Goal: Task Accomplishment & Management: Manage account settings

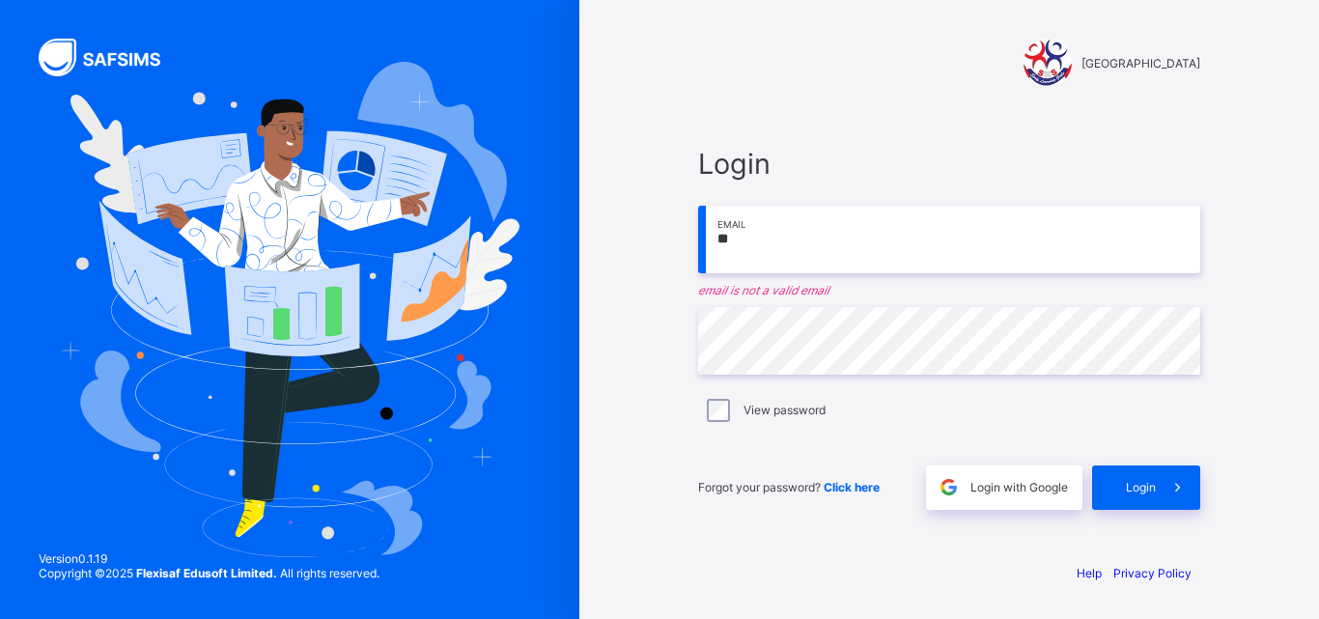
type input "*"
click at [916, 248] on input "email" at bounding box center [949, 240] width 502 height 68
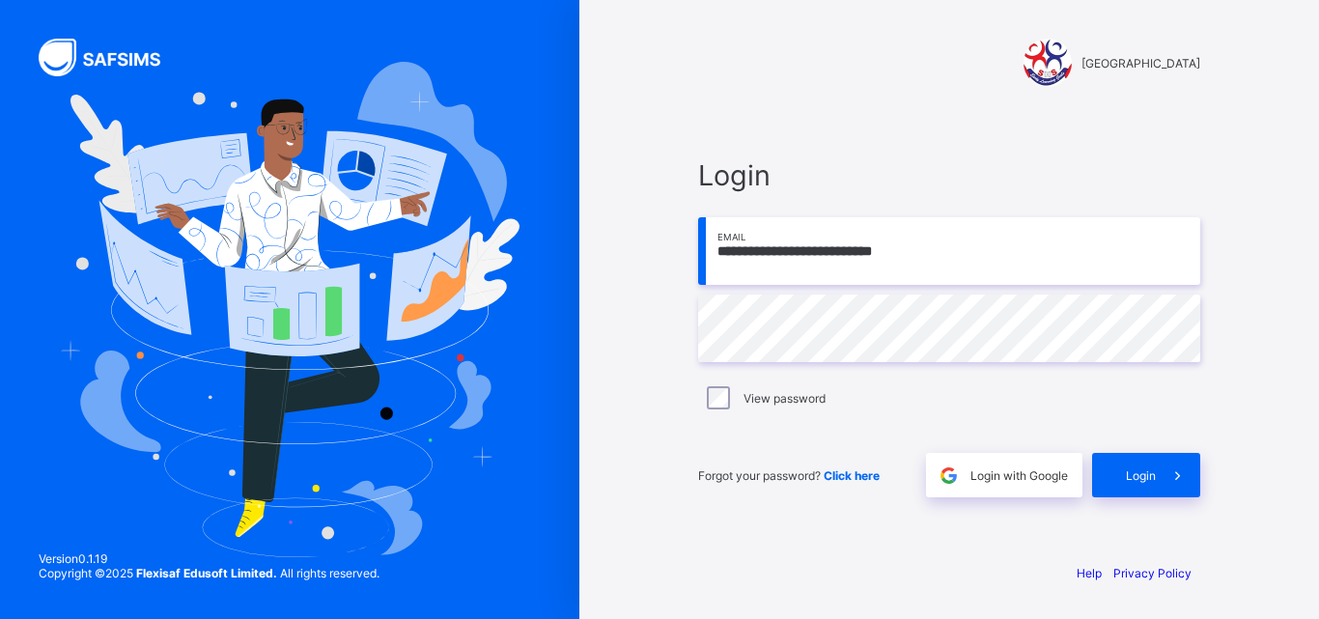
click at [848, 251] on input "**********" at bounding box center [949, 251] width 502 height 68
type input "**********"
click at [814, 250] on input "**********" at bounding box center [949, 251] width 502 height 68
click at [1127, 465] on div "Login" at bounding box center [1146, 475] width 108 height 44
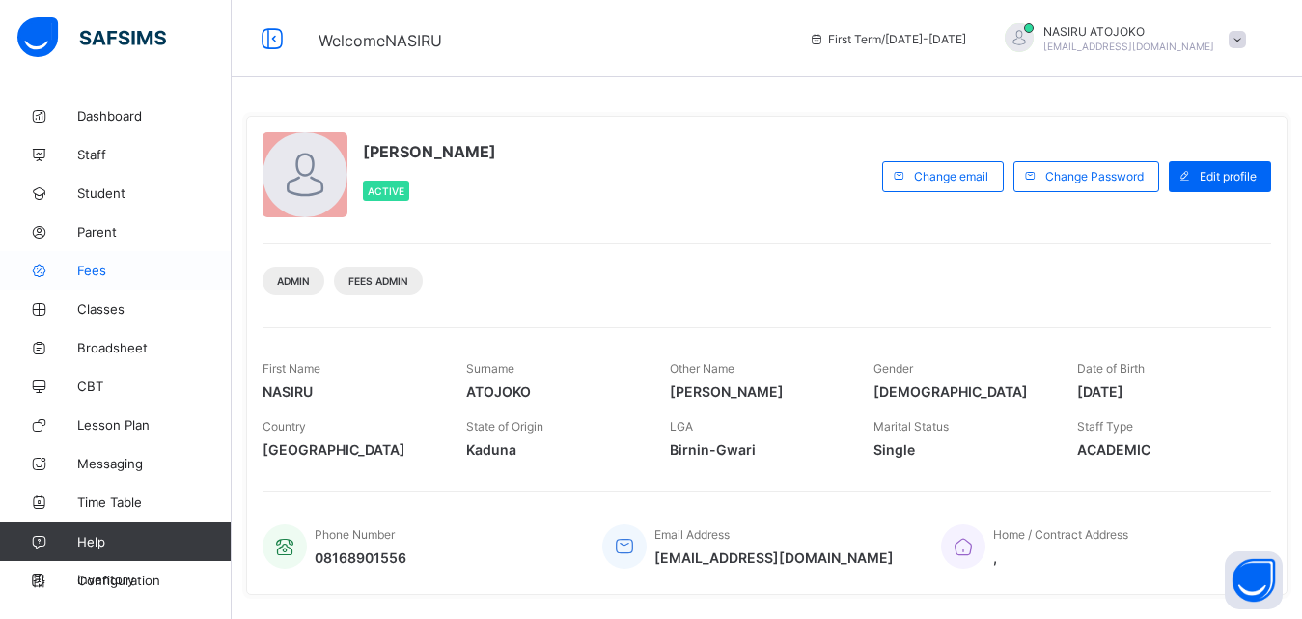
click at [135, 280] on link "Fees" at bounding box center [116, 270] width 232 height 39
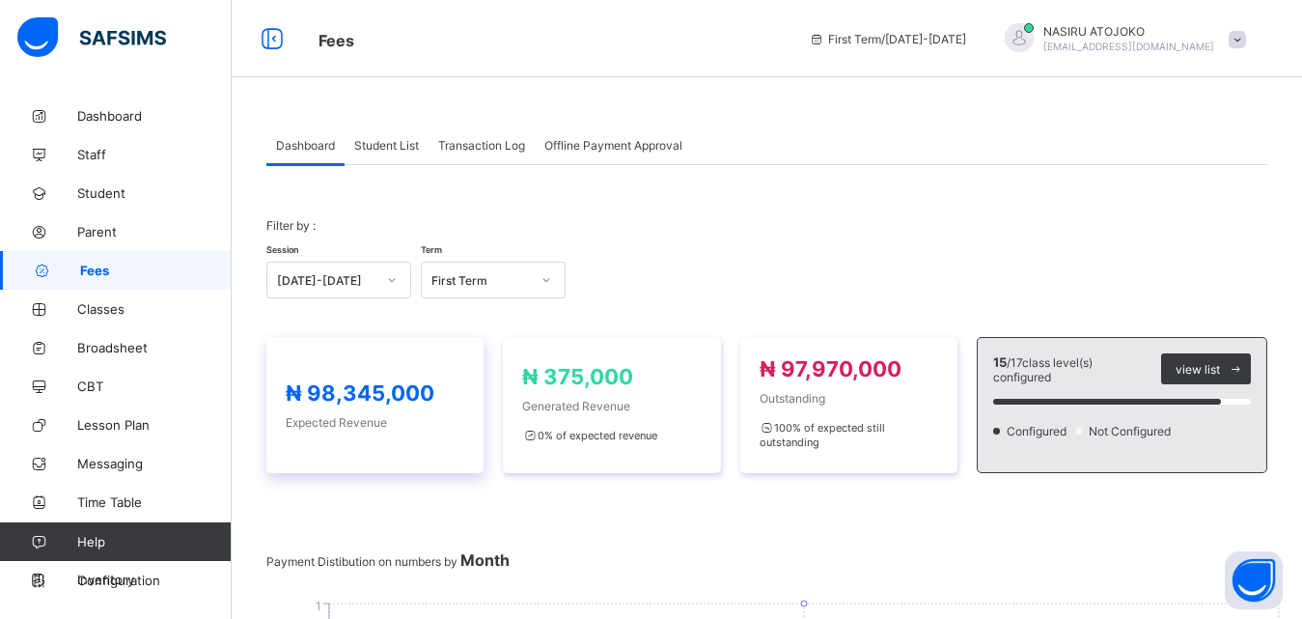
click at [321, 383] on span "₦ 98,345,000" at bounding box center [360, 392] width 149 height 25
click at [375, 410] on div "₦ 98,345,000 Expected Revenue" at bounding box center [375, 404] width 179 height 49
click at [420, 409] on div "₦ 98,345,000 Expected Revenue" at bounding box center [375, 404] width 179 height 49
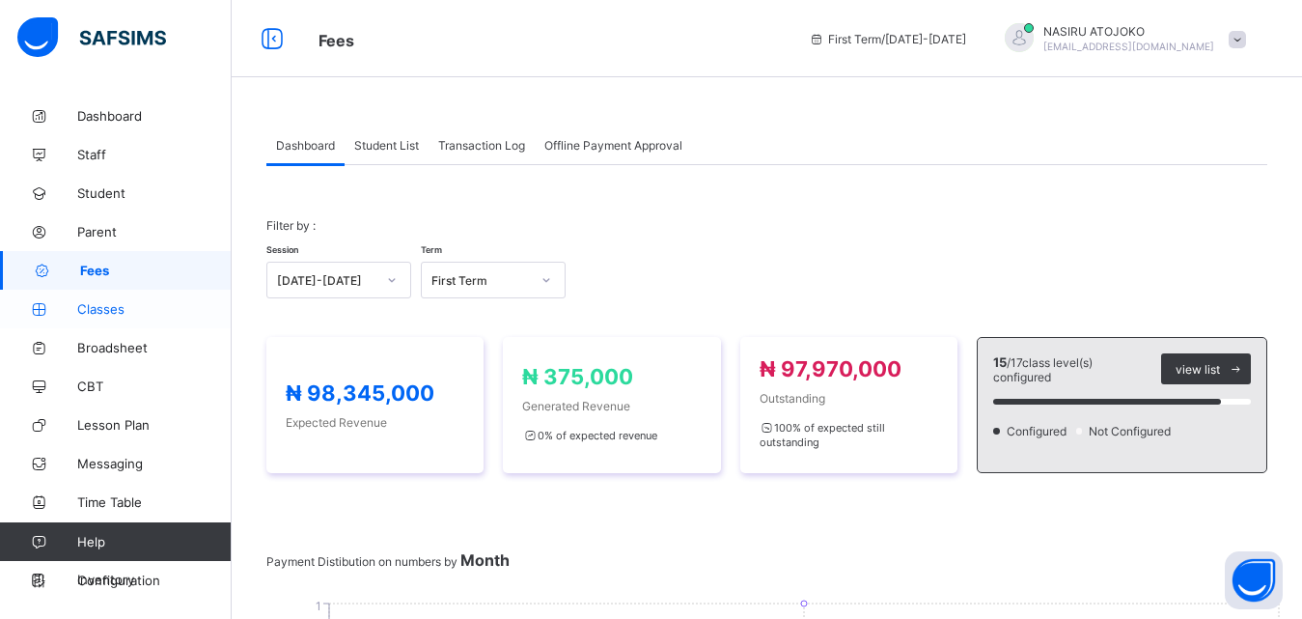
click at [125, 312] on span "Classes" at bounding box center [154, 308] width 154 height 15
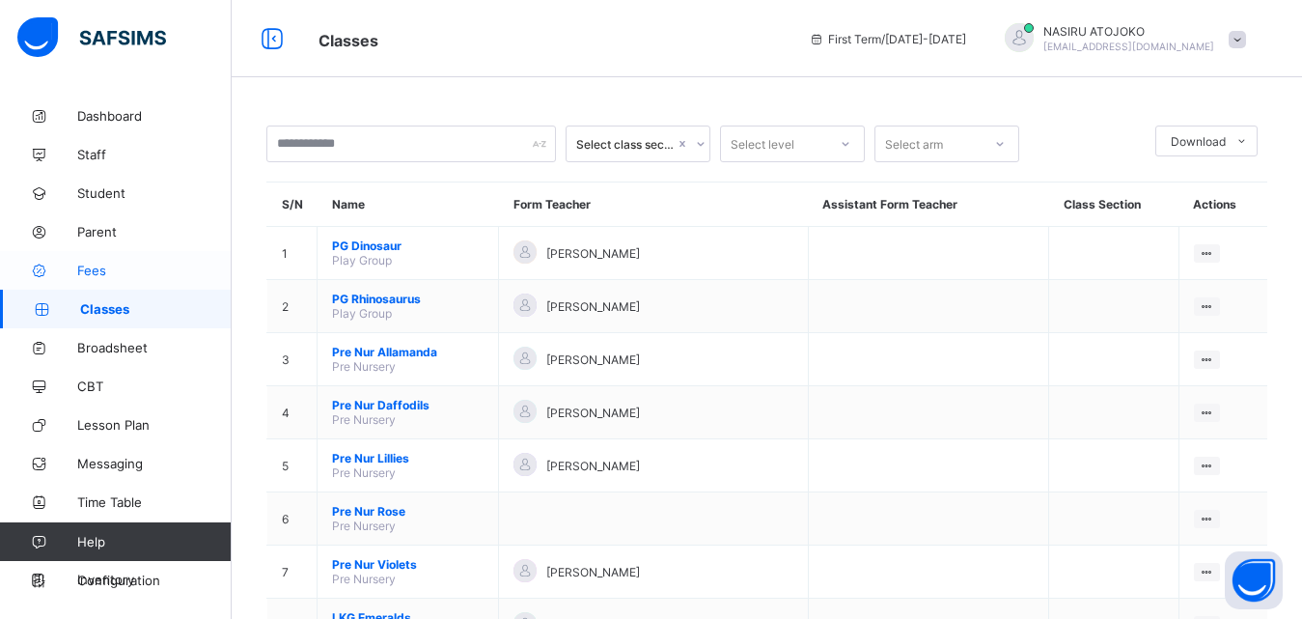
click at [103, 269] on span "Fees" at bounding box center [154, 270] width 154 height 15
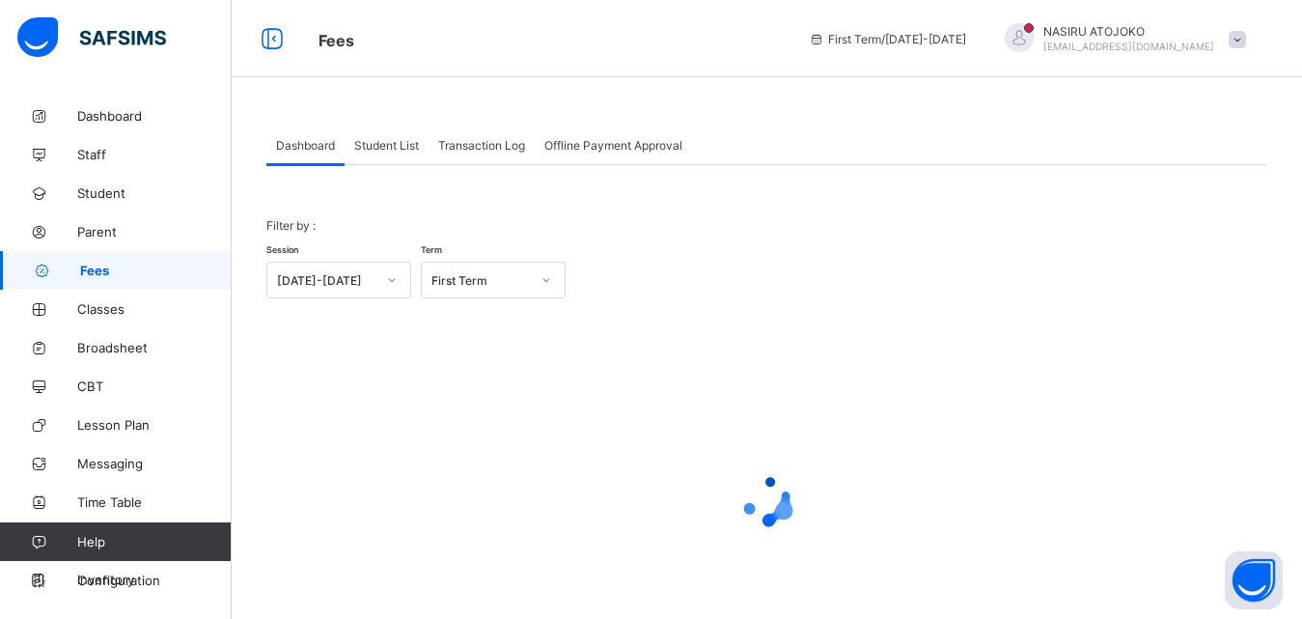
click at [404, 146] on span "Student List" at bounding box center [386, 145] width 65 height 14
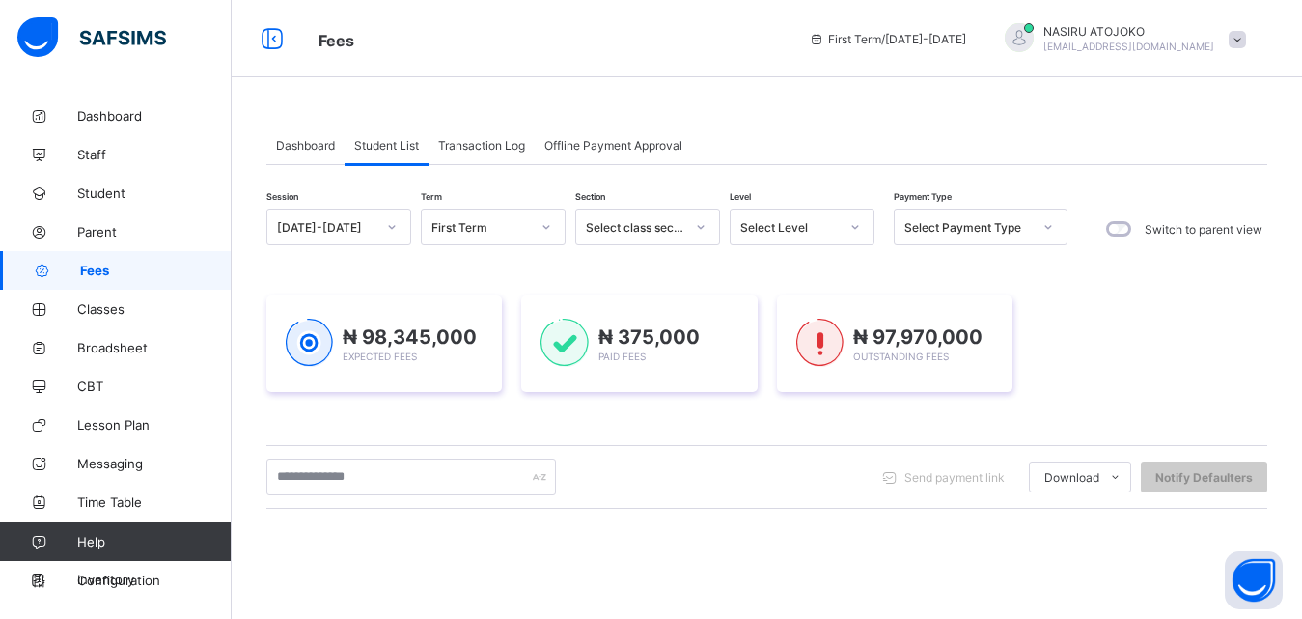
click at [823, 221] on div "Select Level" at bounding box center [789, 227] width 98 height 14
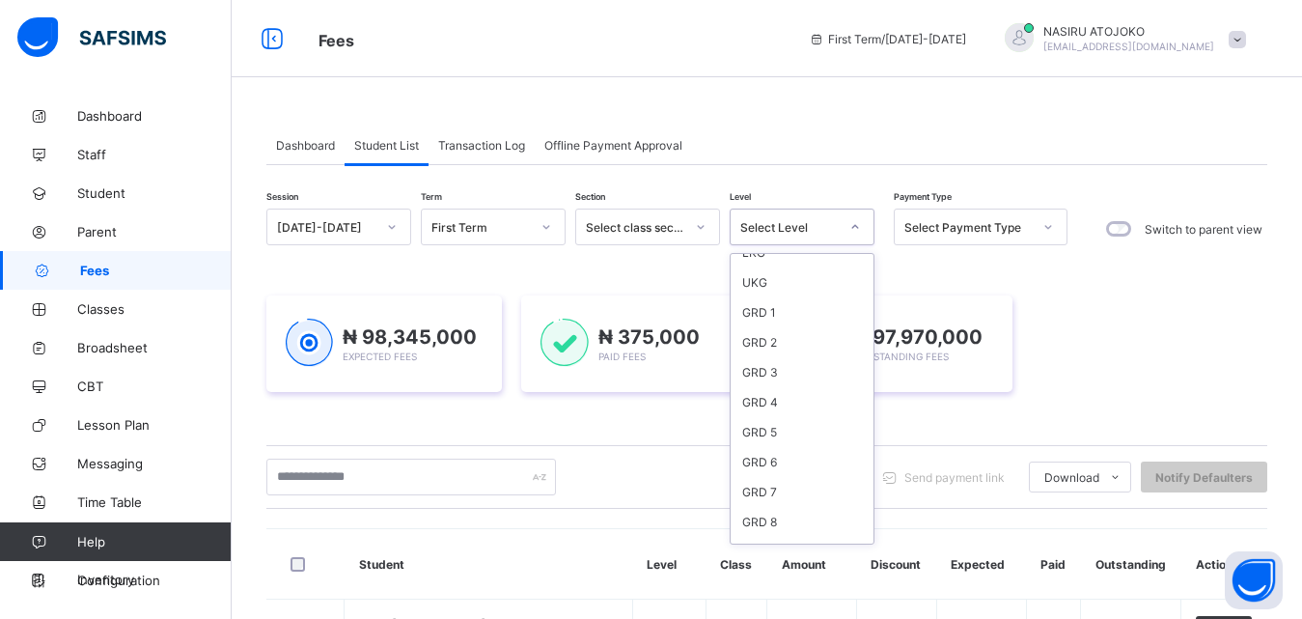
scroll to position [88, 0]
click at [874, 349] on div "PG Pre Nur LKG UKG GRD 1 GRD 2 GRD 3 GRD 4 GRD 5 GRD 6 GRD 7 GRD 8 GRD 9 GRD 10…" at bounding box center [802, 399] width 145 height 292
click at [758, 513] on div "GRD 8" at bounding box center [802, 510] width 143 height 30
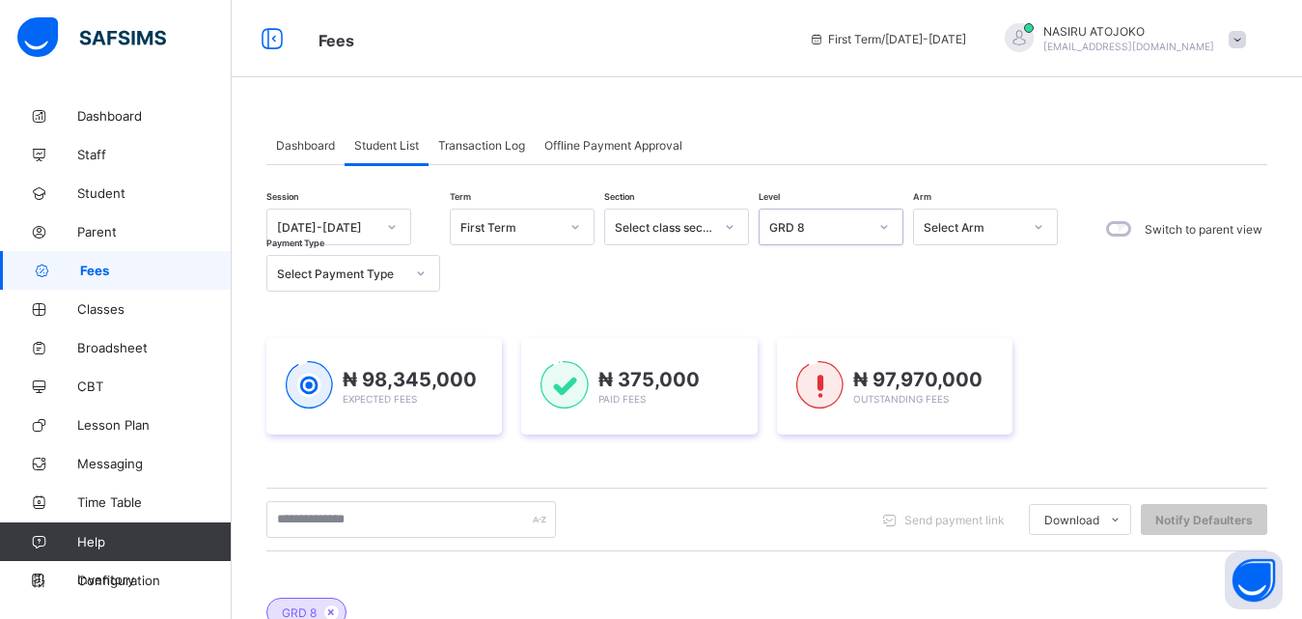
click at [1037, 228] on icon at bounding box center [1039, 226] width 12 height 19
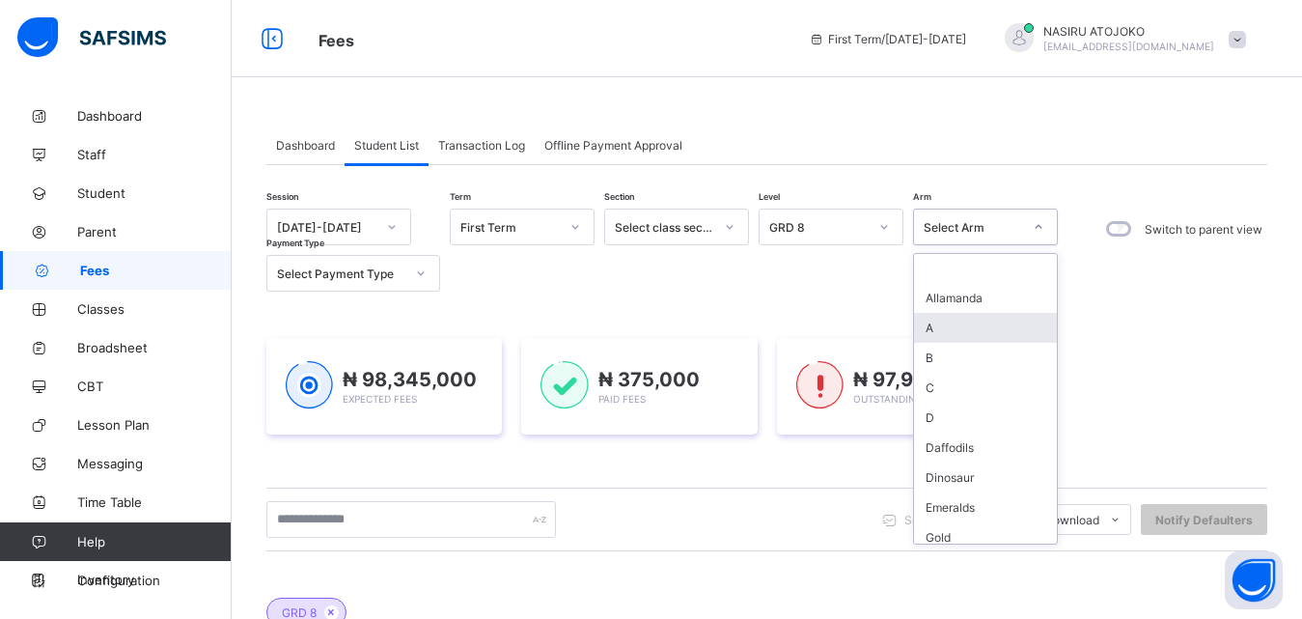
click at [945, 320] on div "A" at bounding box center [985, 328] width 143 height 30
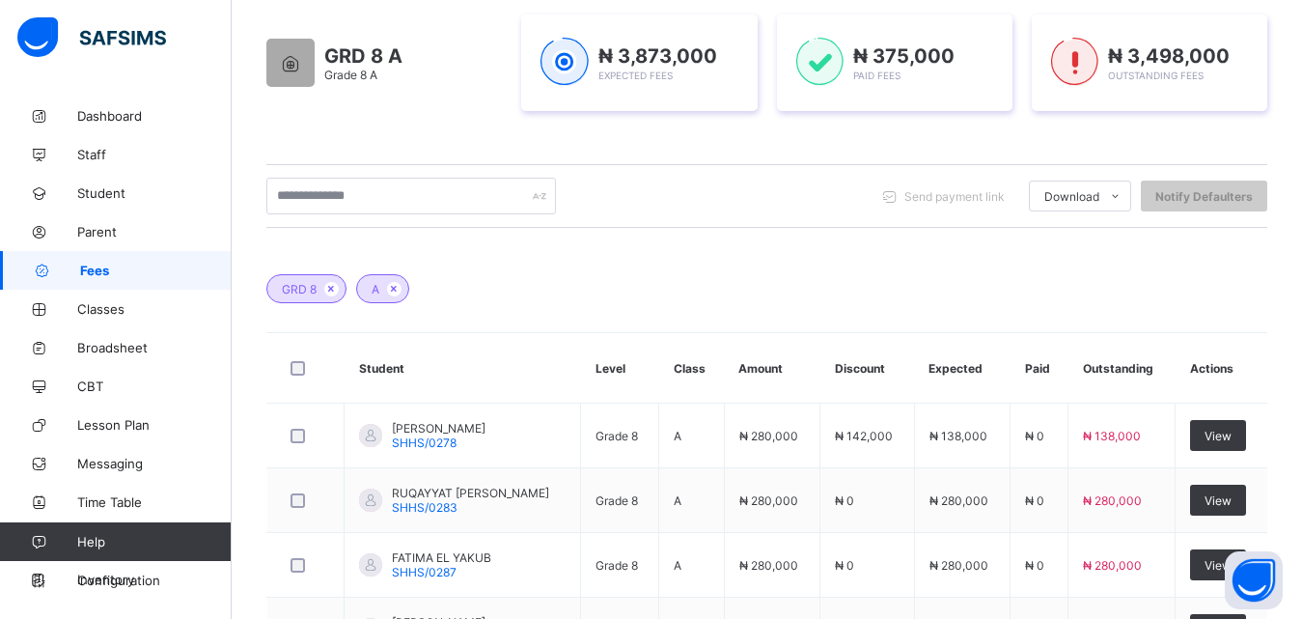
scroll to position [366, 0]
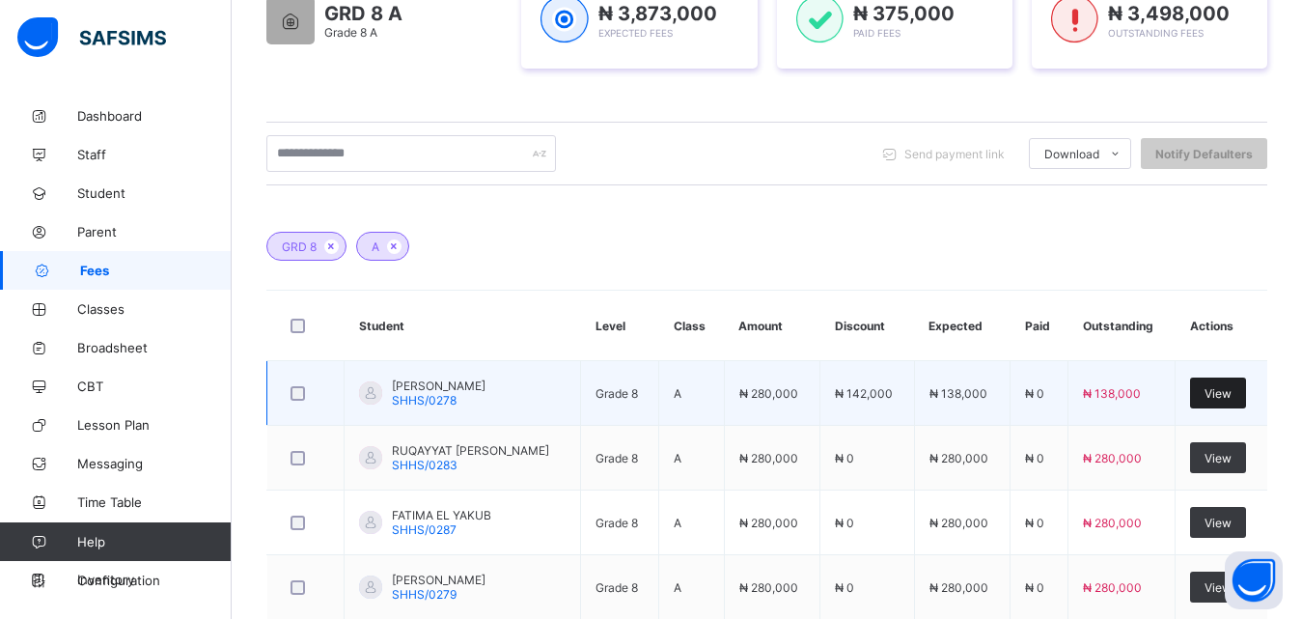
click at [1232, 392] on span "View" at bounding box center [1218, 393] width 27 height 14
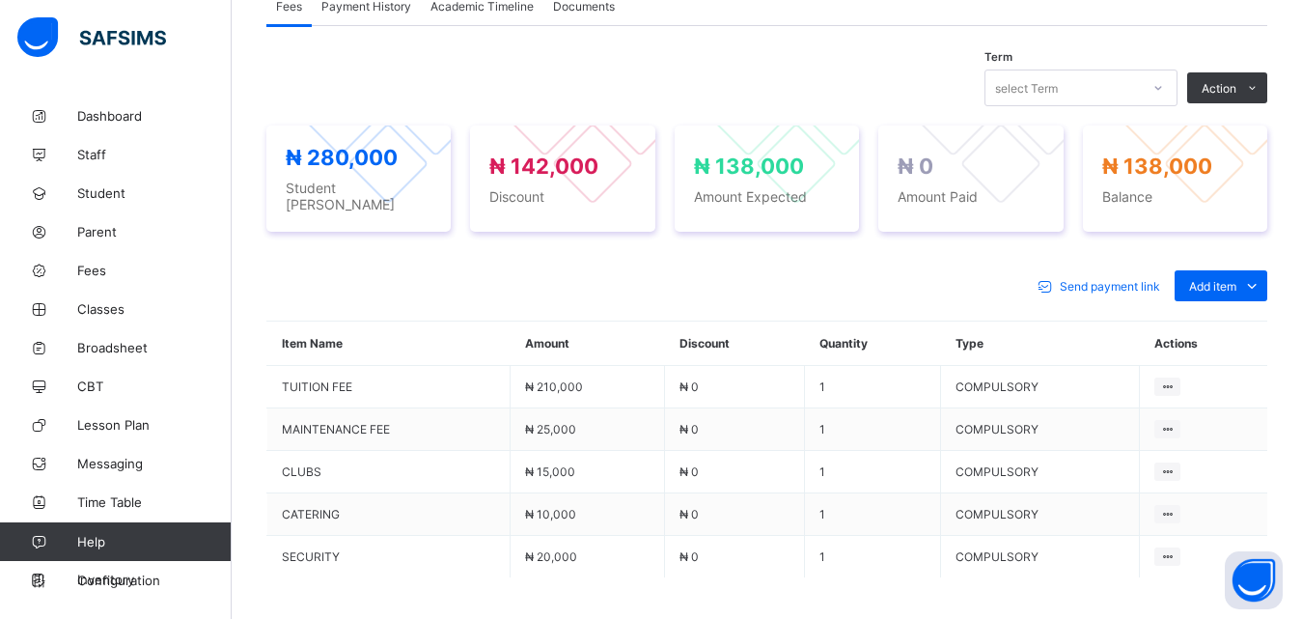
scroll to position [630, 0]
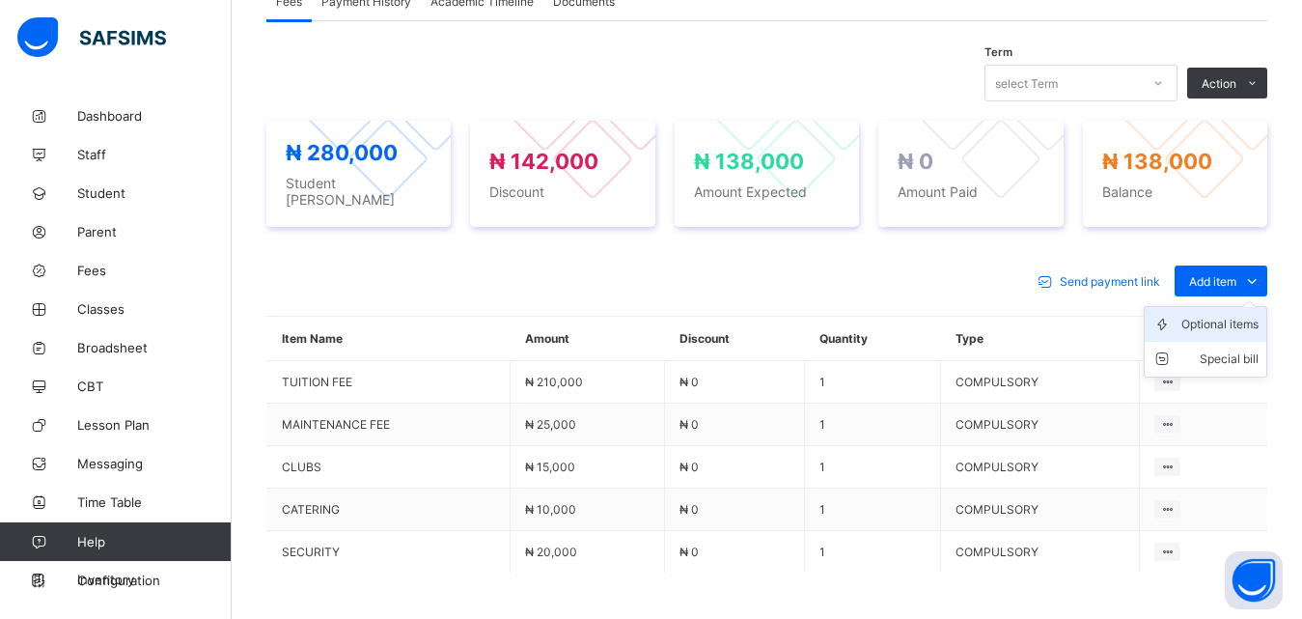
click at [1227, 315] on div "Optional items" at bounding box center [1220, 324] width 77 height 19
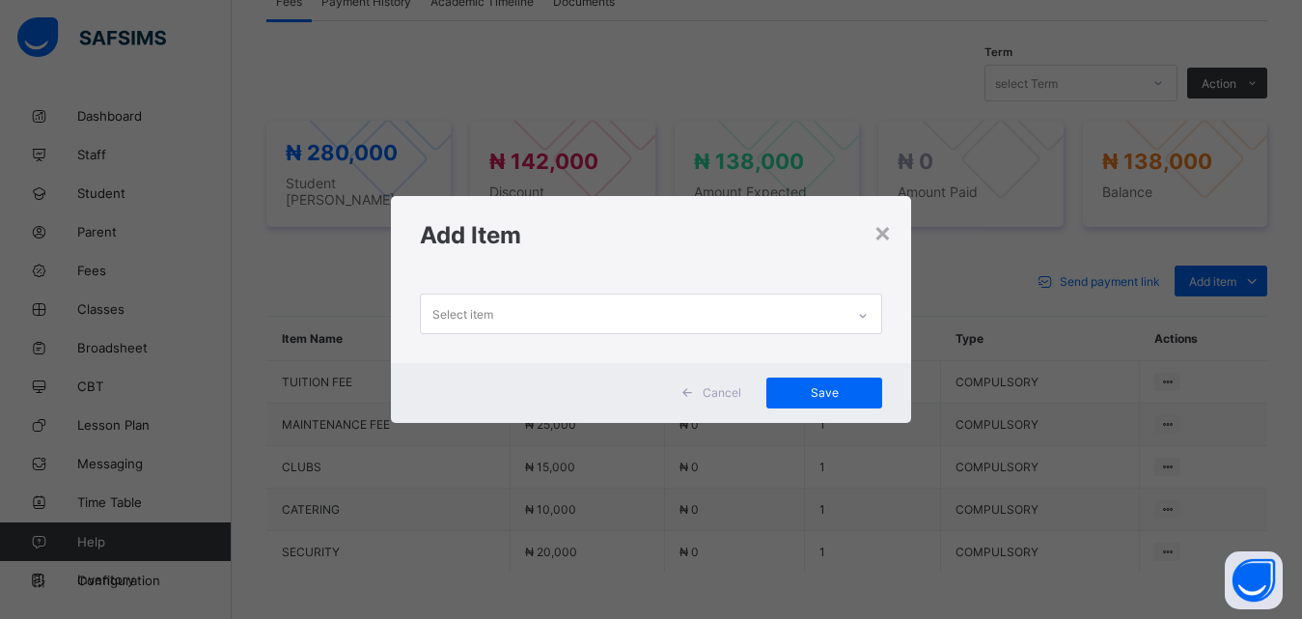
scroll to position [0, 0]
click at [869, 319] on icon at bounding box center [863, 315] width 12 height 19
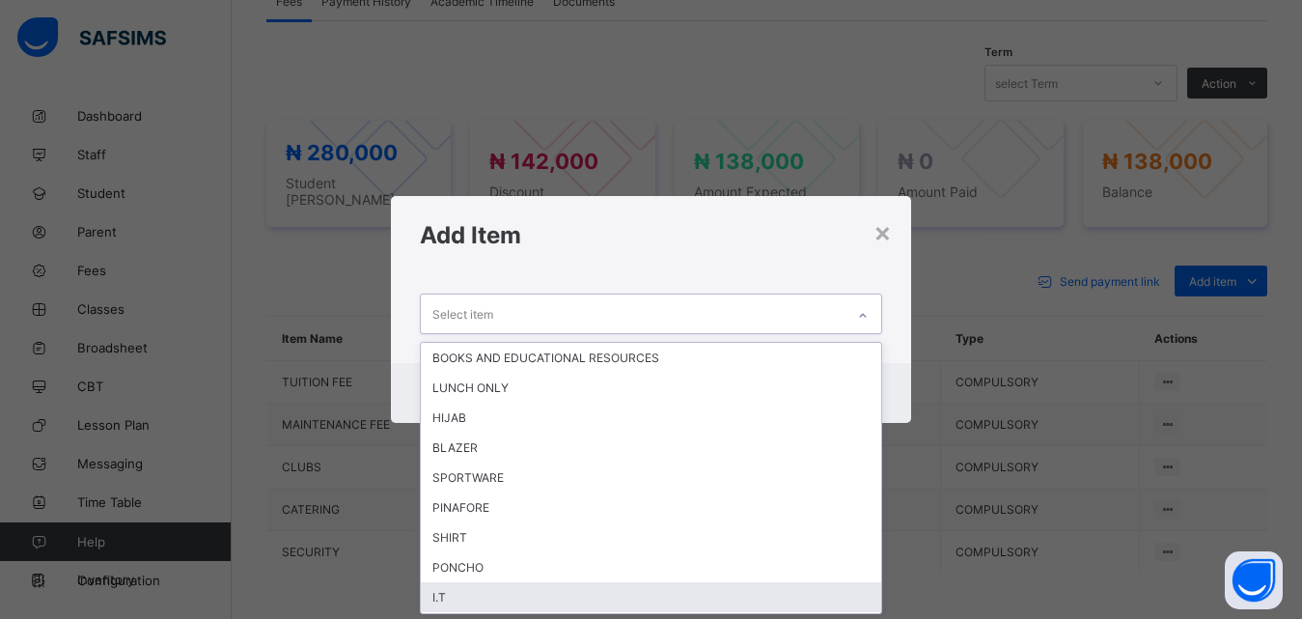
click at [478, 599] on div "I.T" at bounding box center [651, 597] width 461 height 30
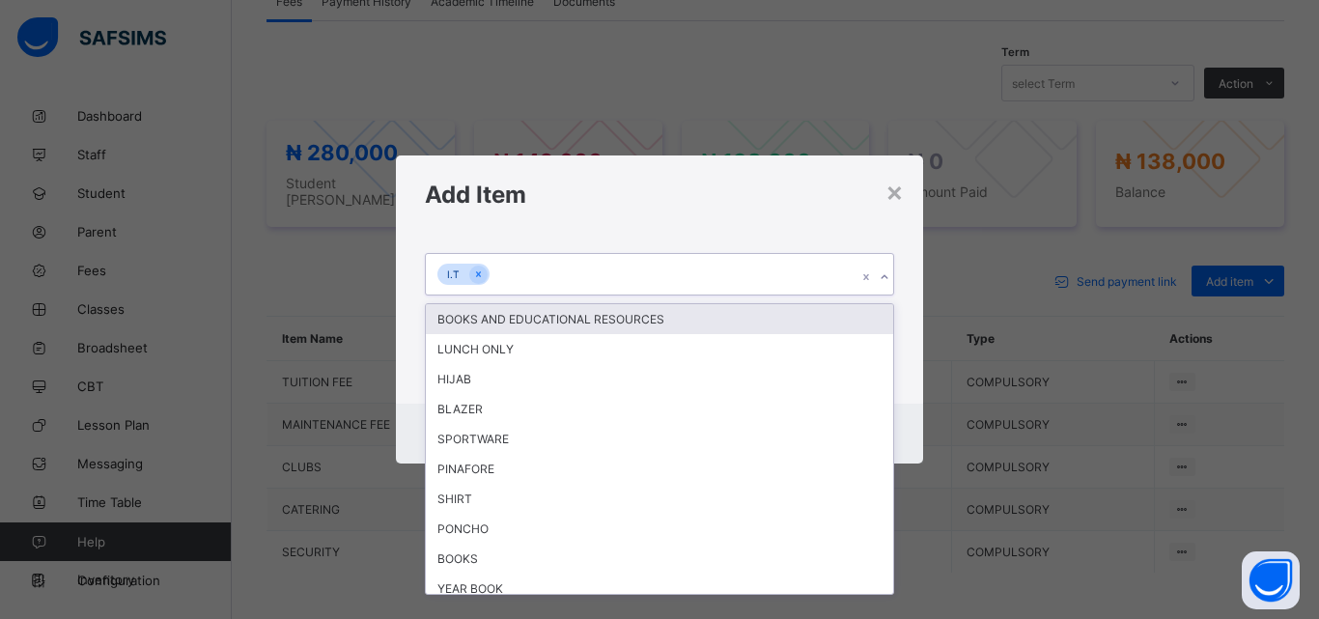
click at [886, 279] on icon at bounding box center [884, 276] width 12 height 19
click at [647, 320] on div "BOOKS AND EDUCATIONAL RESOURCES" at bounding box center [659, 319] width 467 height 30
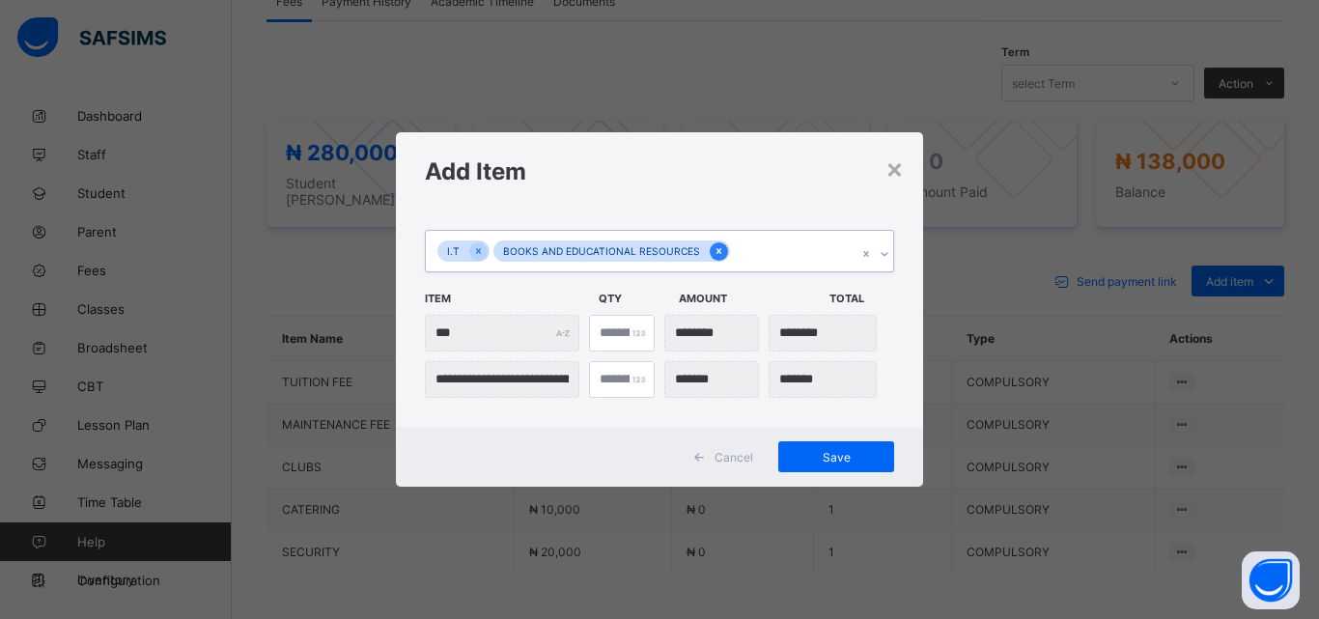
click at [715, 251] on icon at bounding box center [718, 251] width 11 height 14
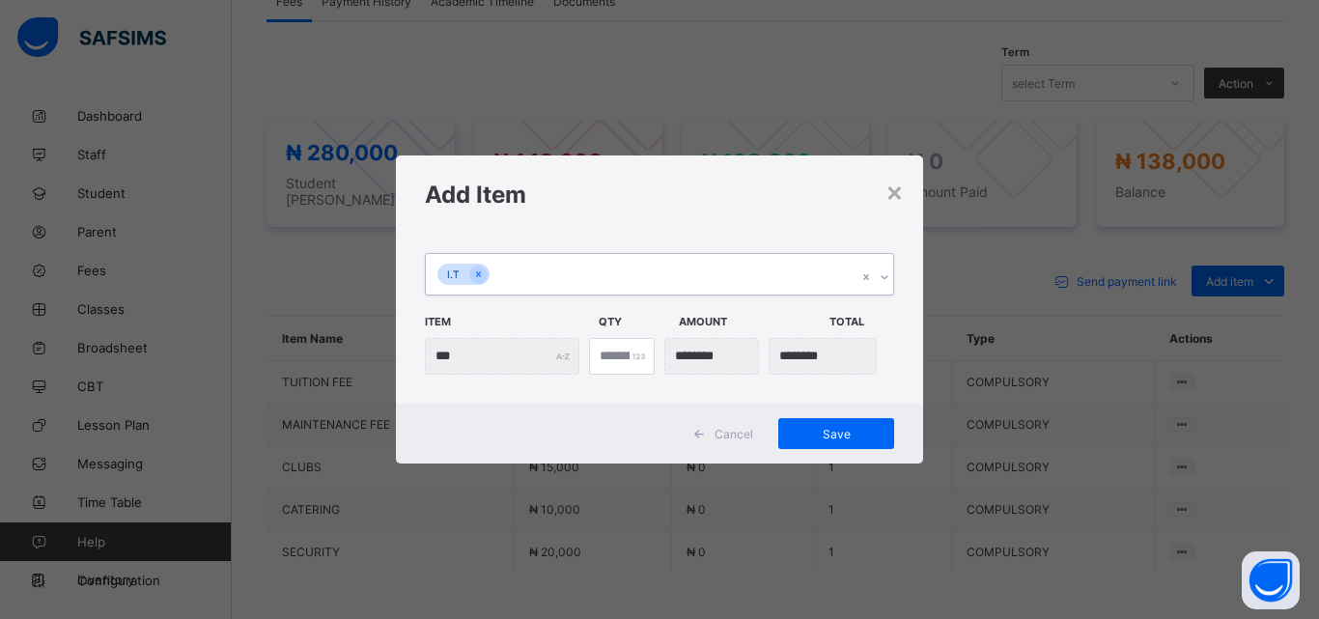
click at [884, 271] on icon at bounding box center [884, 276] width 12 height 19
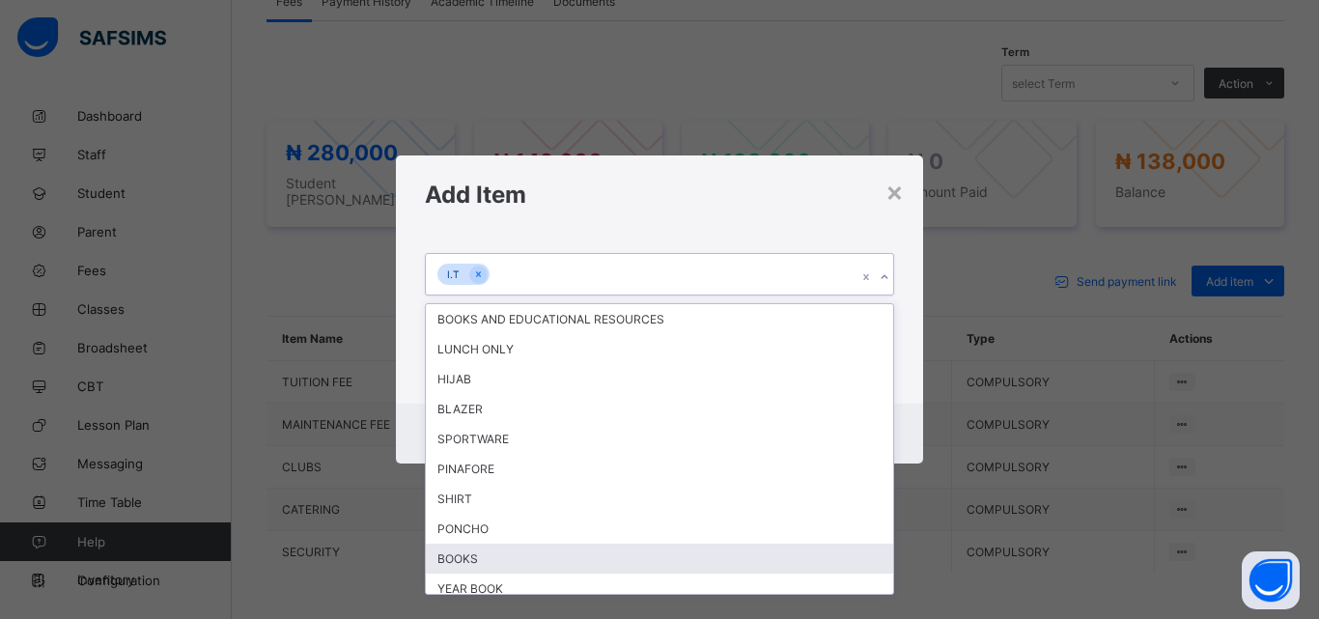
click at [464, 553] on div "BOOKS" at bounding box center [659, 558] width 467 height 30
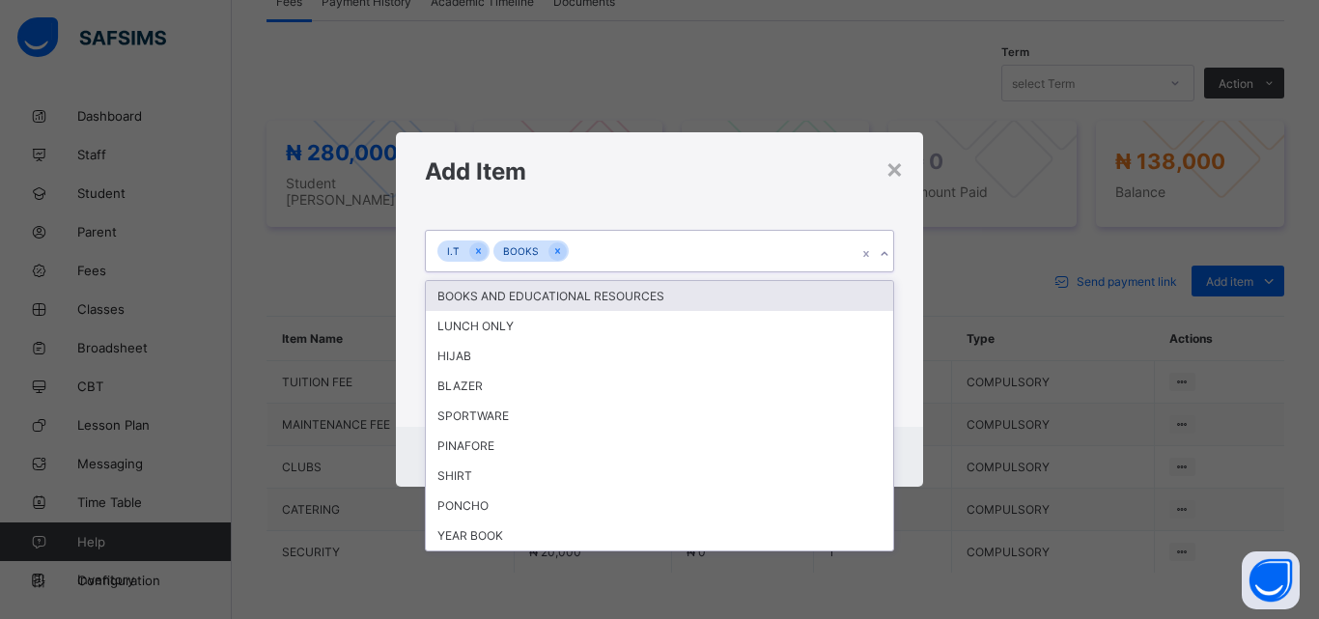
click at [883, 254] on icon at bounding box center [884, 253] width 12 height 19
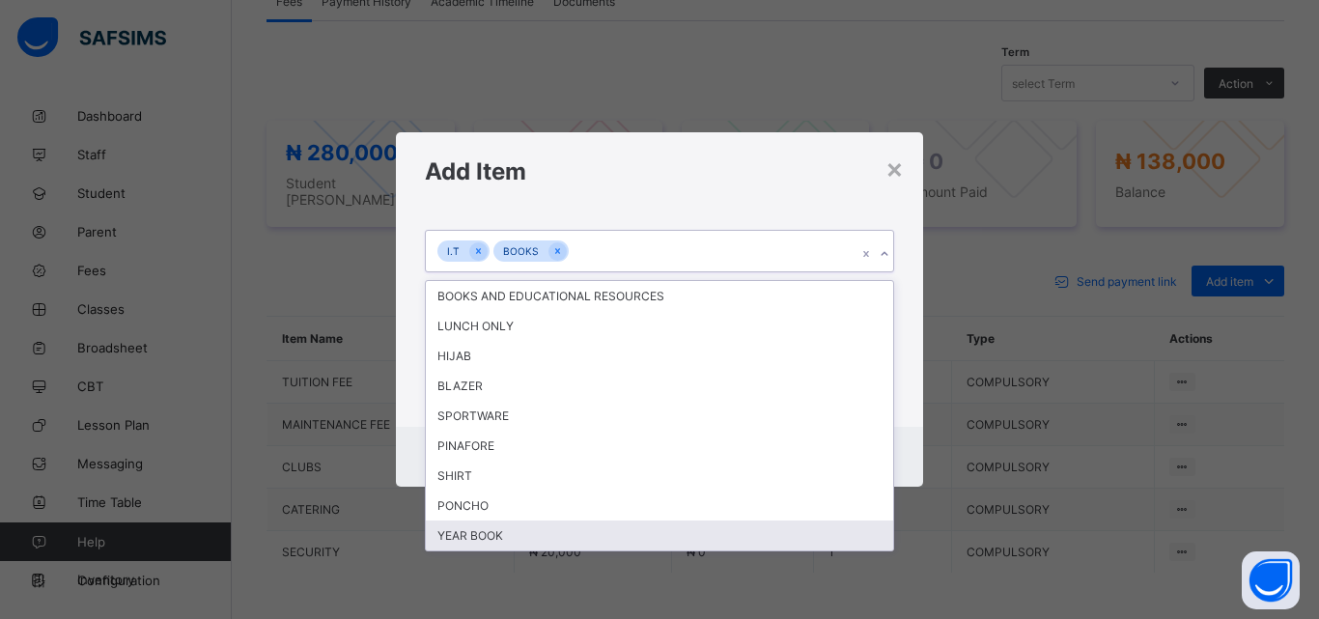
click at [558, 529] on div "YEAR BOOK" at bounding box center [659, 535] width 467 height 30
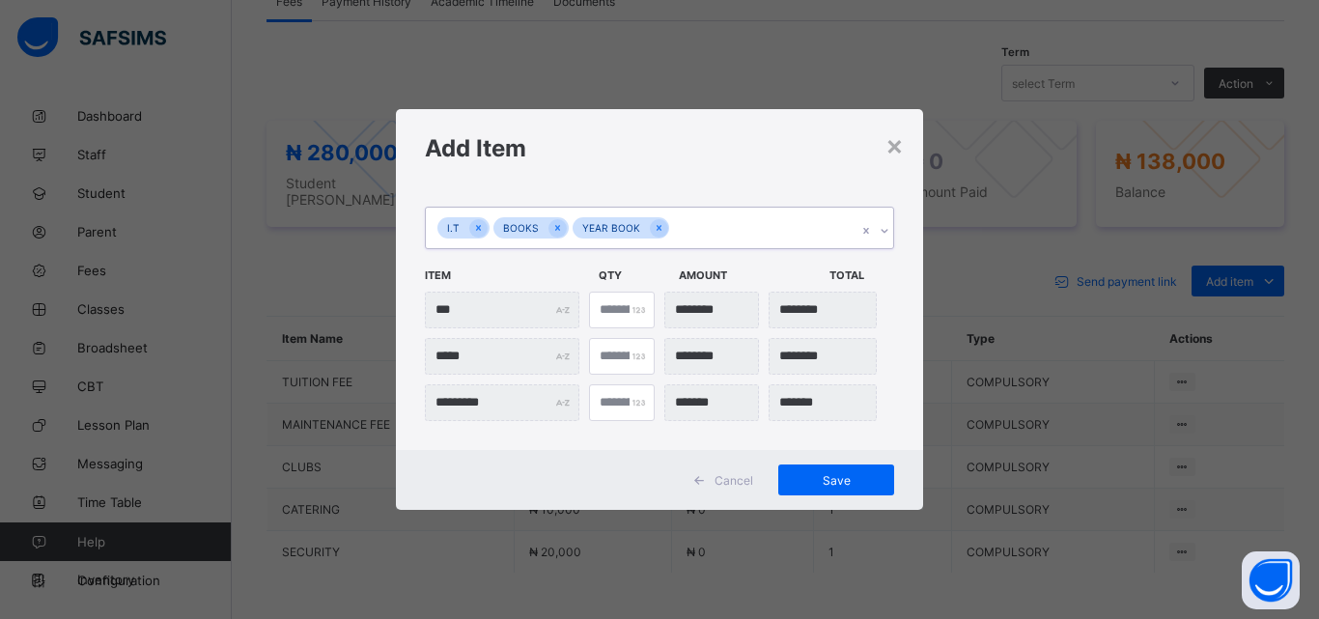
click at [889, 229] on icon at bounding box center [884, 230] width 12 height 19
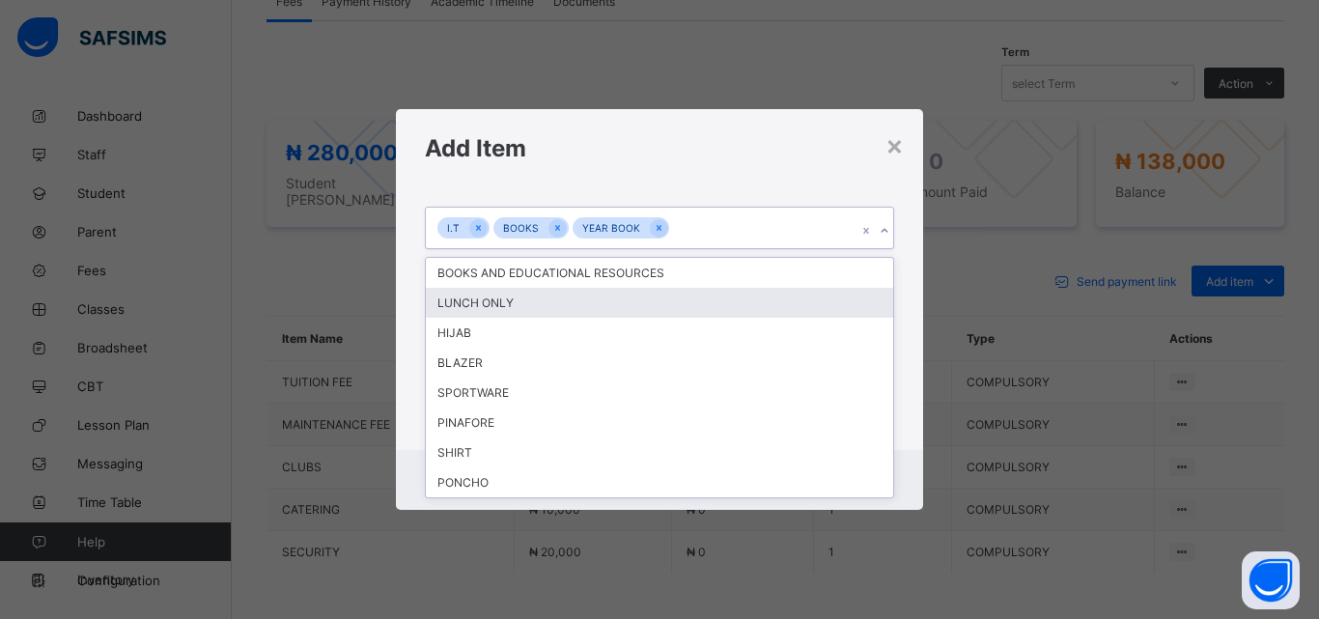
click at [716, 292] on div "LUNCH ONLY" at bounding box center [659, 303] width 467 height 30
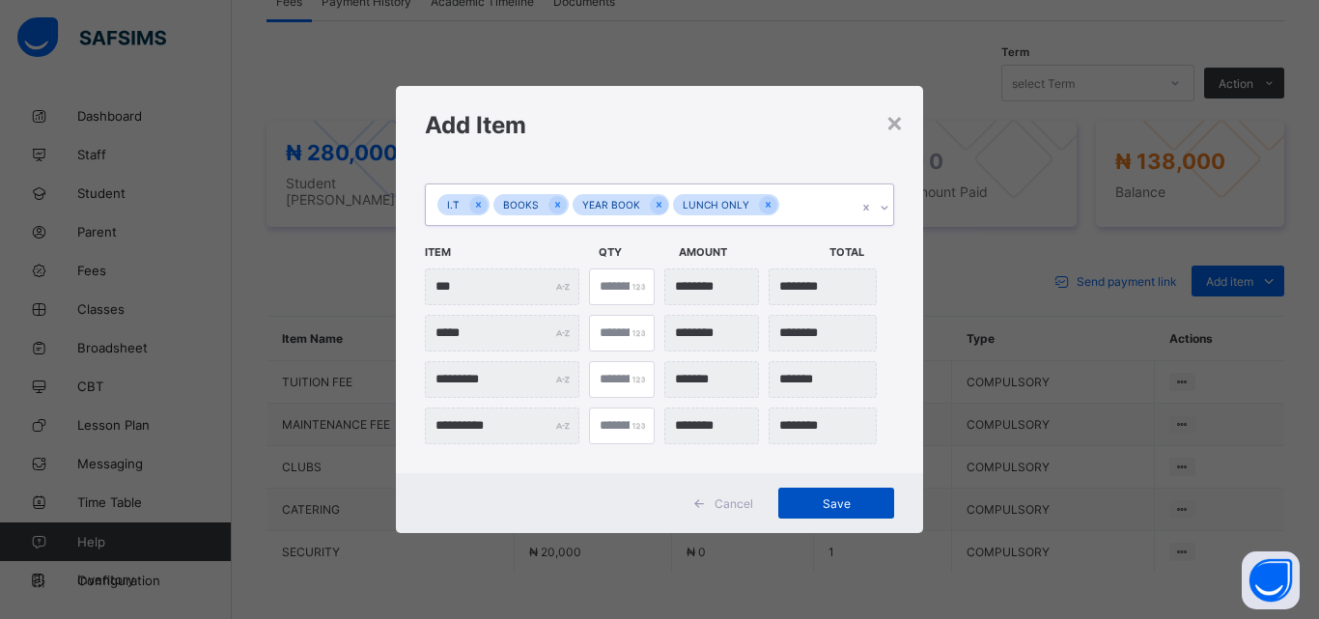
click at [833, 500] on span "Save" at bounding box center [836, 503] width 87 height 14
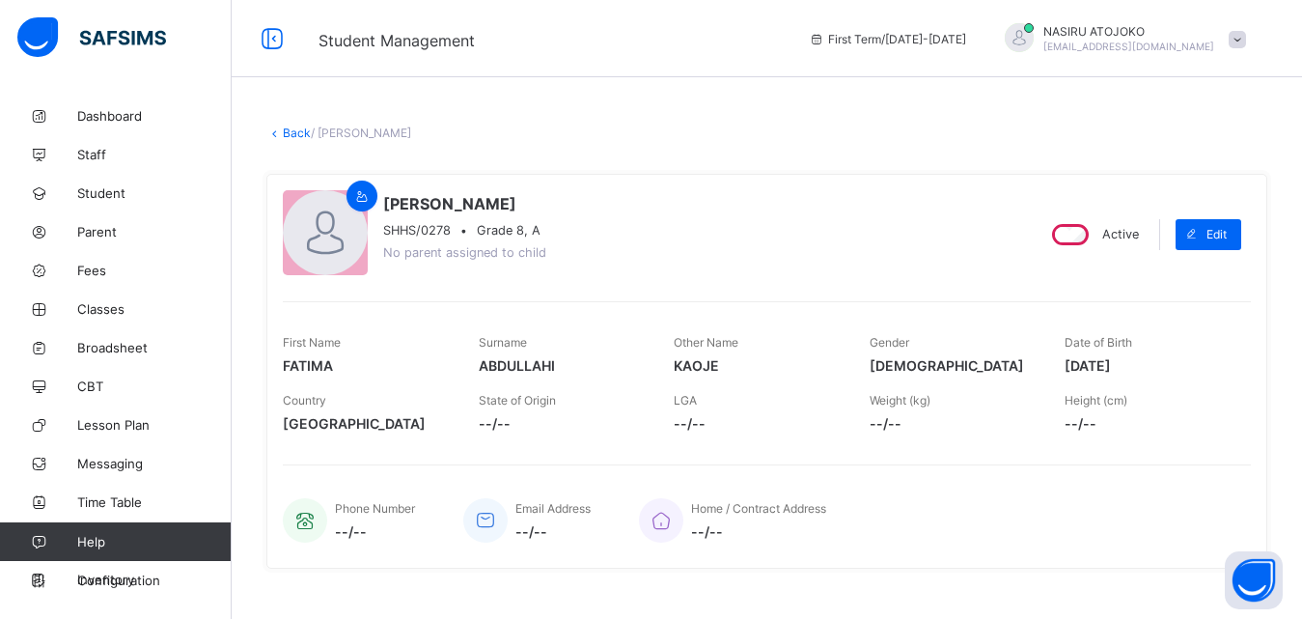
click at [281, 136] on icon at bounding box center [274, 132] width 16 height 14
click at [298, 135] on link "Back" at bounding box center [297, 132] width 28 height 14
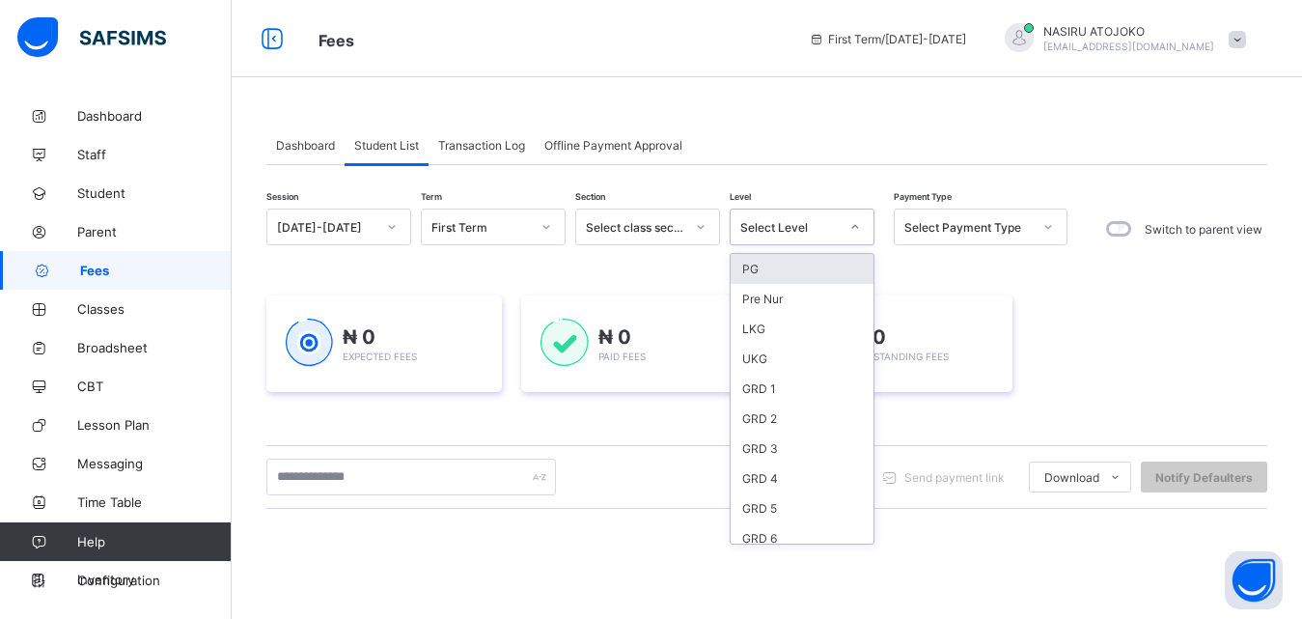
click at [835, 220] on div "Select Level" at bounding box center [789, 227] width 98 height 14
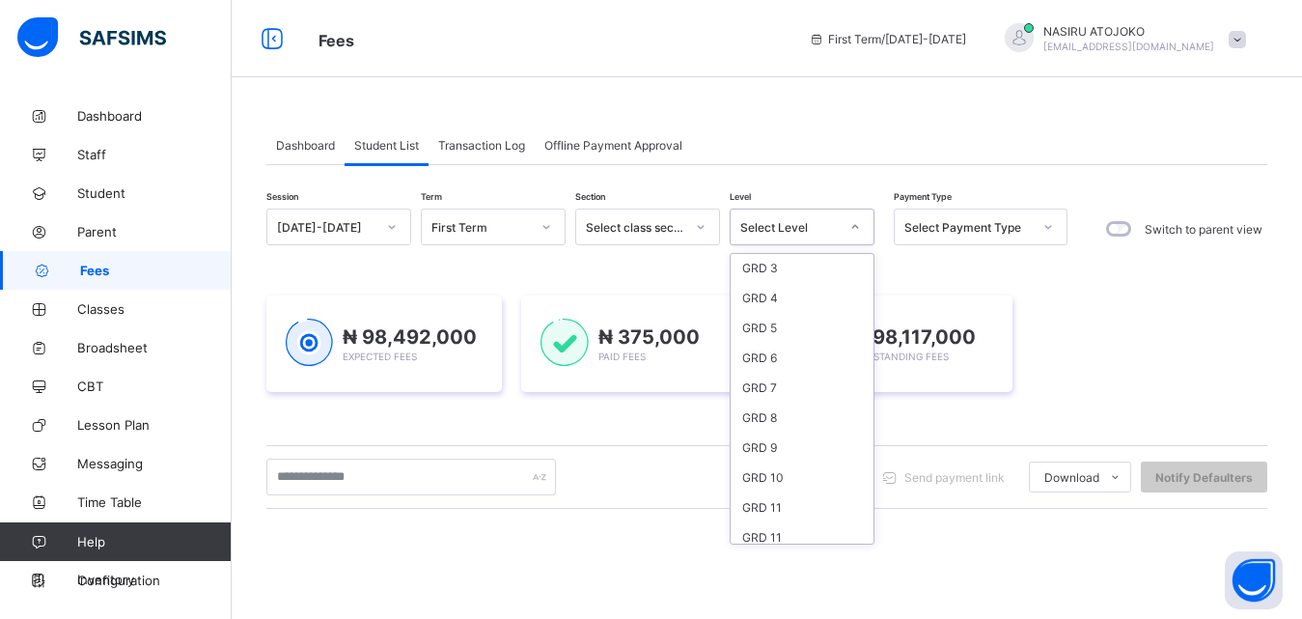
scroll to position [182, 0]
click at [781, 407] on div "GRD 8" at bounding box center [802, 416] width 143 height 30
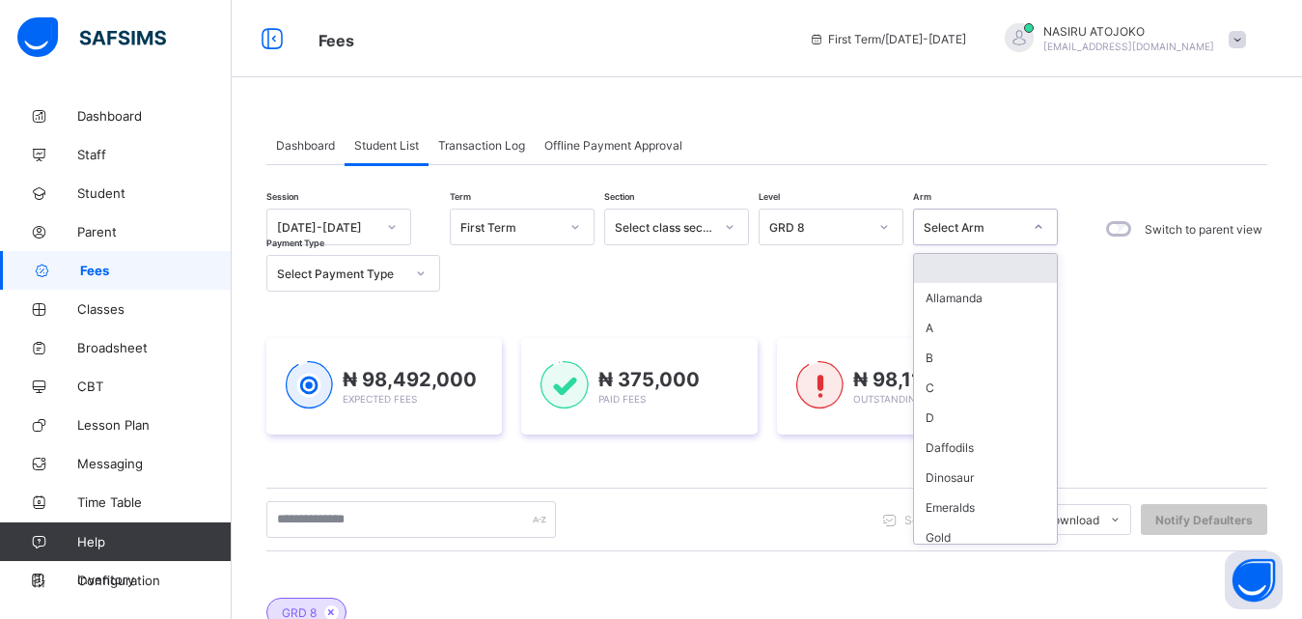
click at [986, 221] on div "Select Arm" at bounding box center [973, 227] width 98 height 14
click at [970, 320] on div "A" at bounding box center [985, 328] width 143 height 30
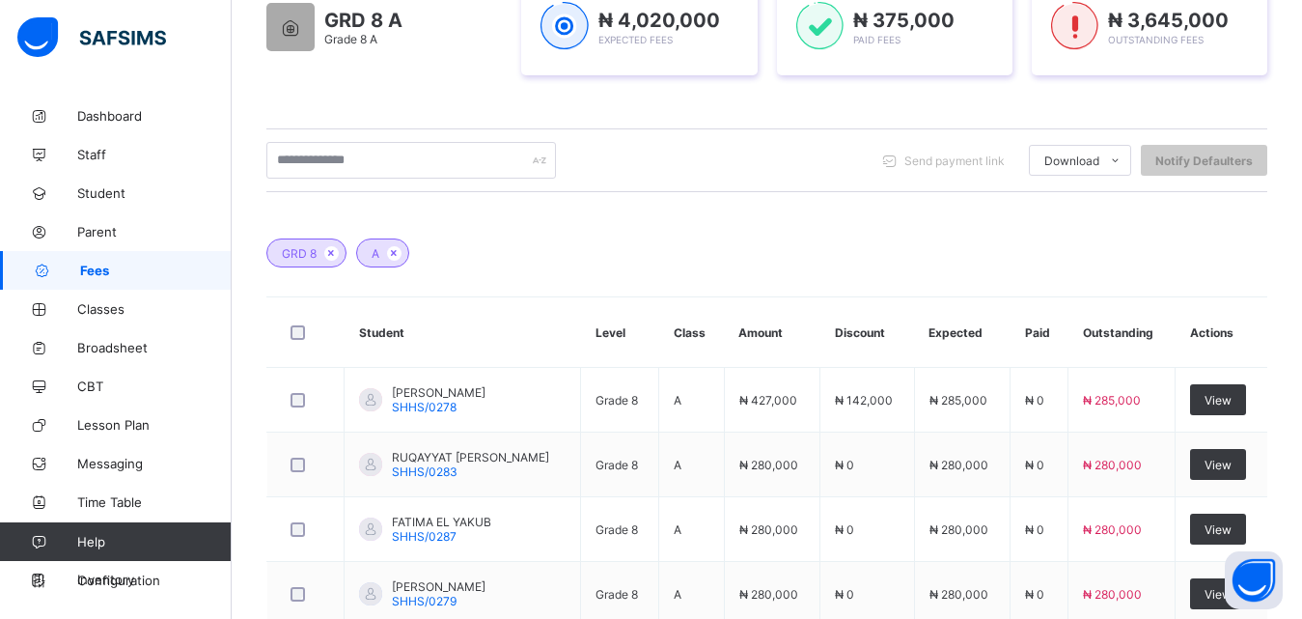
scroll to position [362, 0]
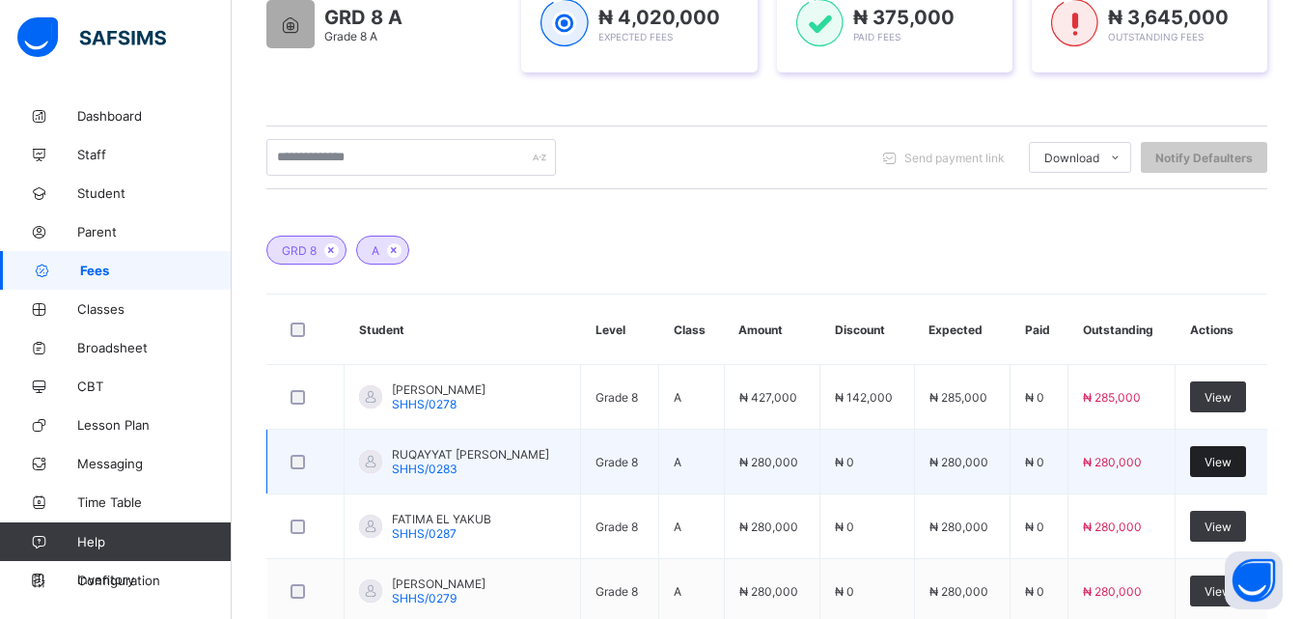
click at [1232, 460] on span "View" at bounding box center [1218, 462] width 27 height 14
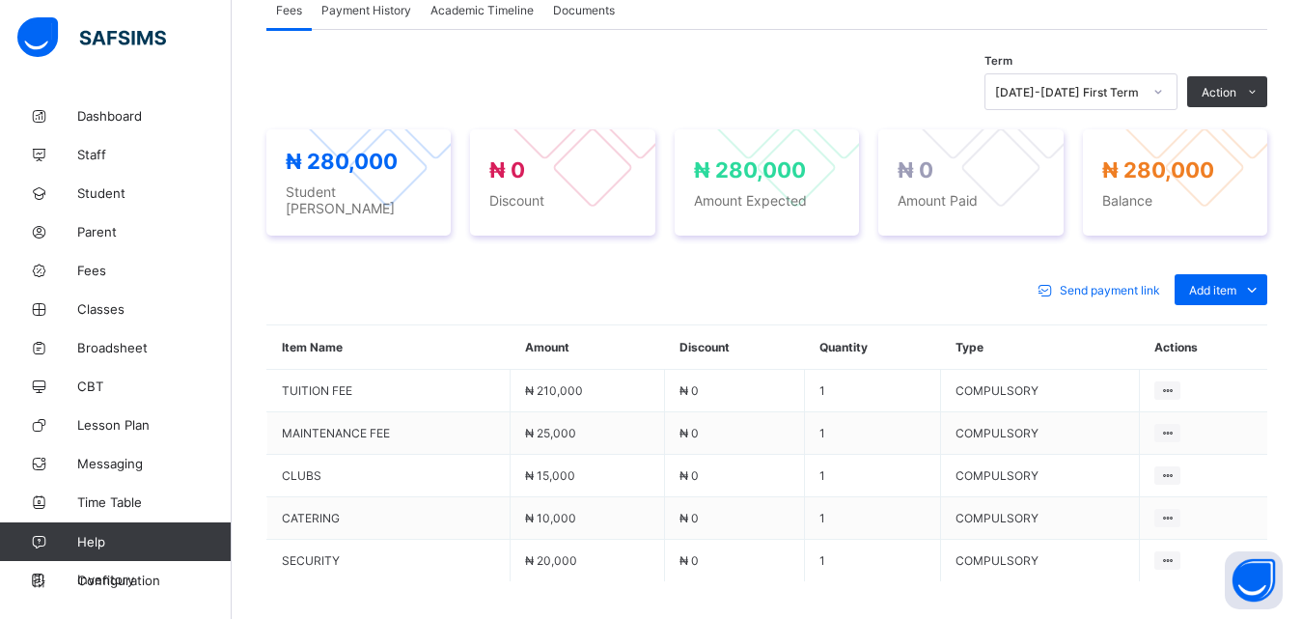
scroll to position [629, 0]
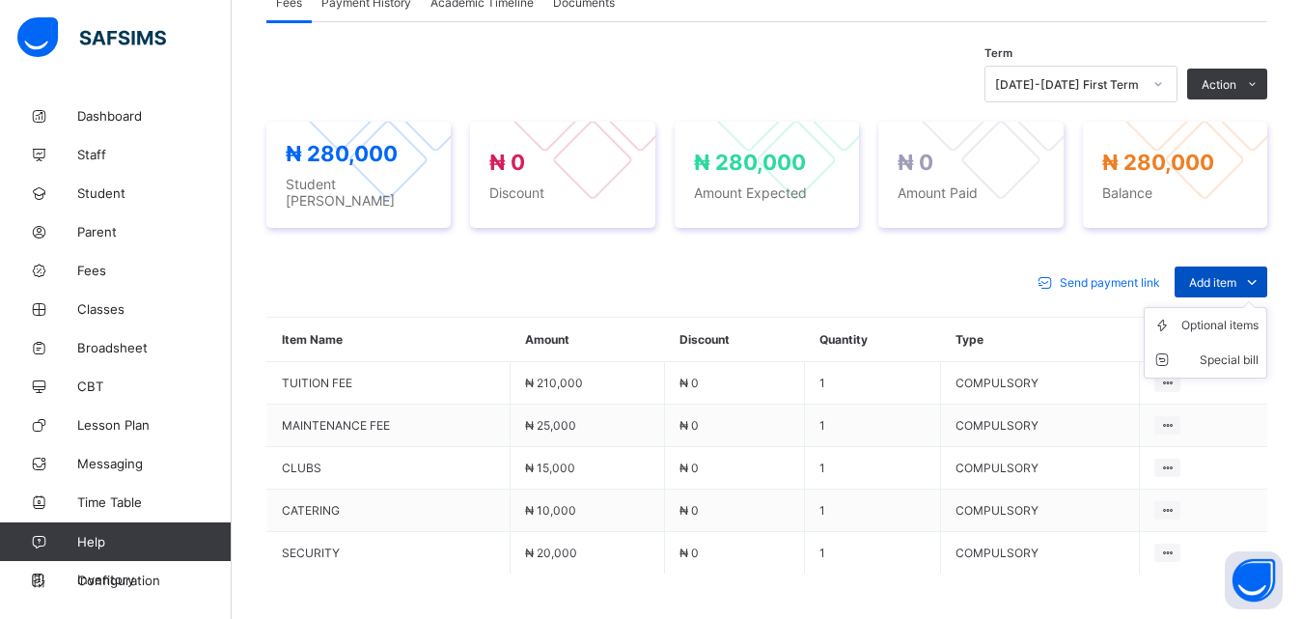
click at [1237, 275] on span "Add item" at bounding box center [1212, 282] width 47 height 14
click at [1239, 316] on div "Optional items" at bounding box center [1220, 325] width 77 height 19
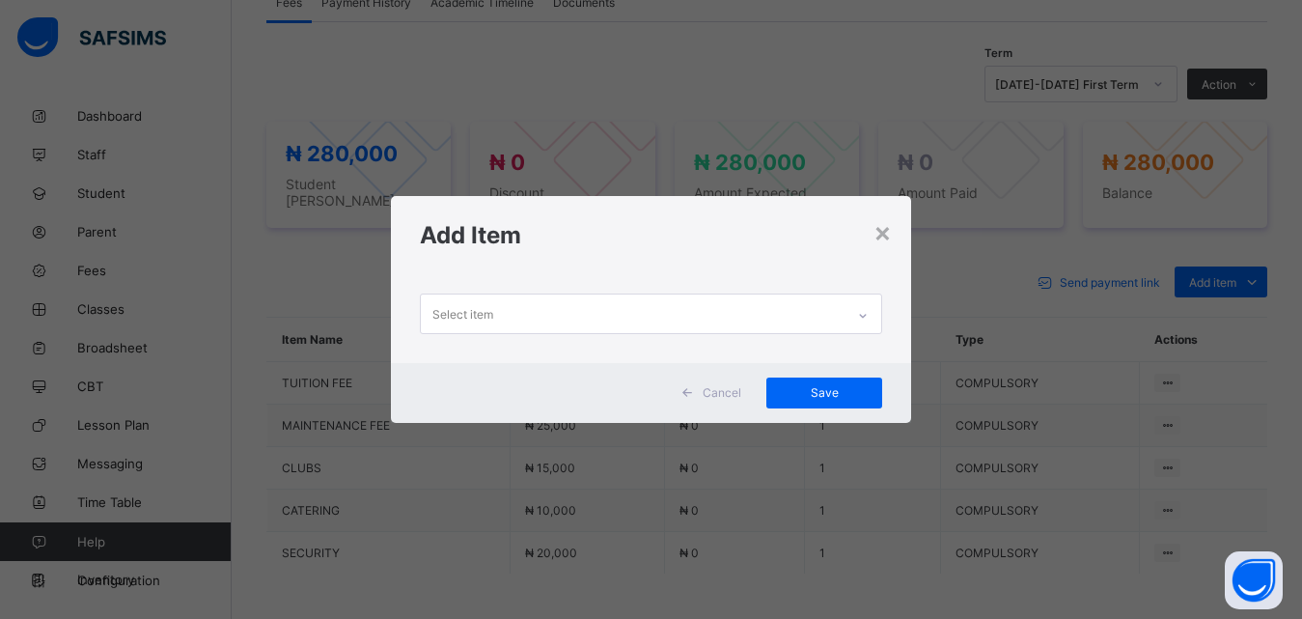
scroll to position [0, 0]
click at [875, 316] on div at bounding box center [863, 315] width 33 height 31
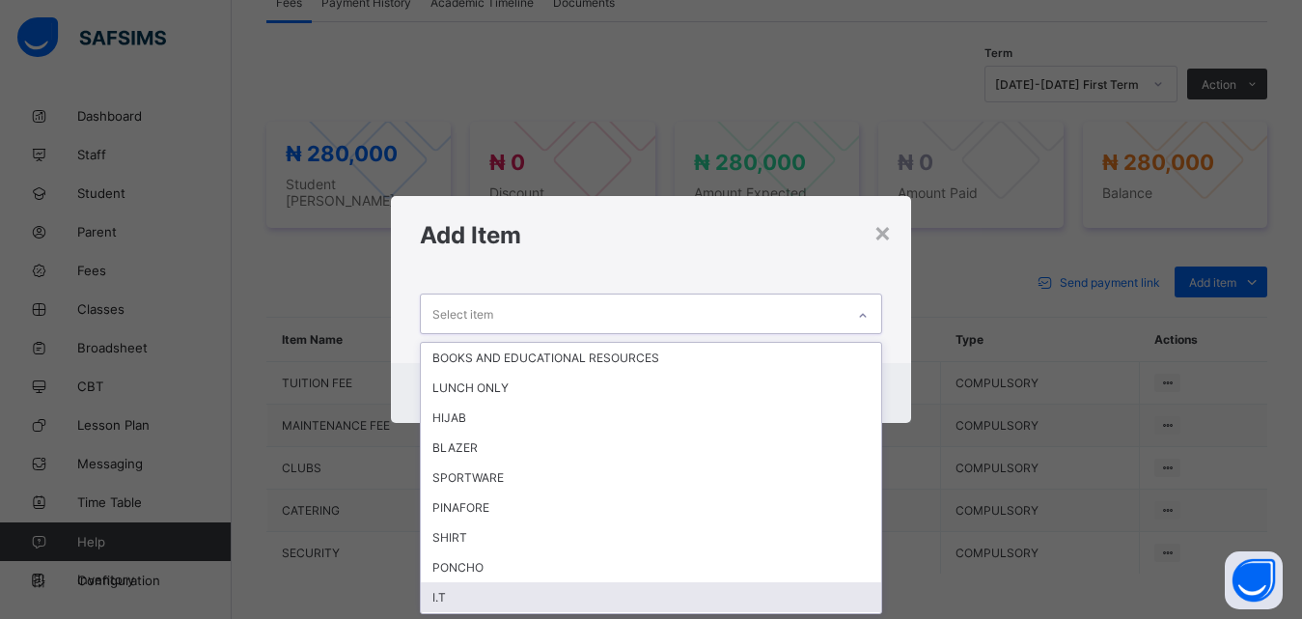
click at [491, 601] on div "I.T" at bounding box center [651, 597] width 461 height 30
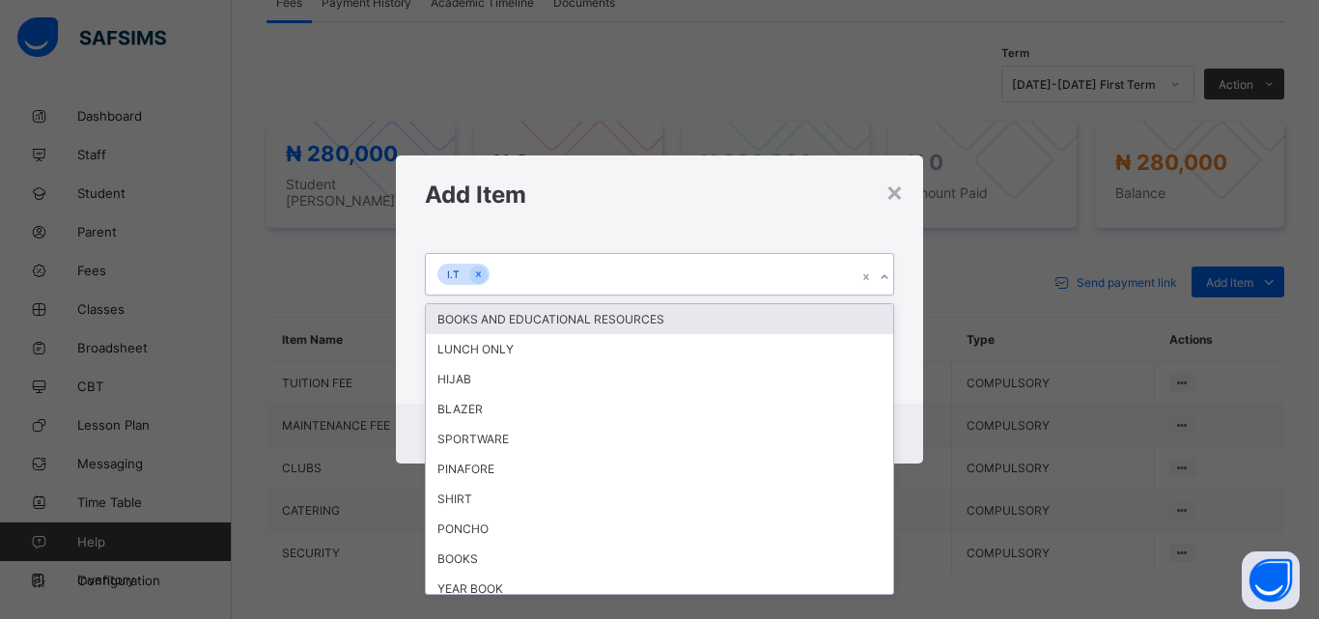
click at [887, 274] on icon at bounding box center [884, 276] width 12 height 19
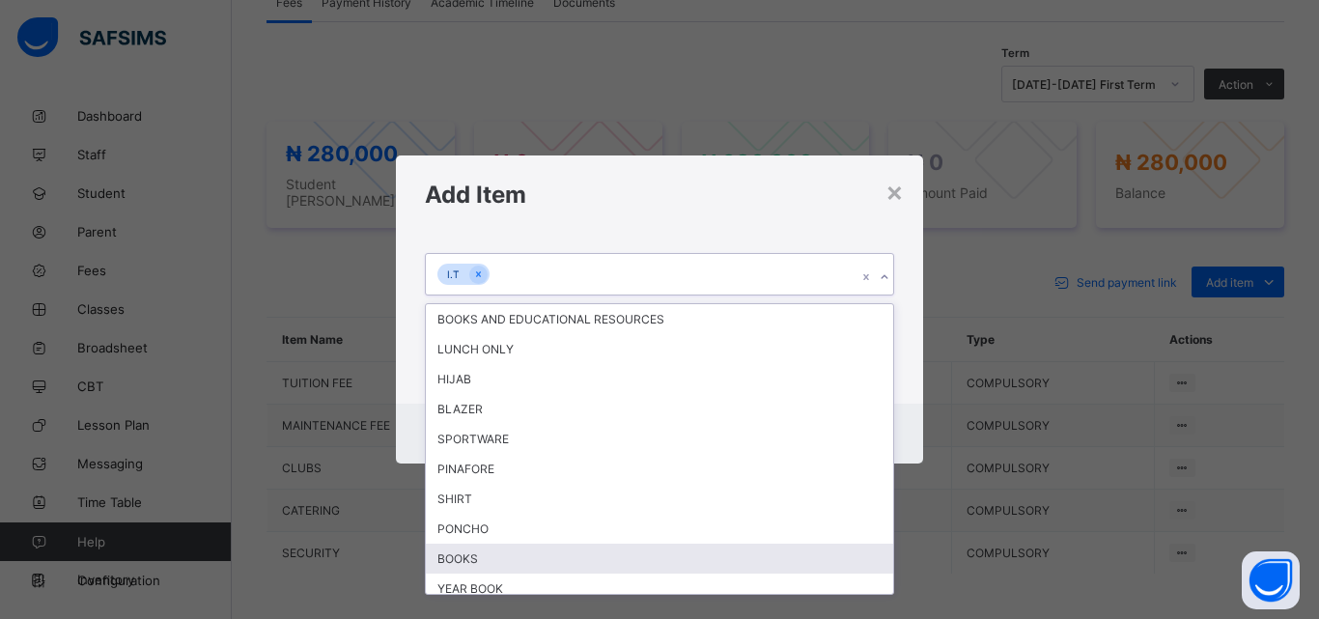
click at [469, 557] on div "BOOKS" at bounding box center [659, 558] width 467 height 30
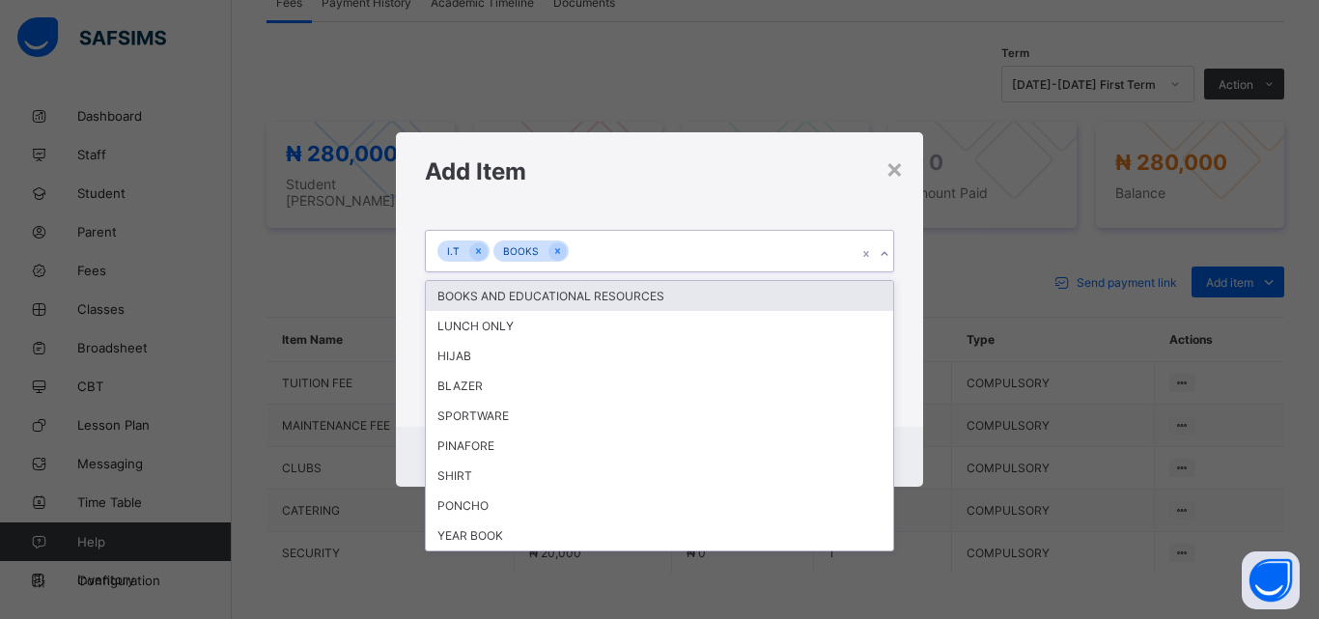
click at [883, 251] on icon at bounding box center [884, 253] width 12 height 19
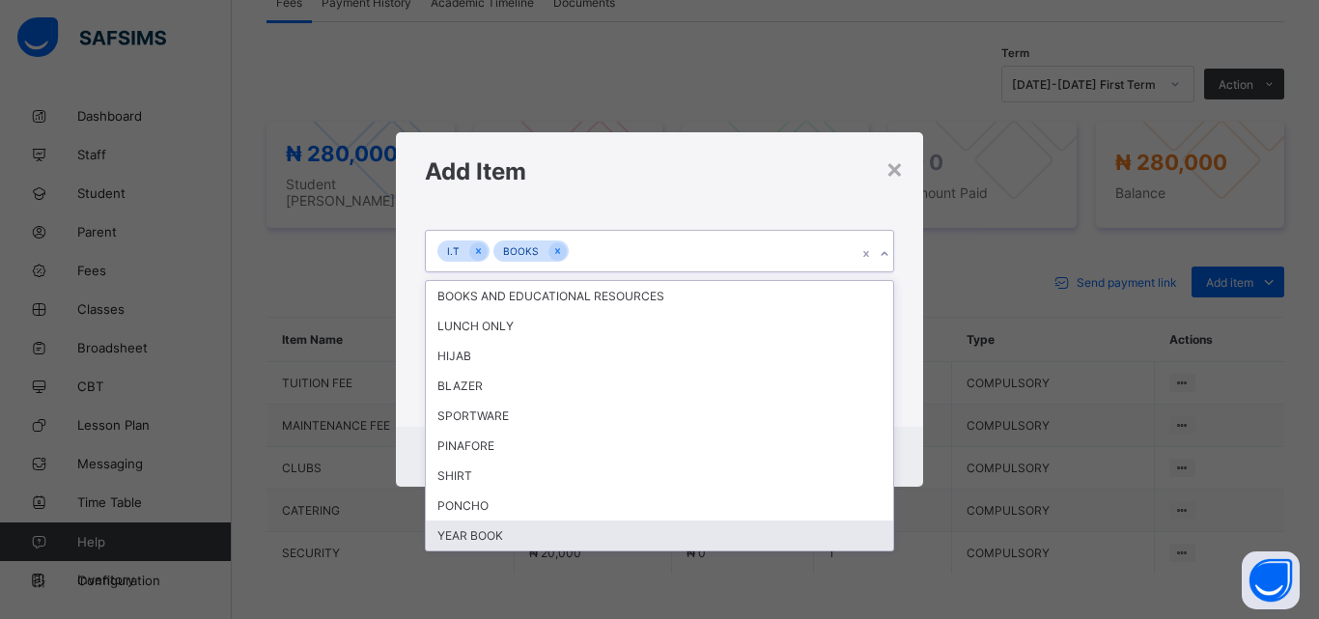
click at [618, 541] on div "YEAR BOOK" at bounding box center [659, 535] width 467 height 30
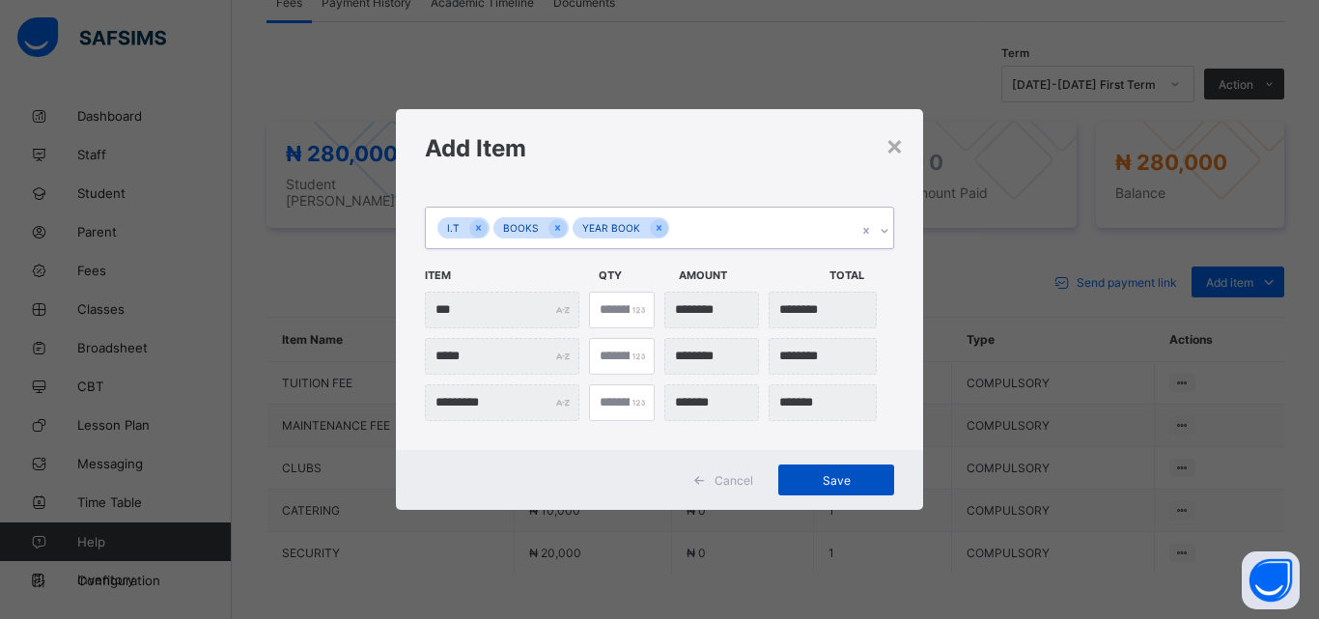
click at [842, 479] on span "Save" at bounding box center [836, 480] width 87 height 14
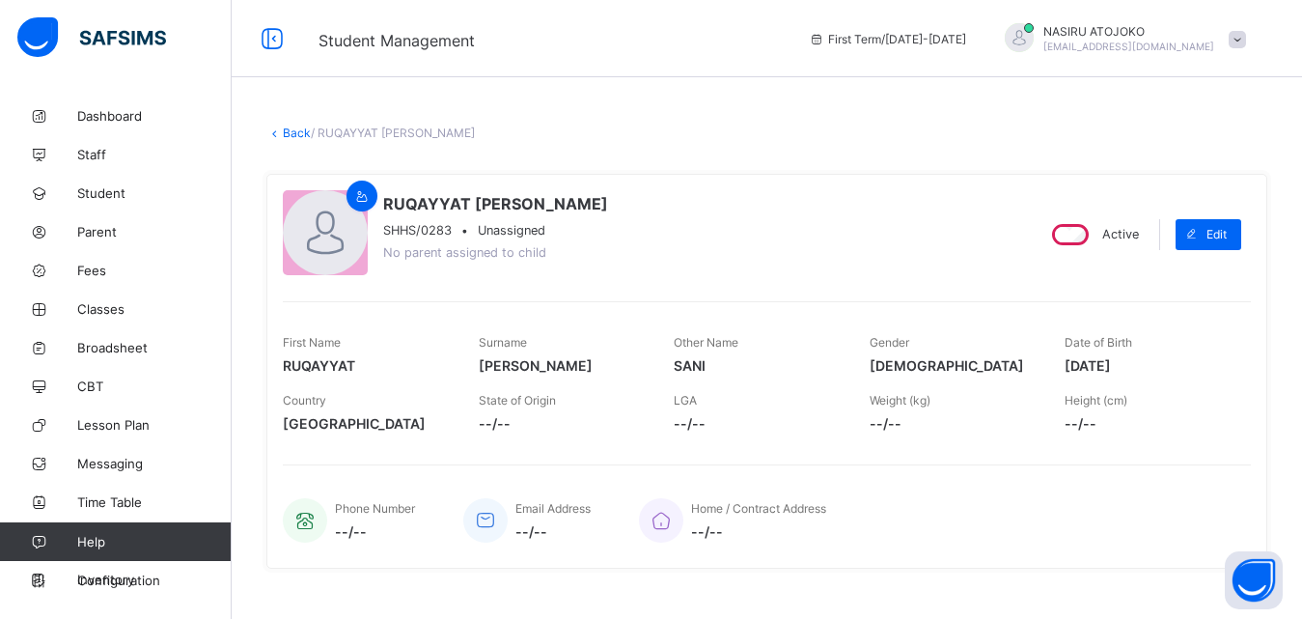
click at [292, 135] on link "Back" at bounding box center [297, 132] width 28 height 14
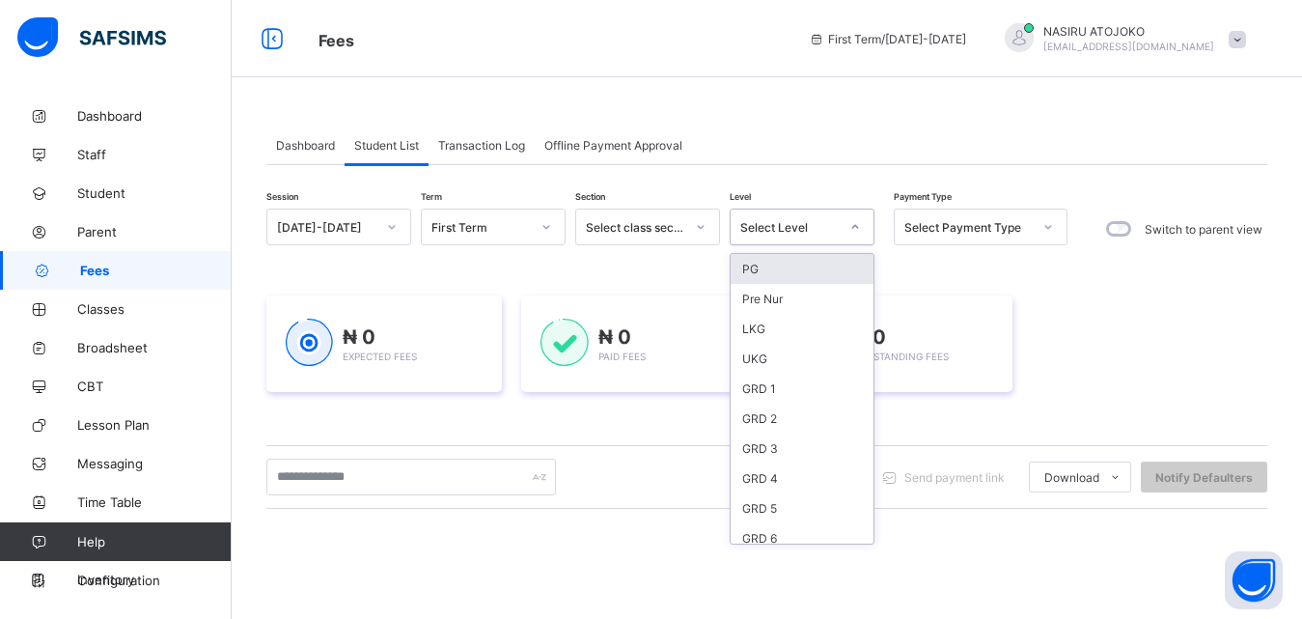
click at [862, 220] on div at bounding box center [855, 226] width 33 height 31
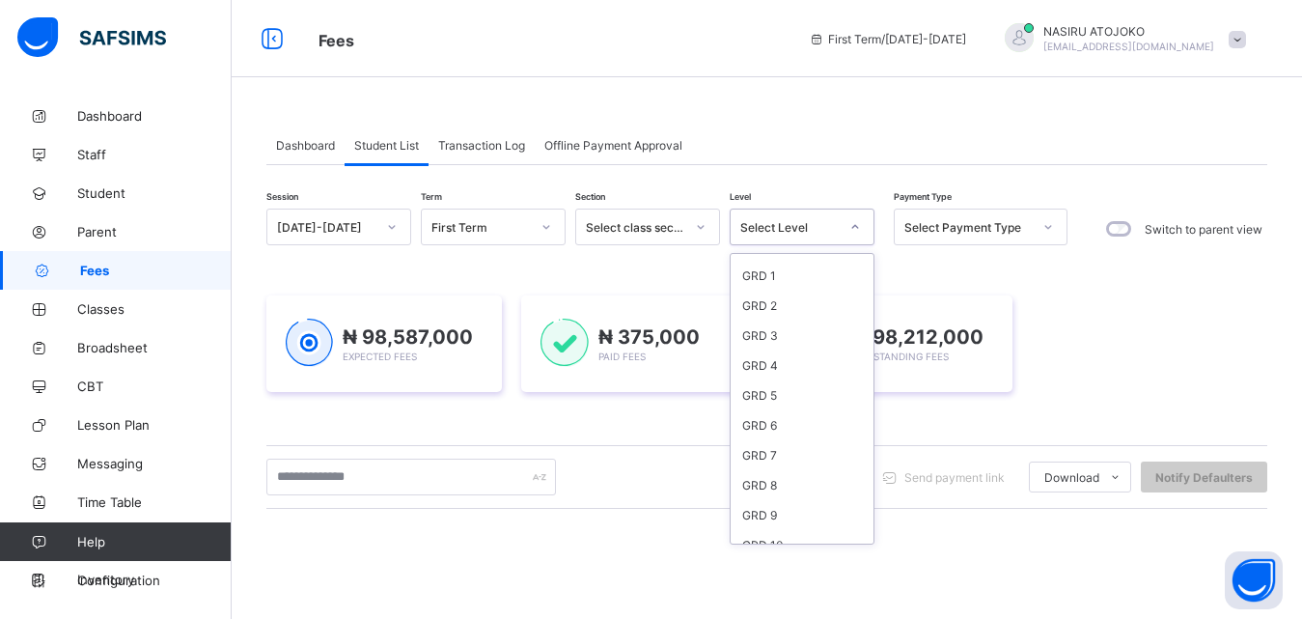
scroll to position [115, 0]
click at [766, 479] on div "GRD 8" at bounding box center [802, 483] width 143 height 30
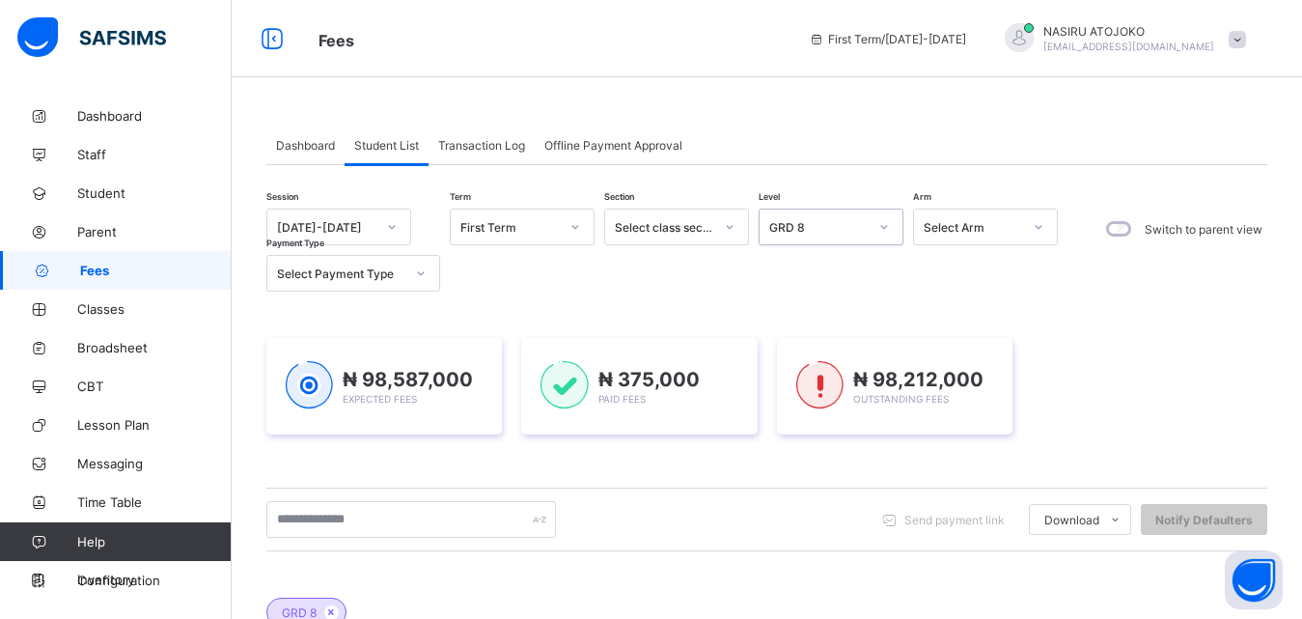
click at [1030, 232] on div at bounding box center [1038, 226] width 33 height 31
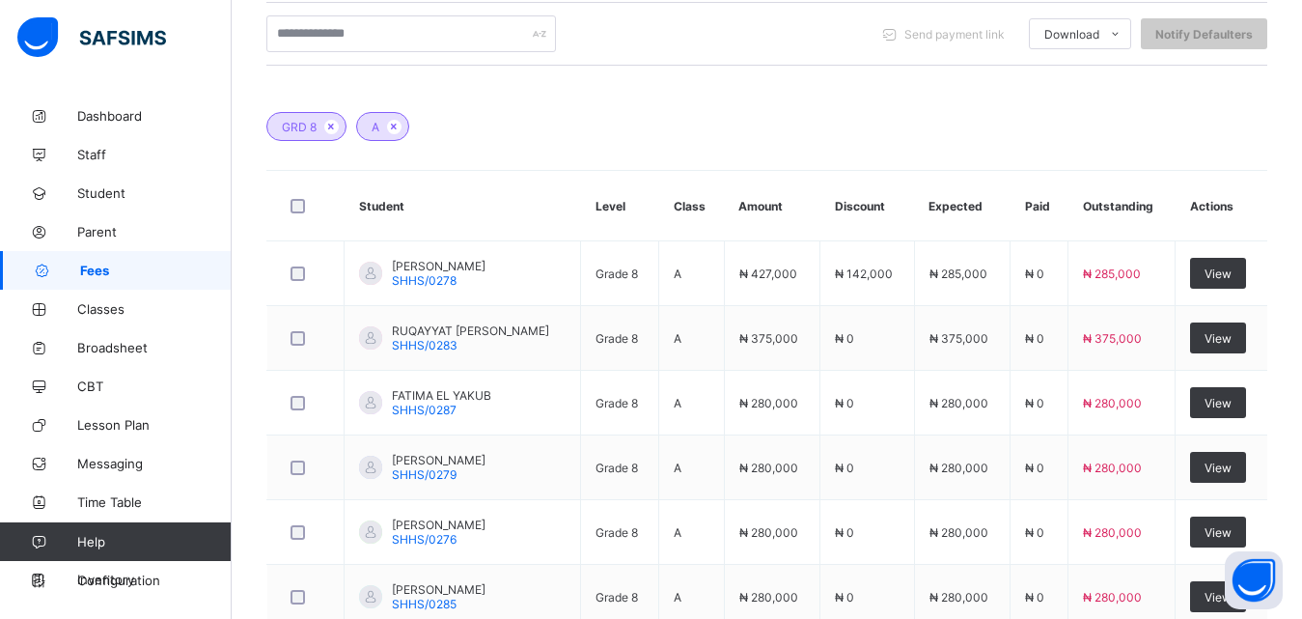
scroll to position [510, 0]
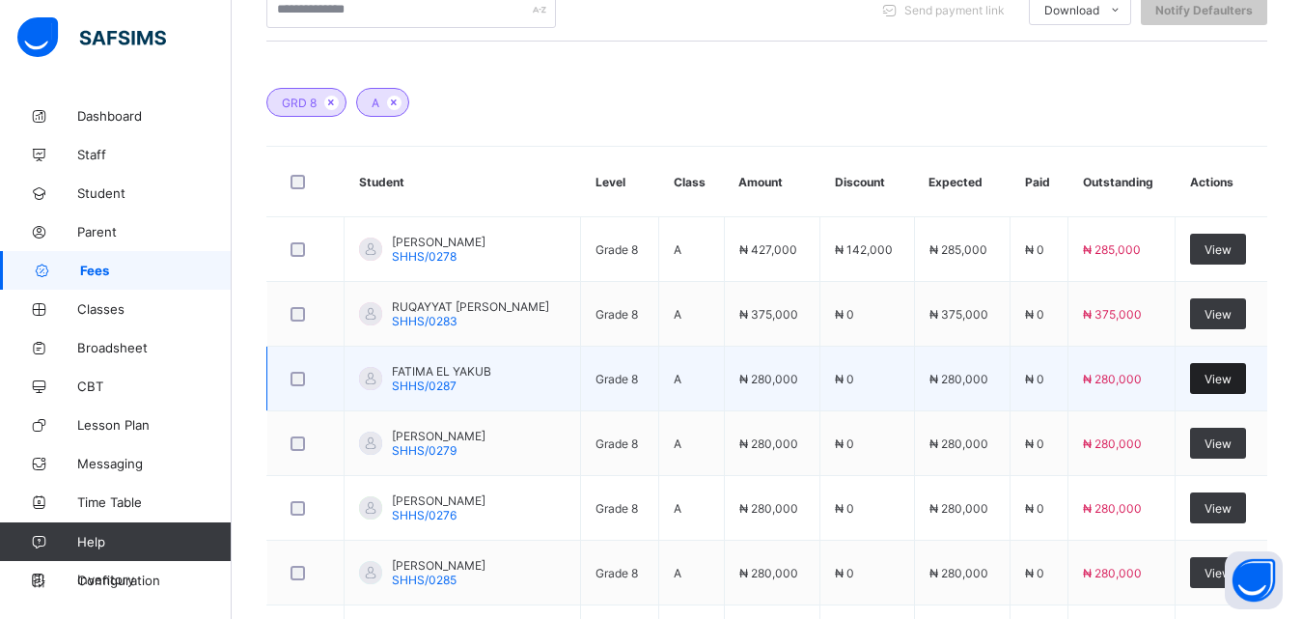
click at [1232, 376] on span "View" at bounding box center [1218, 379] width 27 height 14
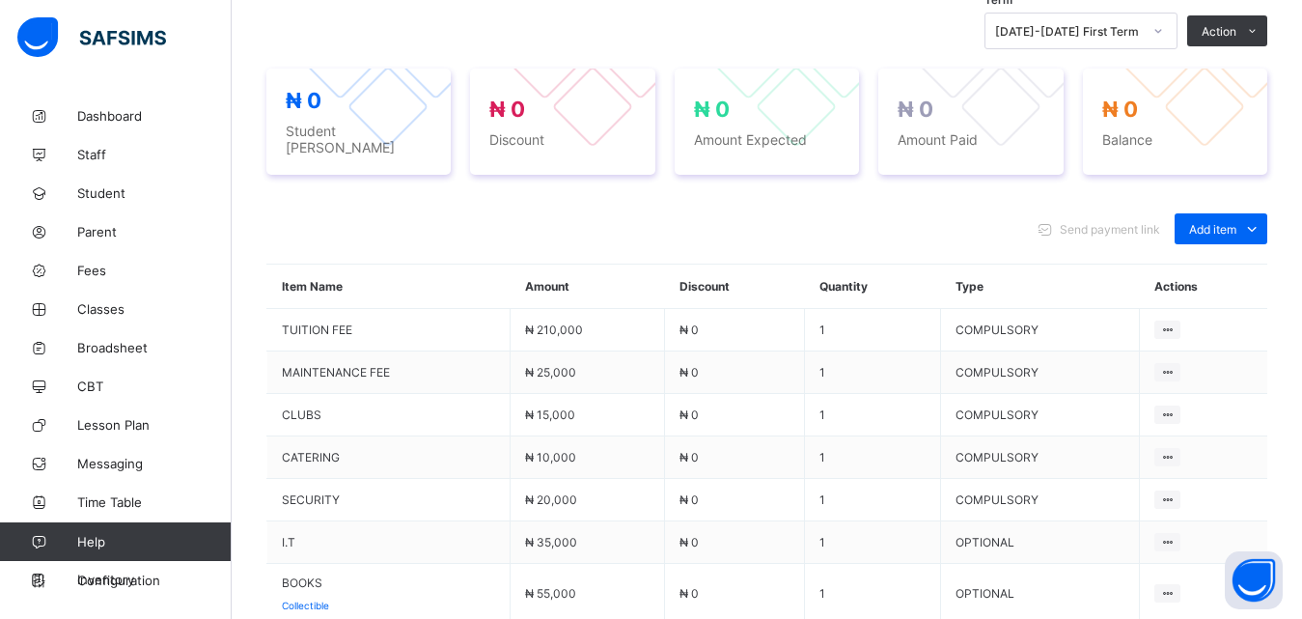
scroll to position [510, 0]
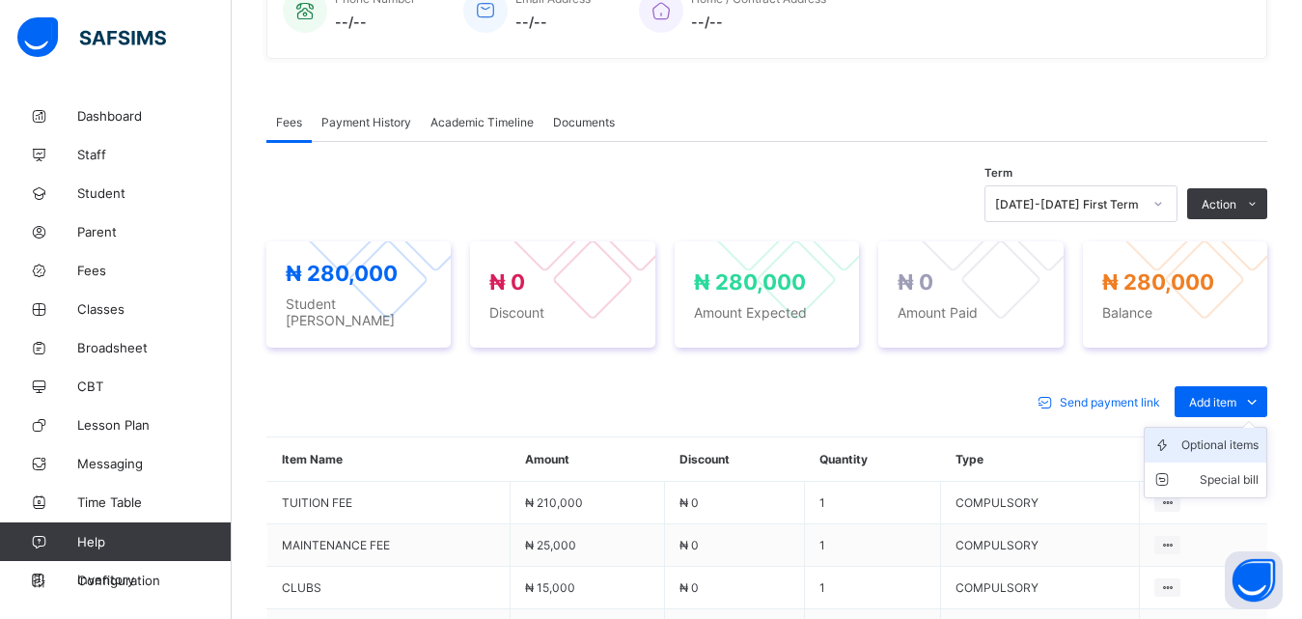
click at [1227, 435] on div "Optional items" at bounding box center [1220, 444] width 77 height 19
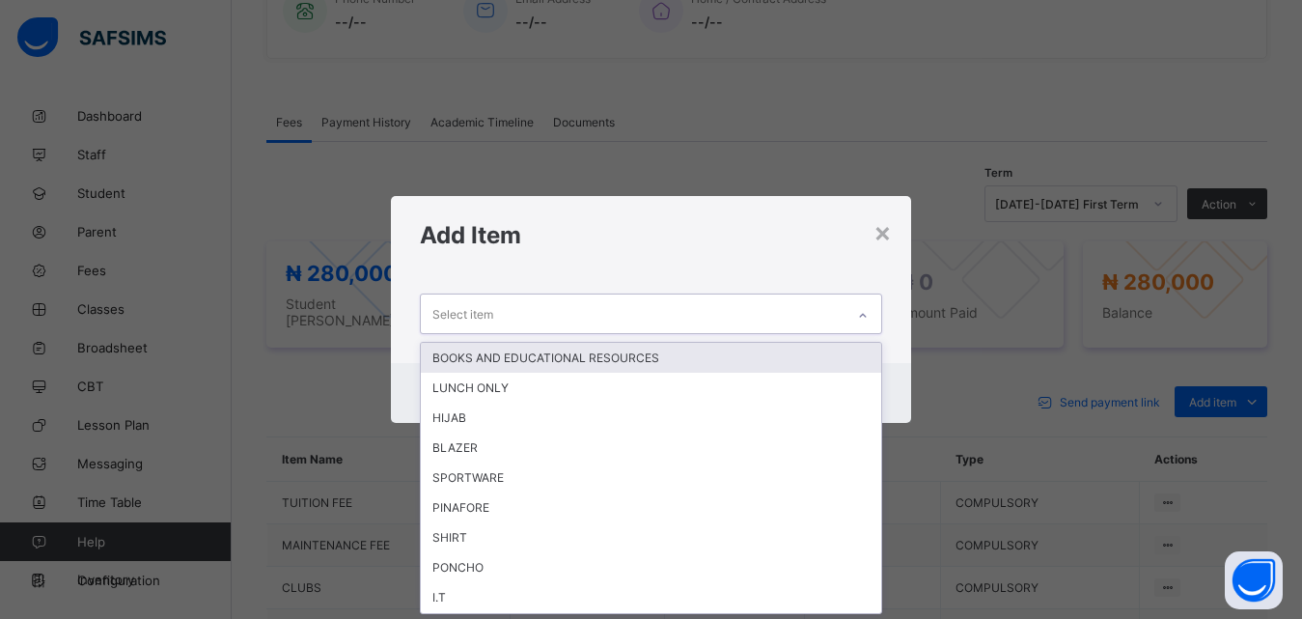
scroll to position [0, 0]
click at [869, 314] on icon at bounding box center [863, 315] width 12 height 19
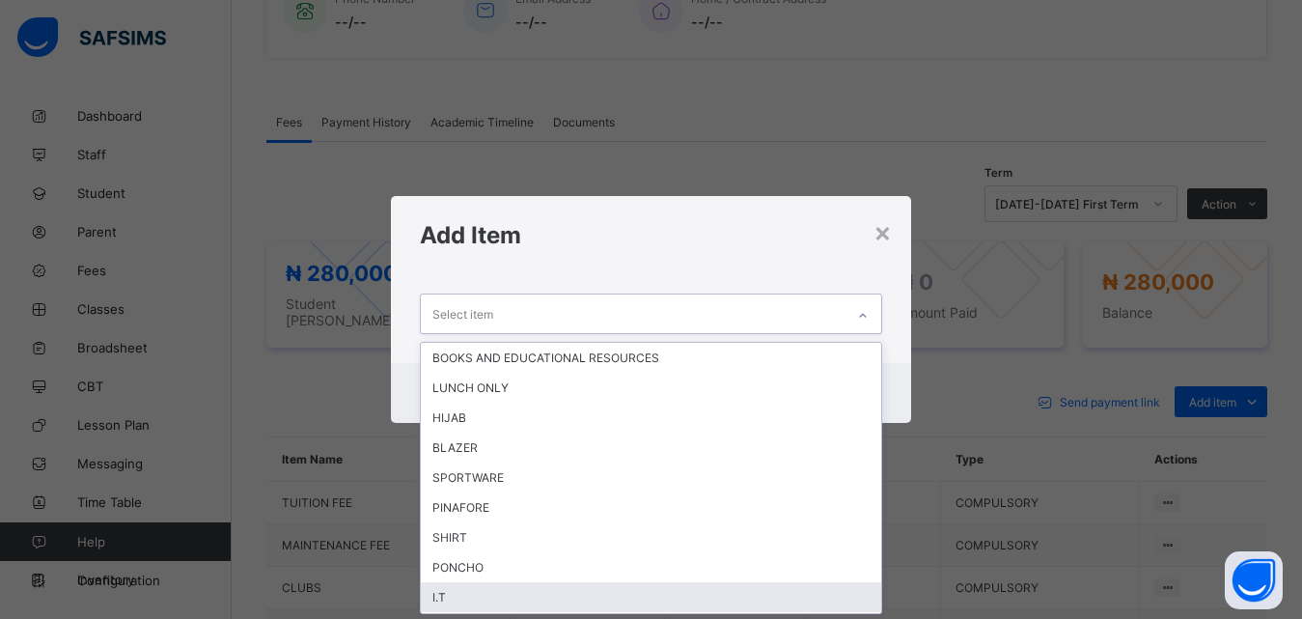
click at [570, 588] on div "I.T" at bounding box center [651, 597] width 461 height 30
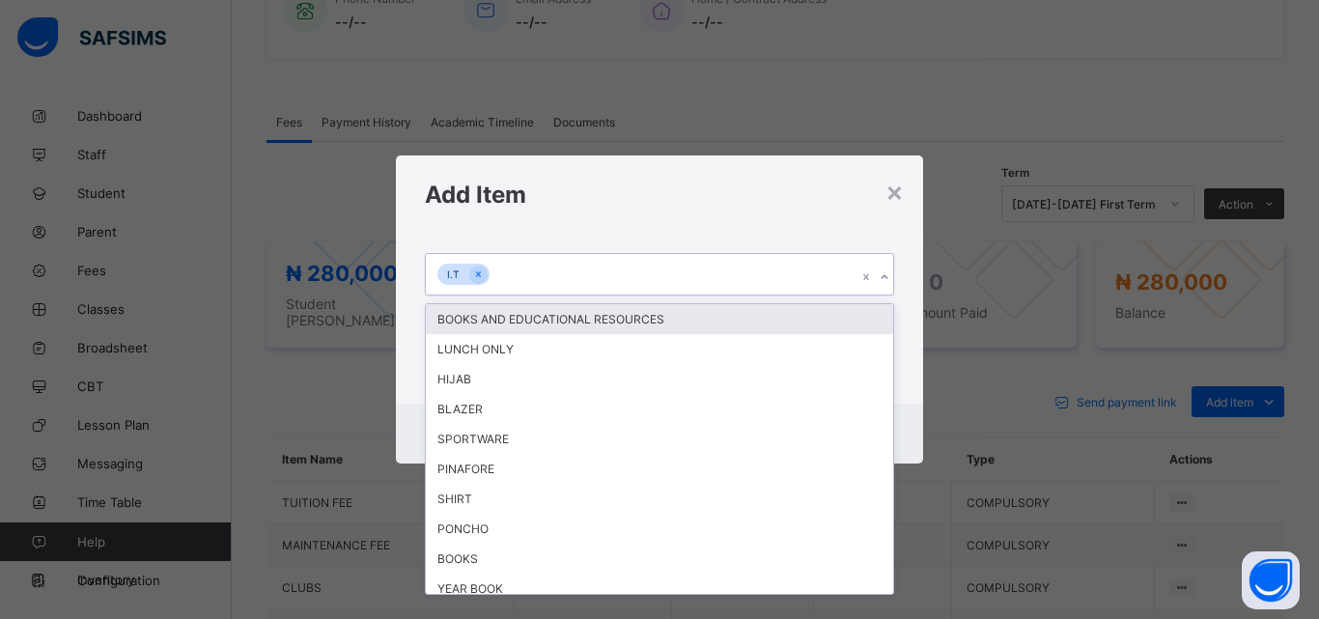
click at [885, 279] on icon at bounding box center [884, 276] width 12 height 19
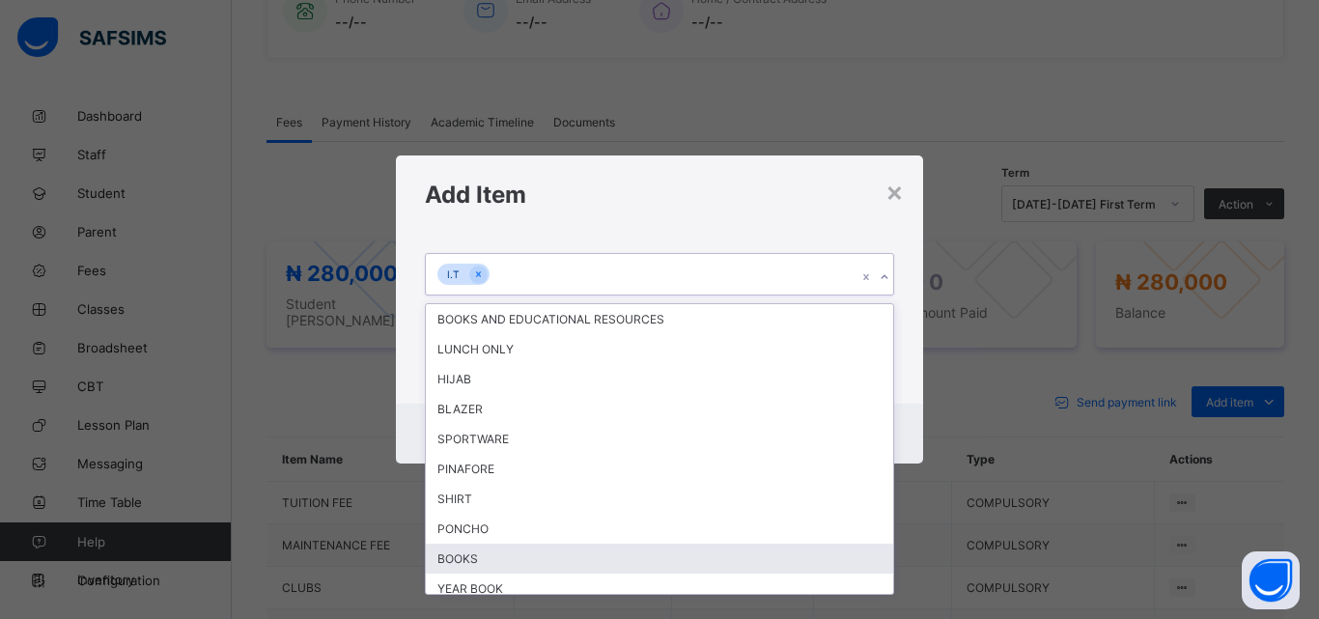
click at [720, 548] on div "BOOKS" at bounding box center [659, 558] width 467 height 30
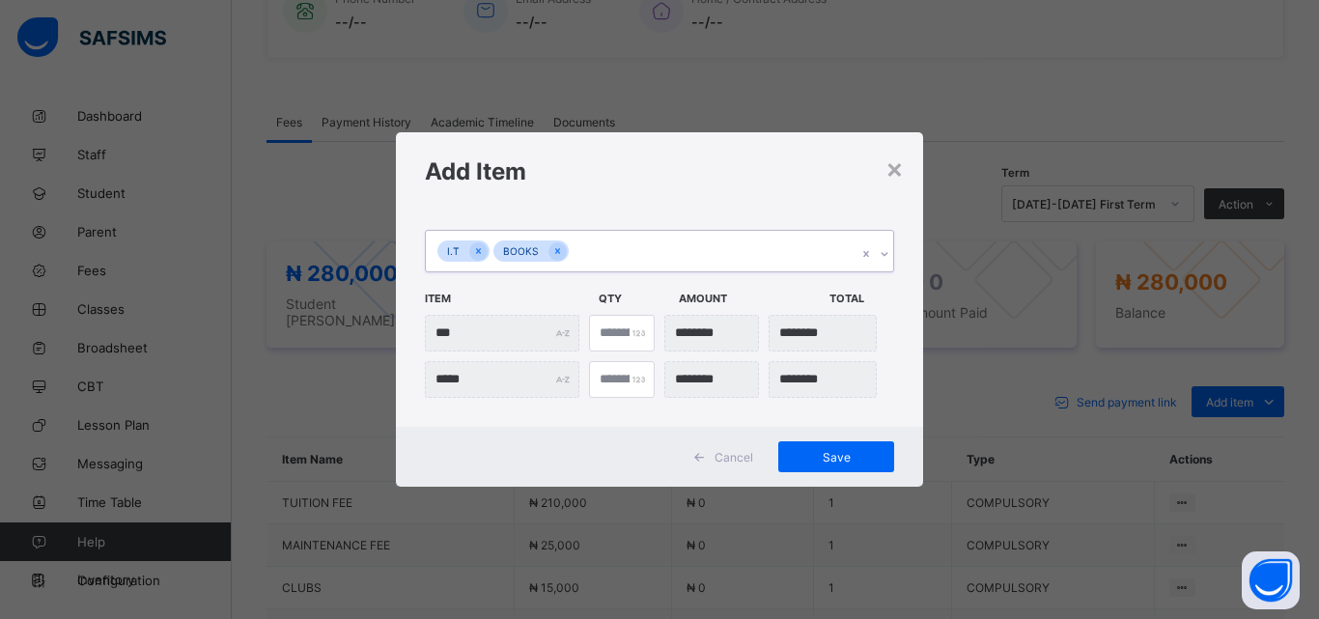
click at [884, 254] on icon at bounding box center [884, 253] width 12 height 19
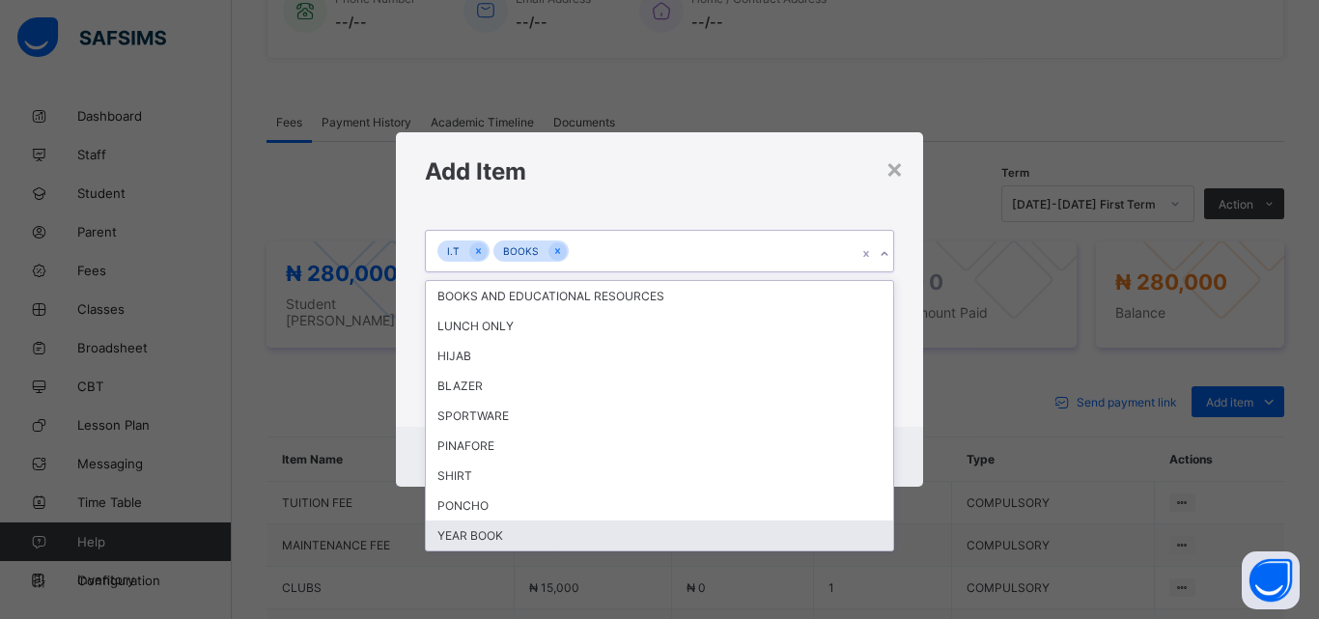
click at [687, 522] on div "YEAR BOOK" at bounding box center [659, 535] width 467 height 30
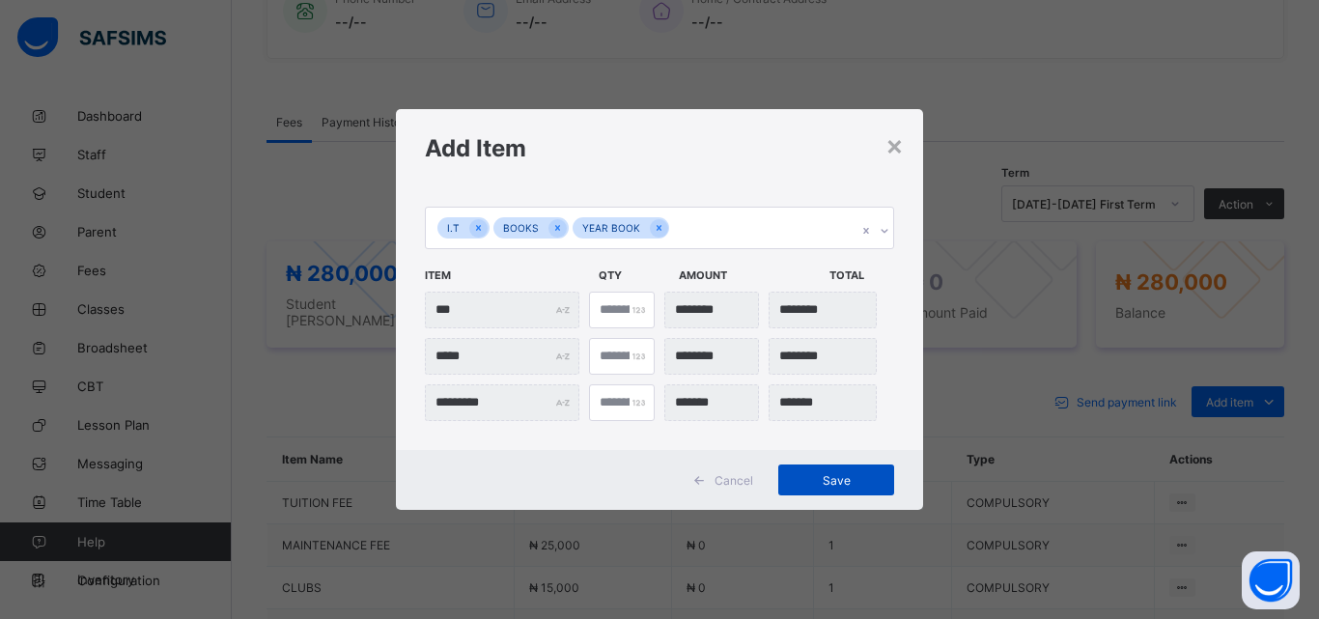
click at [816, 473] on span "Save" at bounding box center [836, 480] width 87 height 14
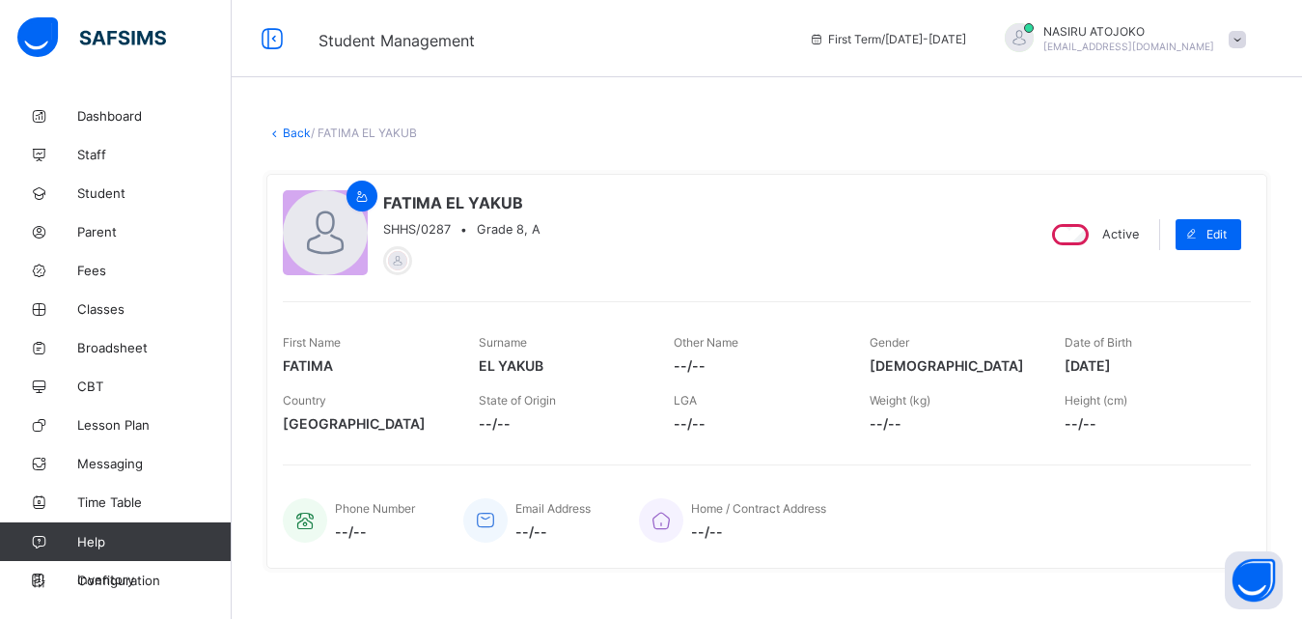
click at [296, 139] on link "Back" at bounding box center [297, 132] width 28 height 14
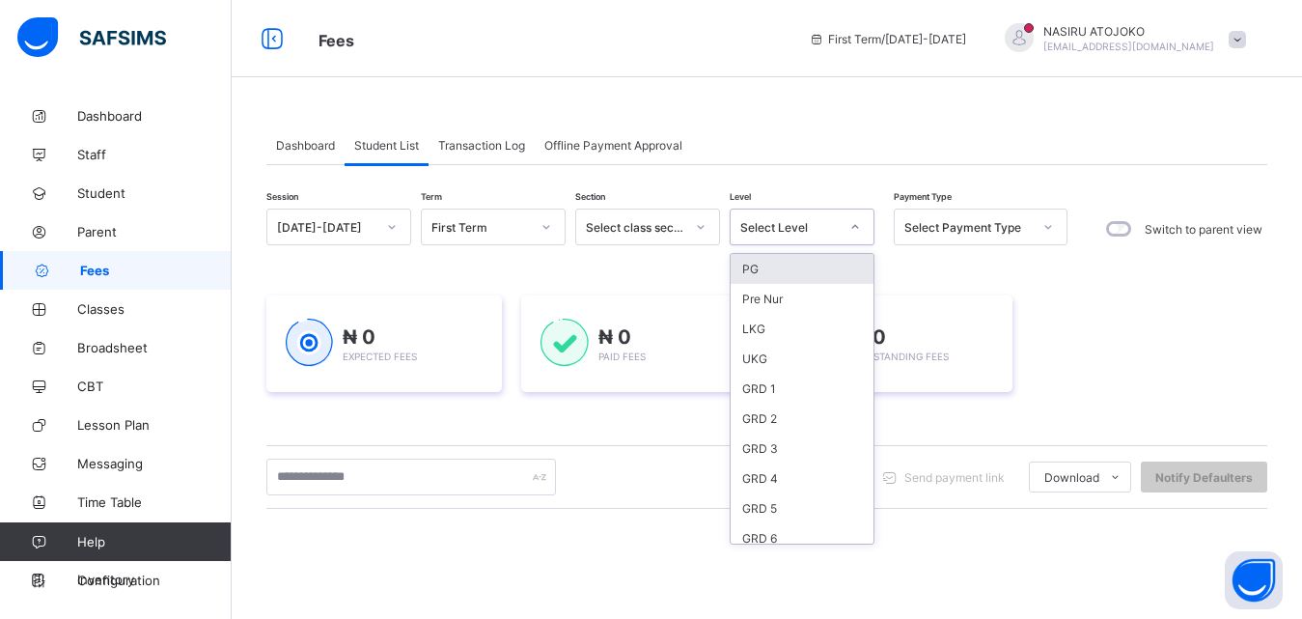
click at [846, 235] on div at bounding box center [855, 226] width 33 height 31
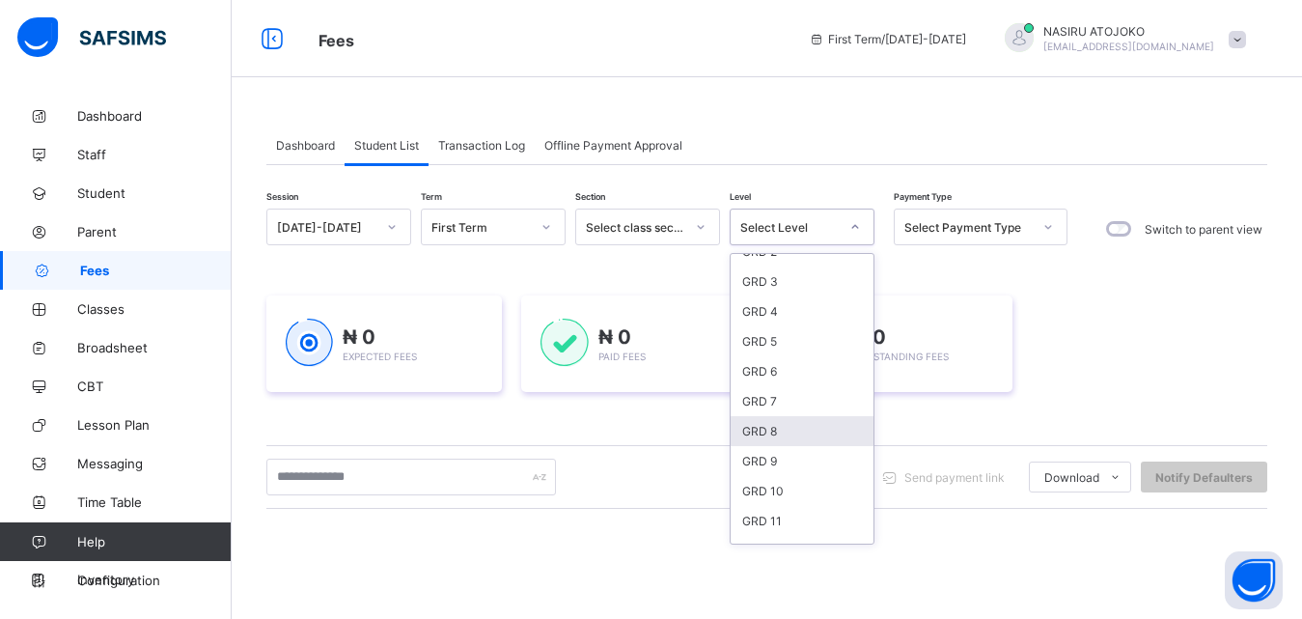
click at [797, 433] on div "GRD 8" at bounding box center [802, 431] width 143 height 30
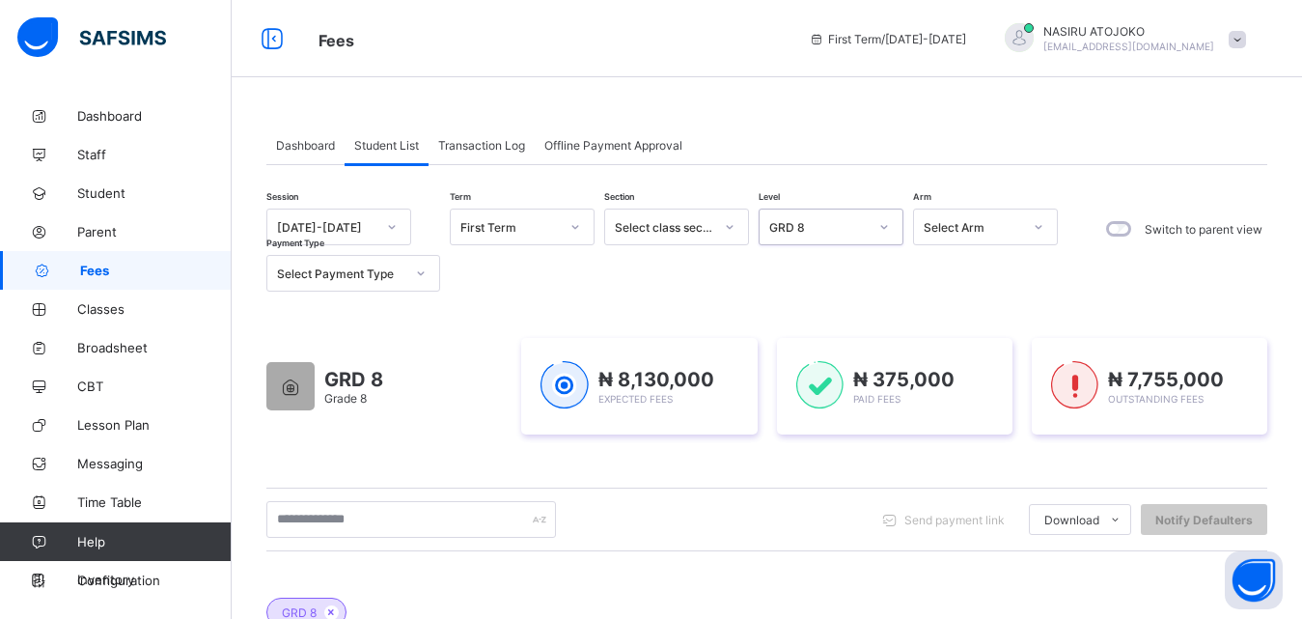
click at [1045, 234] on div at bounding box center [1038, 226] width 33 height 31
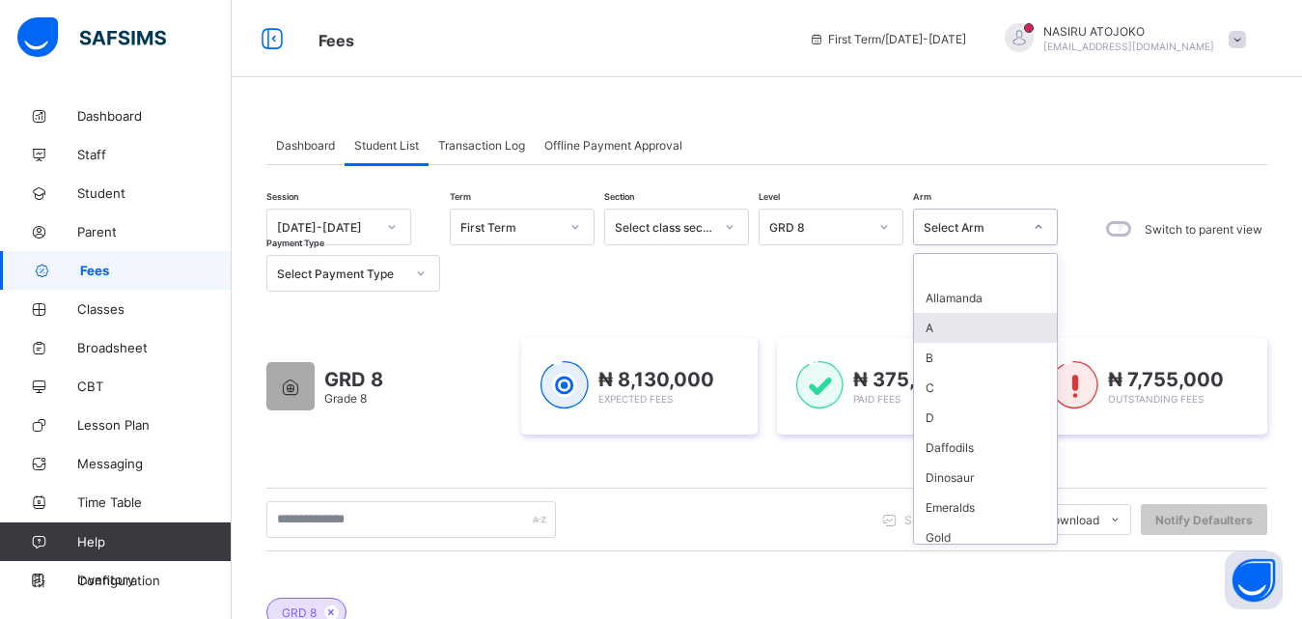
click at [995, 326] on div "A" at bounding box center [985, 328] width 143 height 30
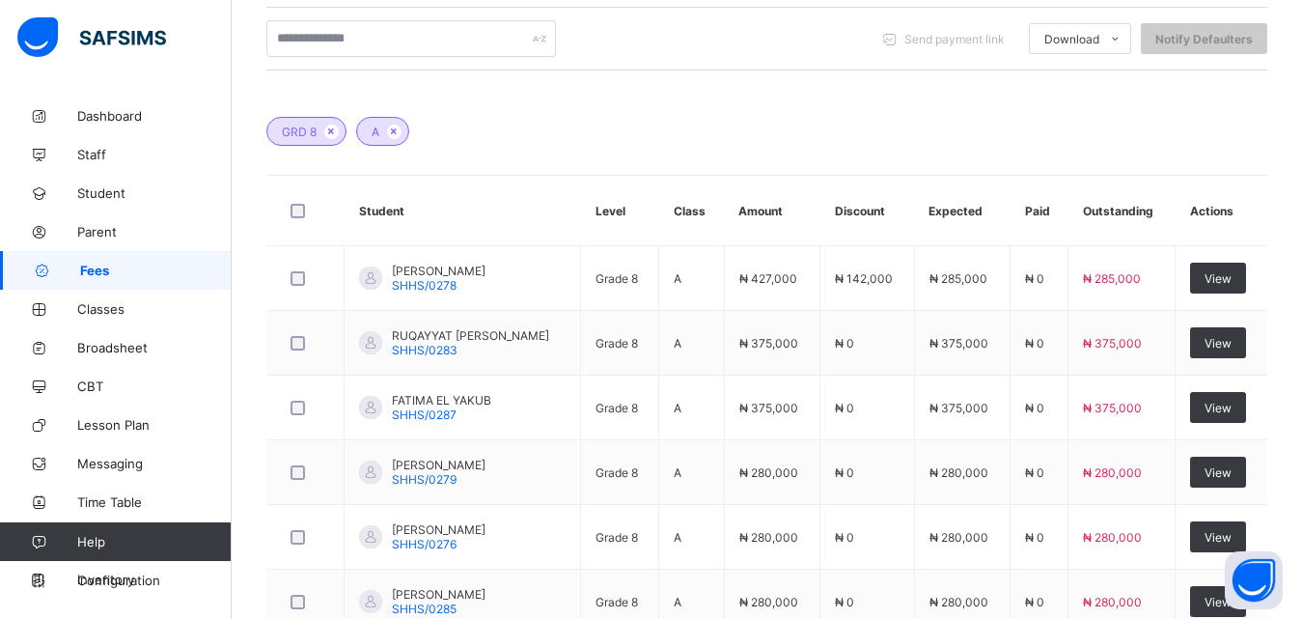
scroll to position [484, 0]
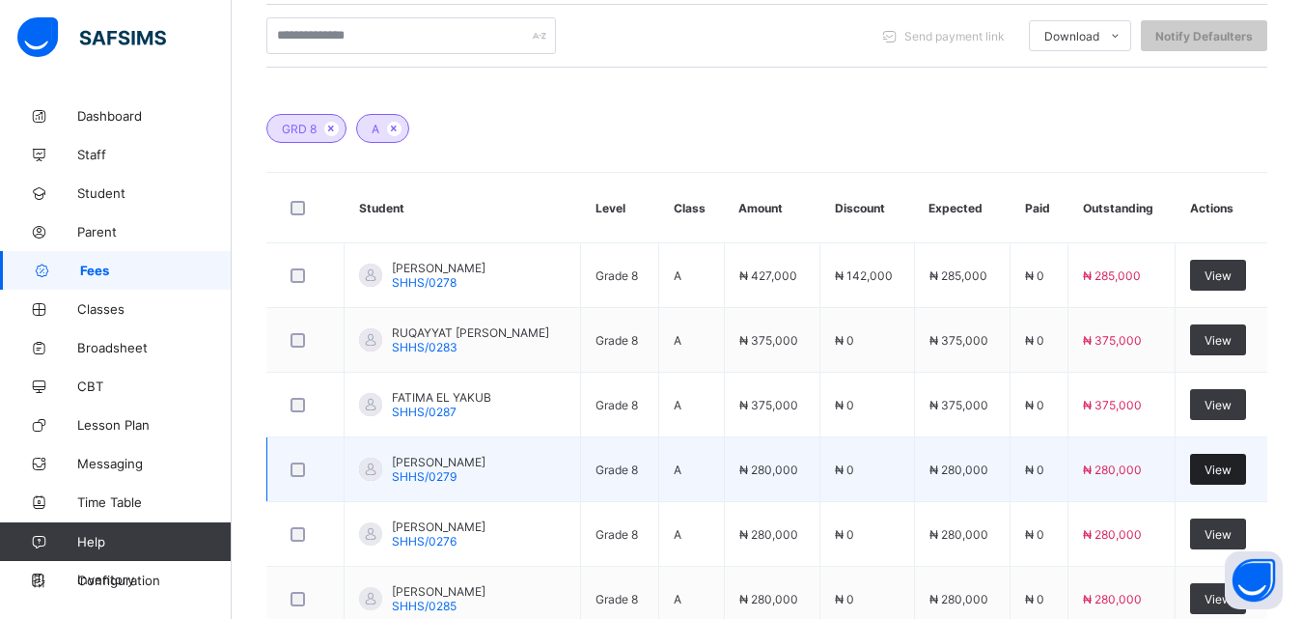
click at [1224, 467] on span "View" at bounding box center [1218, 469] width 27 height 14
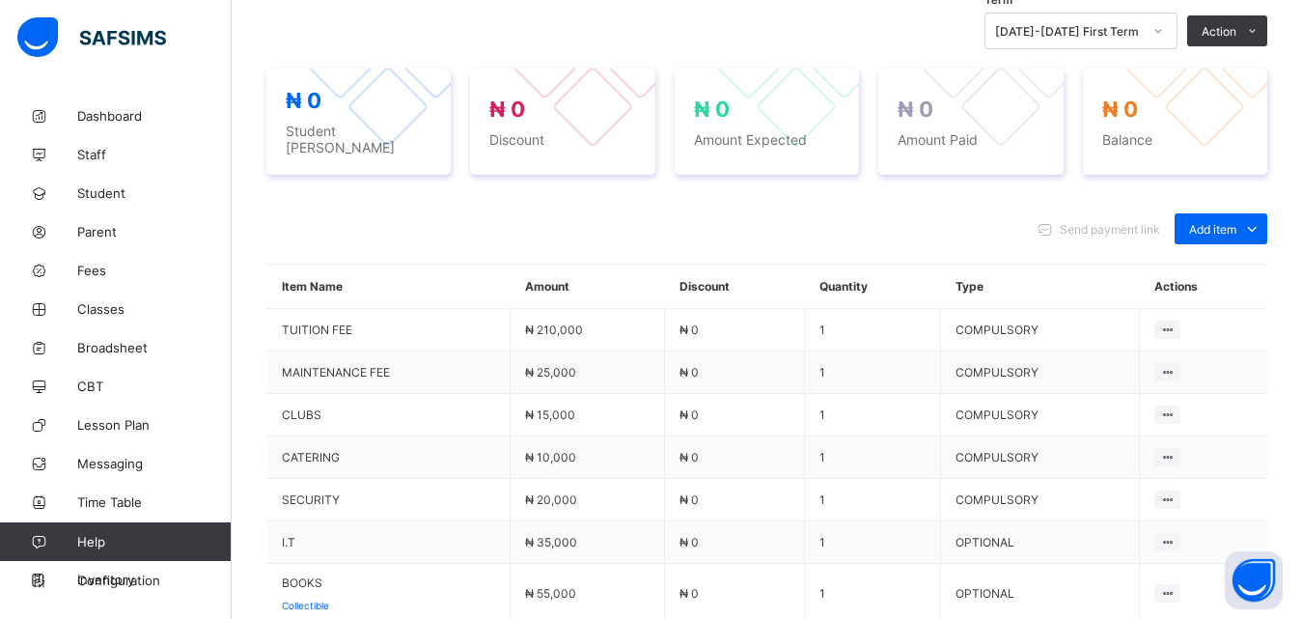
scroll to position [484, 0]
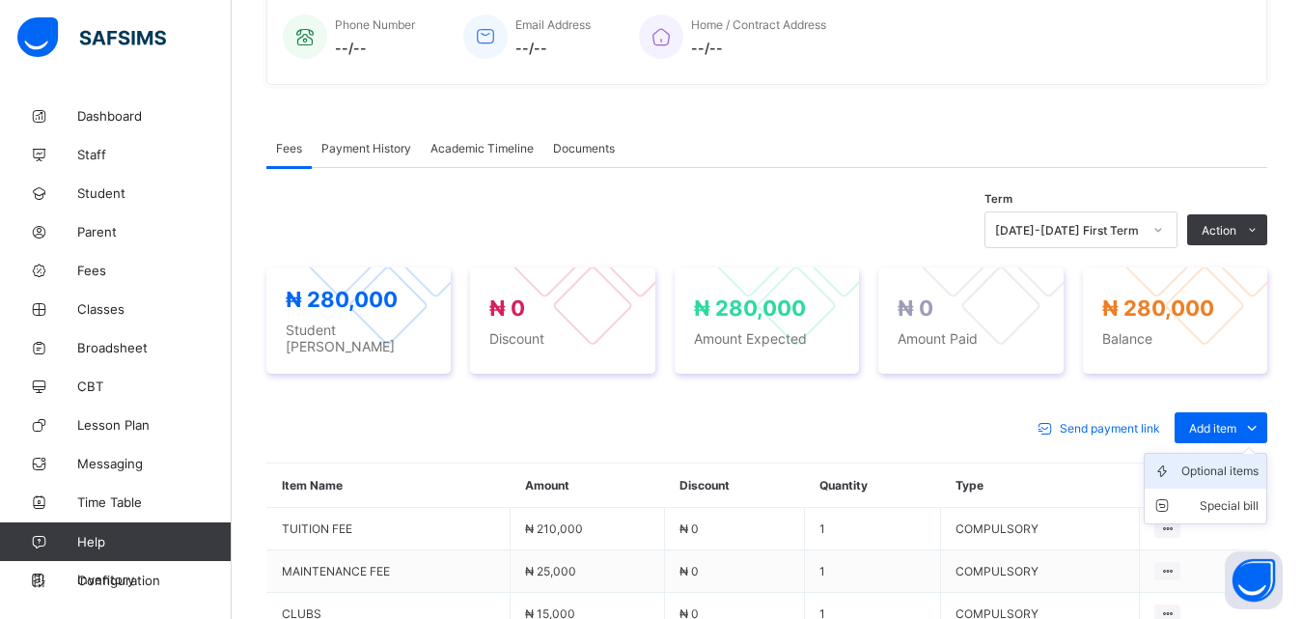
click at [1247, 468] on div "Optional items" at bounding box center [1220, 470] width 77 height 19
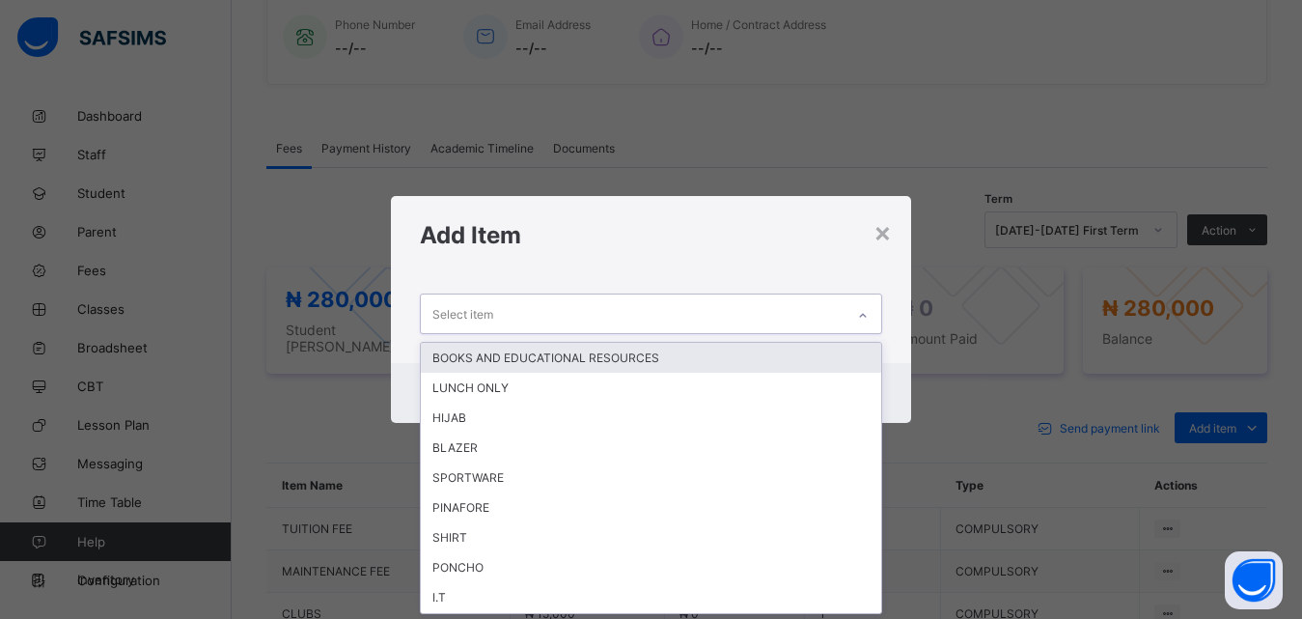
scroll to position [0, 0]
click at [868, 311] on icon at bounding box center [863, 315] width 12 height 19
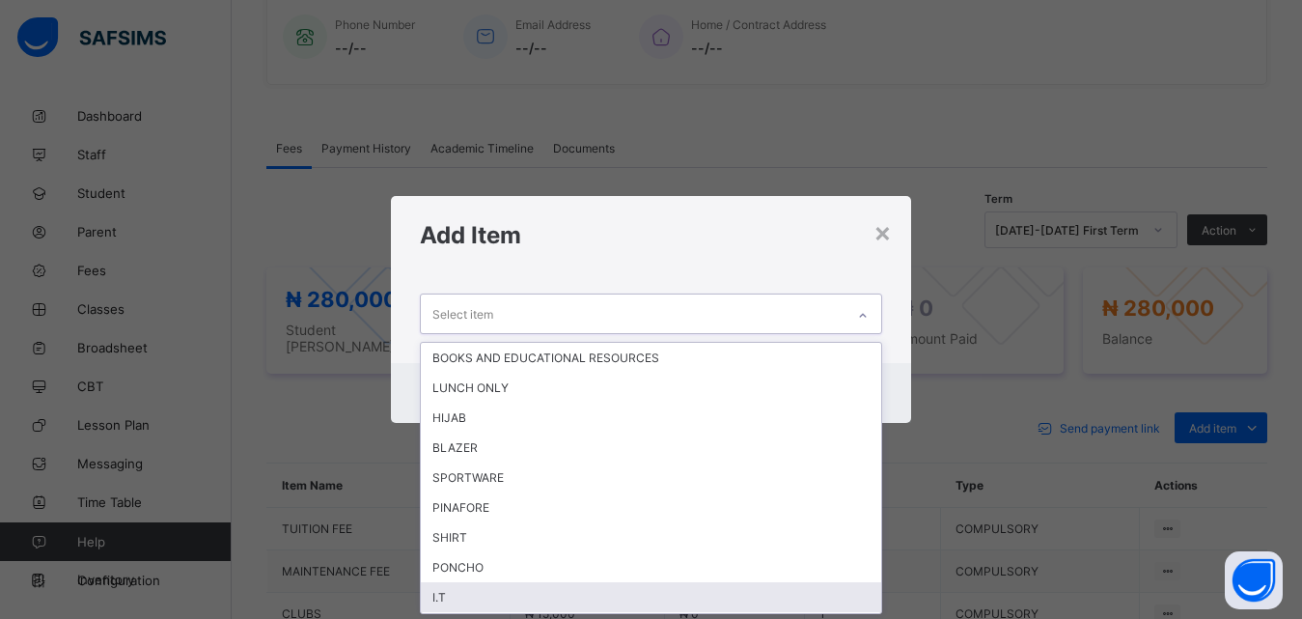
click at [485, 584] on div "I.T" at bounding box center [651, 597] width 461 height 30
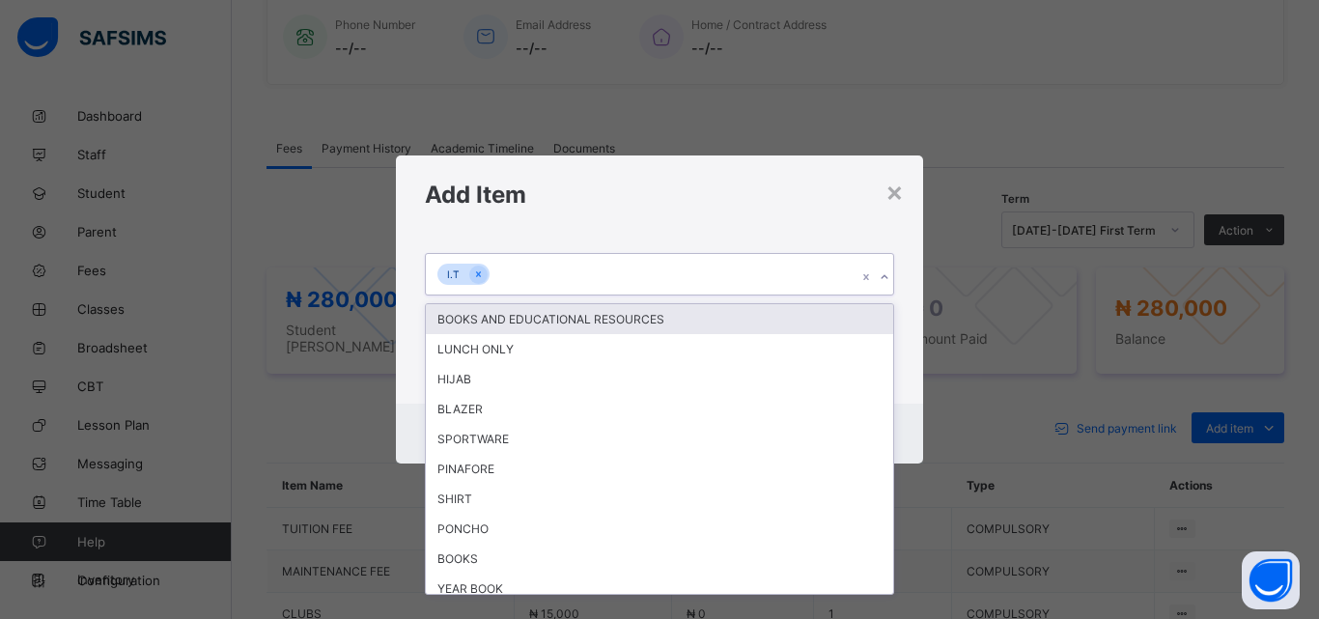
click at [887, 277] on icon at bounding box center [884, 276] width 12 height 19
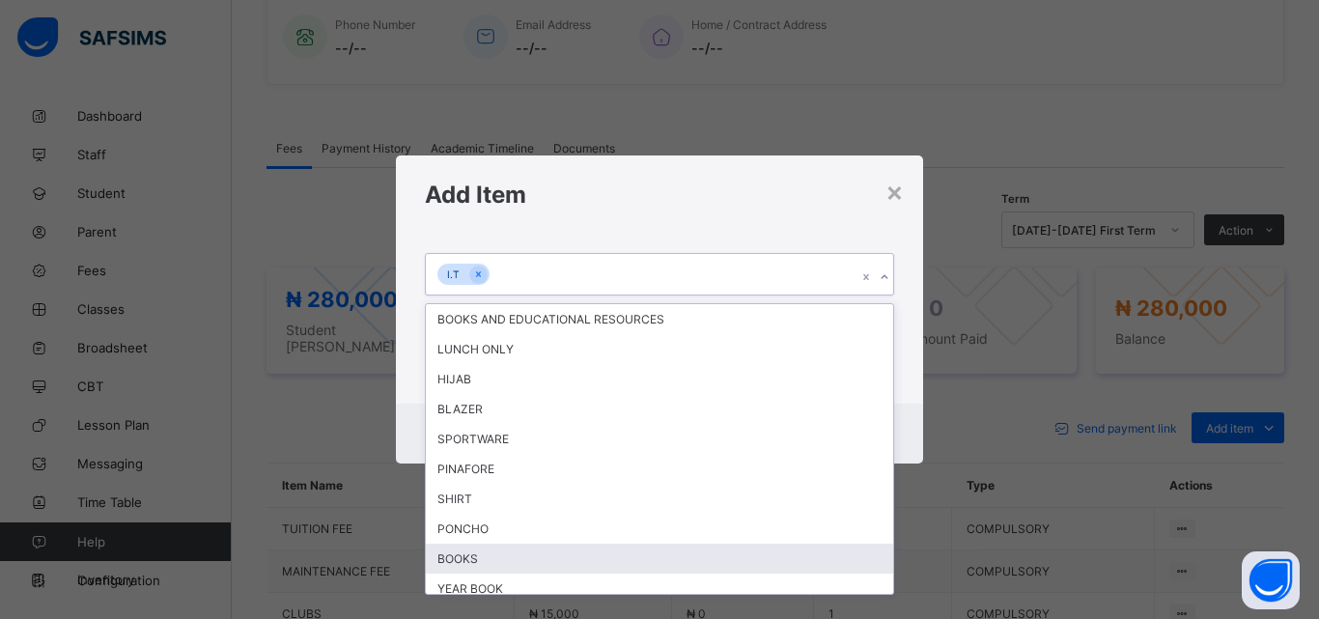
click at [528, 557] on div "BOOKS" at bounding box center [659, 558] width 467 height 30
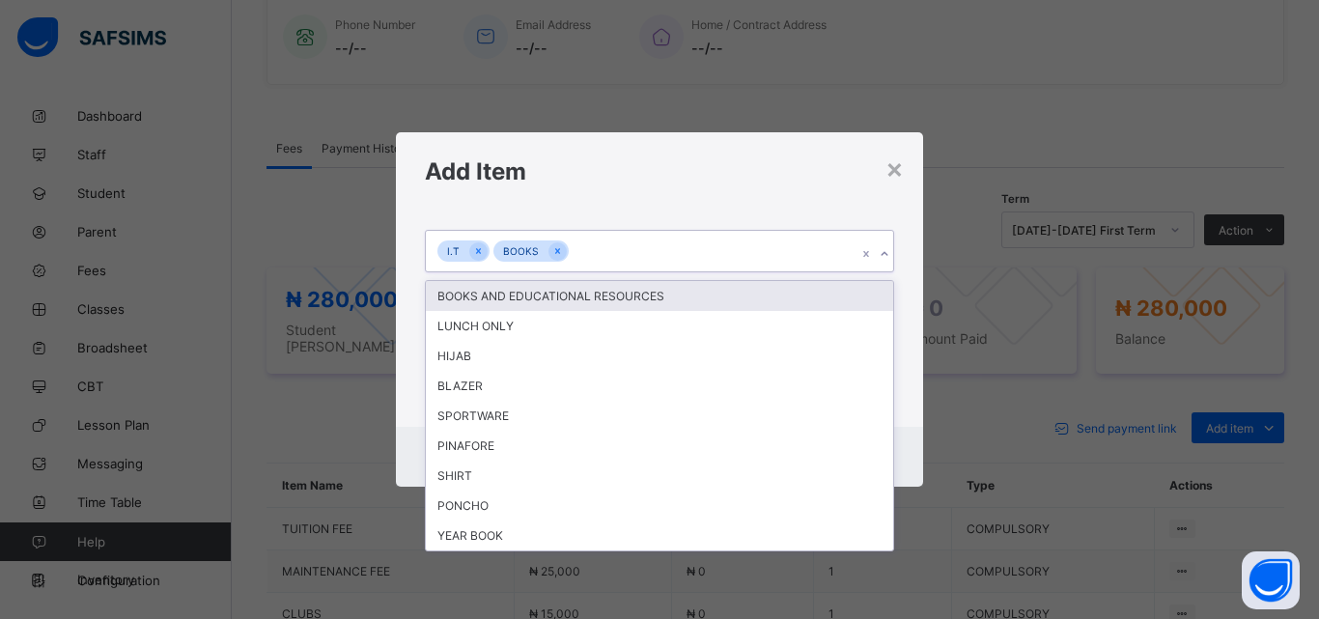
click at [886, 252] on icon at bounding box center [884, 253] width 12 height 19
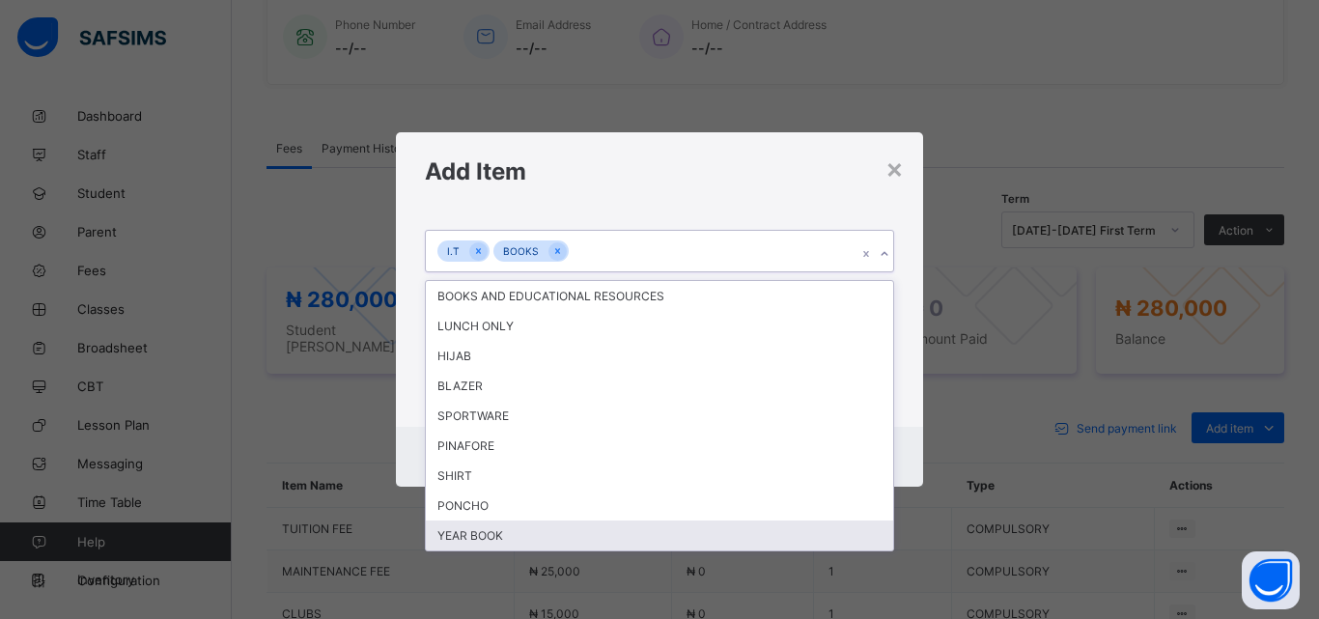
click at [678, 539] on div "YEAR BOOK" at bounding box center [659, 535] width 467 height 30
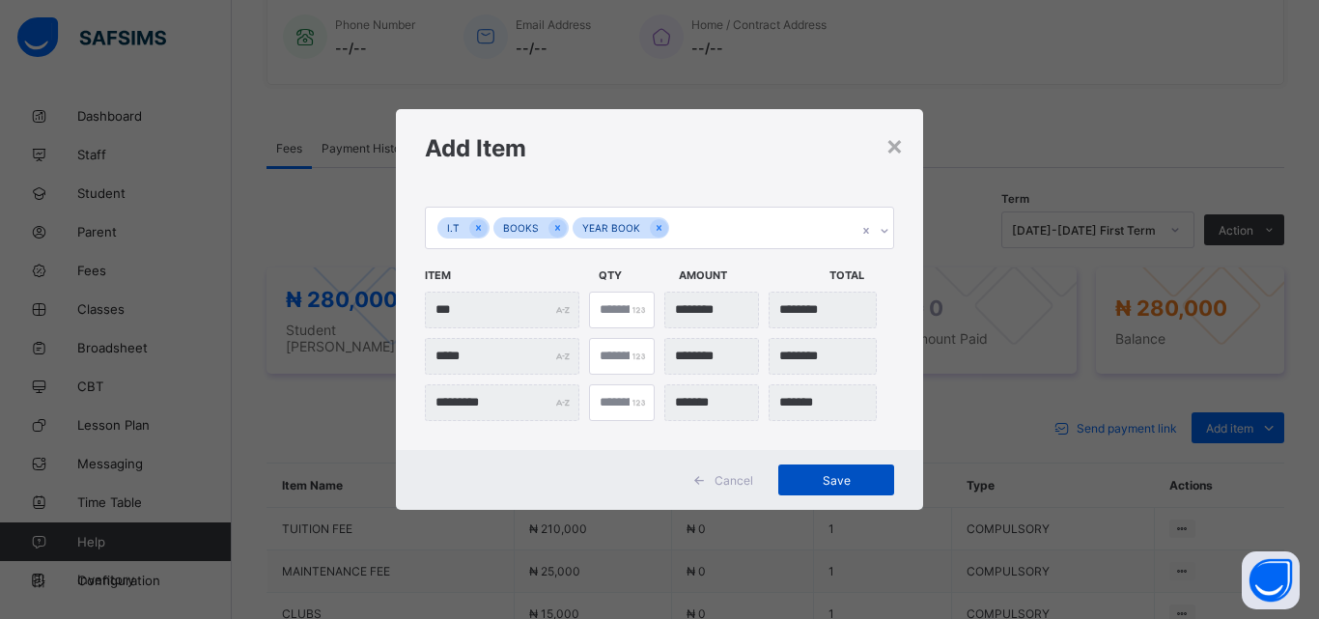
click at [830, 474] on span "Save" at bounding box center [836, 480] width 87 height 14
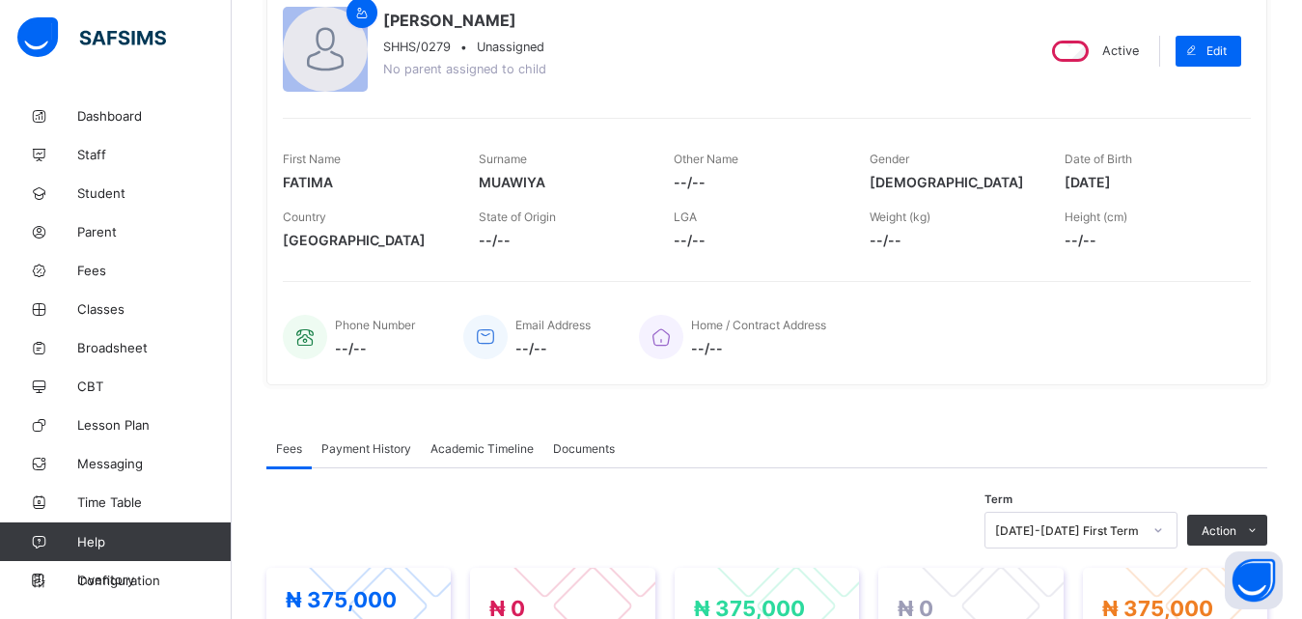
scroll to position [64, 0]
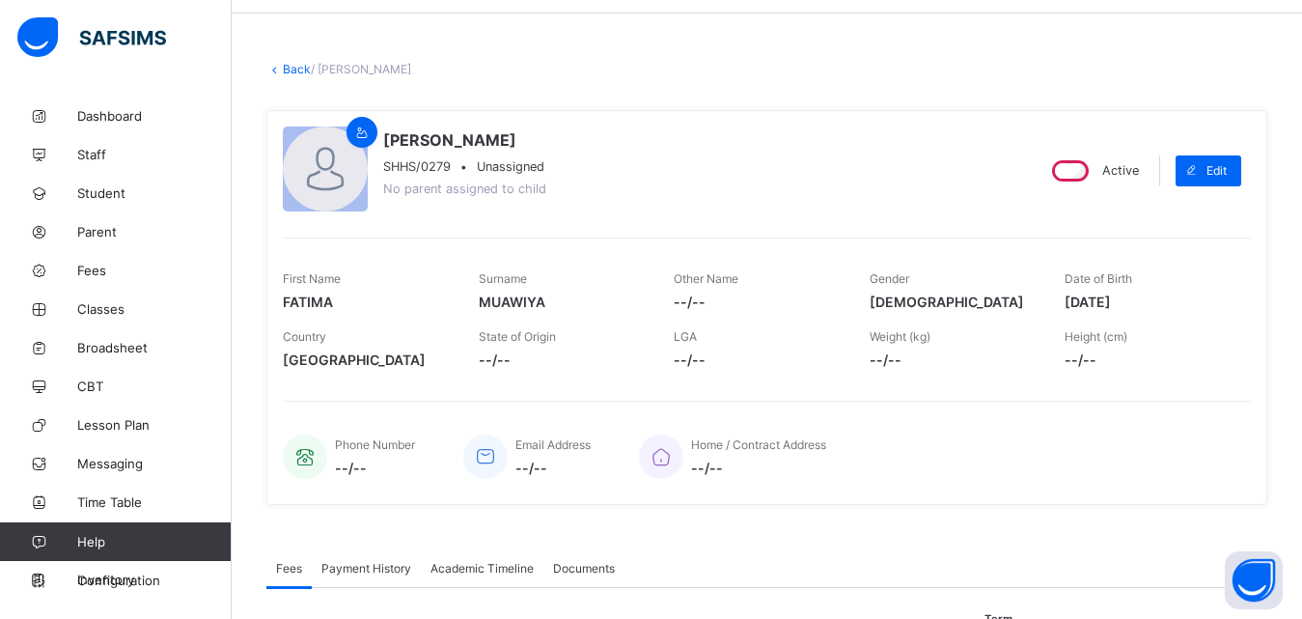
click at [297, 70] on link "Back" at bounding box center [297, 69] width 28 height 14
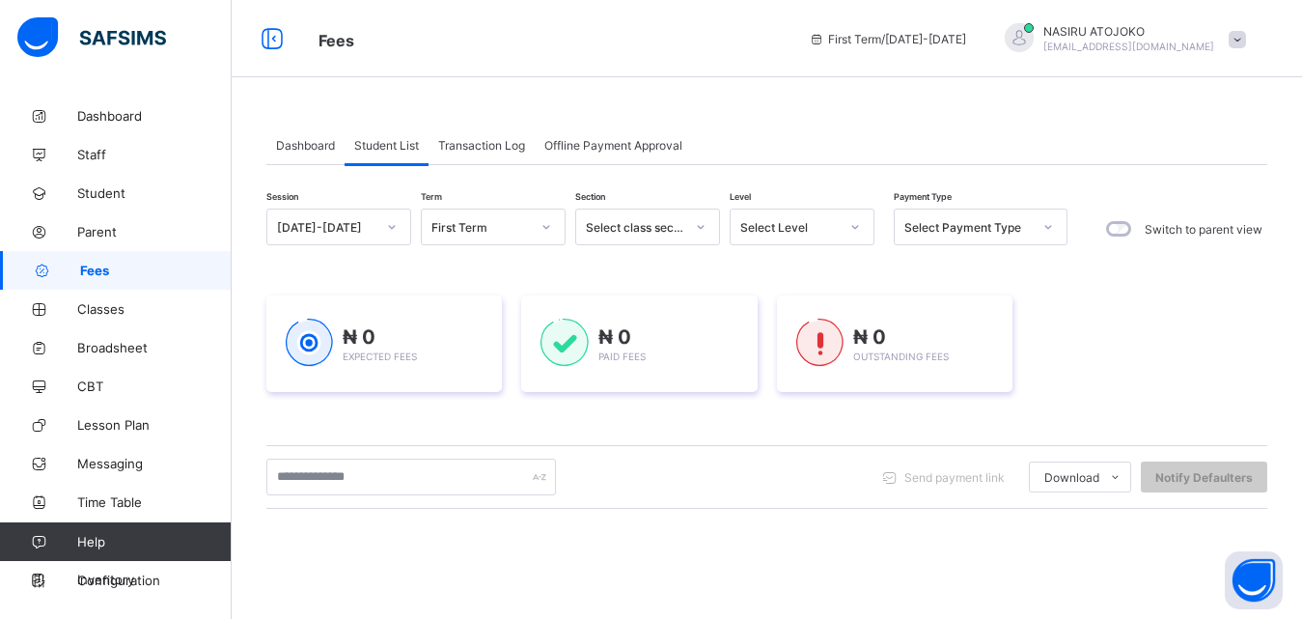
click at [852, 225] on icon at bounding box center [856, 226] width 12 height 19
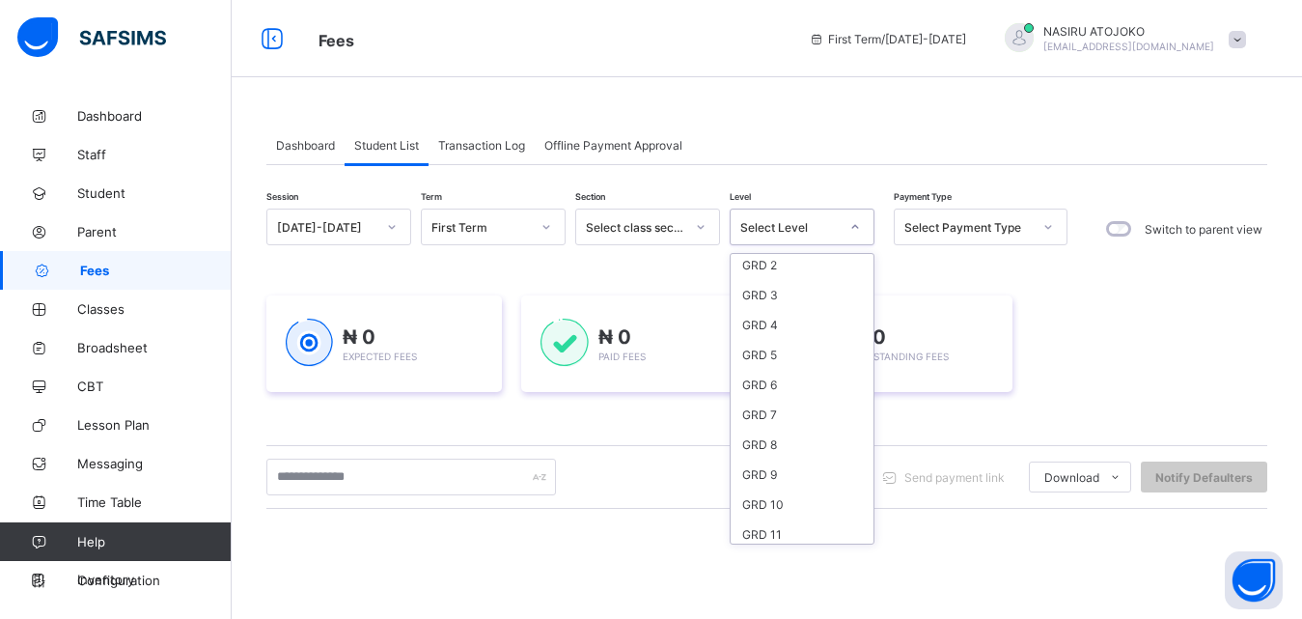
scroll to position [181, 0]
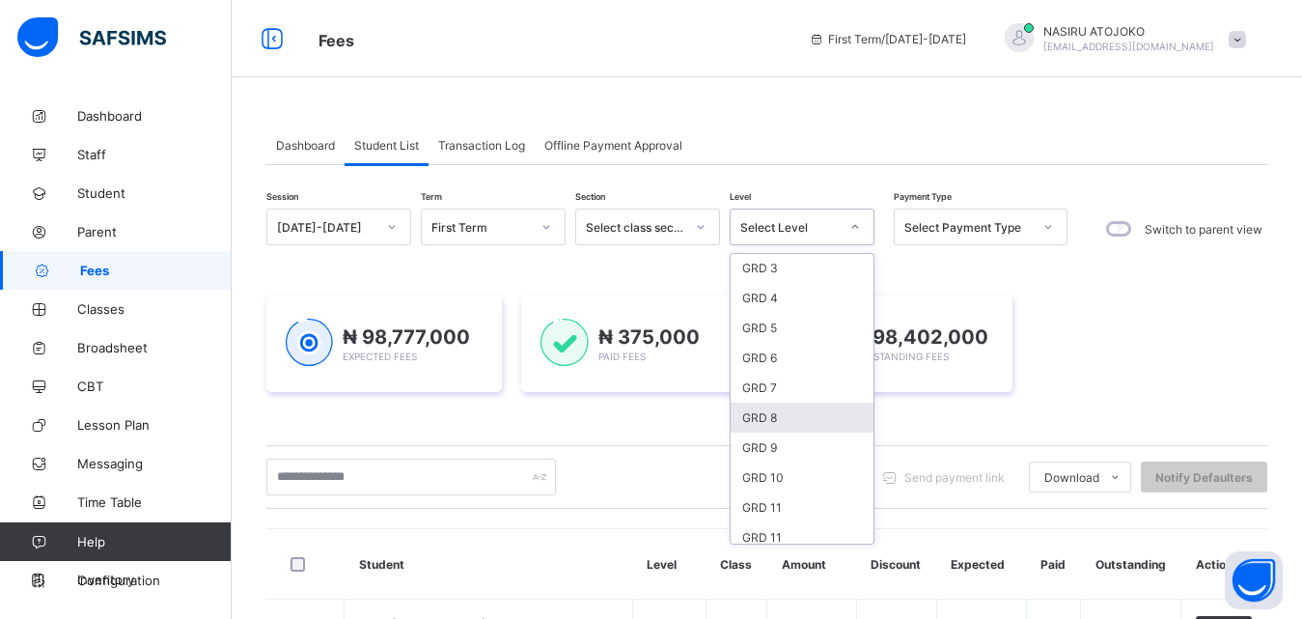
click at [782, 423] on div "GRD 8" at bounding box center [802, 418] width 143 height 30
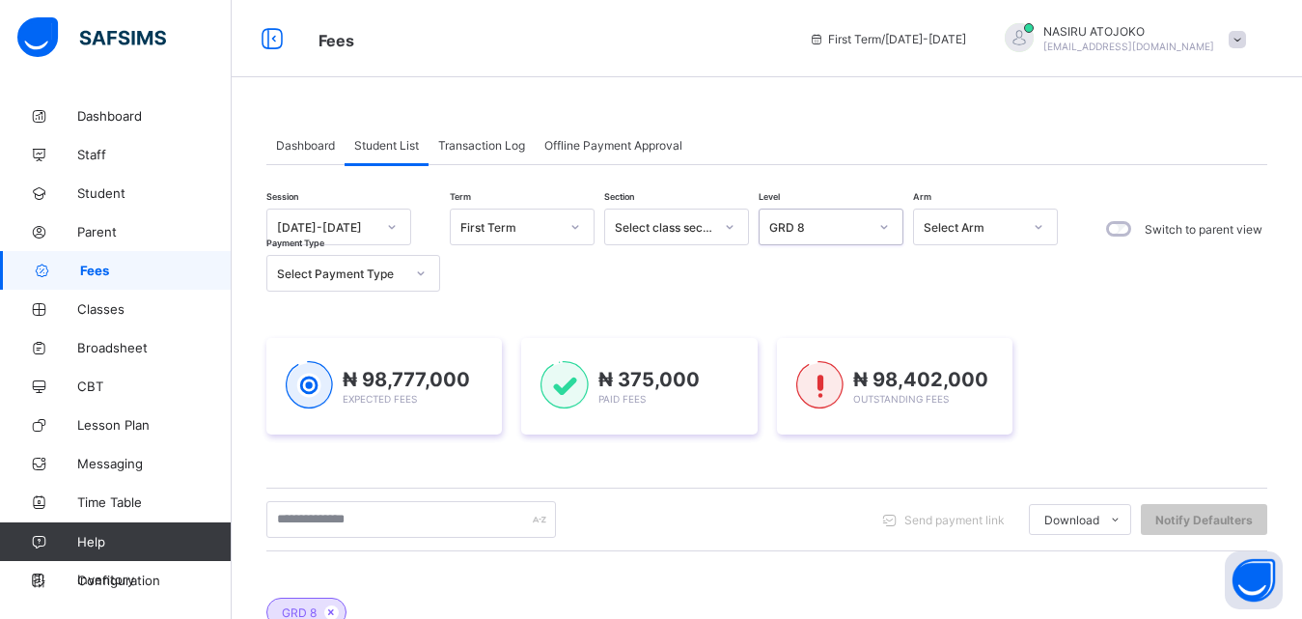
click at [975, 235] on div "Select Arm" at bounding box center [967, 226] width 106 height 27
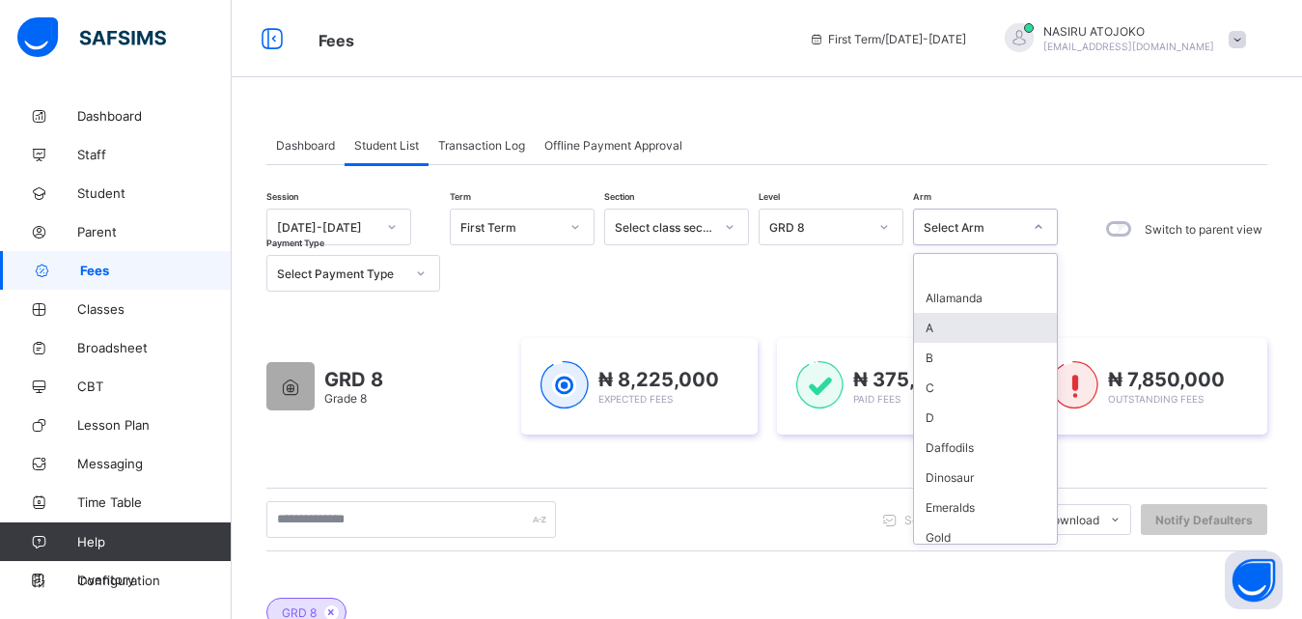
click at [970, 325] on div "A" at bounding box center [985, 328] width 143 height 30
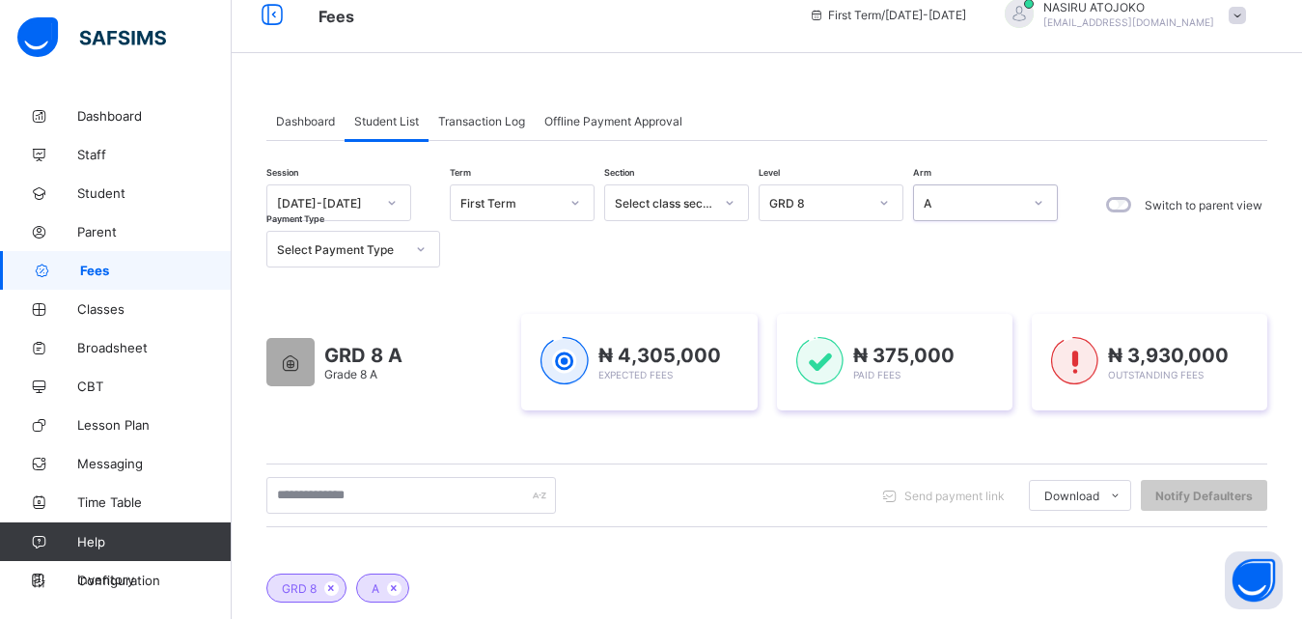
scroll to position [566, 0]
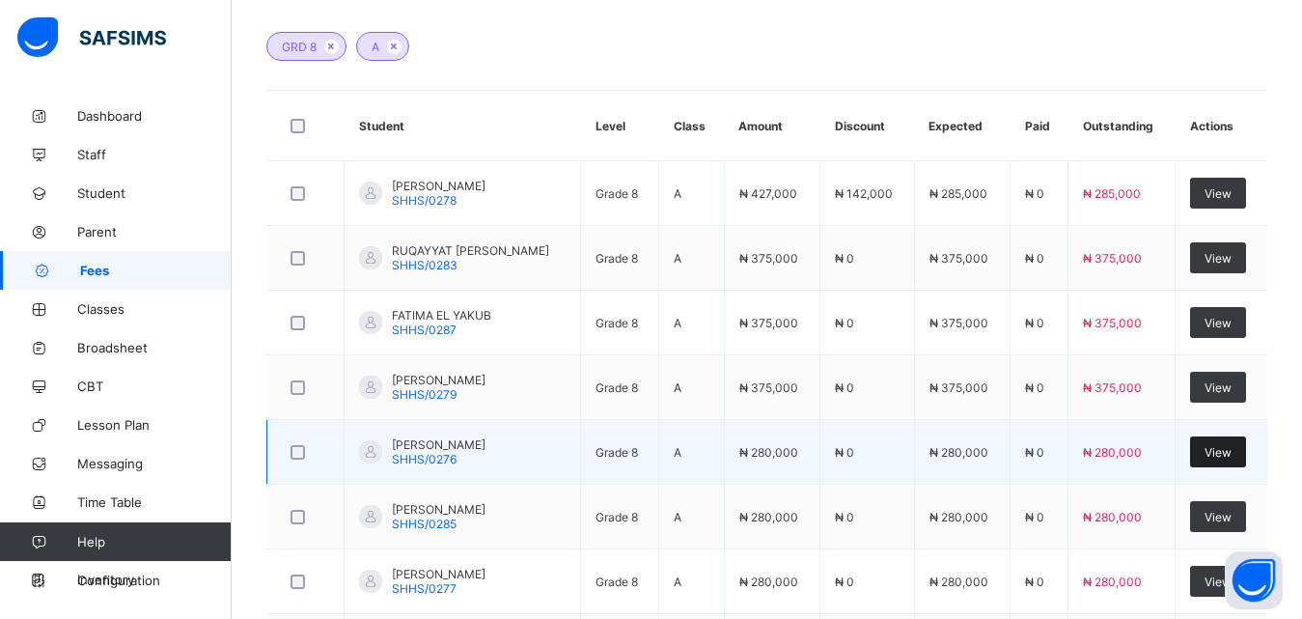
click at [1232, 450] on span "View" at bounding box center [1218, 452] width 27 height 14
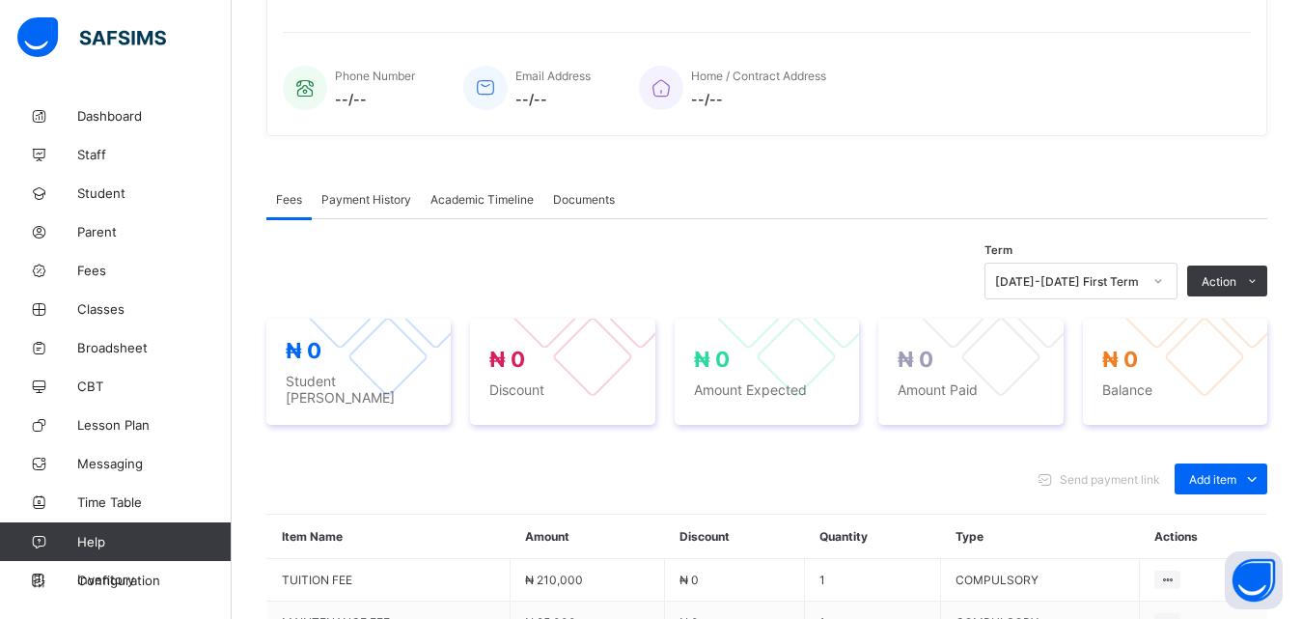
scroll to position [566, 0]
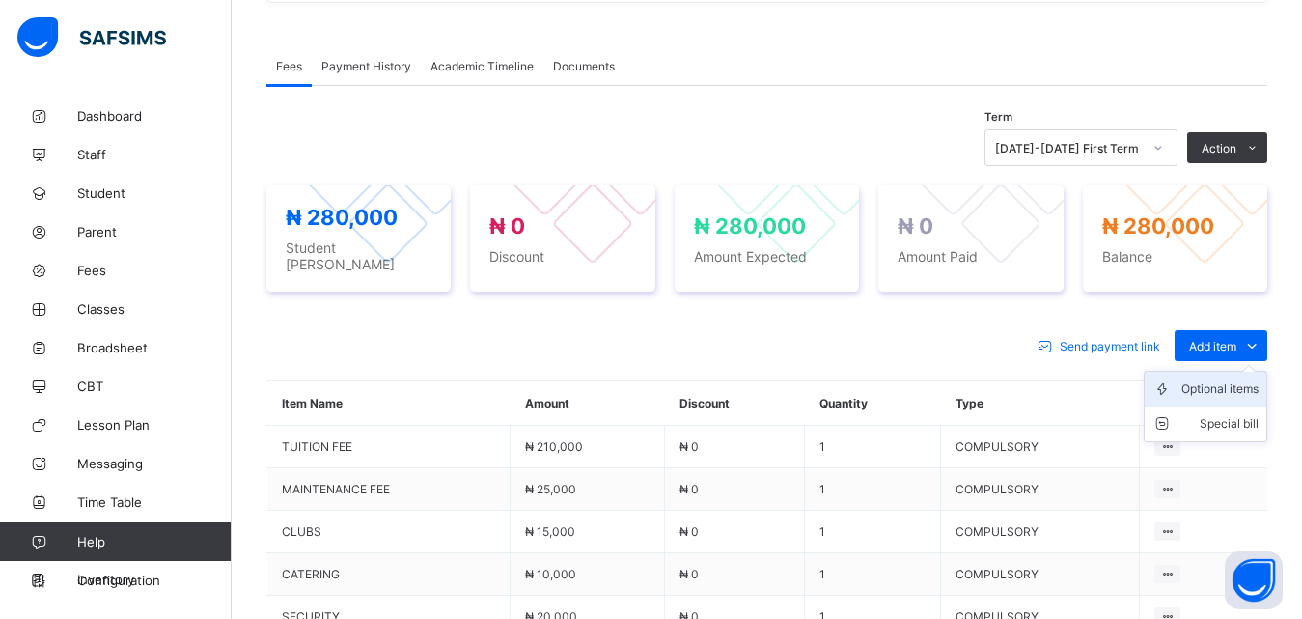
click at [1221, 379] on div "Optional items" at bounding box center [1220, 388] width 77 height 19
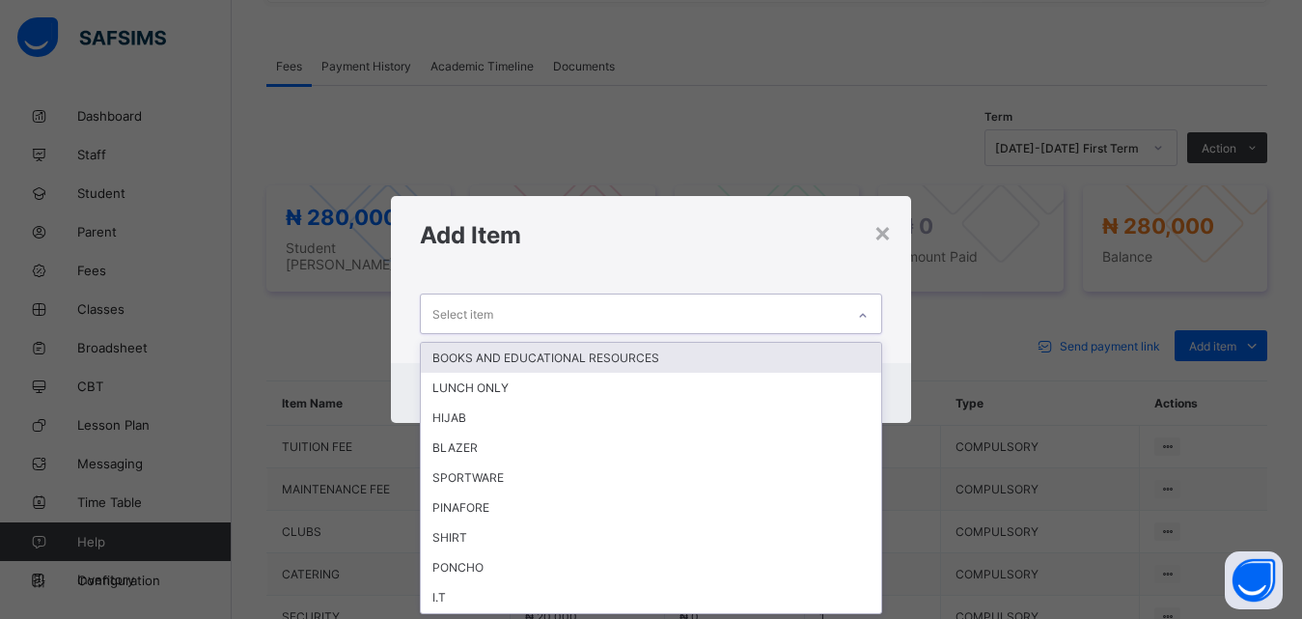
scroll to position [0, 0]
click at [869, 315] on icon at bounding box center [863, 315] width 12 height 19
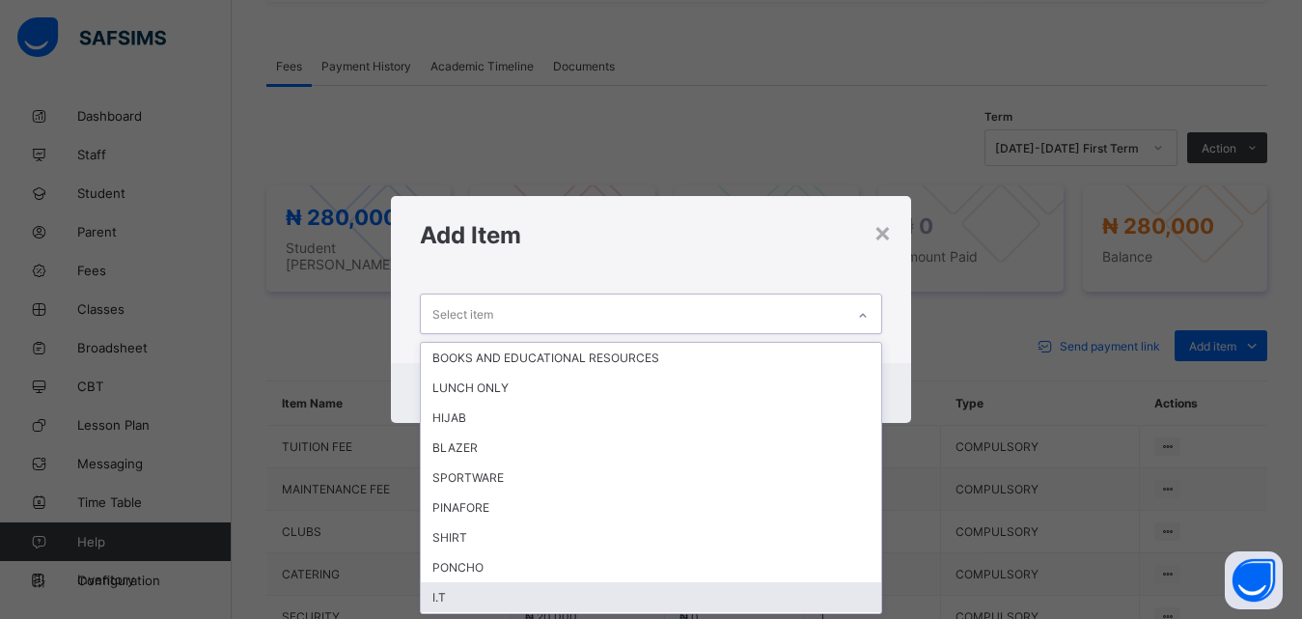
click at [495, 593] on div "I.T" at bounding box center [651, 597] width 461 height 30
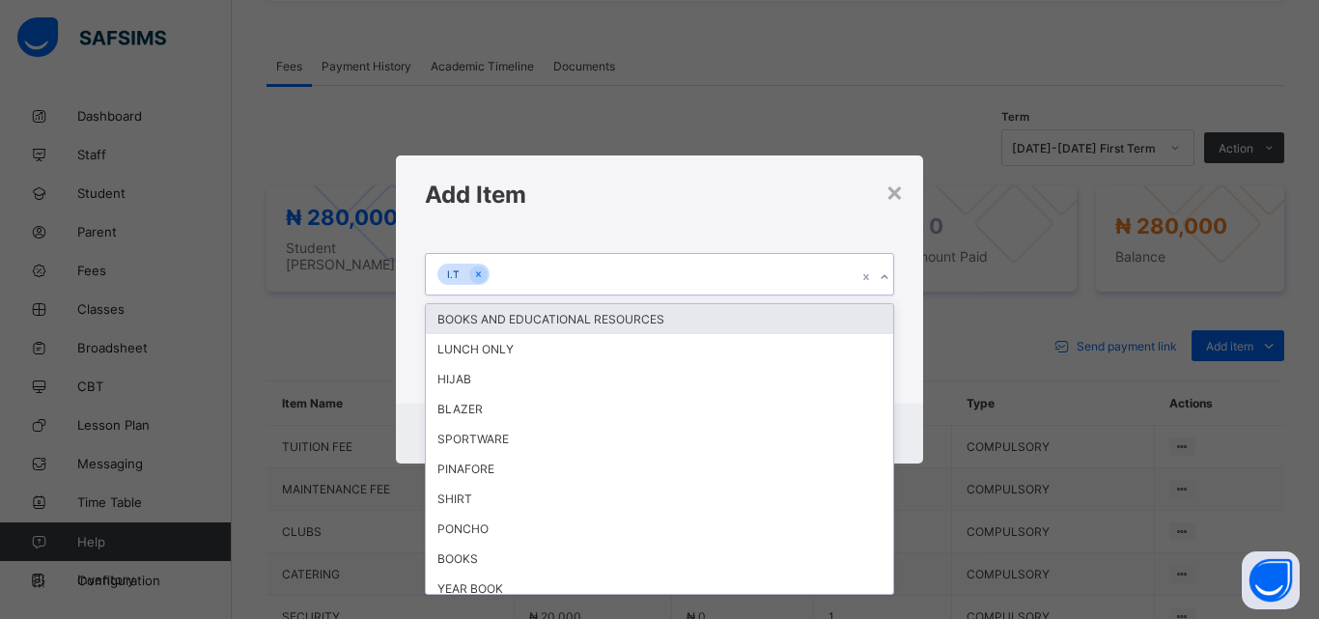
click at [882, 273] on icon at bounding box center [884, 276] width 12 height 19
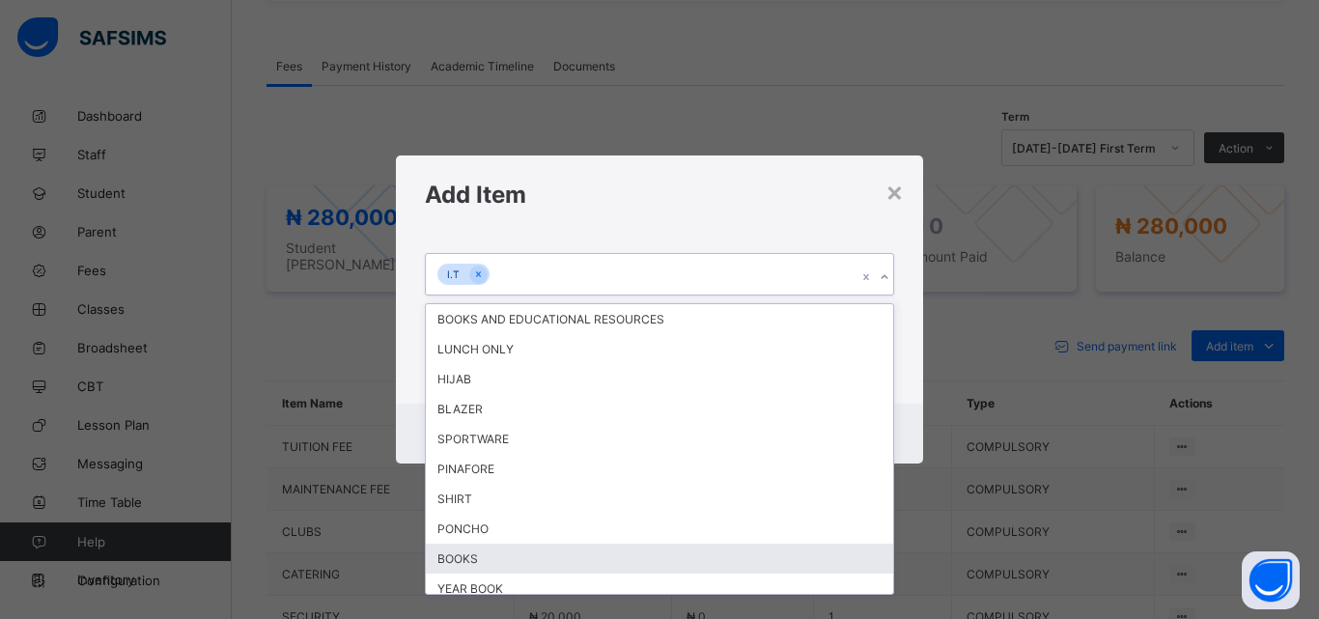
click at [542, 568] on div "BOOKS" at bounding box center [659, 558] width 467 height 30
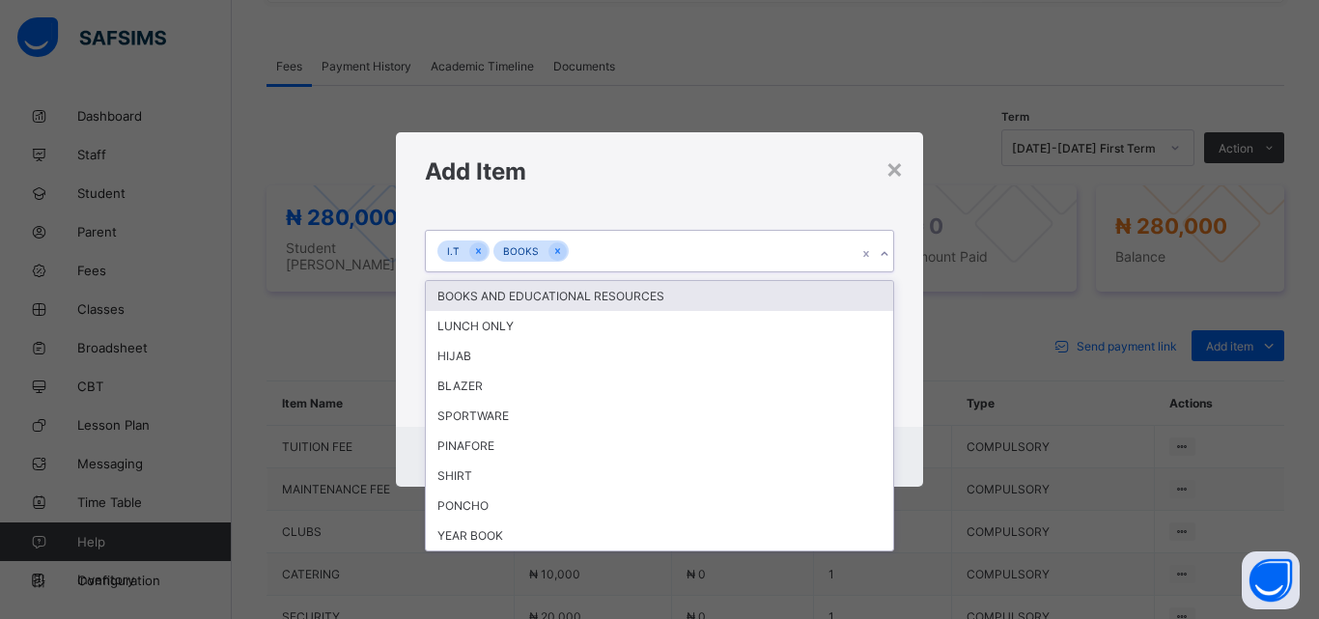
click at [888, 255] on icon at bounding box center [884, 253] width 12 height 19
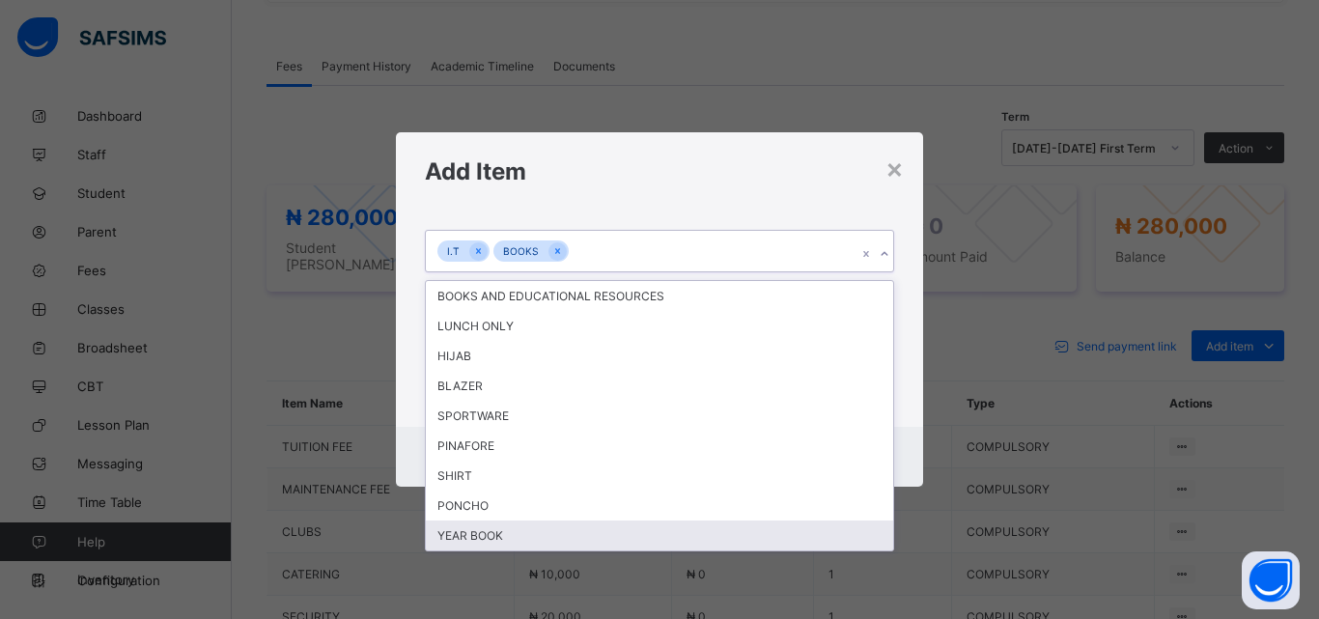
click at [585, 548] on div "YEAR BOOK" at bounding box center [659, 535] width 467 height 30
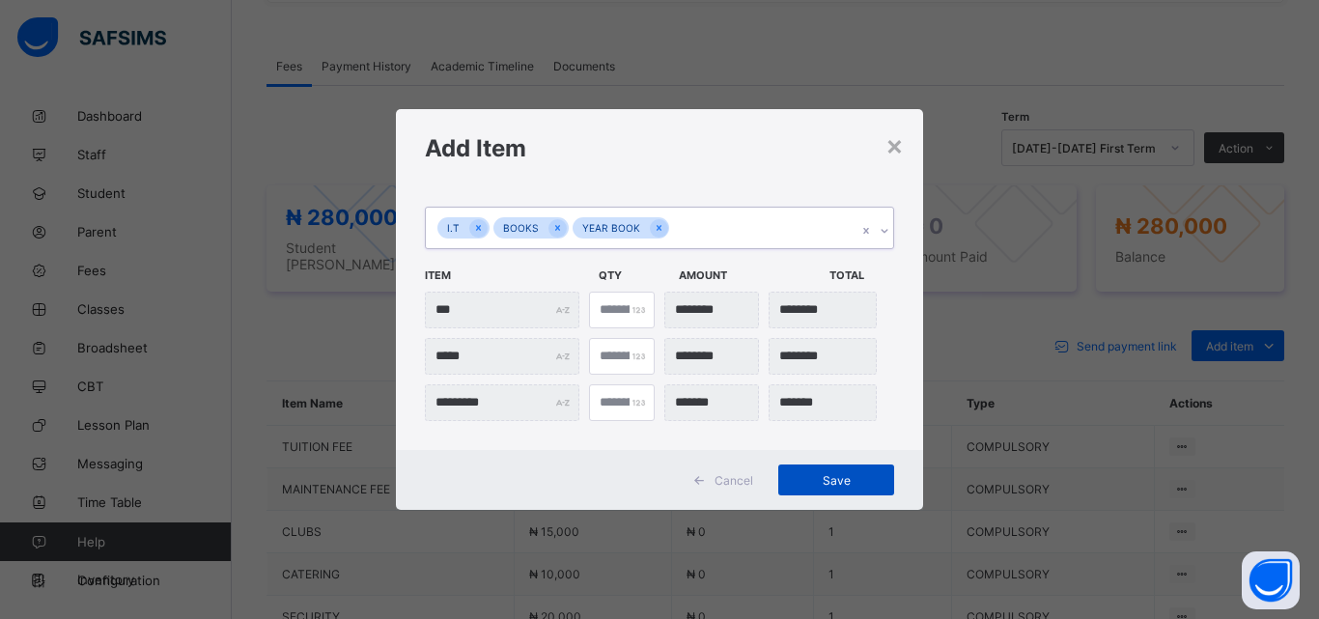
click at [810, 474] on span "Save" at bounding box center [836, 480] width 87 height 14
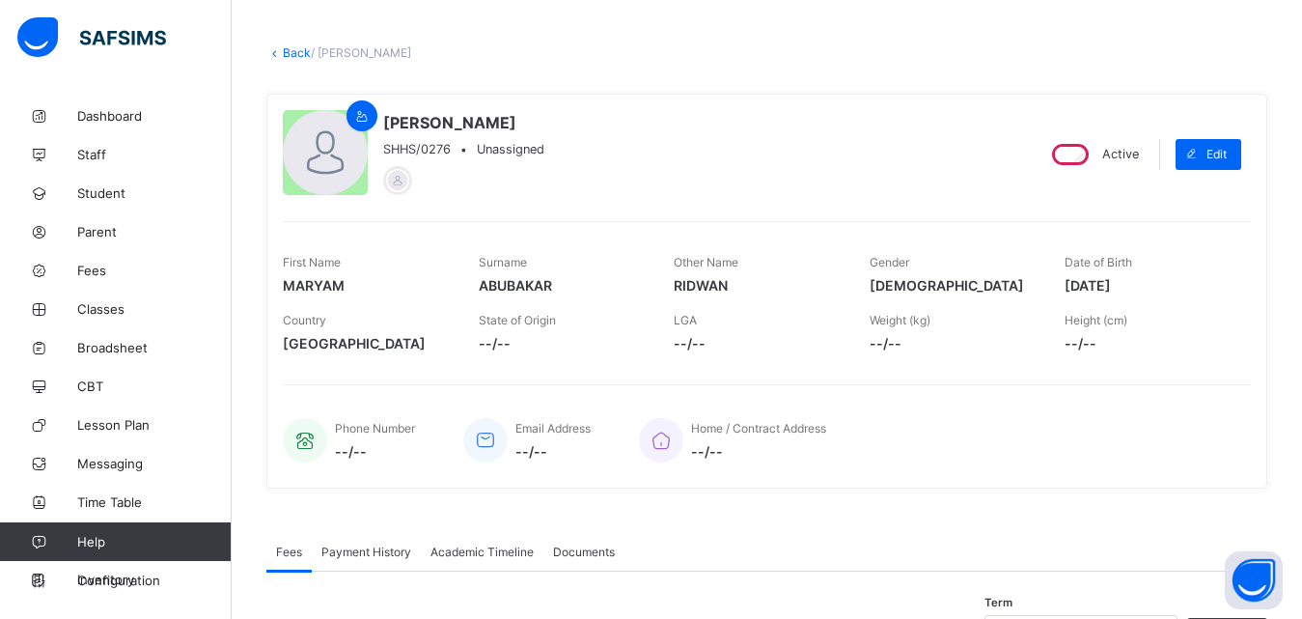
scroll to position [40, 0]
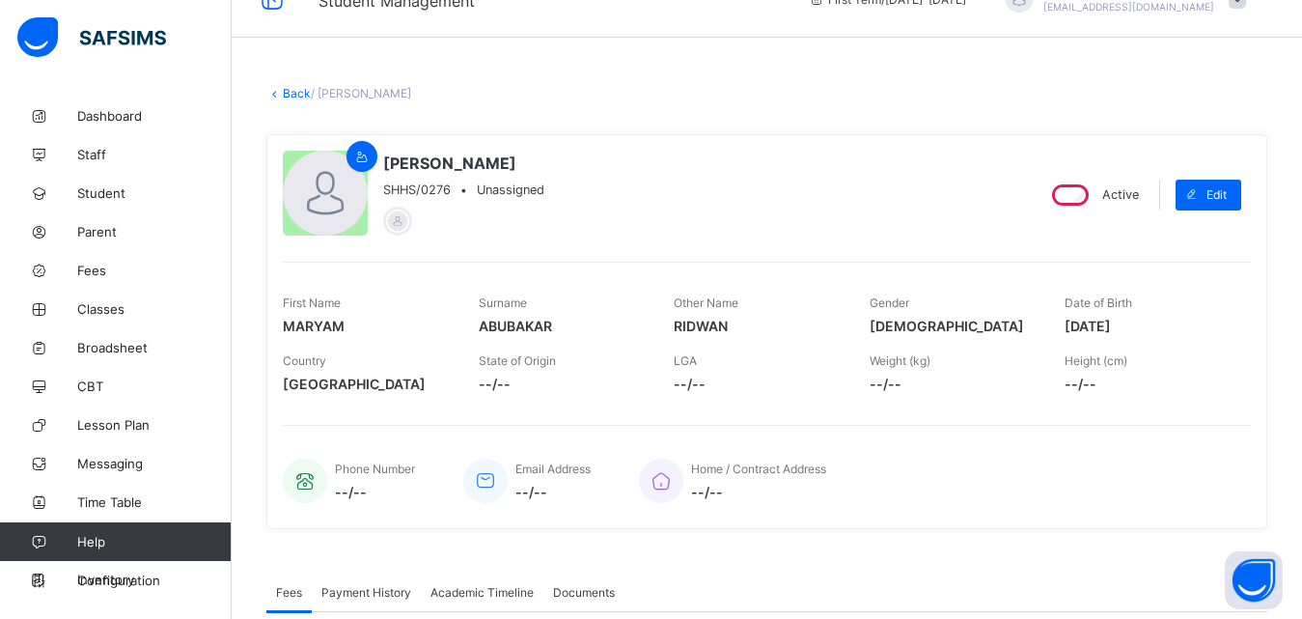
click at [291, 88] on link "Back" at bounding box center [297, 93] width 28 height 14
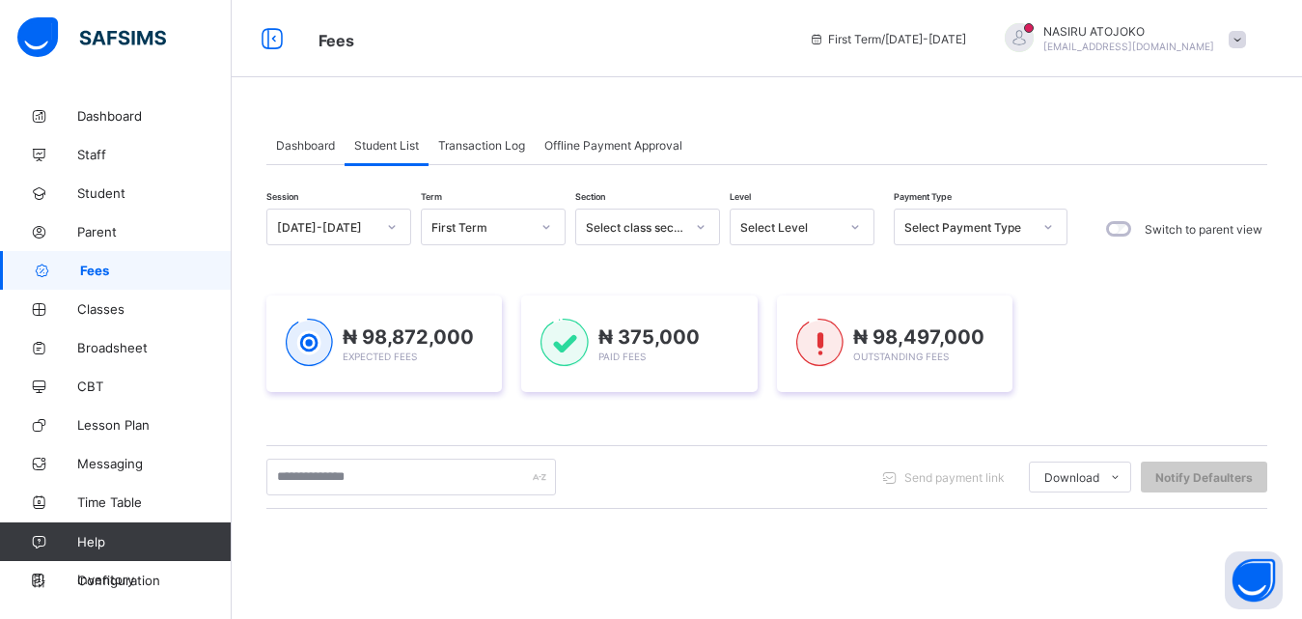
click at [794, 221] on div "Select Level" at bounding box center [789, 227] width 98 height 14
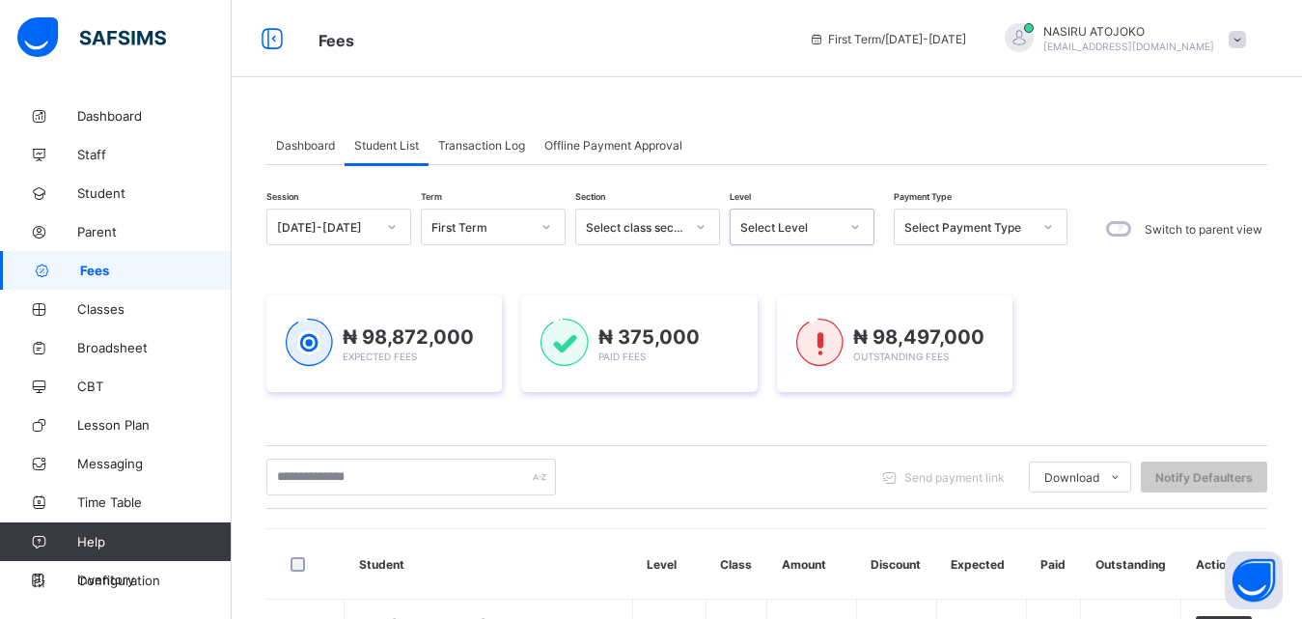
click at [844, 226] on div at bounding box center [855, 226] width 33 height 31
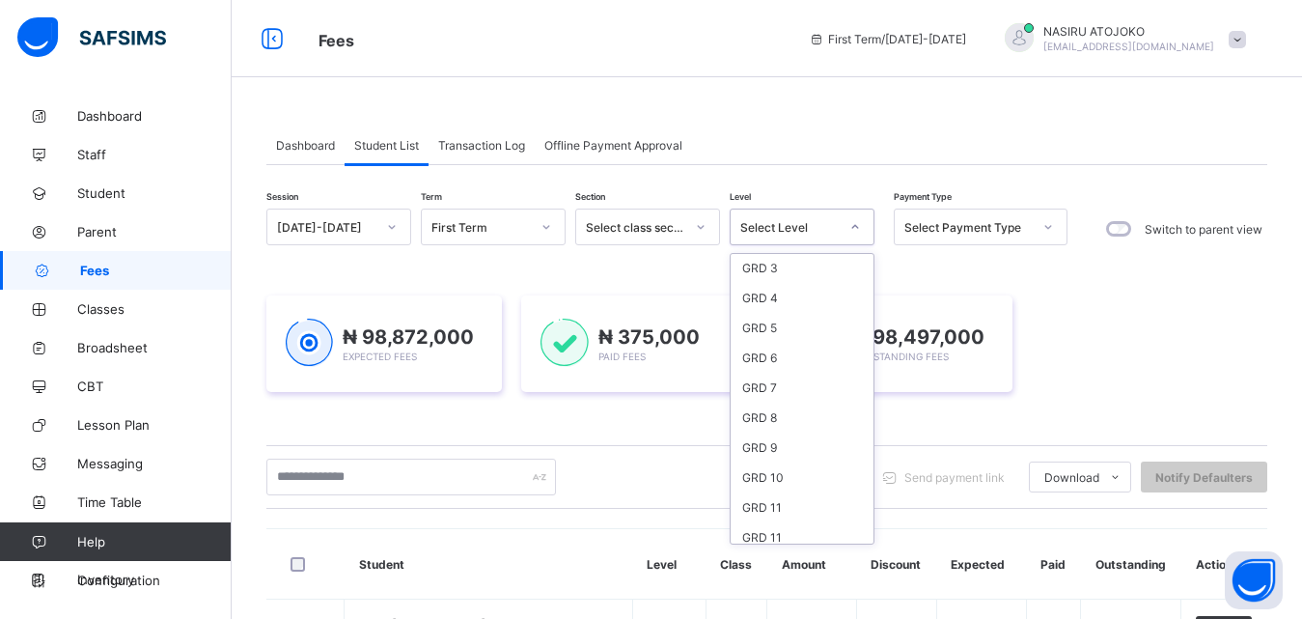
scroll to position [183, 0]
click at [809, 386] on div "GRD 7" at bounding box center [802, 385] width 143 height 30
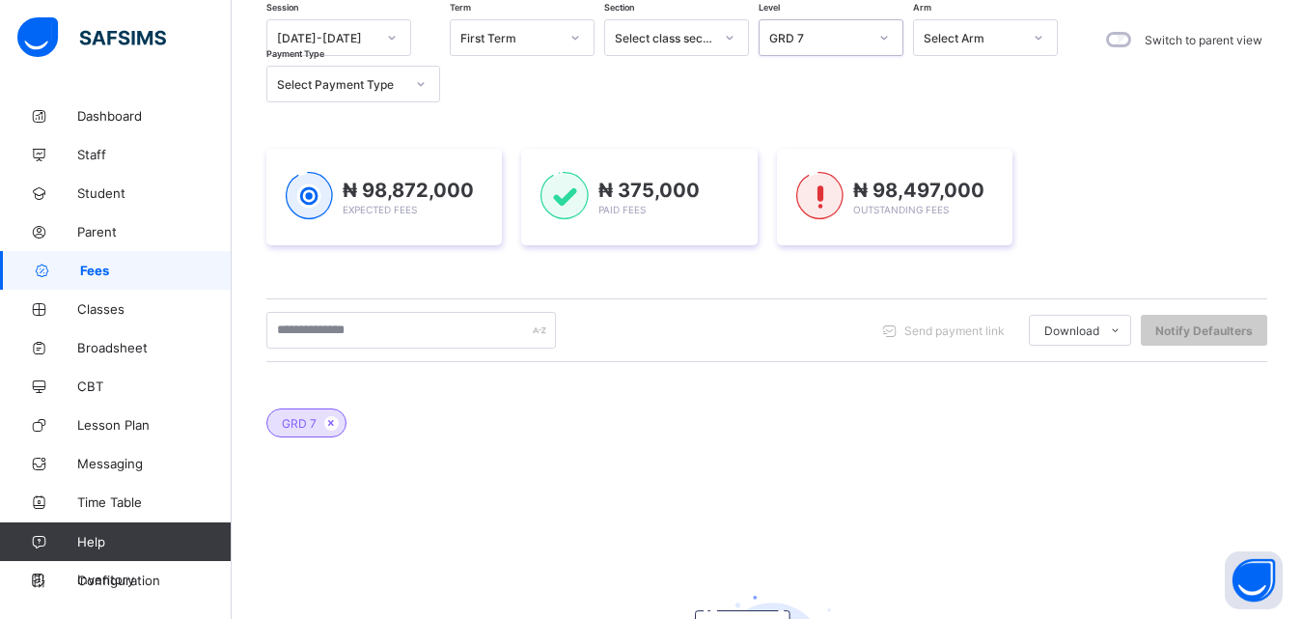
scroll to position [178, 0]
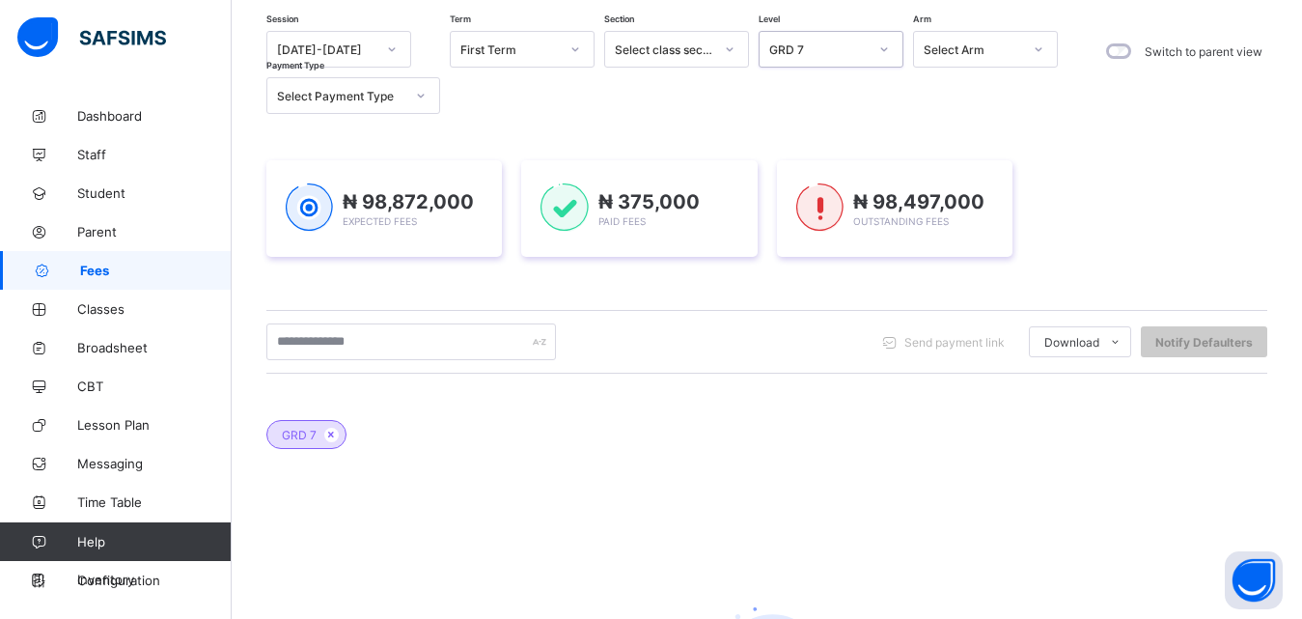
click at [886, 45] on icon at bounding box center [884, 49] width 12 height 19
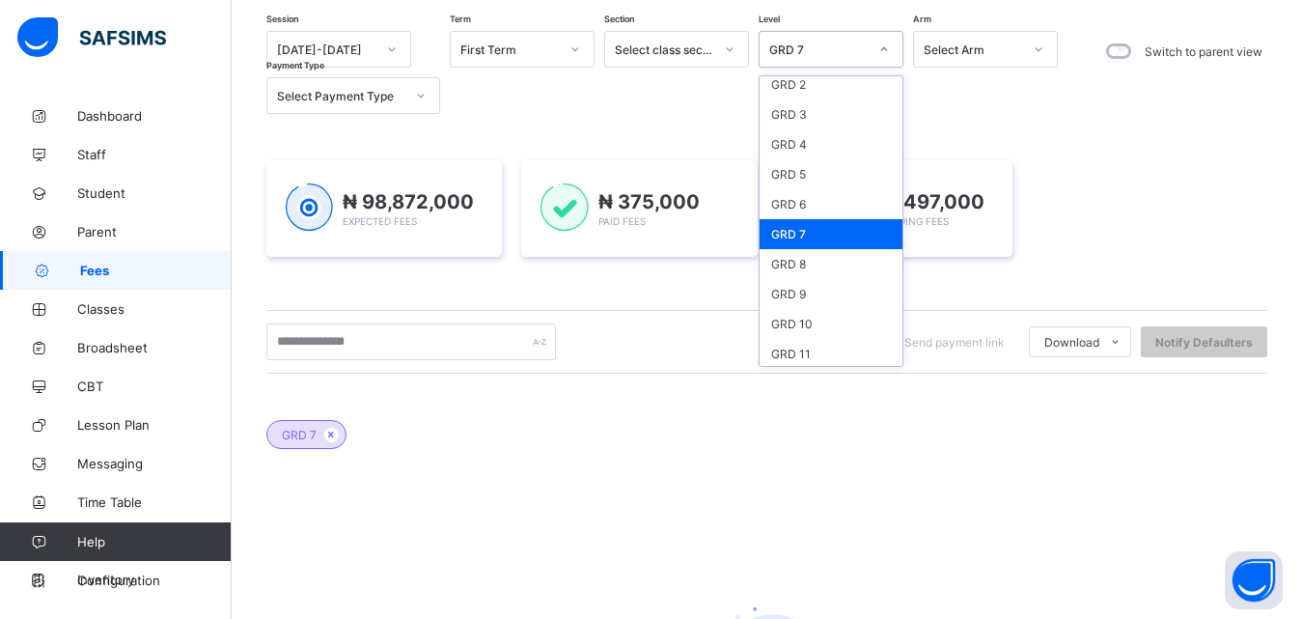
scroll to position [165, 0]
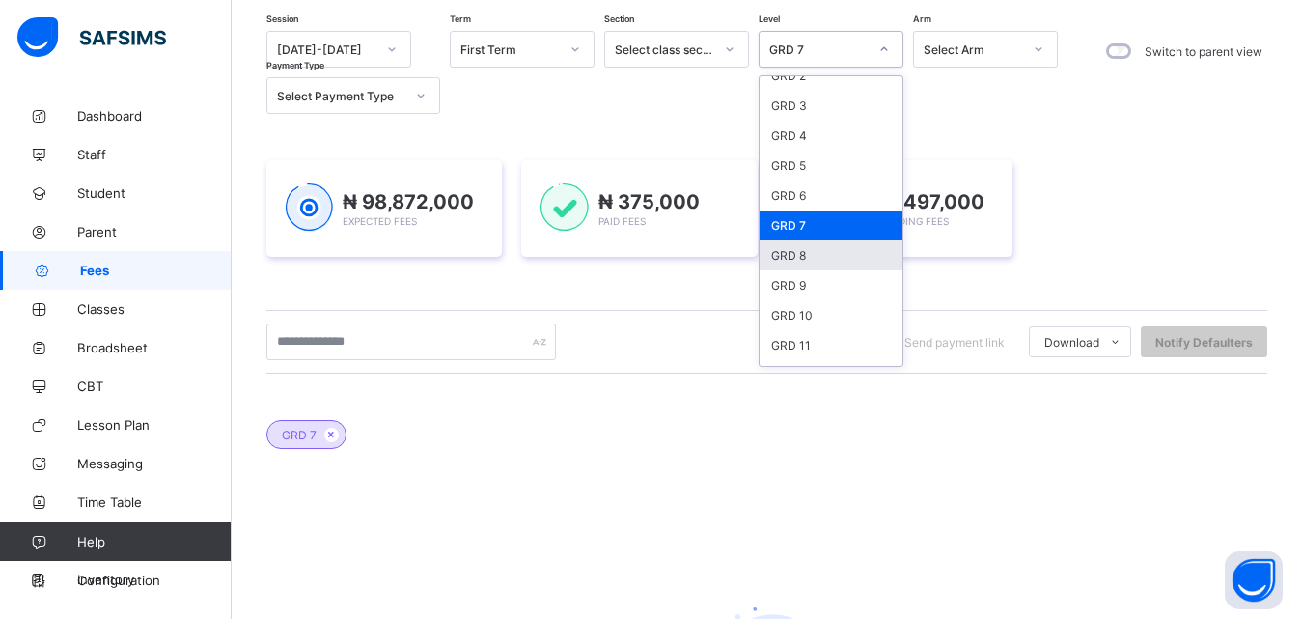
click at [838, 246] on div "GRD 8" at bounding box center [831, 255] width 143 height 30
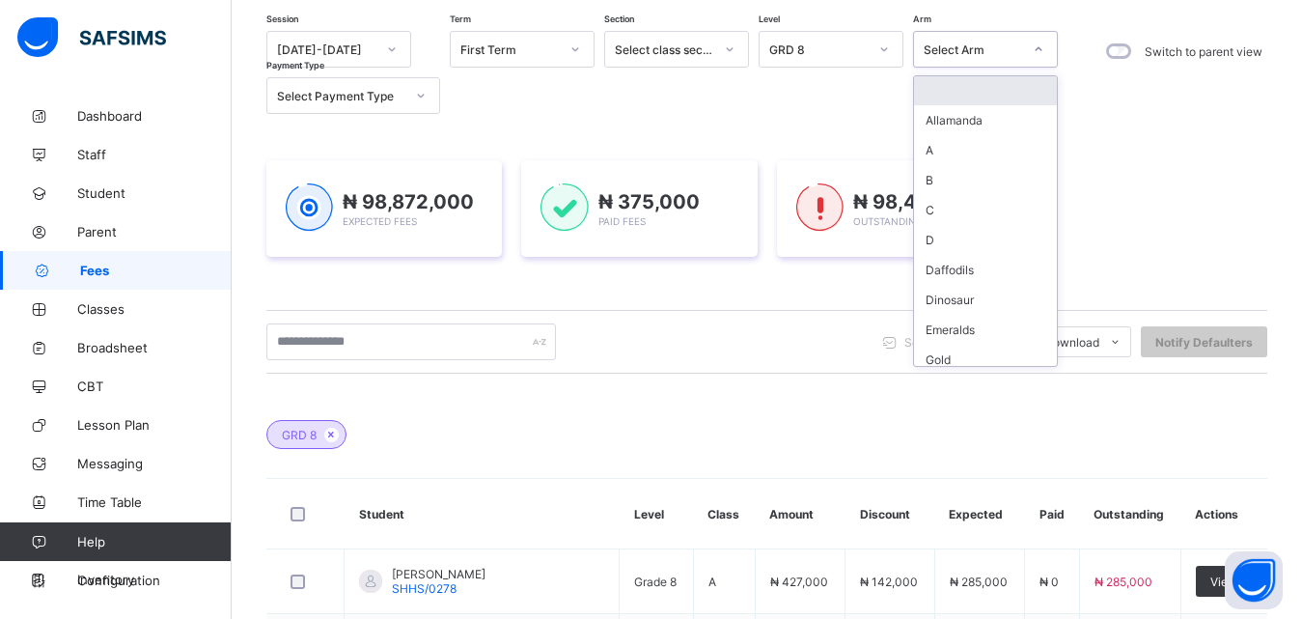
click at [984, 52] on div "Select Arm" at bounding box center [973, 49] width 98 height 14
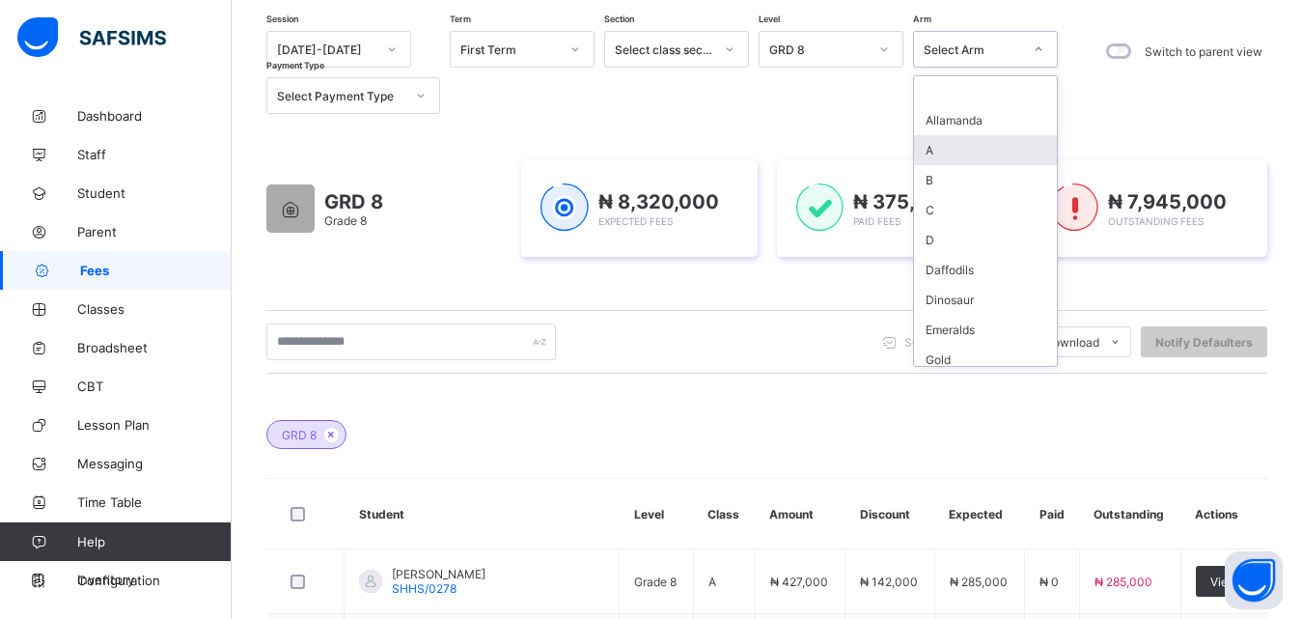
click at [973, 150] on div "A" at bounding box center [985, 150] width 143 height 30
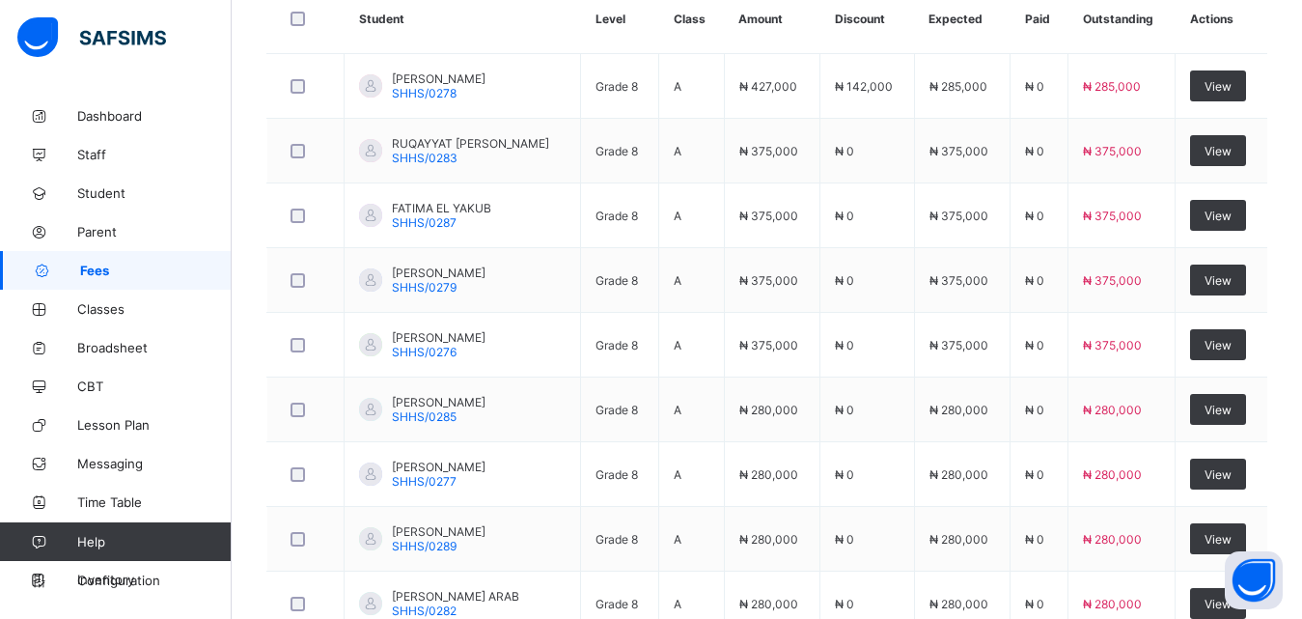
scroll to position [680, 0]
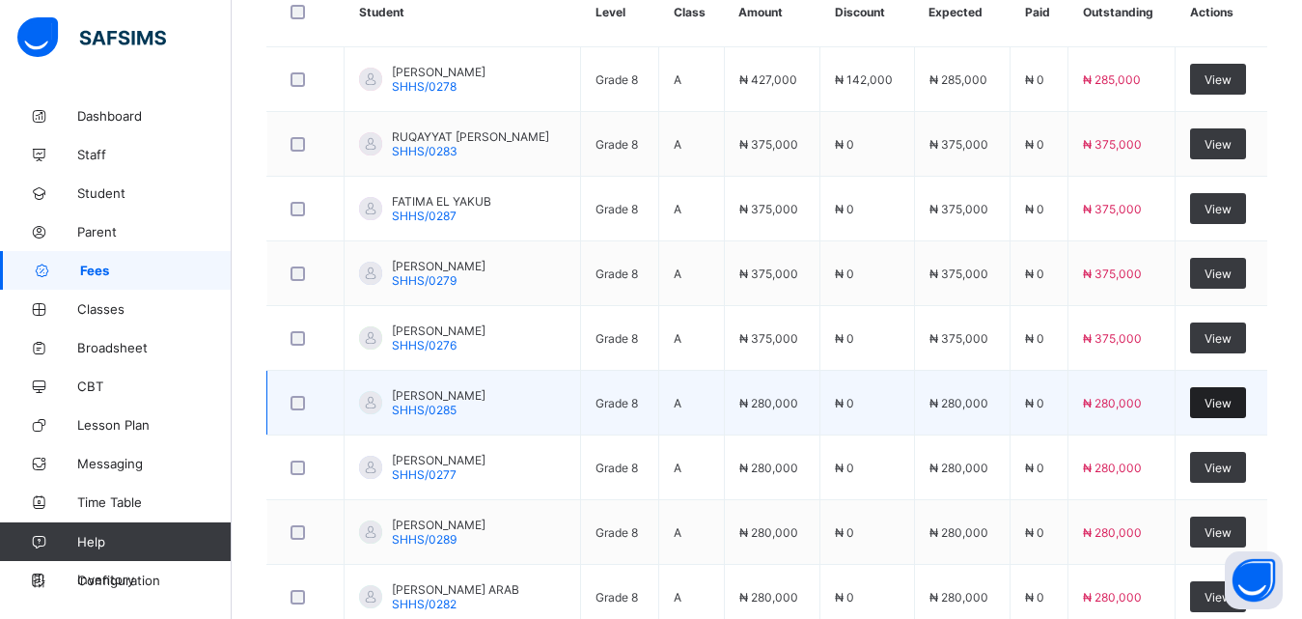
click at [1233, 394] on div "View" at bounding box center [1218, 402] width 56 height 31
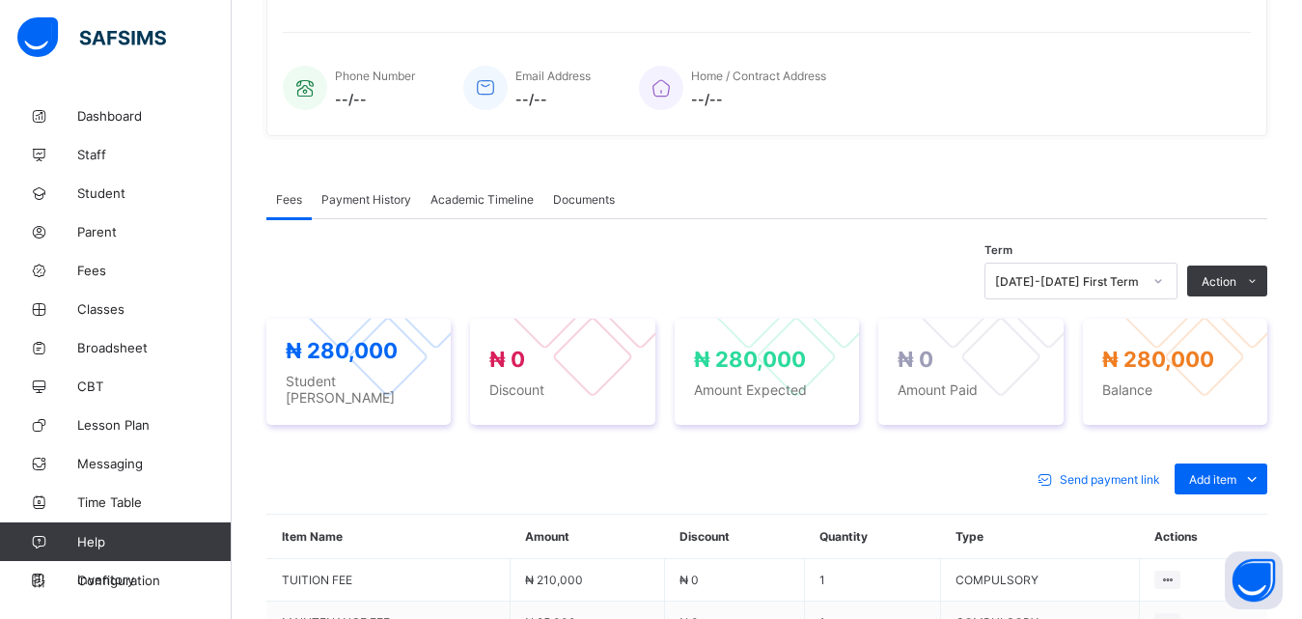
scroll to position [680, 0]
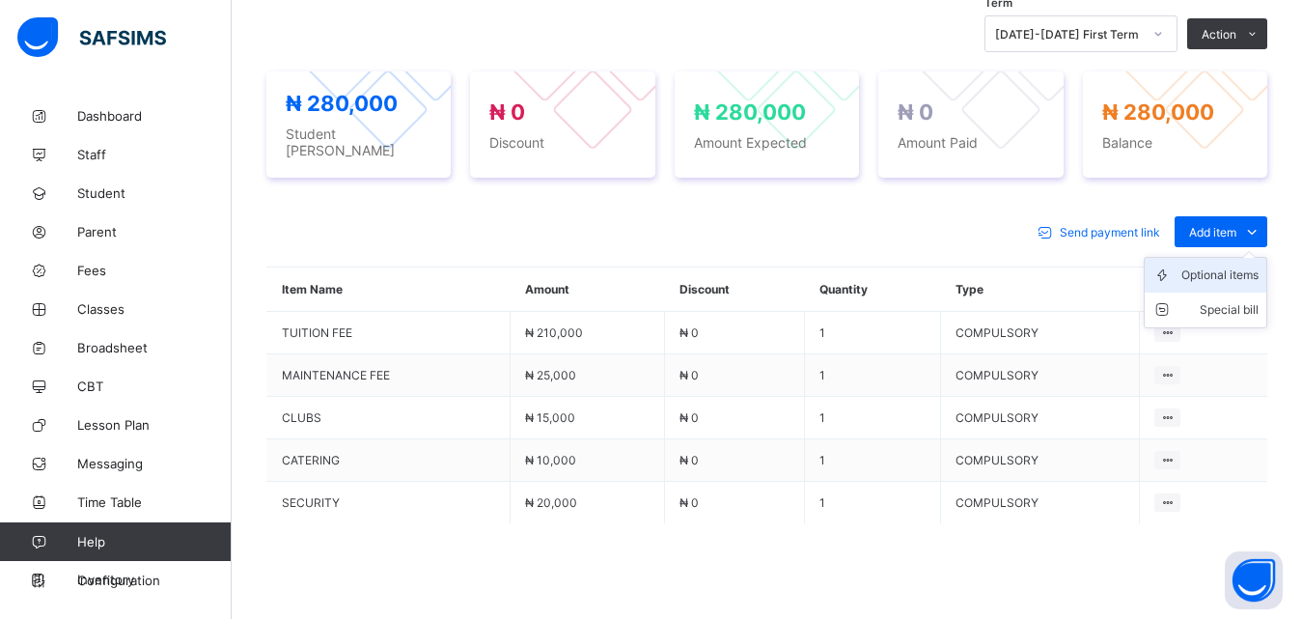
click at [1222, 265] on div "Optional items" at bounding box center [1220, 274] width 77 height 19
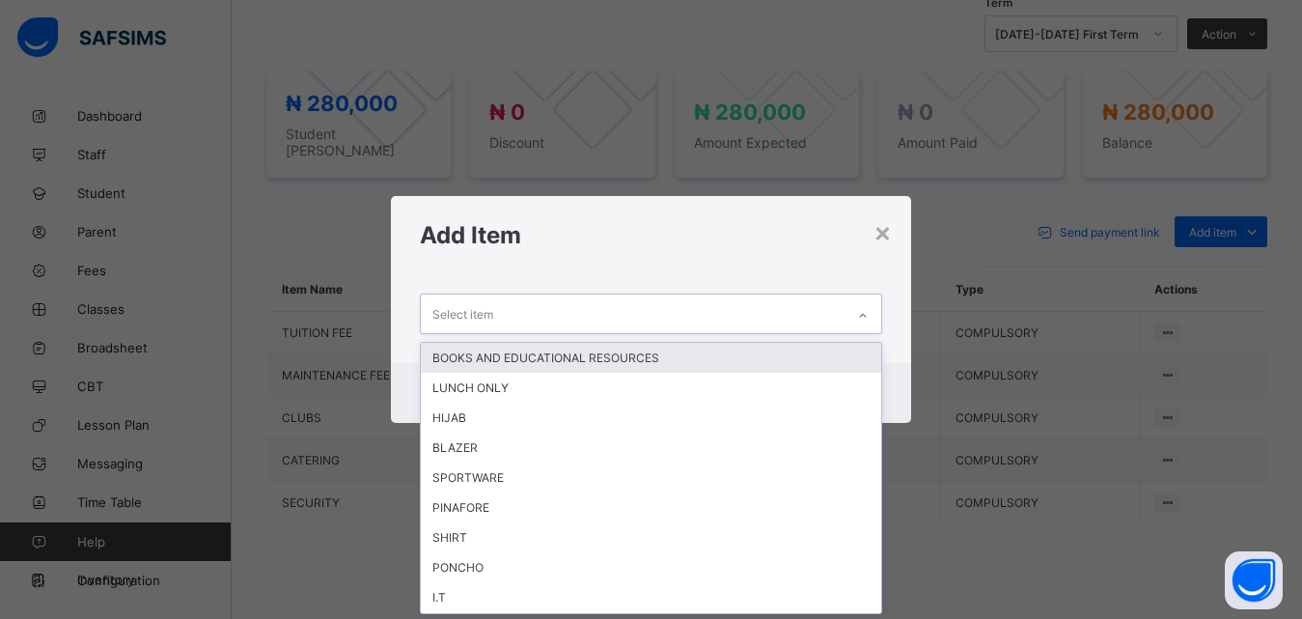
scroll to position [0, 0]
click at [874, 314] on div at bounding box center [863, 315] width 33 height 31
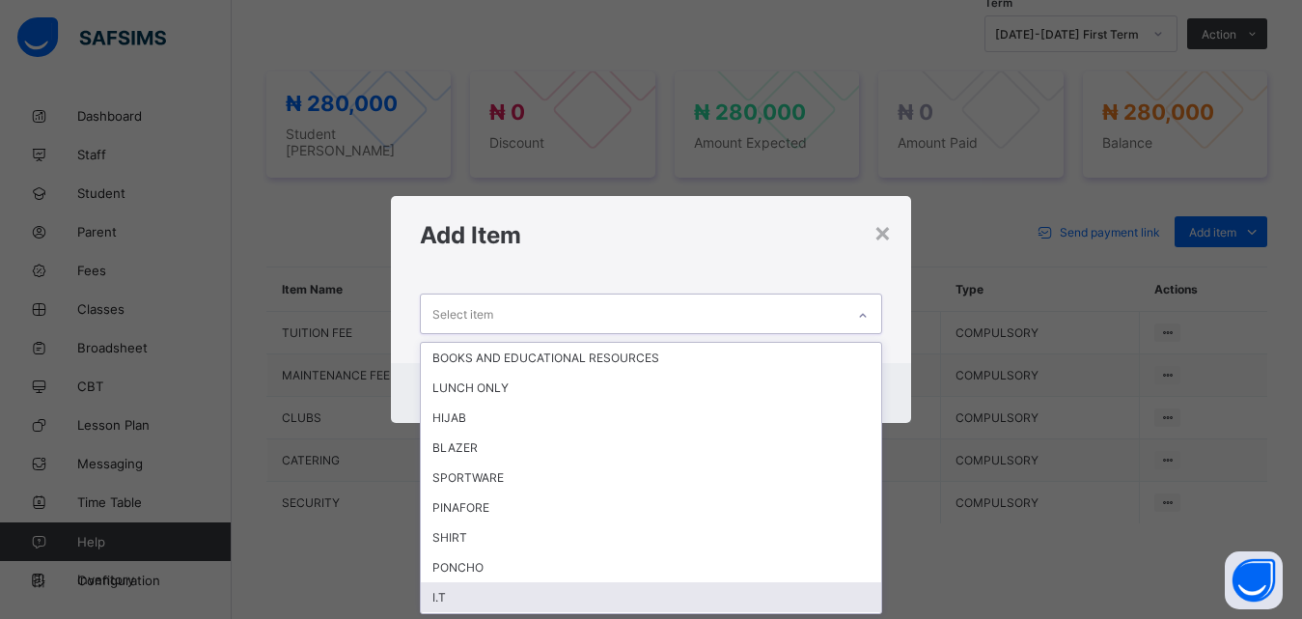
click at [453, 593] on div "I.T" at bounding box center [651, 597] width 461 height 30
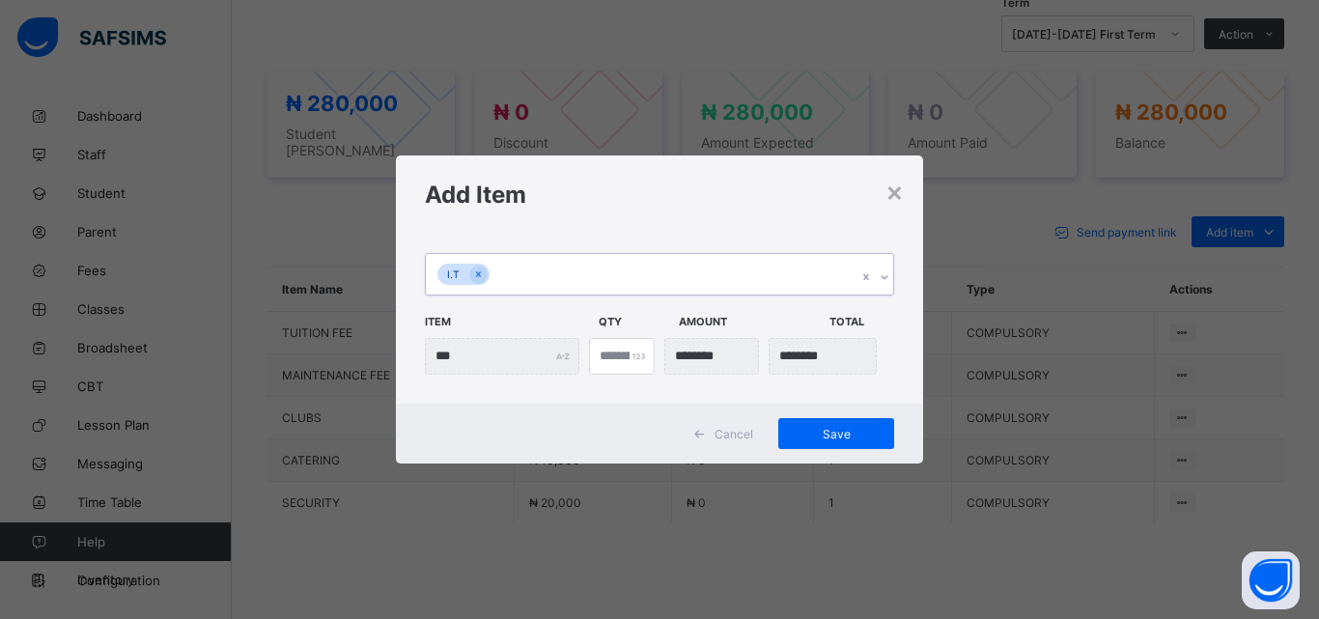
click at [882, 275] on icon at bounding box center [884, 276] width 12 height 19
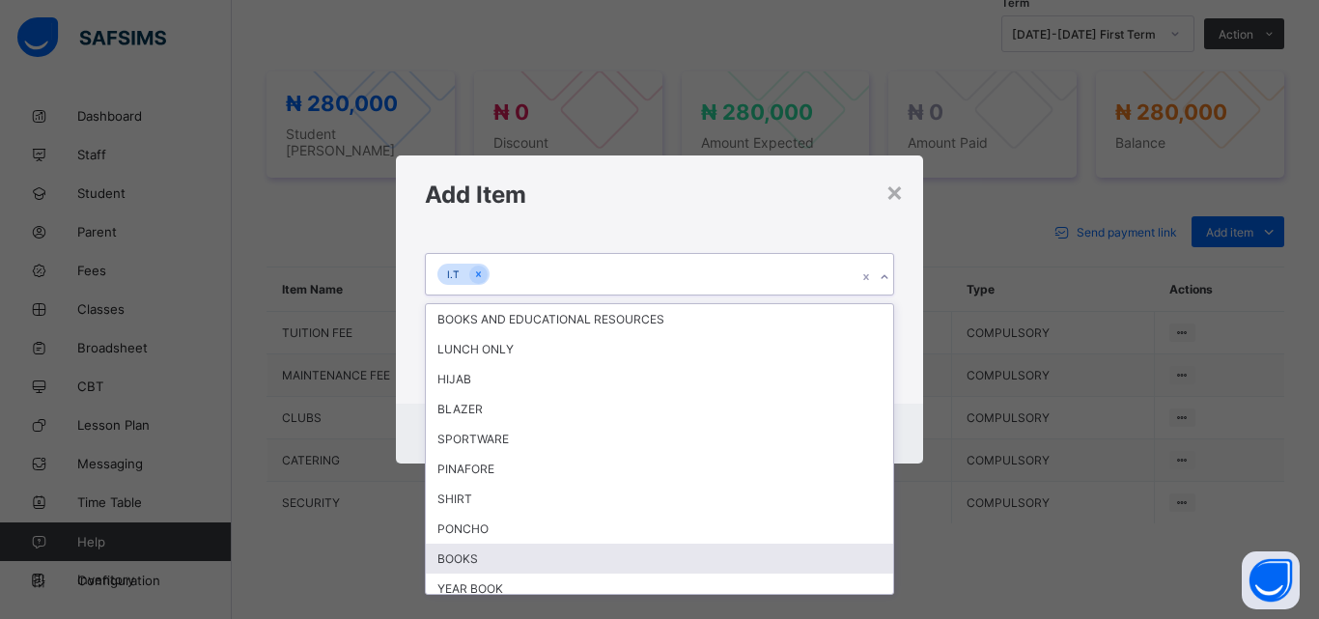
click at [500, 554] on div "BOOKS" at bounding box center [659, 558] width 467 height 30
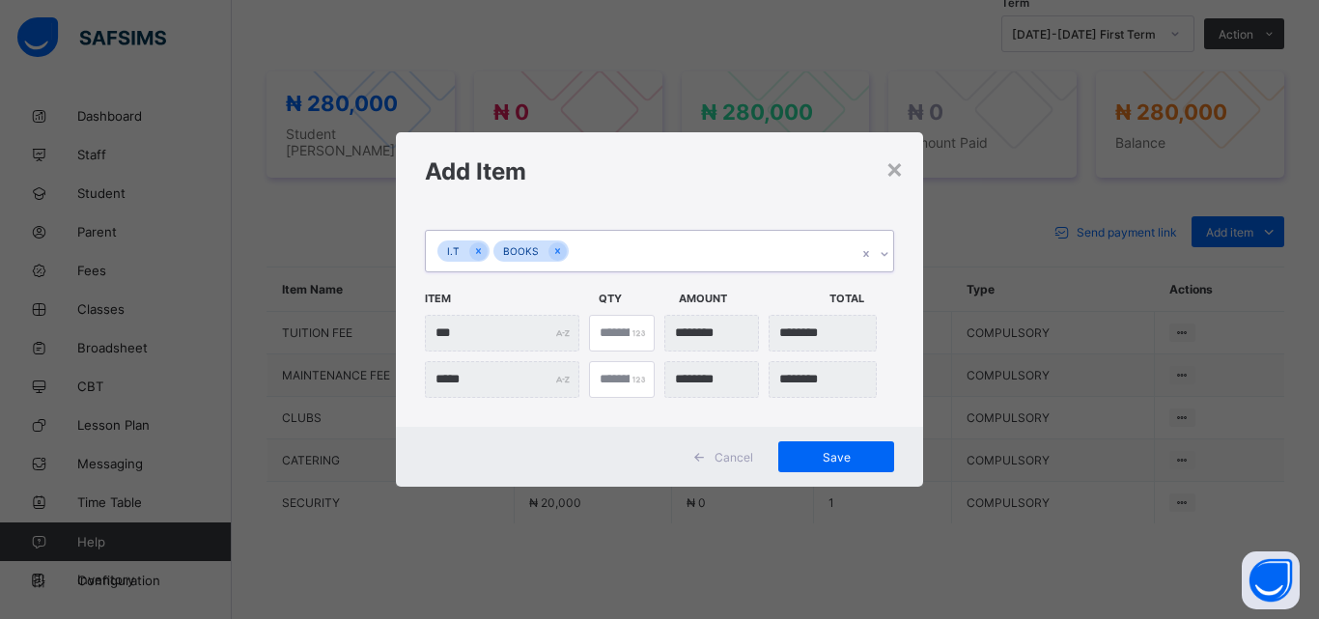
click at [886, 249] on icon at bounding box center [884, 253] width 12 height 19
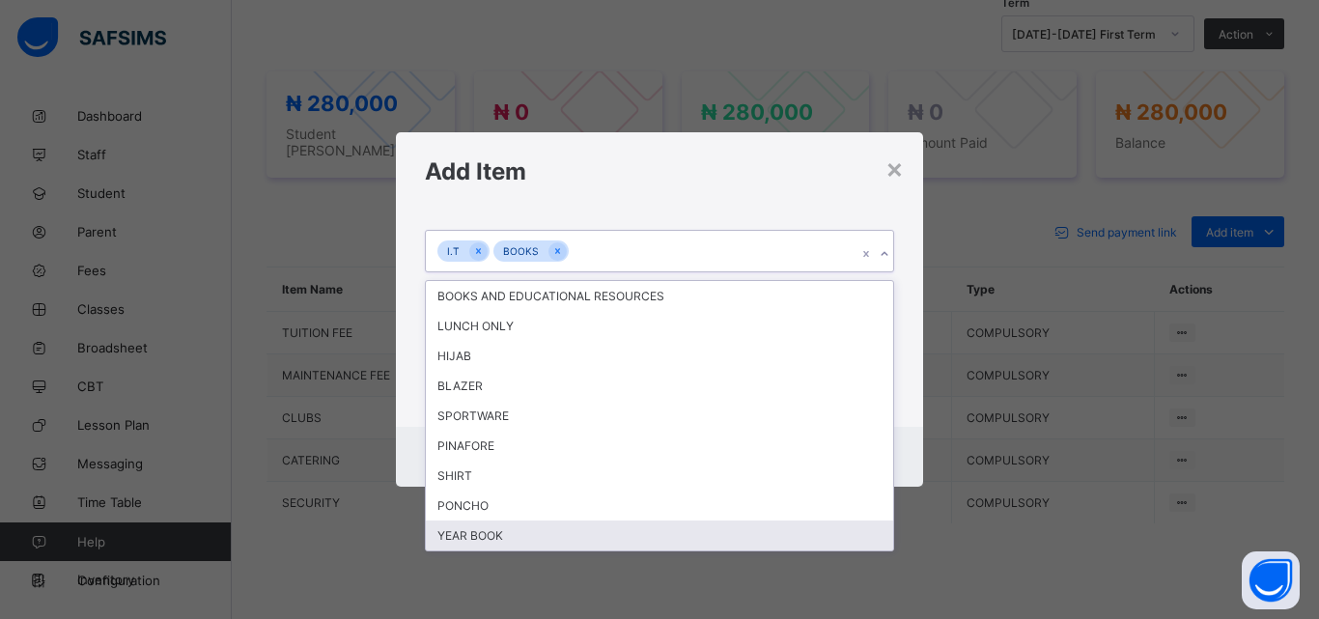
click at [560, 547] on div "YEAR BOOK" at bounding box center [659, 535] width 467 height 30
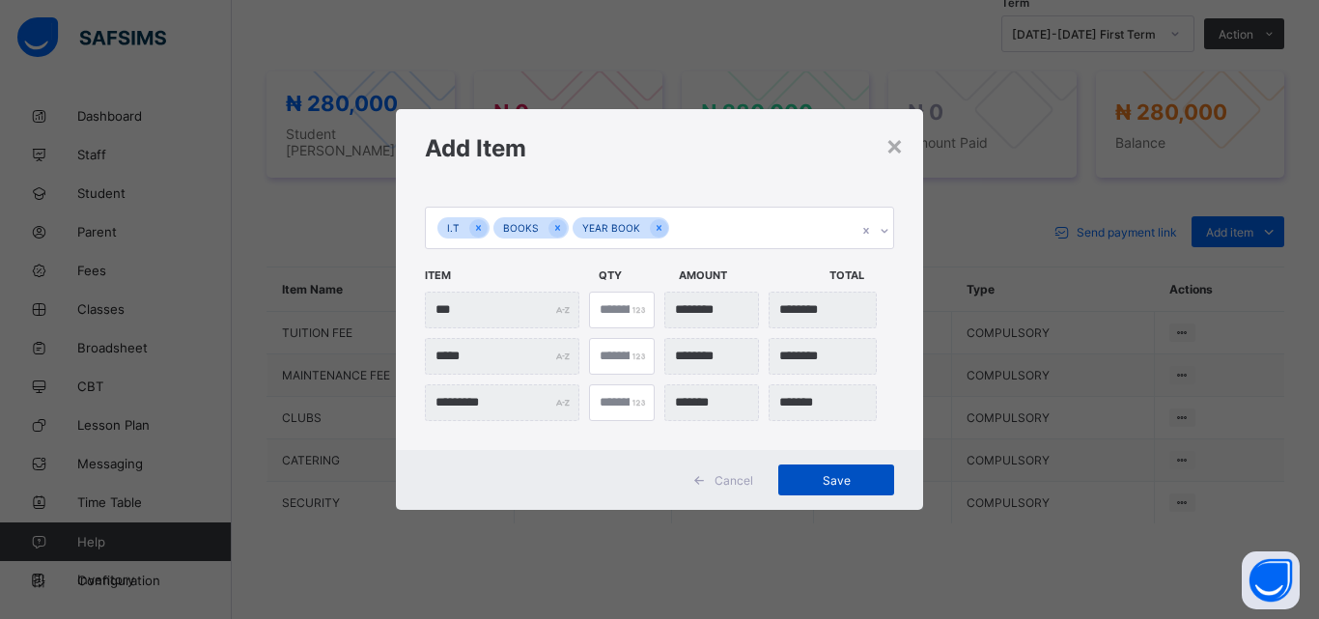
click at [808, 478] on span "Save" at bounding box center [836, 480] width 87 height 14
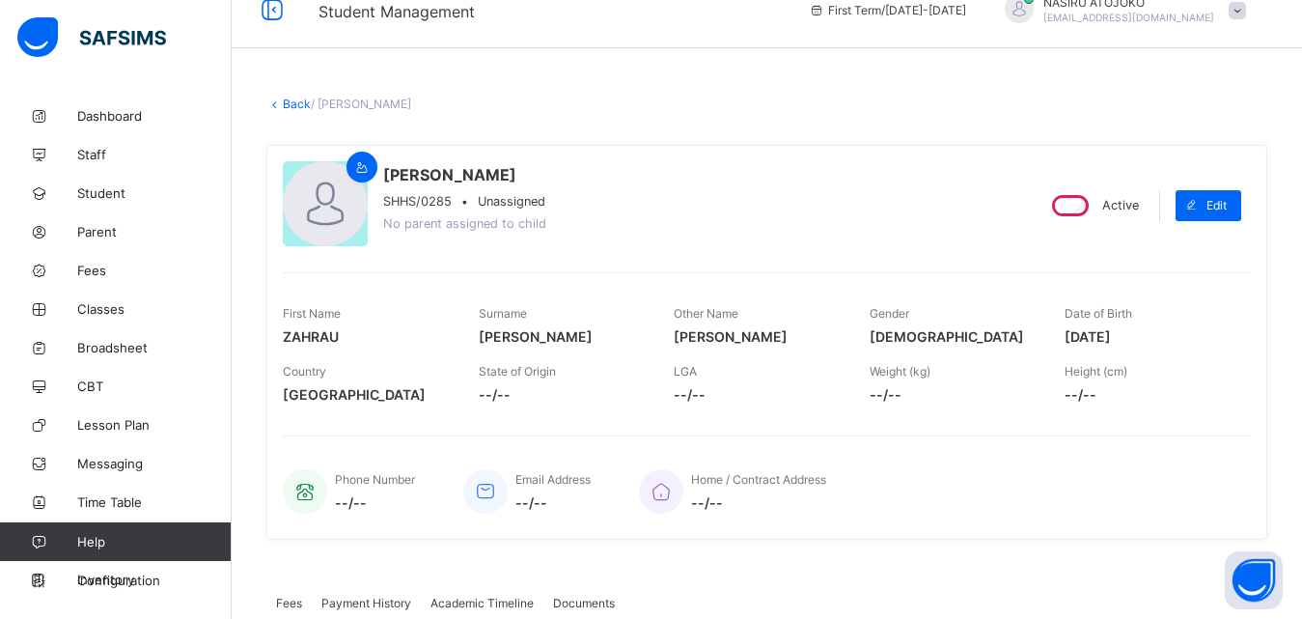
scroll to position [16, 0]
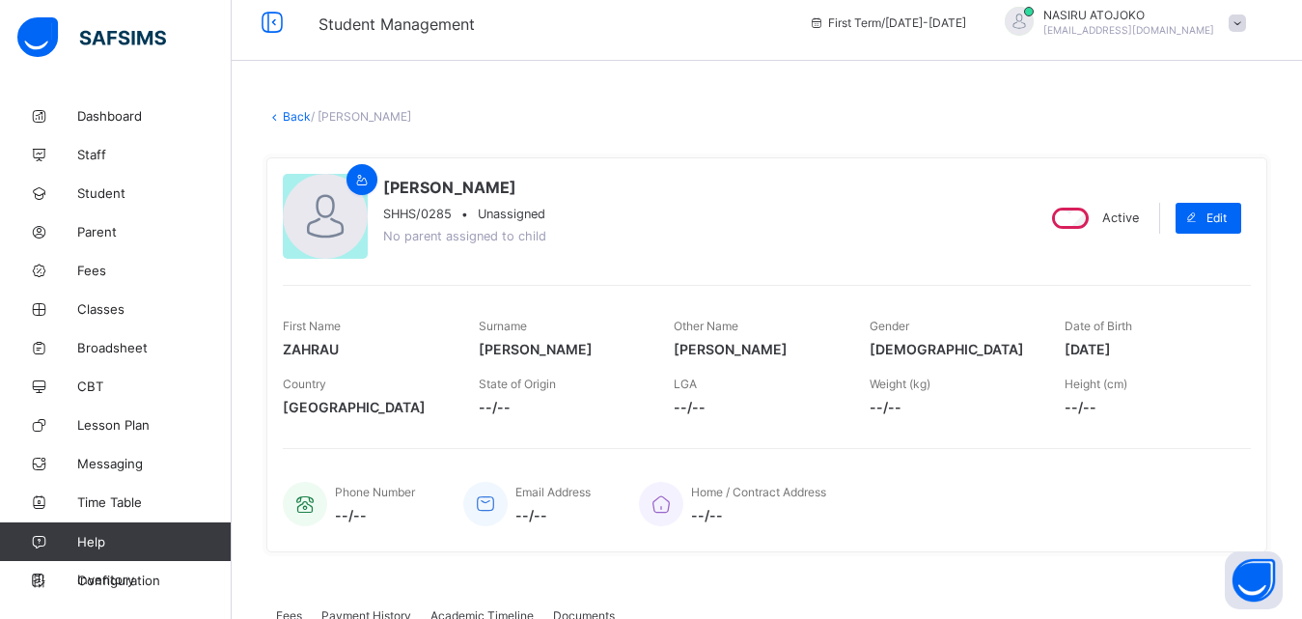
click at [287, 114] on link "Back" at bounding box center [297, 116] width 28 height 14
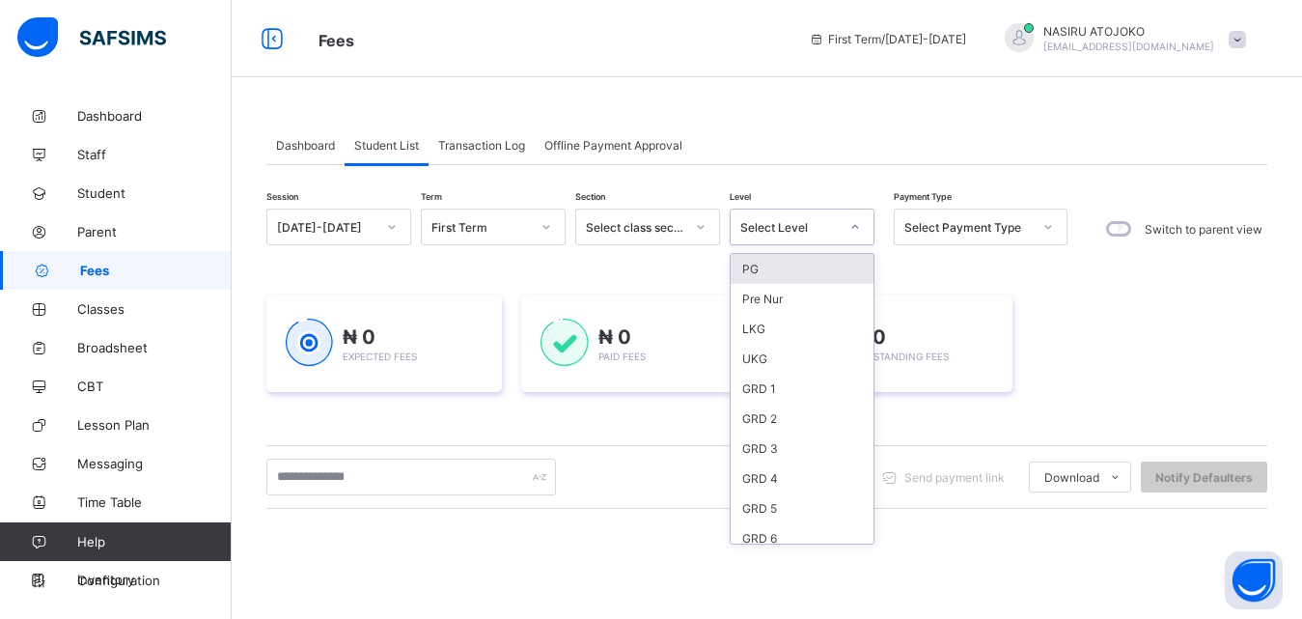
click at [856, 222] on icon at bounding box center [856, 226] width 12 height 19
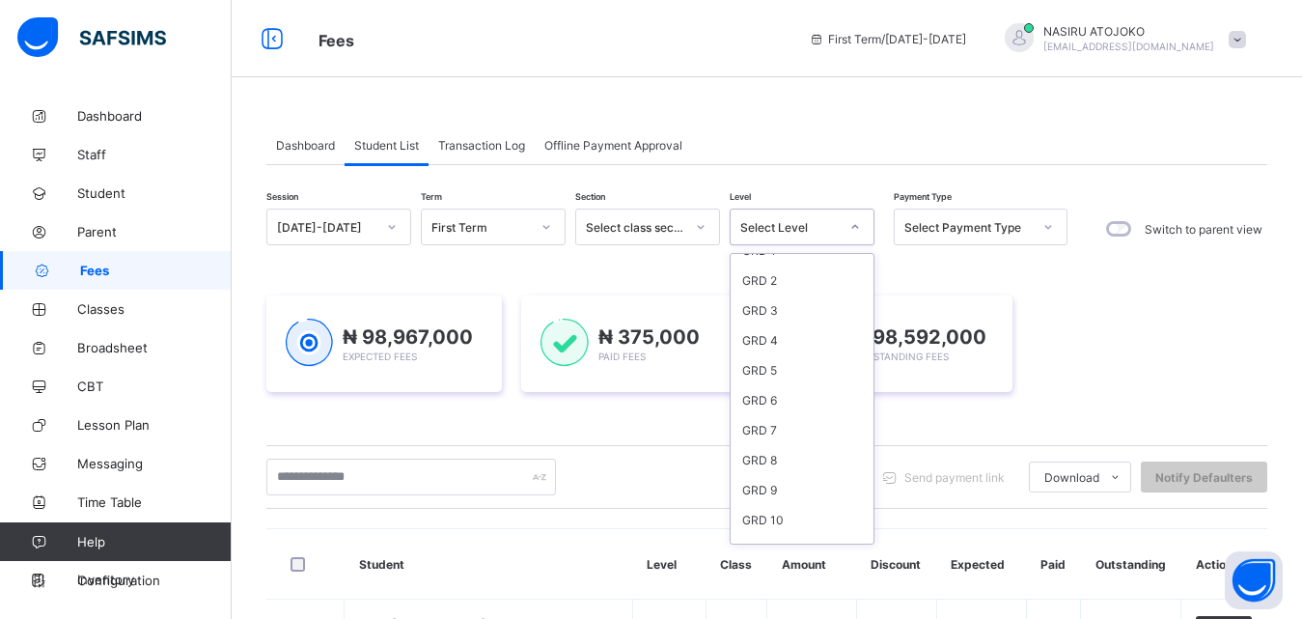
scroll to position [153, 0]
click at [776, 435] on div "GRD 8" at bounding box center [802, 445] width 143 height 30
click at [771, 392] on div "₦ 98,967,000 Expected Fees ₦ 375,000 Paid Fees ₦ 98,592,000 Outstanding Fees" at bounding box center [766, 343] width 1001 height 97
click at [757, 421] on div "₦ 98,967,000 Expected Fees ₦ 375,000 Paid Fees ₦ 98,592,000 Outstanding Fees" at bounding box center [766, 343] width 1001 height 154
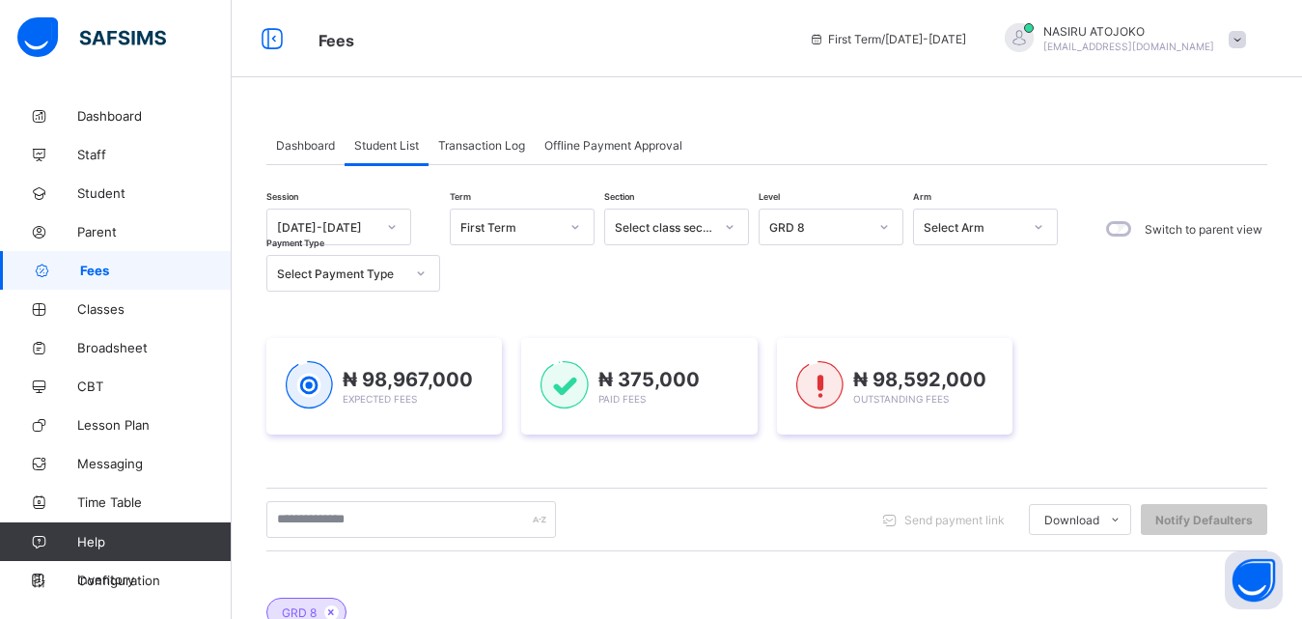
click at [995, 233] on div "Select Arm" at bounding box center [973, 227] width 98 height 14
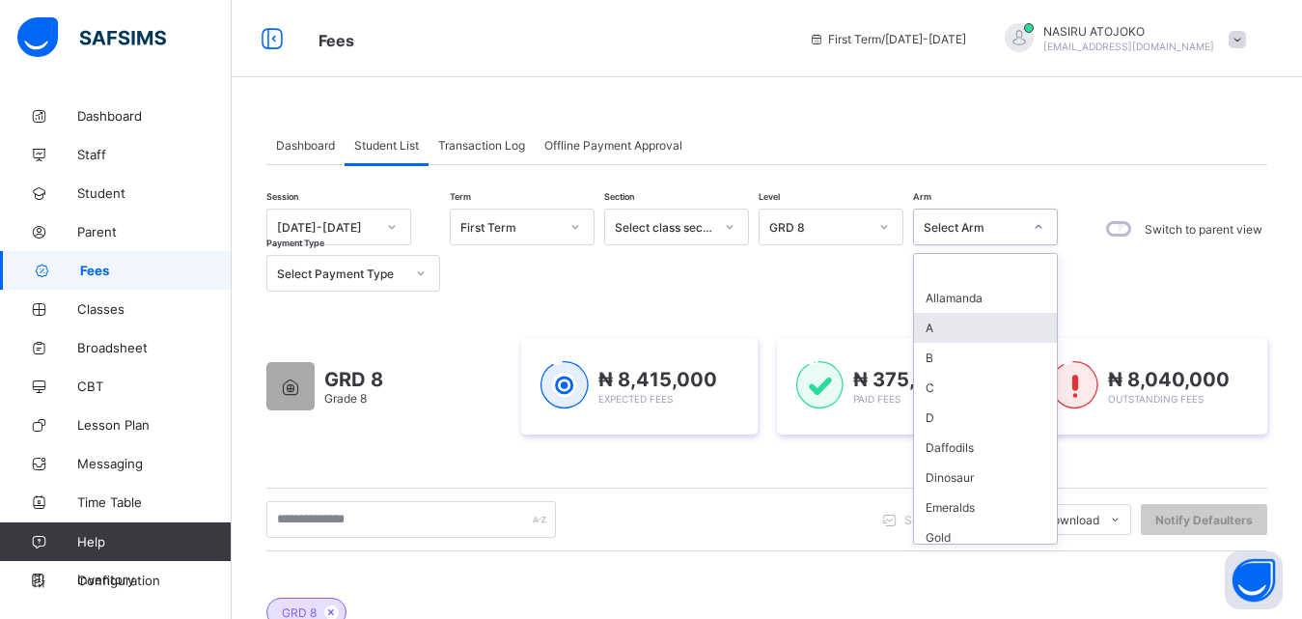
click at [956, 325] on div "A" at bounding box center [985, 328] width 143 height 30
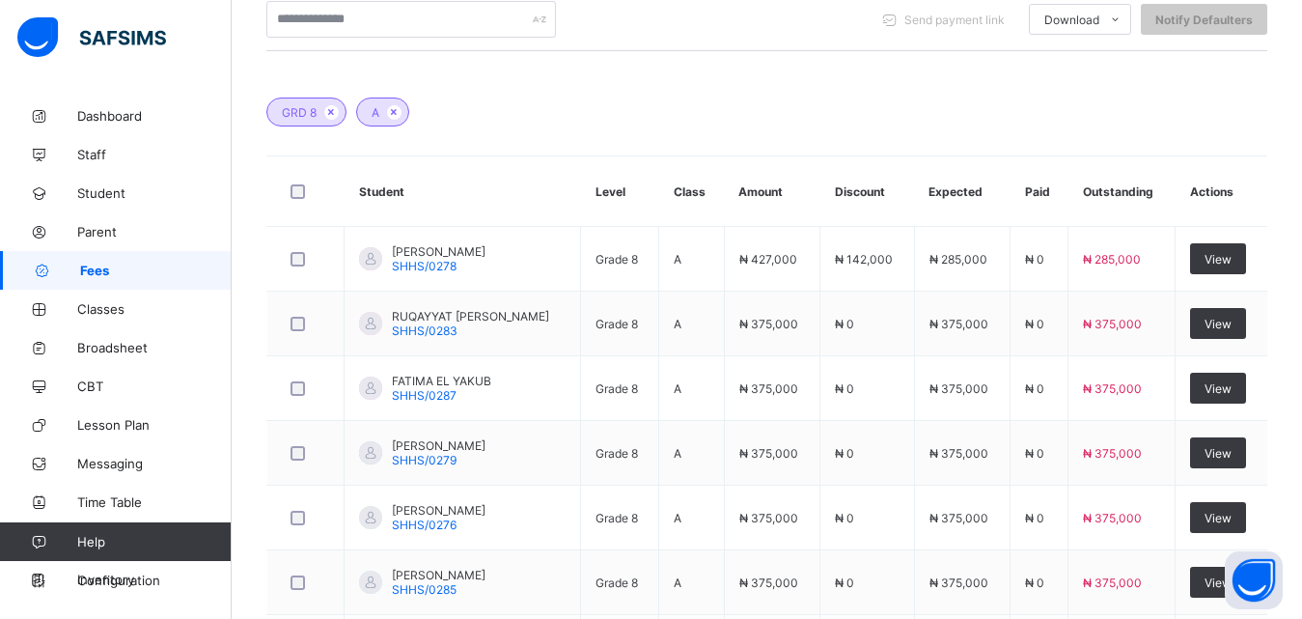
scroll to position [510, 0]
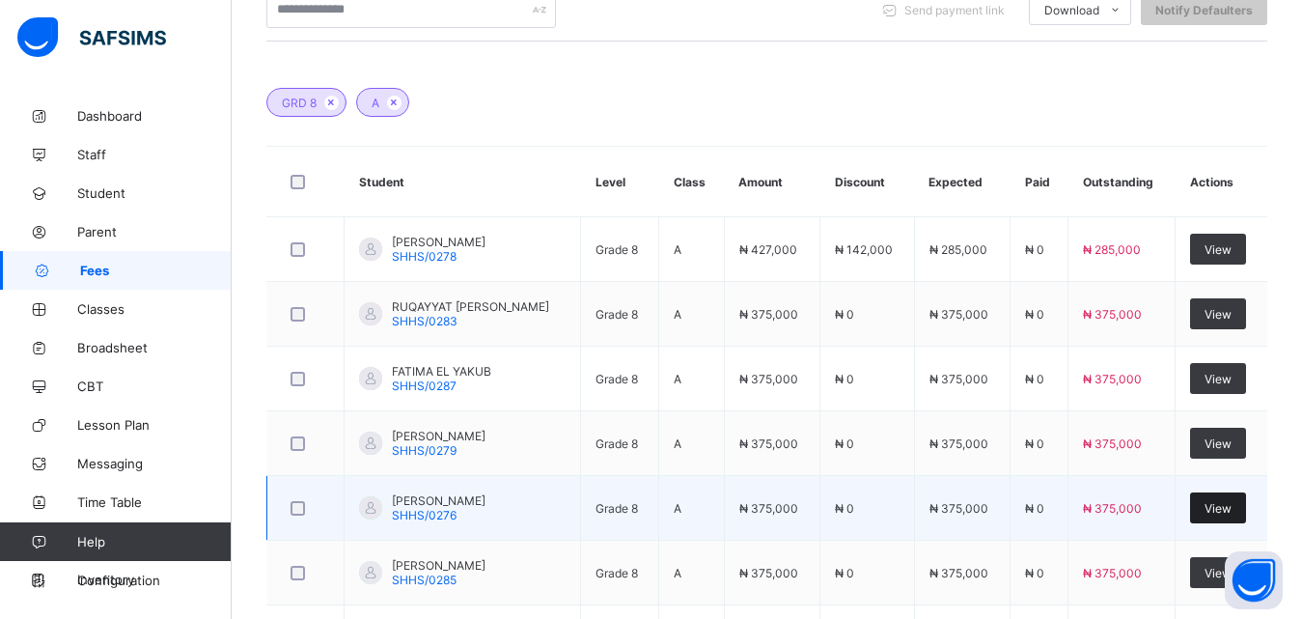
drag, startPoint x: 1239, startPoint y: 503, endPoint x: 1244, endPoint y: 518, distance: 16.5
click at [1244, 518] on div "View" at bounding box center [1218, 507] width 56 height 31
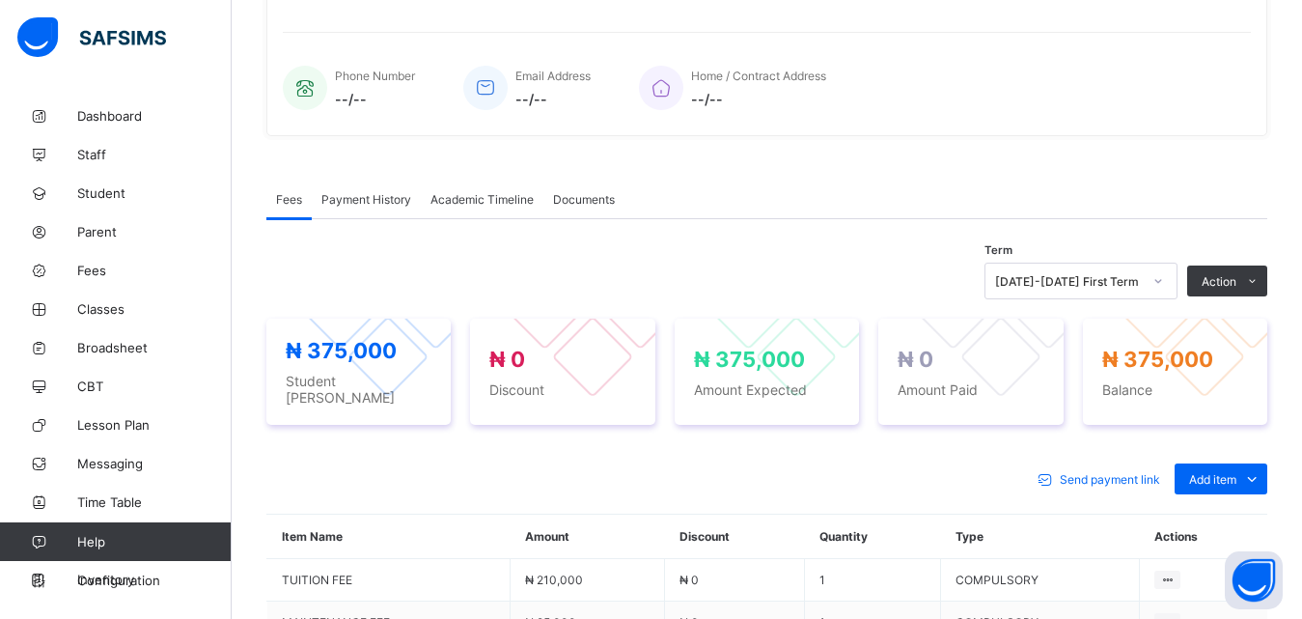
scroll to position [510, 0]
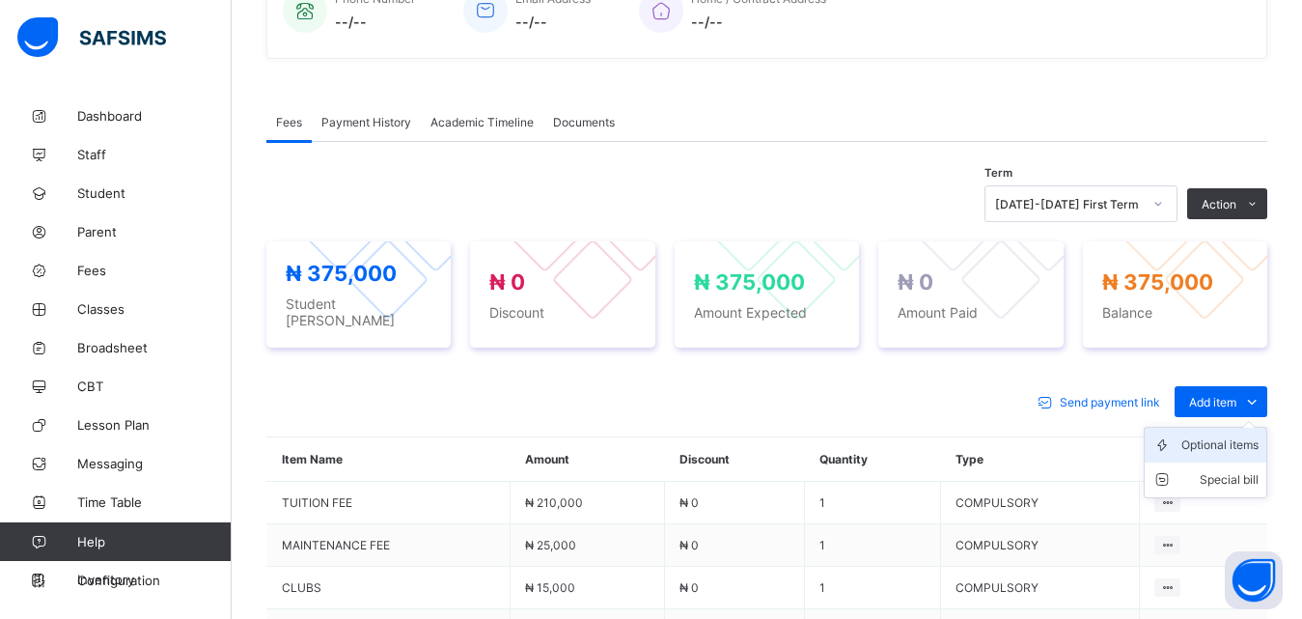
click at [1227, 435] on div "Optional items" at bounding box center [1220, 444] width 77 height 19
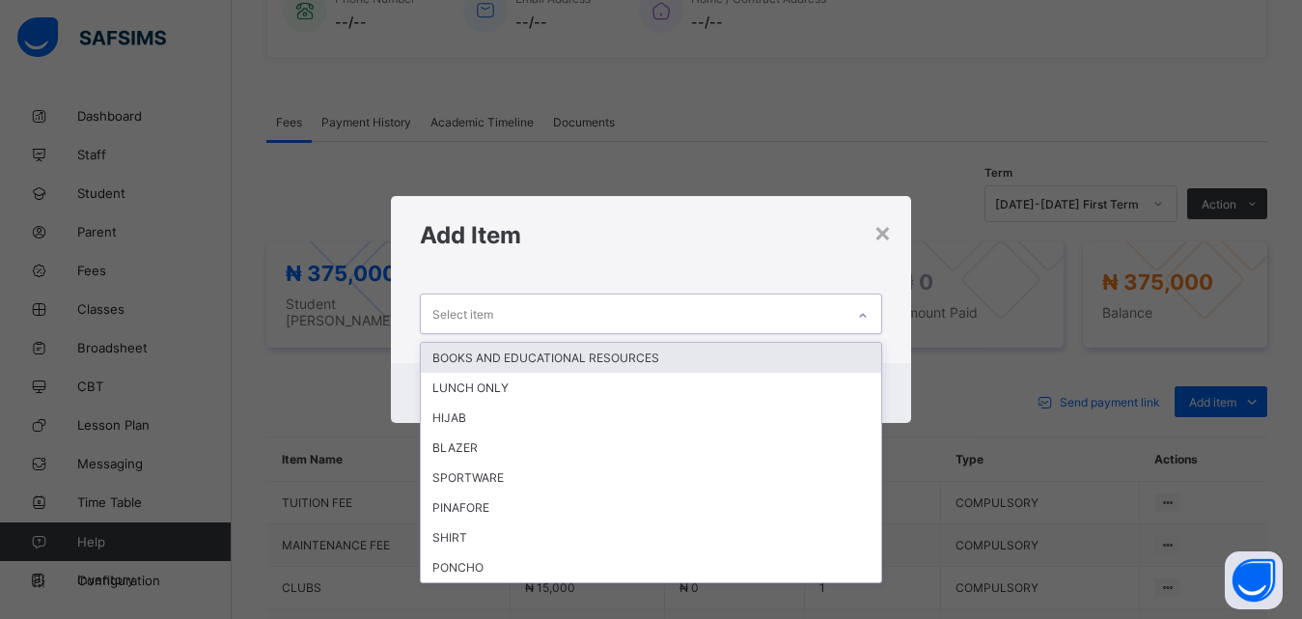
click at [865, 310] on icon at bounding box center [863, 315] width 12 height 19
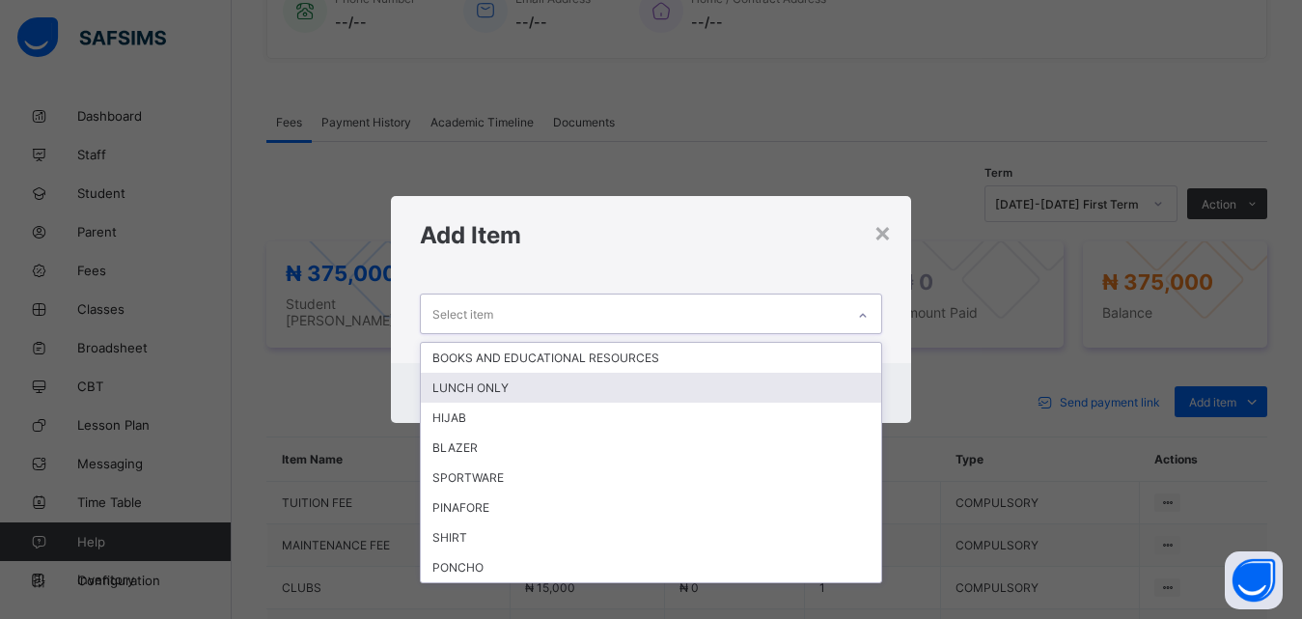
click at [681, 397] on div "LUNCH ONLY" at bounding box center [651, 388] width 461 height 30
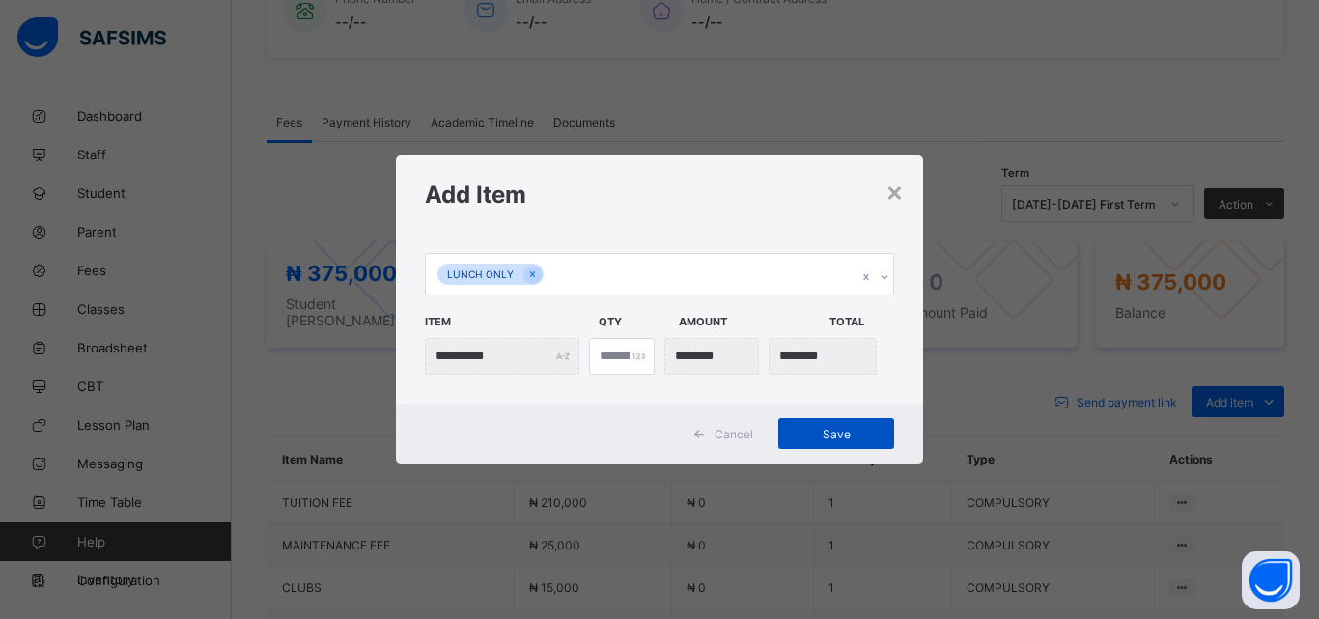
click at [849, 434] on span "Save" at bounding box center [836, 434] width 87 height 14
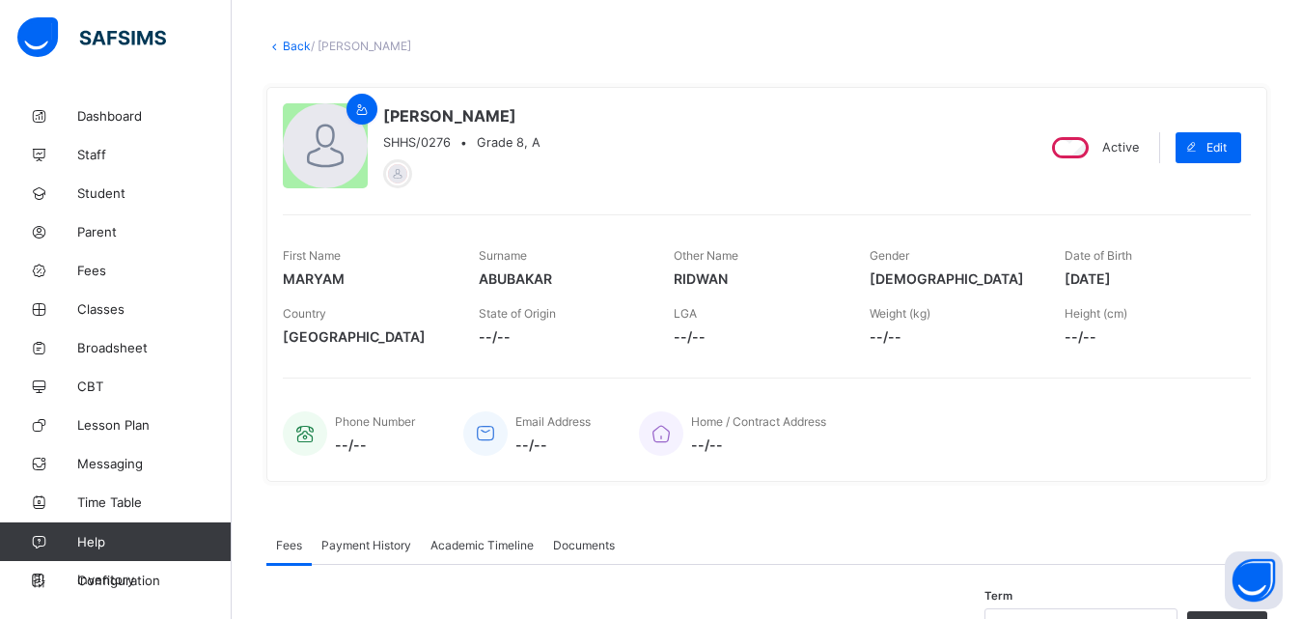
scroll to position [84, 0]
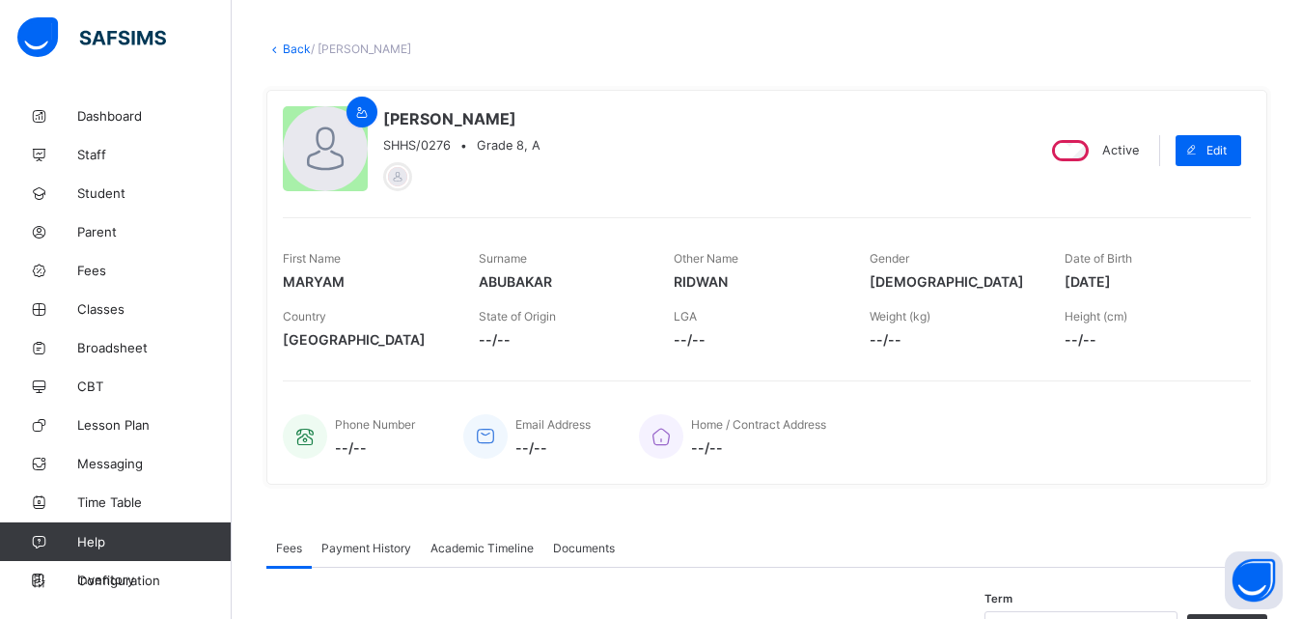
click at [292, 50] on link "Back" at bounding box center [297, 49] width 28 height 14
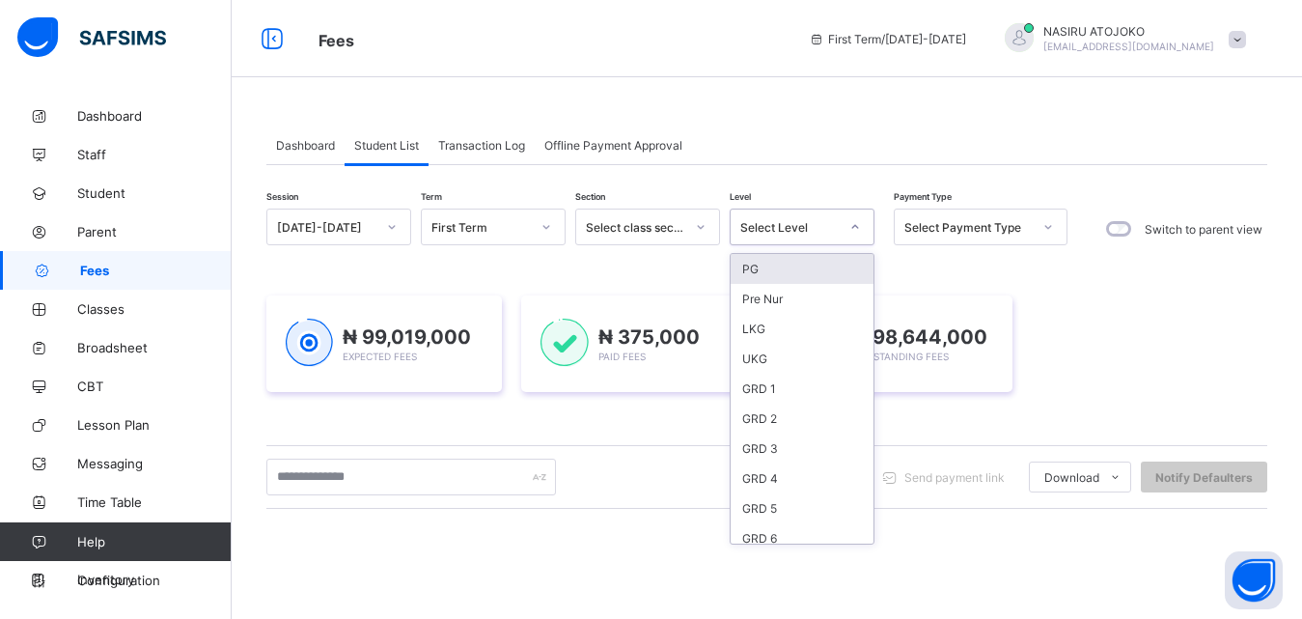
click at [857, 228] on icon at bounding box center [856, 226] width 12 height 19
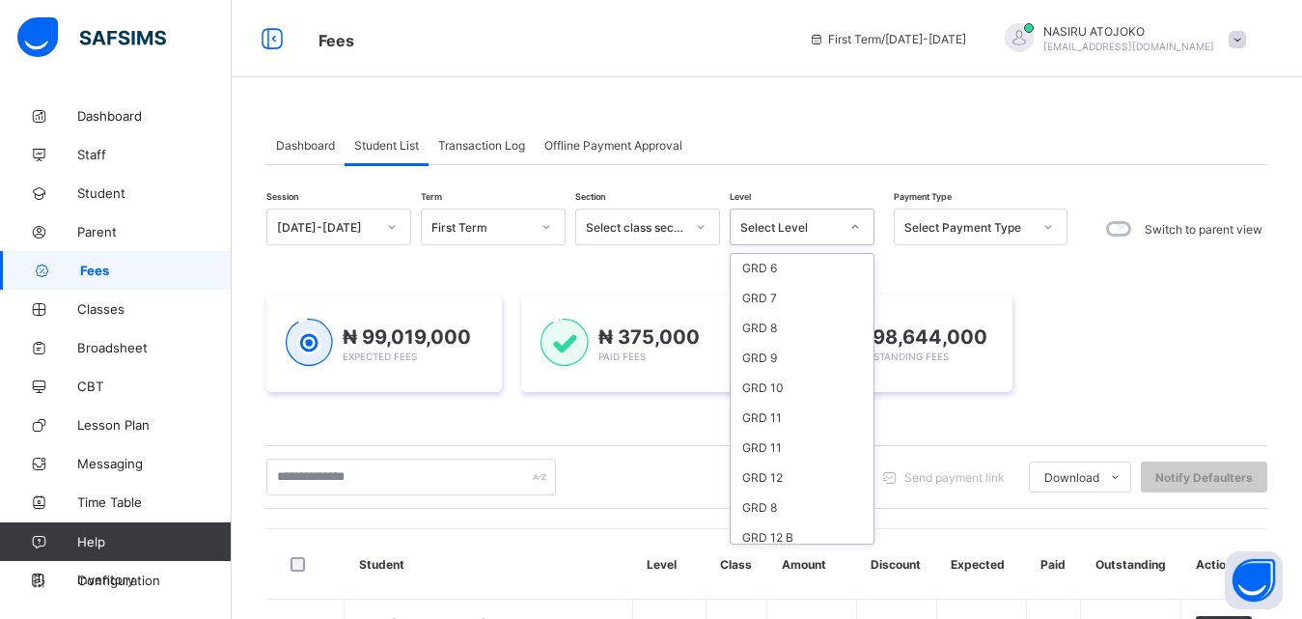
scroll to position [309, 0]
click at [798, 465] on div "GRD 8" at bounding box center [802, 469] width 143 height 30
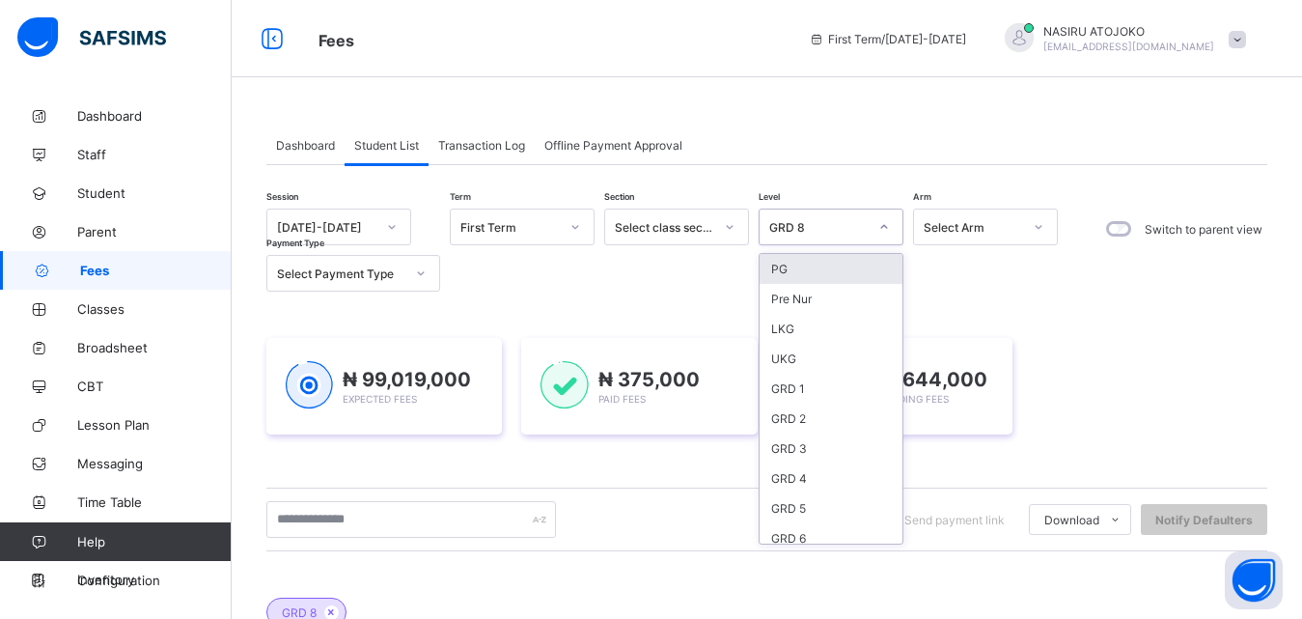
click at [879, 228] on icon at bounding box center [884, 226] width 12 height 19
click at [815, 444] on div "GRD 8" at bounding box center [831, 449] width 143 height 30
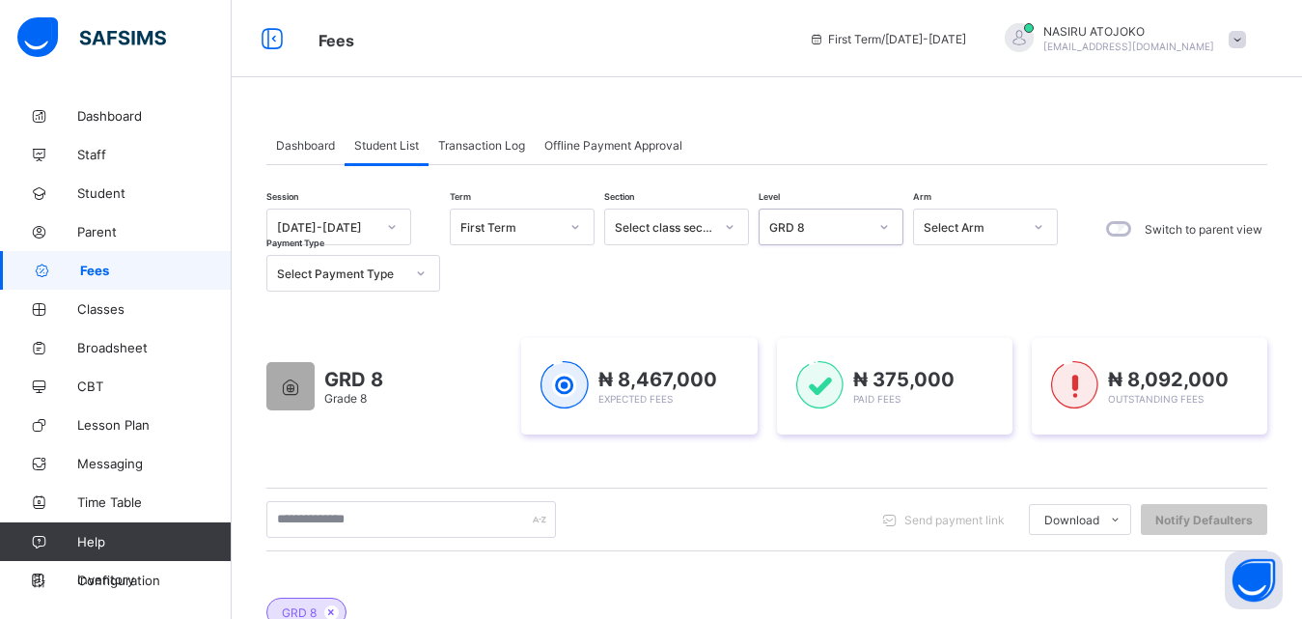
click at [1044, 222] on icon at bounding box center [1039, 226] width 12 height 19
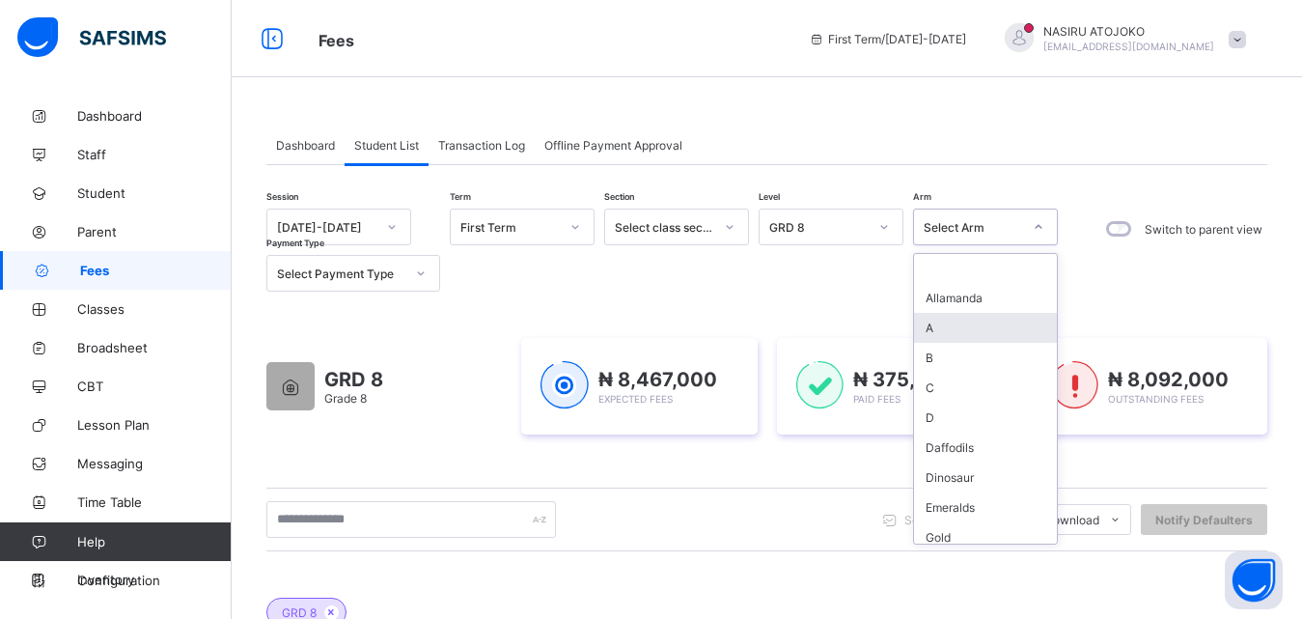
click at [952, 317] on div "A" at bounding box center [985, 328] width 143 height 30
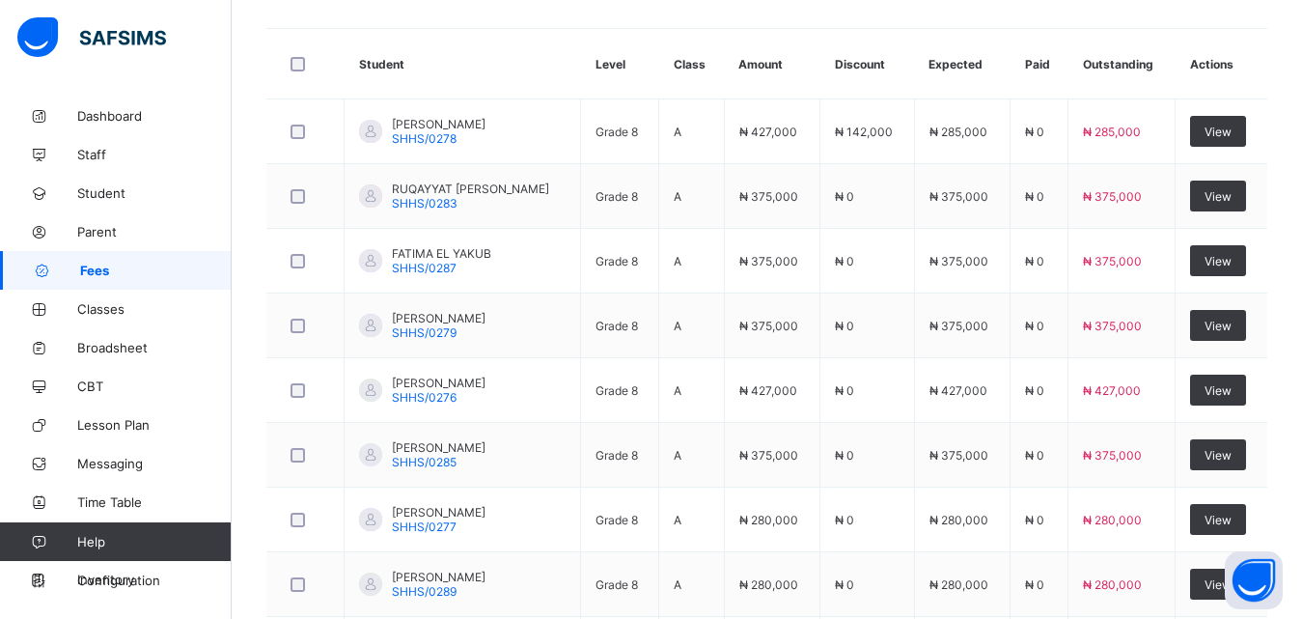
scroll to position [640, 0]
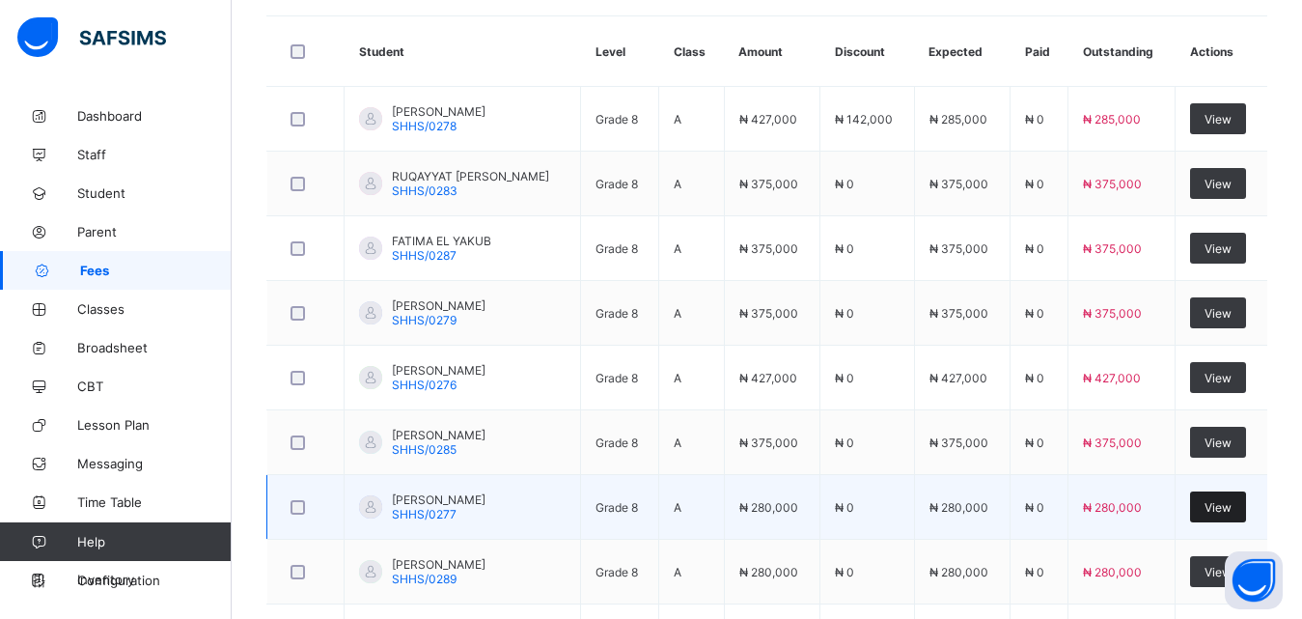
click at [1232, 500] on span "View" at bounding box center [1218, 507] width 27 height 14
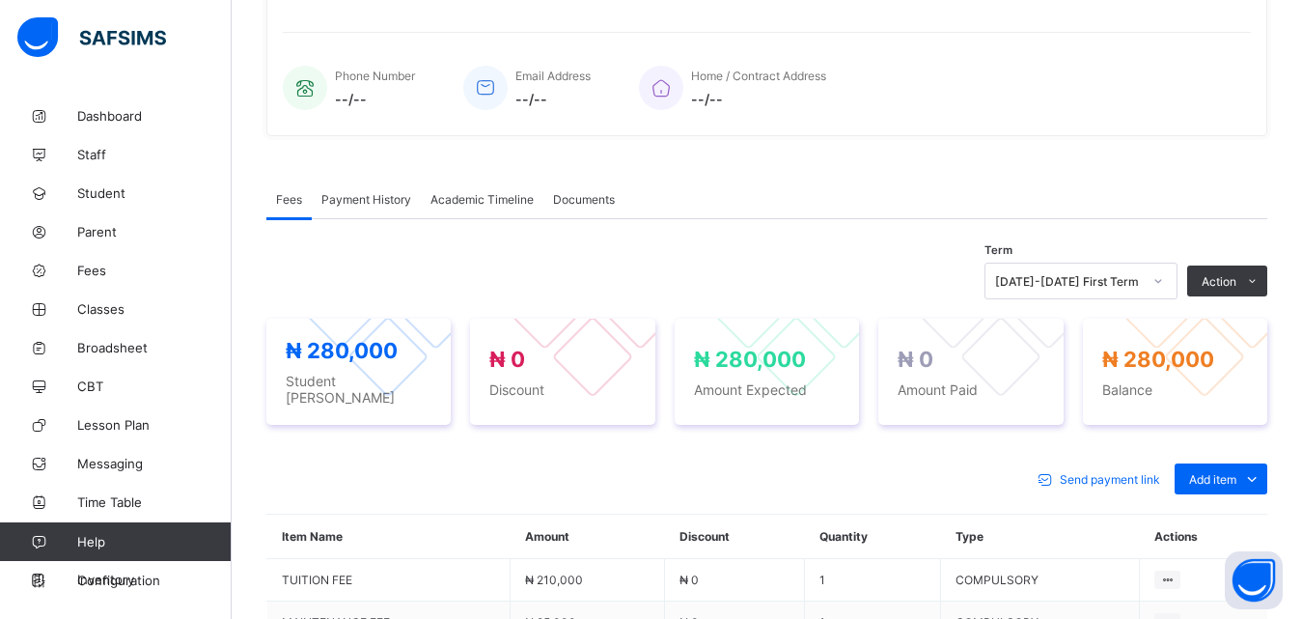
scroll to position [640, 0]
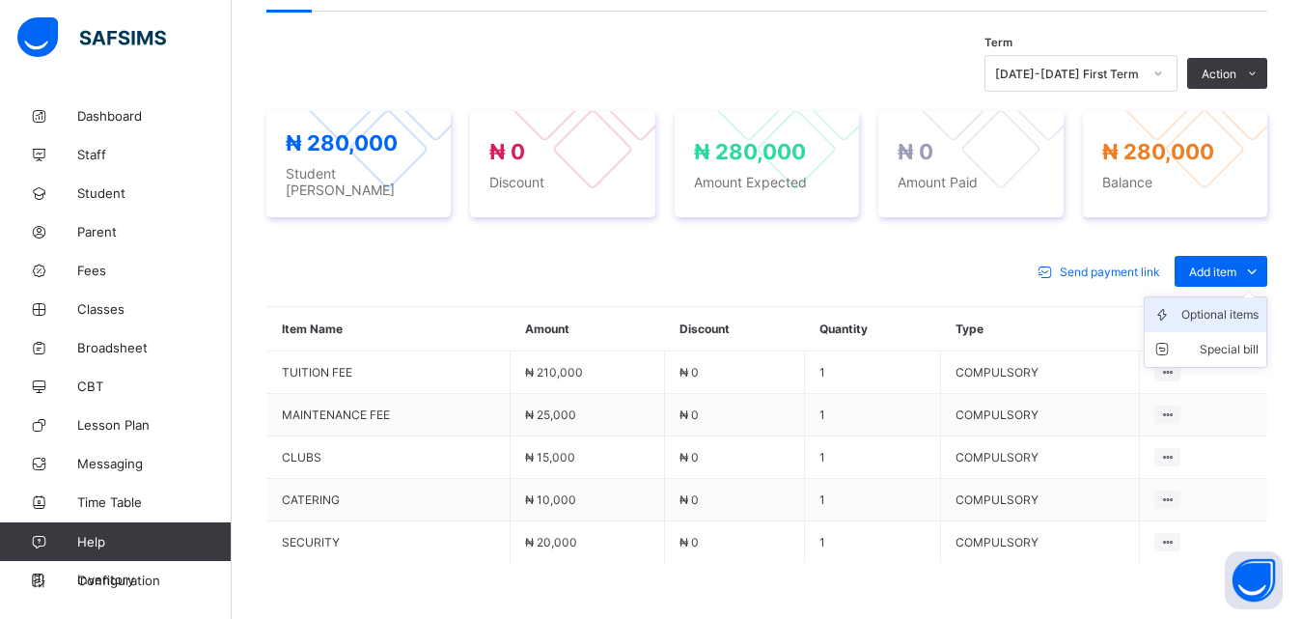
click at [1214, 305] on div "Optional items" at bounding box center [1220, 314] width 77 height 19
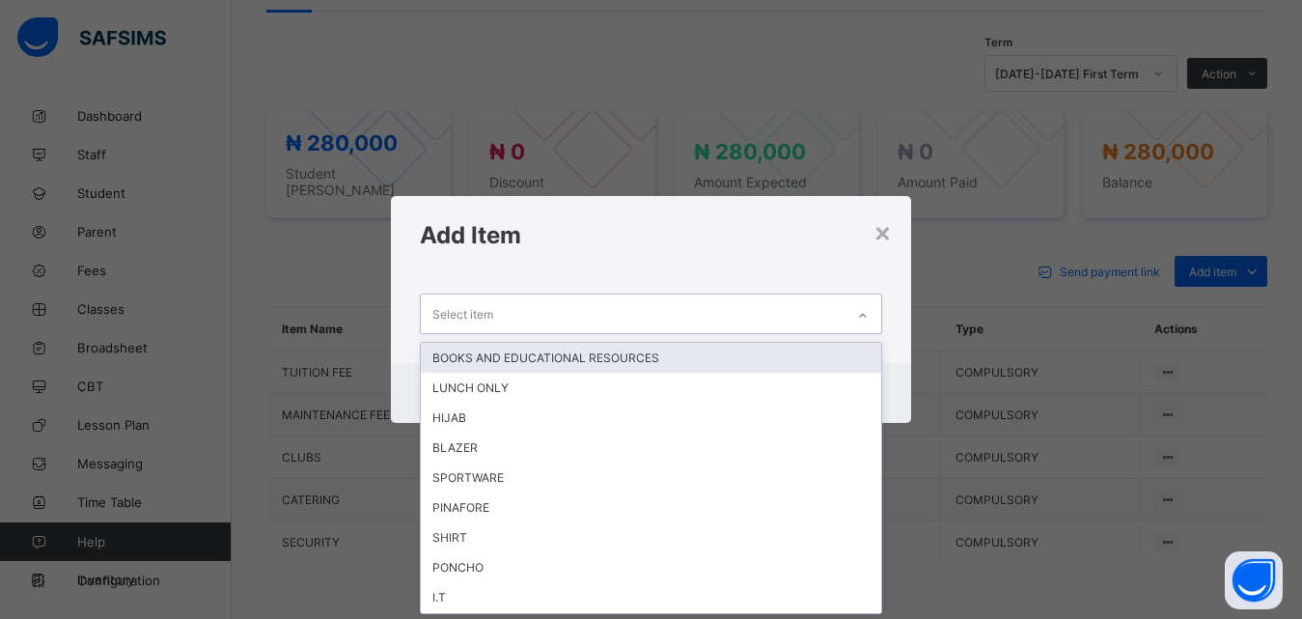
scroll to position [0, 0]
click at [870, 306] on div at bounding box center [863, 315] width 33 height 31
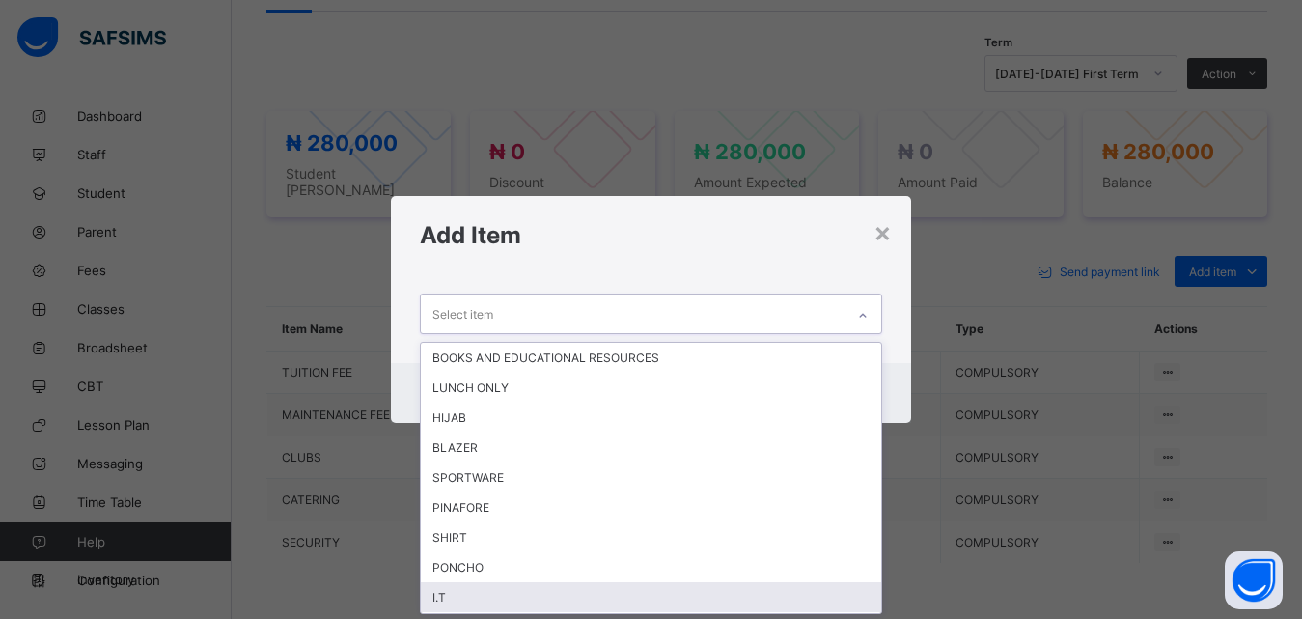
click at [456, 585] on div "I.T" at bounding box center [651, 597] width 461 height 30
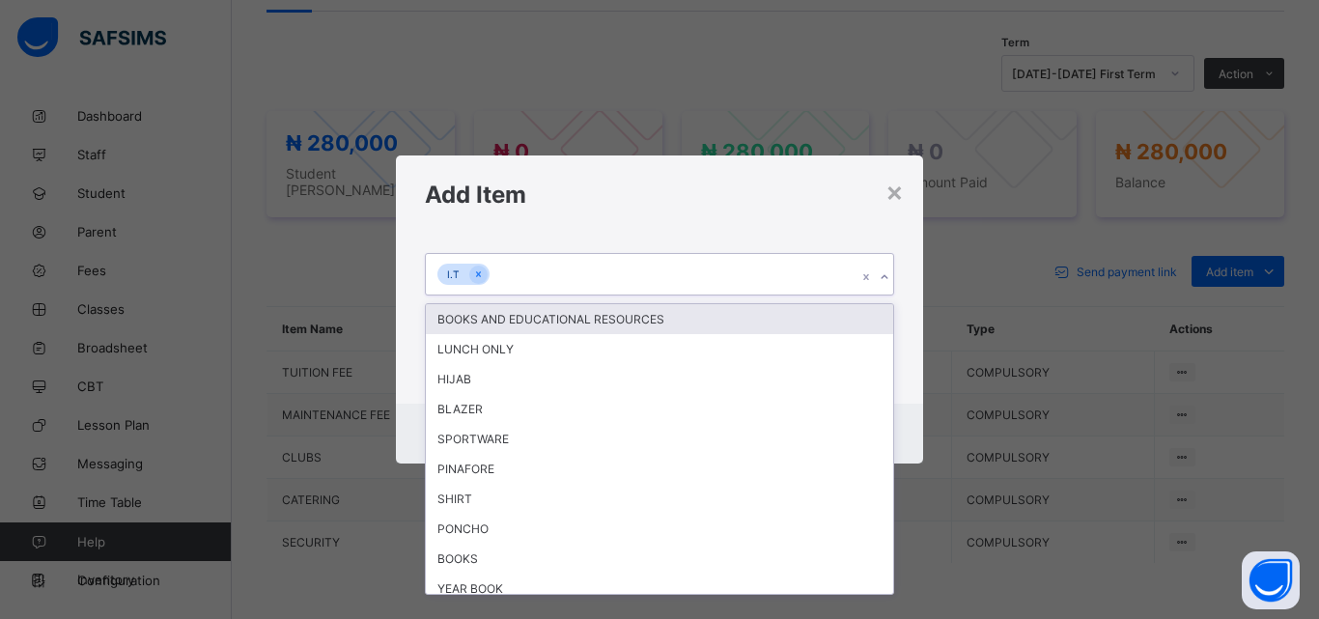
click at [884, 278] on icon at bounding box center [884, 276] width 12 height 19
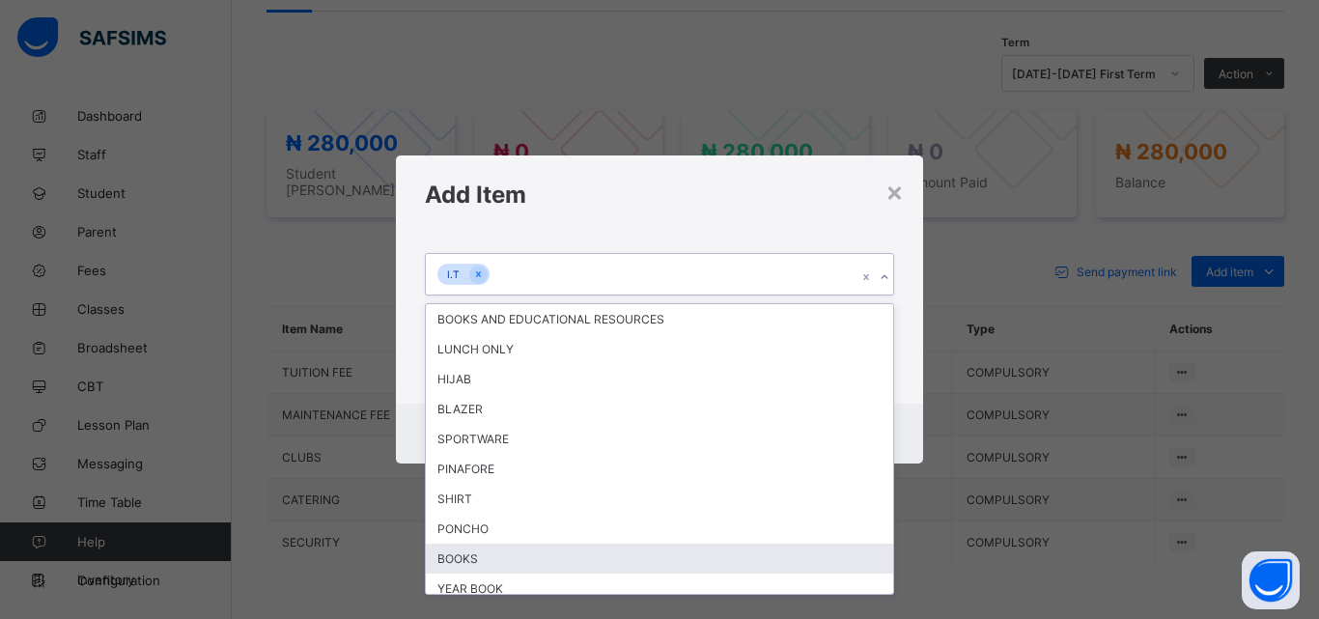
click at [469, 551] on div "BOOKS" at bounding box center [659, 558] width 467 height 30
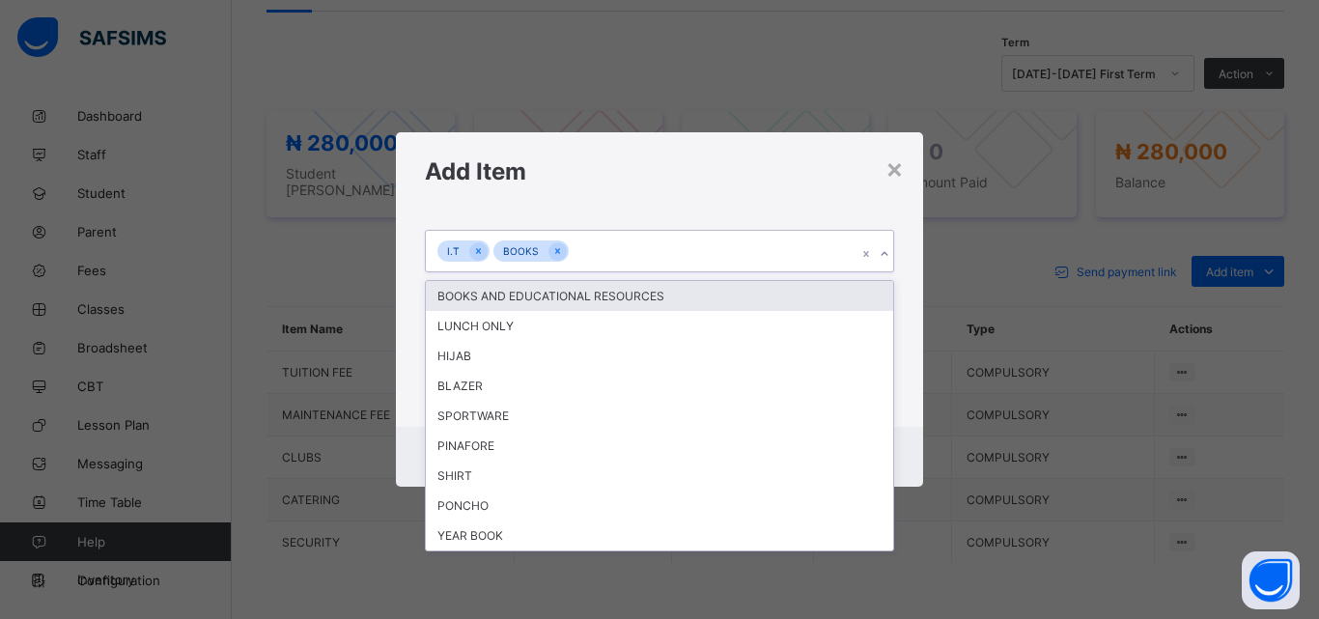
click at [885, 246] on div at bounding box center [884, 253] width 18 height 31
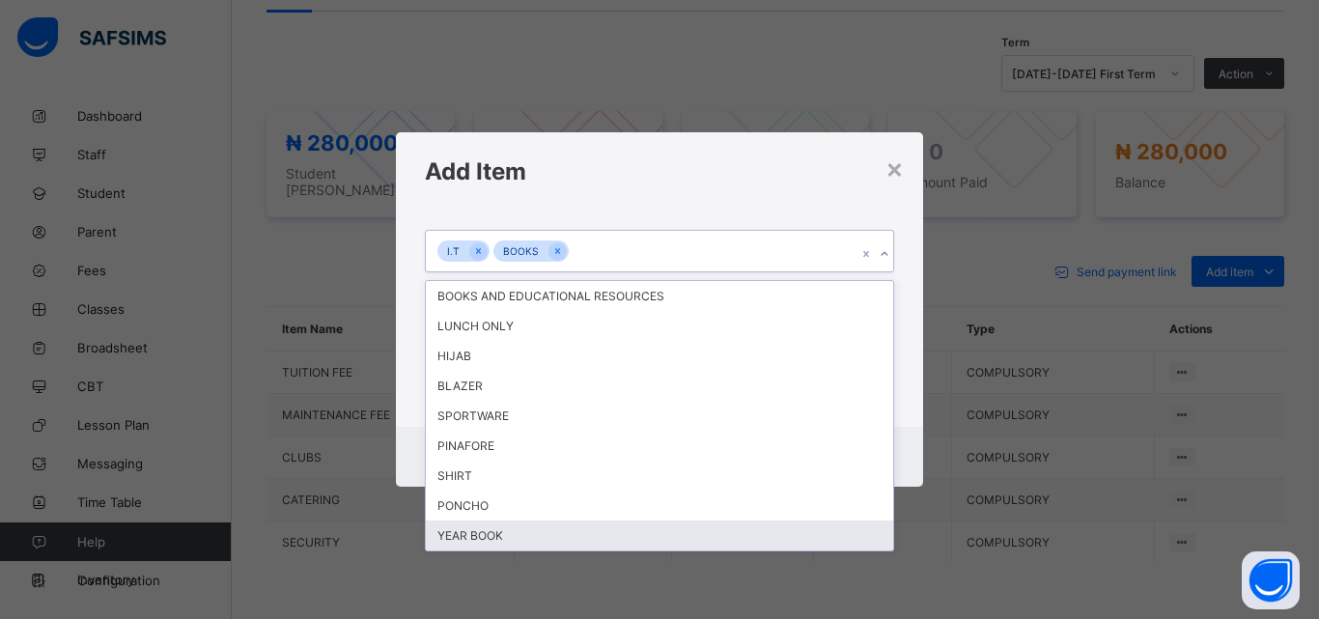
click at [526, 539] on div "YEAR BOOK" at bounding box center [659, 535] width 467 height 30
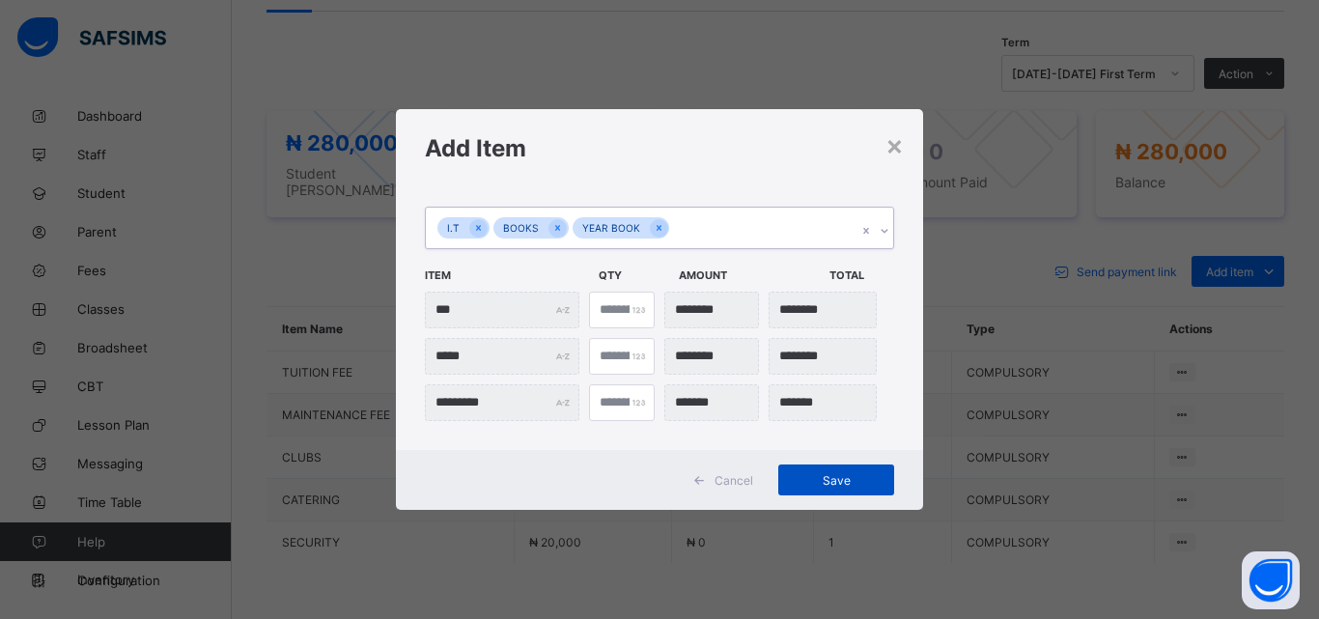
click at [807, 486] on span "Save" at bounding box center [836, 480] width 87 height 14
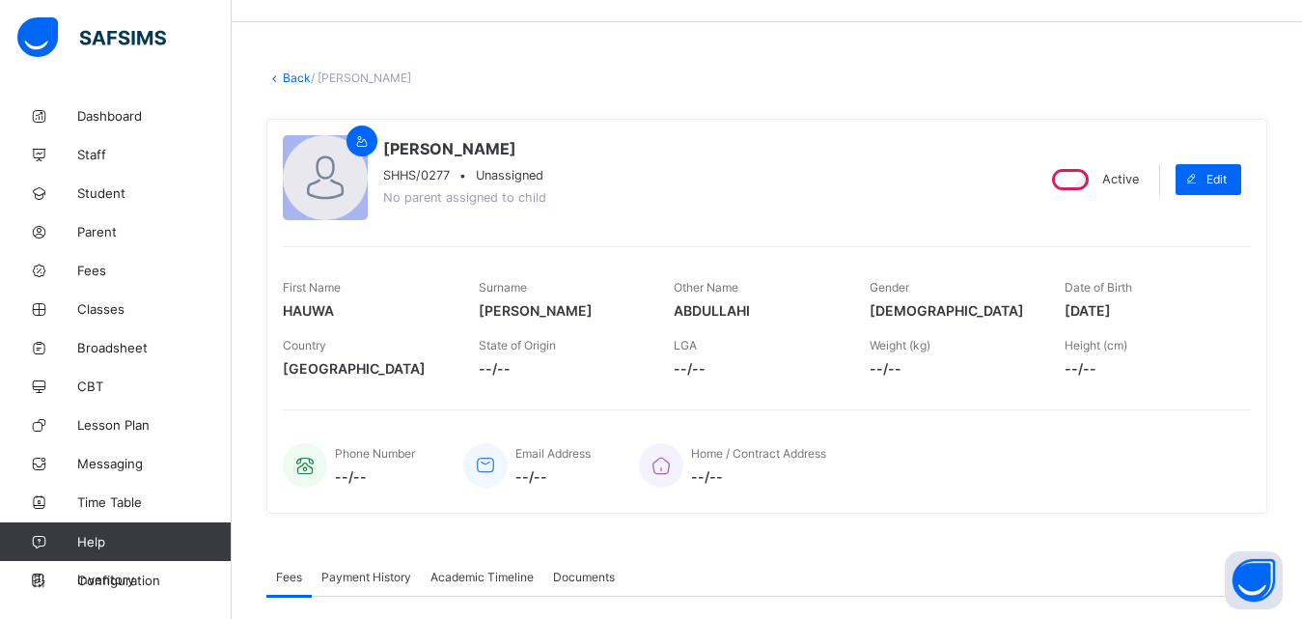
scroll to position [33, 0]
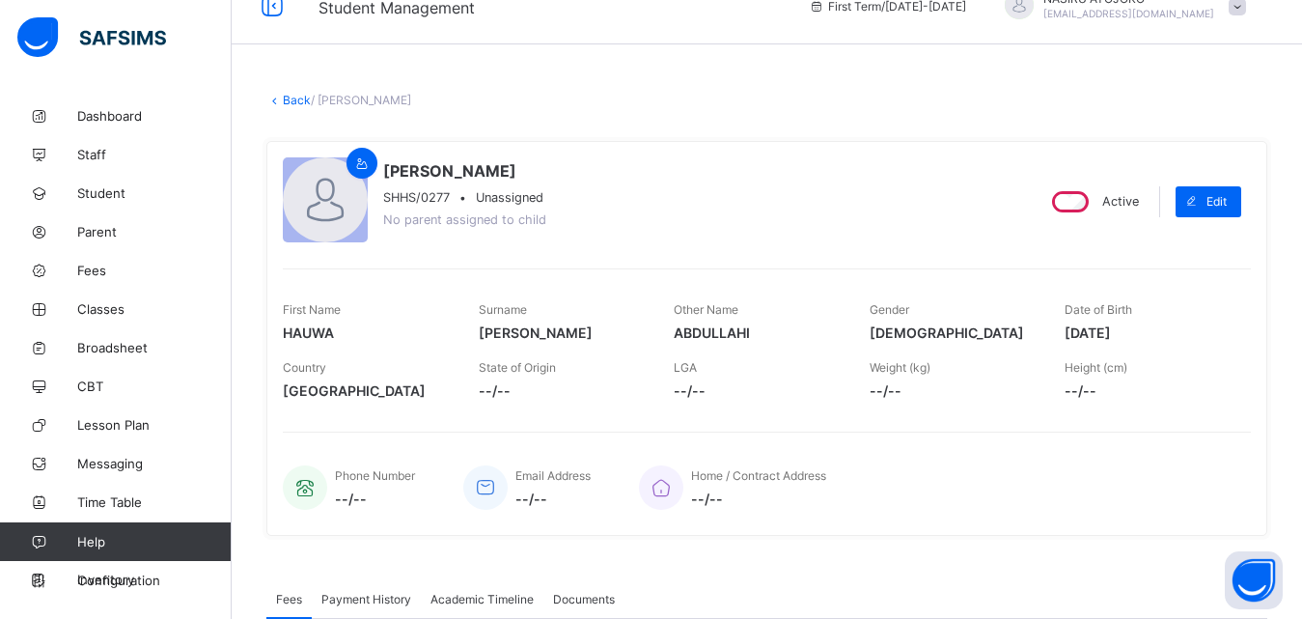
click at [298, 102] on link "Back" at bounding box center [297, 100] width 28 height 14
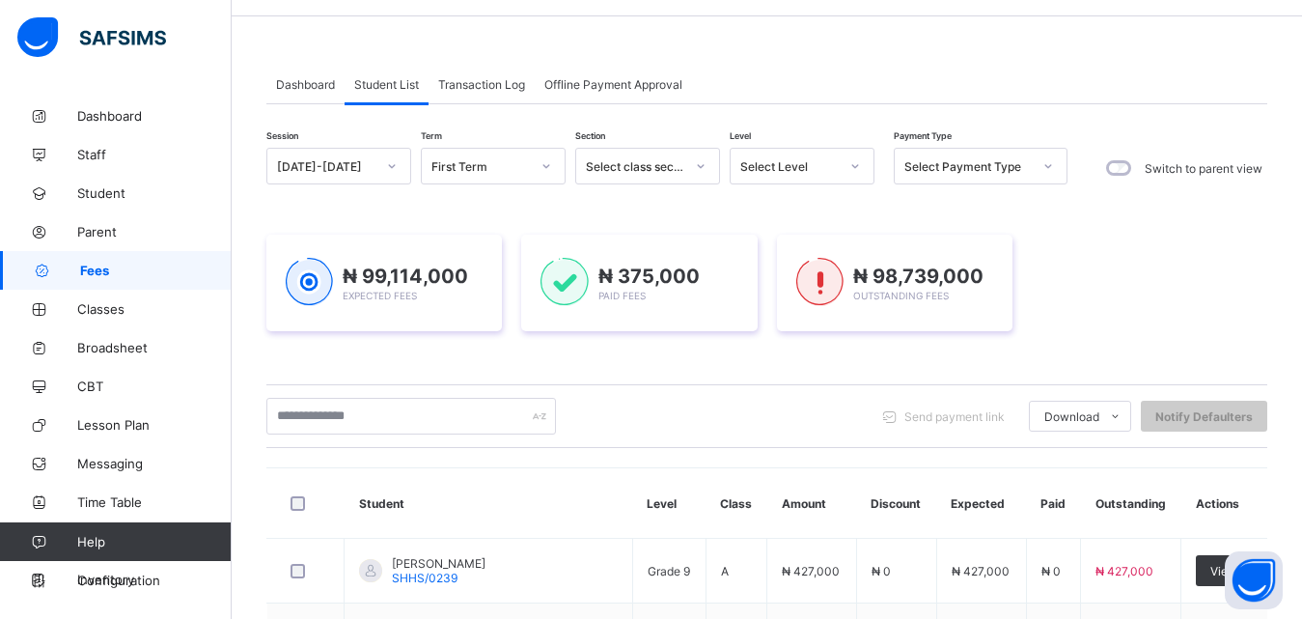
scroll to position [68, 0]
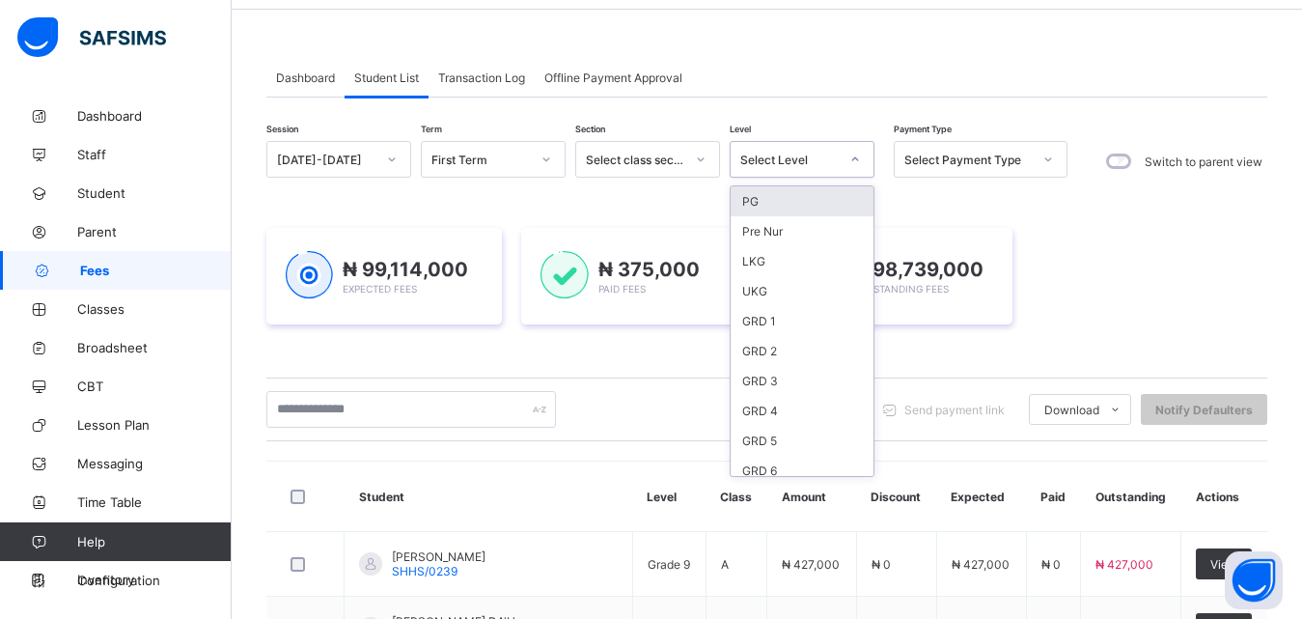
click at [855, 161] on icon at bounding box center [855, 159] width 7 height 4
click at [801, 355] on div "GRD 8" at bounding box center [802, 355] width 143 height 30
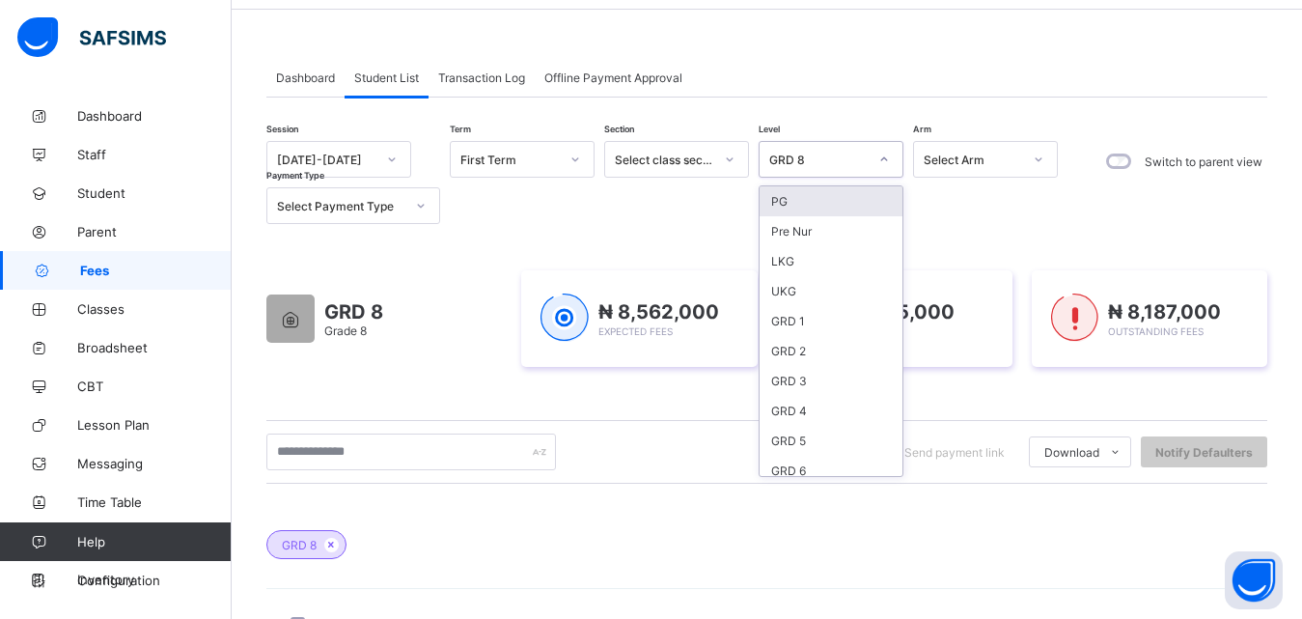
click at [873, 160] on div at bounding box center [884, 159] width 33 height 31
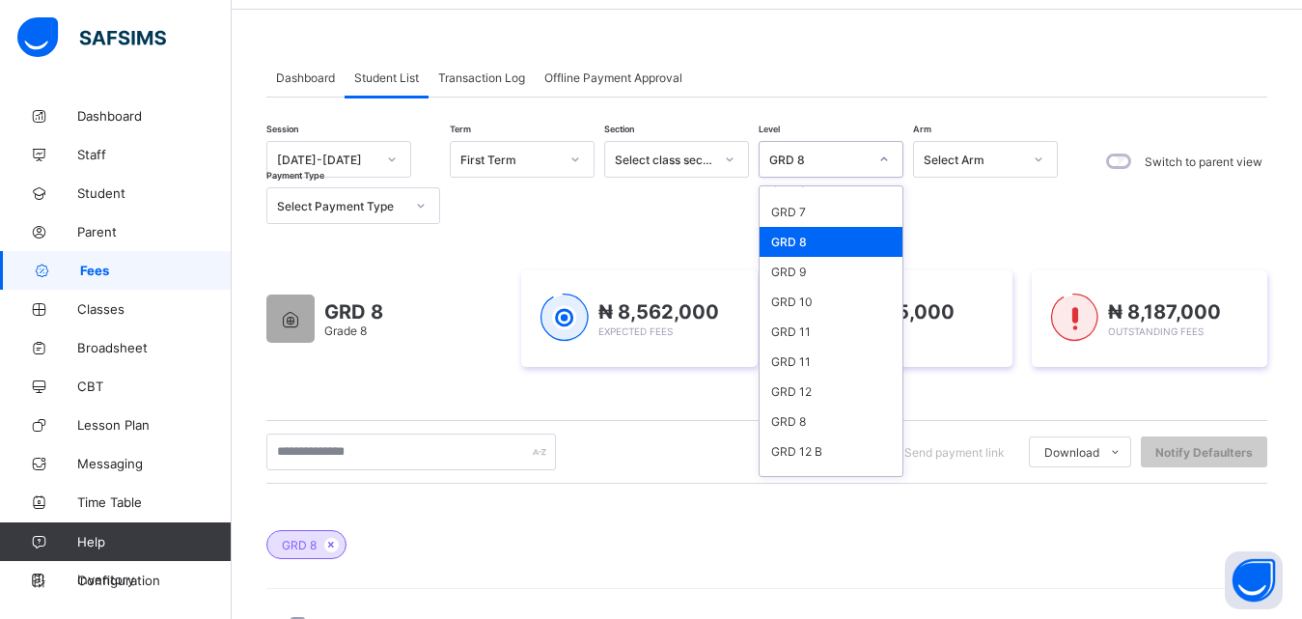
scroll to position [295, 0]
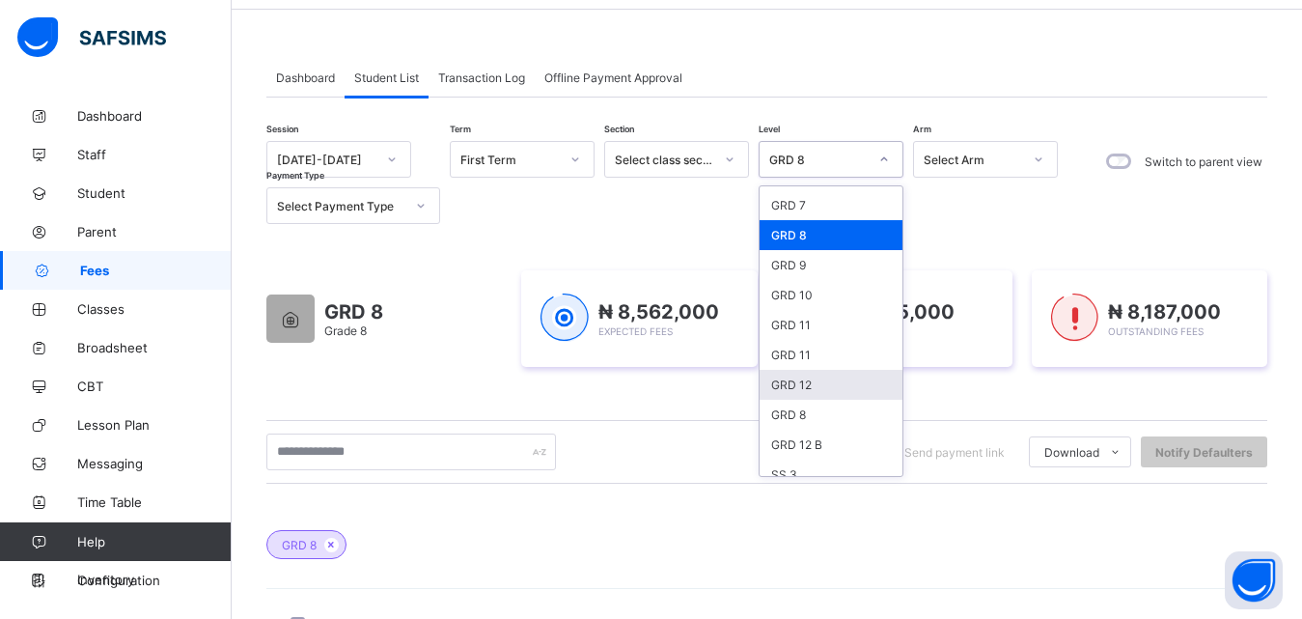
click at [828, 390] on div "GRD 12" at bounding box center [831, 385] width 143 height 30
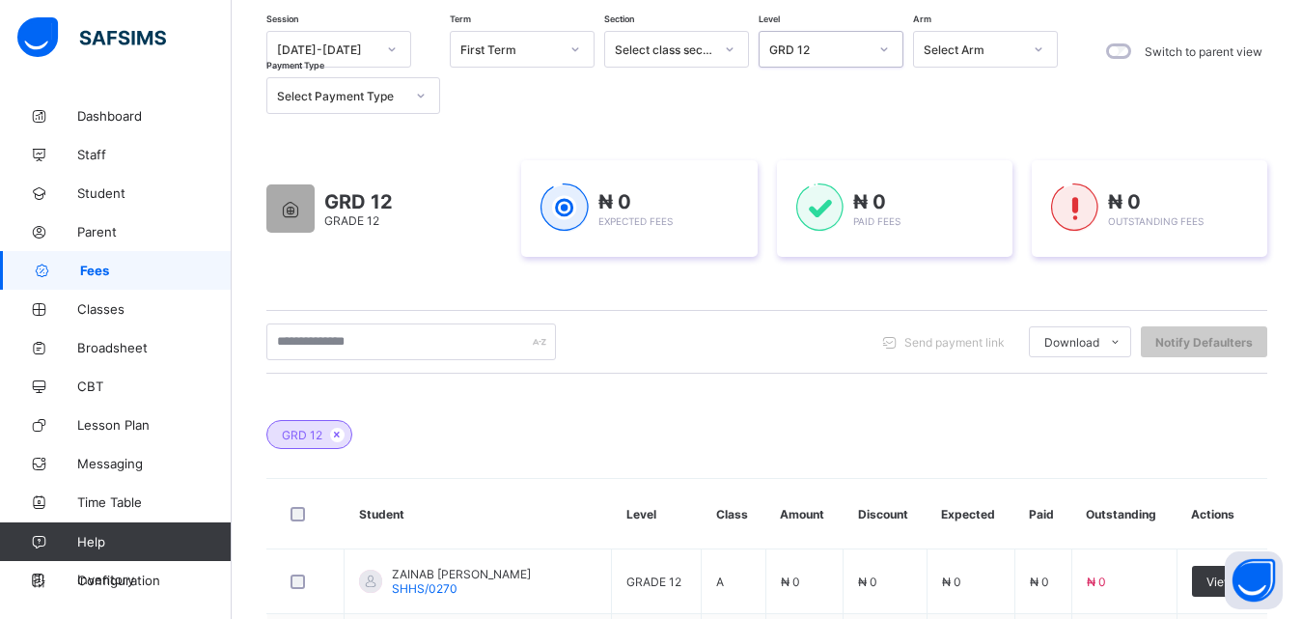
scroll to position [0, 0]
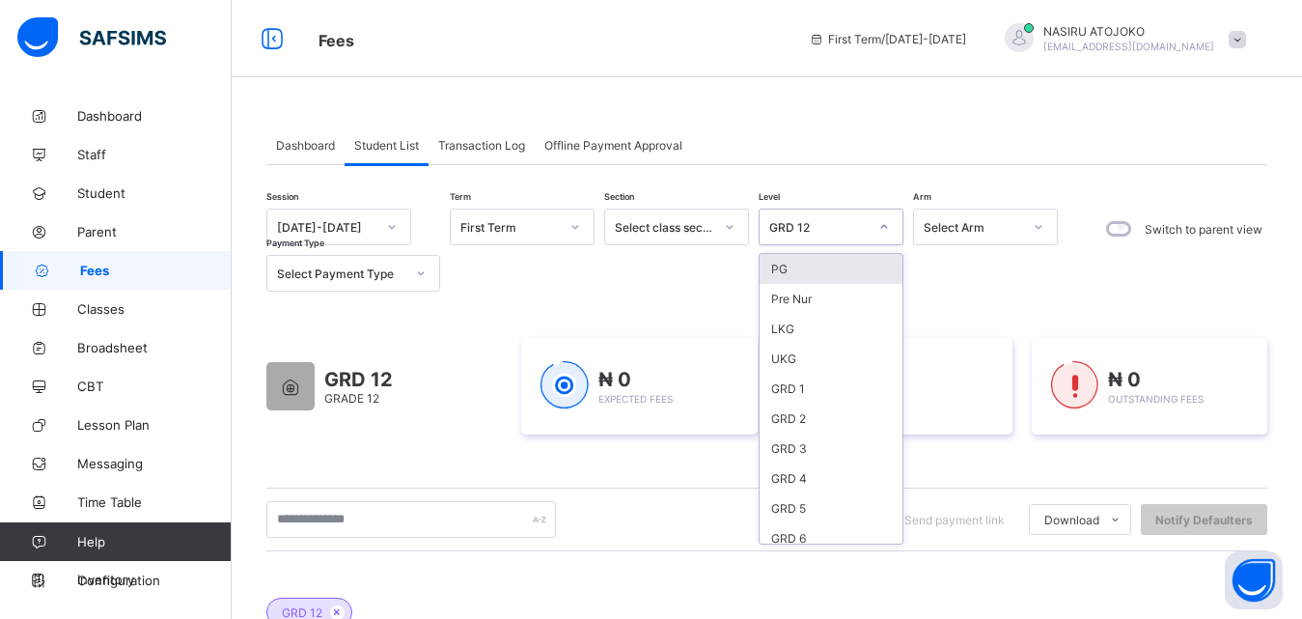
click at [885, 221] on icon at bounding box center [884, 226] width 12 height 19
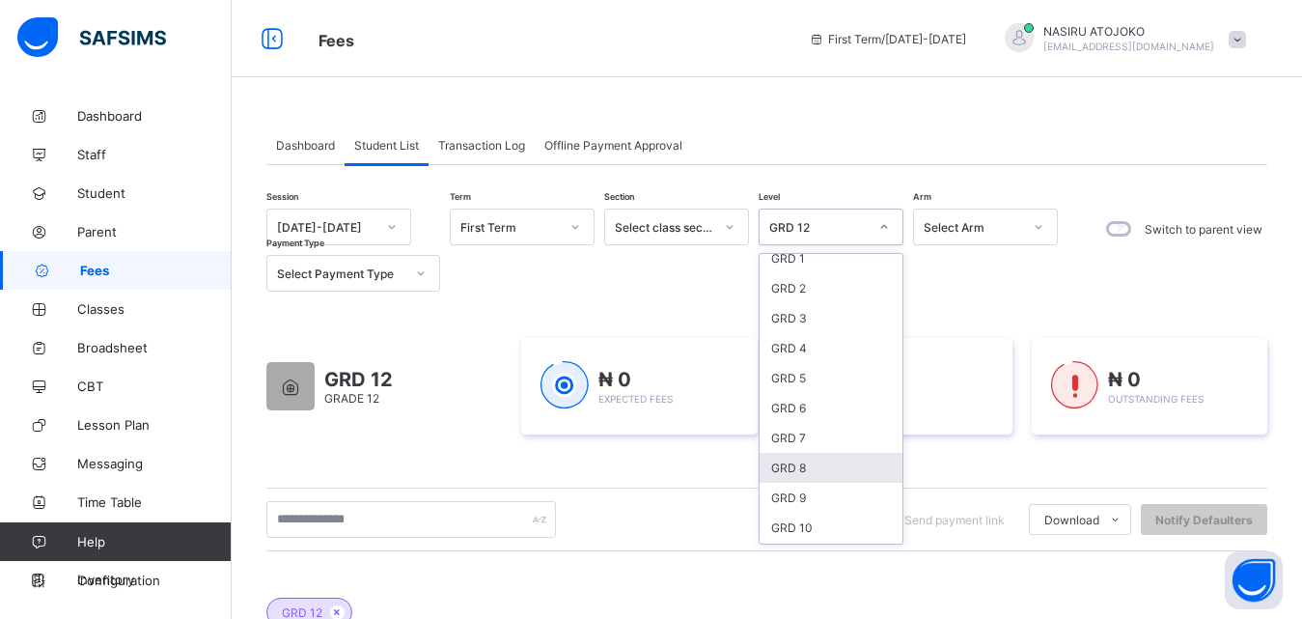
click at [828, 463] on div "GRD 8" at bounding box center [831, 468] width 143 height 30
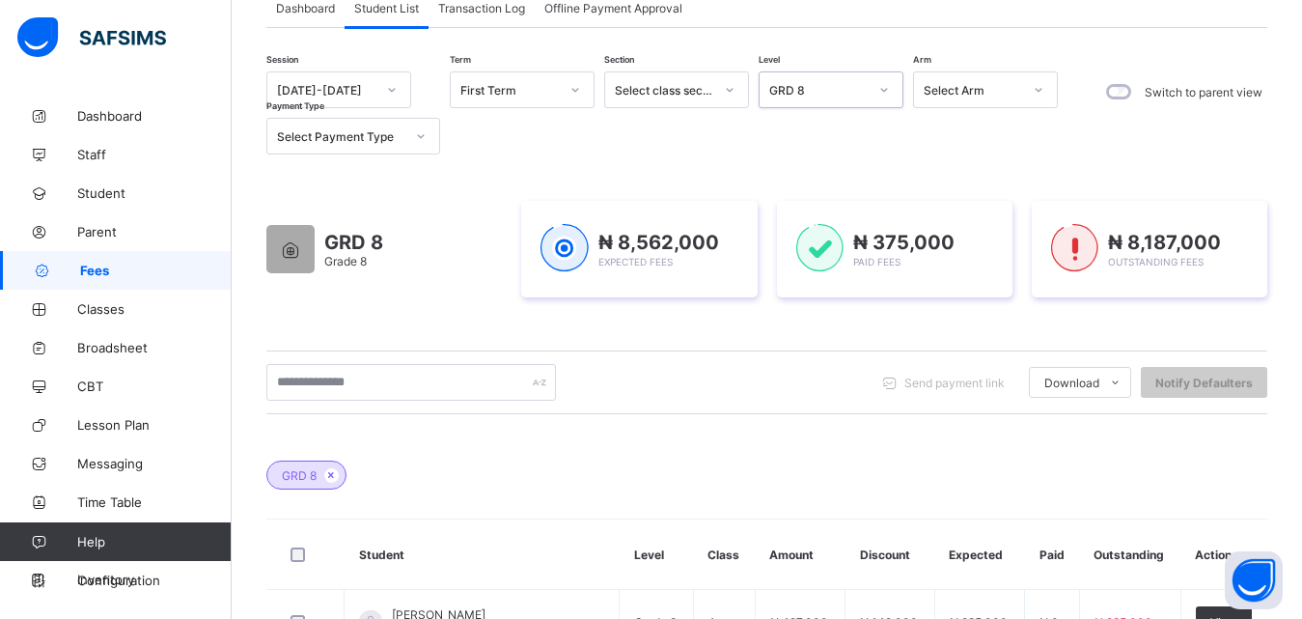
scroll to position [64, 0]
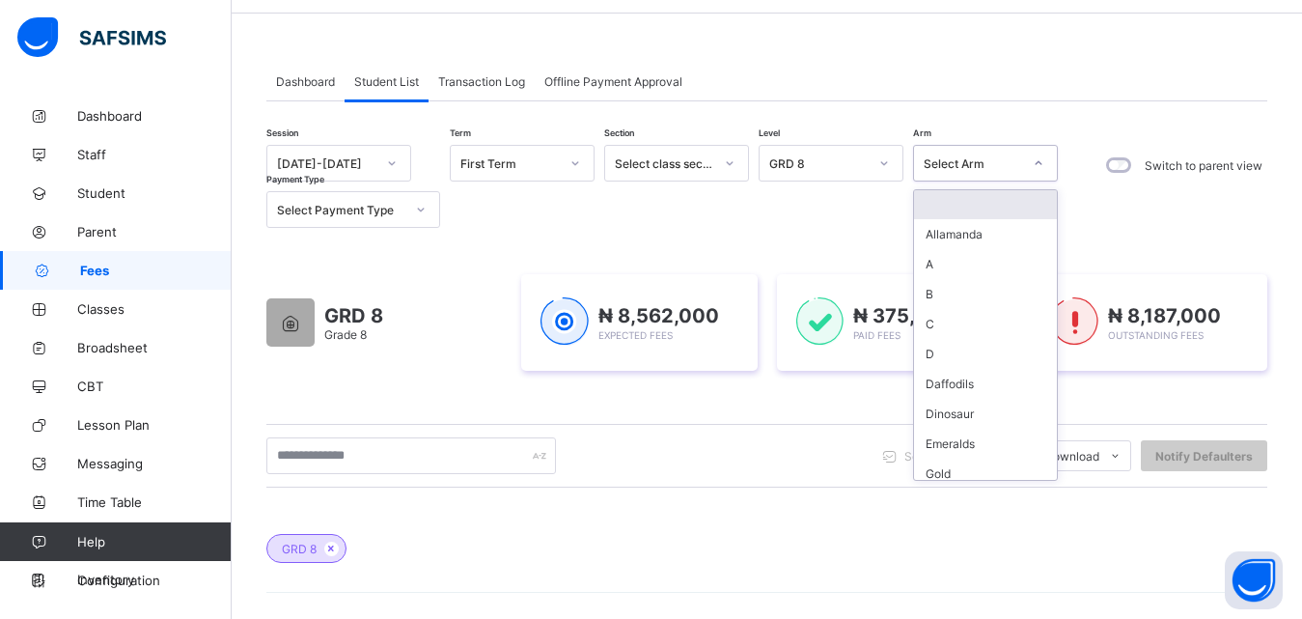
click at [1037, 163] on icon at bounding box center [1039, 163] width 7 height 4
click at [964, 260] on div "A" at bounding box center [985, 264] width 143 height 30
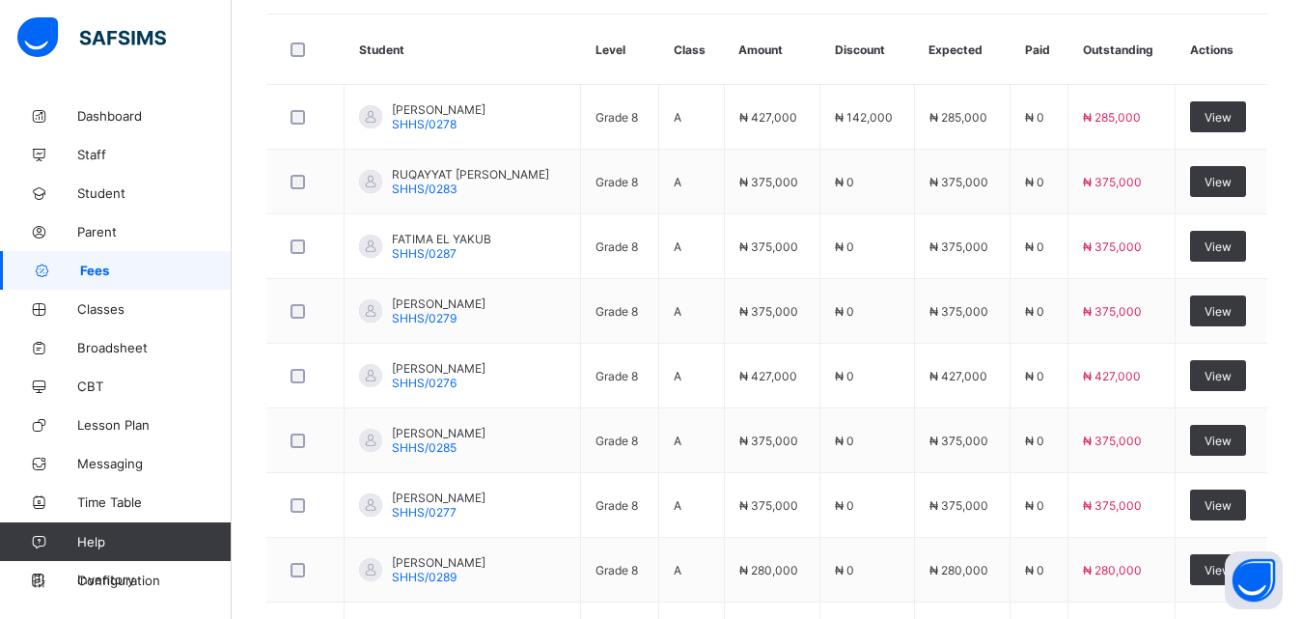
scroll to position [645, 0]
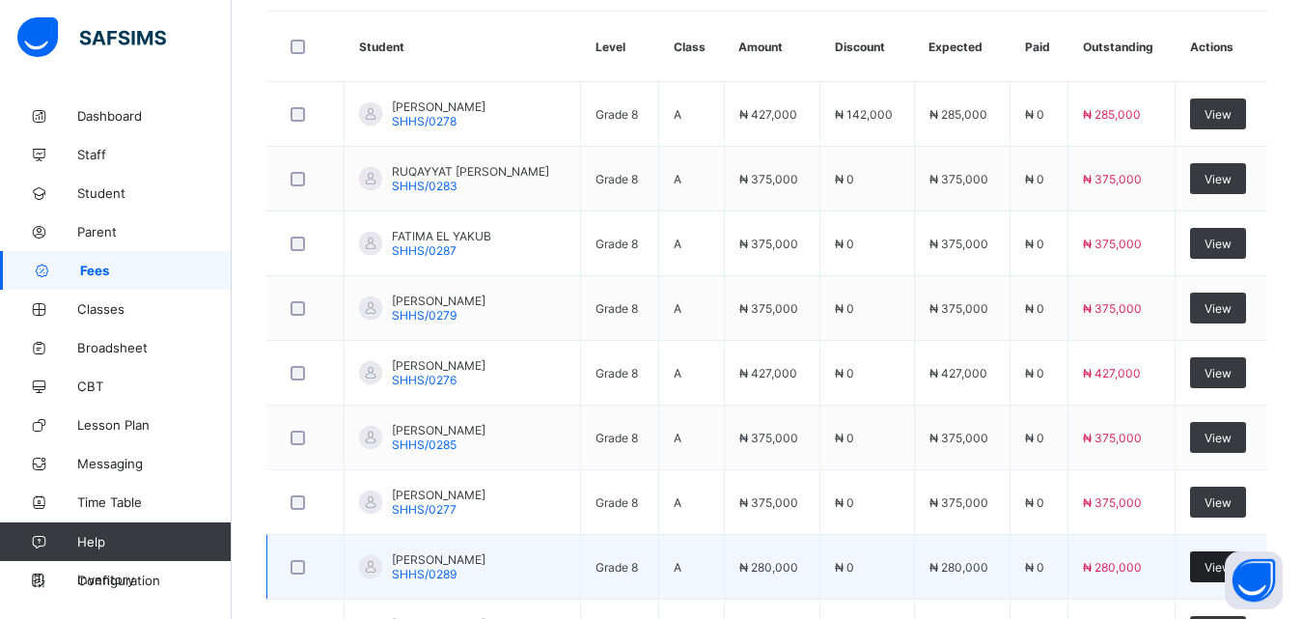
click at [1213, 562] on div "View" at bounding box center [1218, 566] width 56 height 31
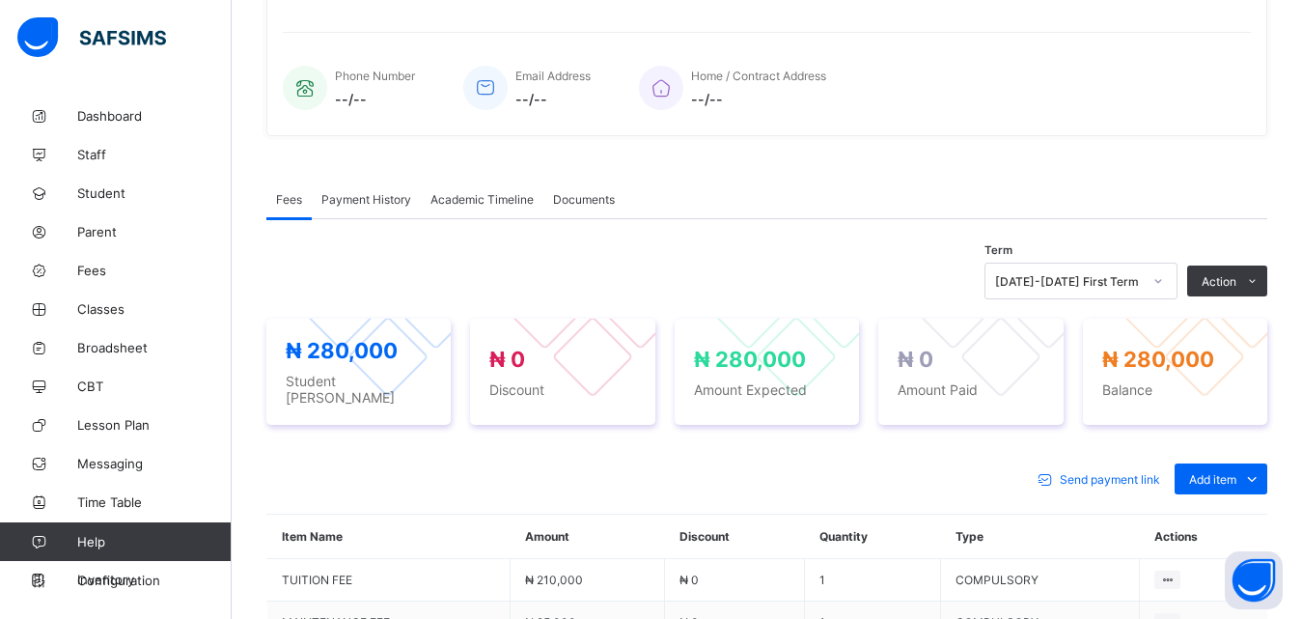
scroll to position [645, 0]
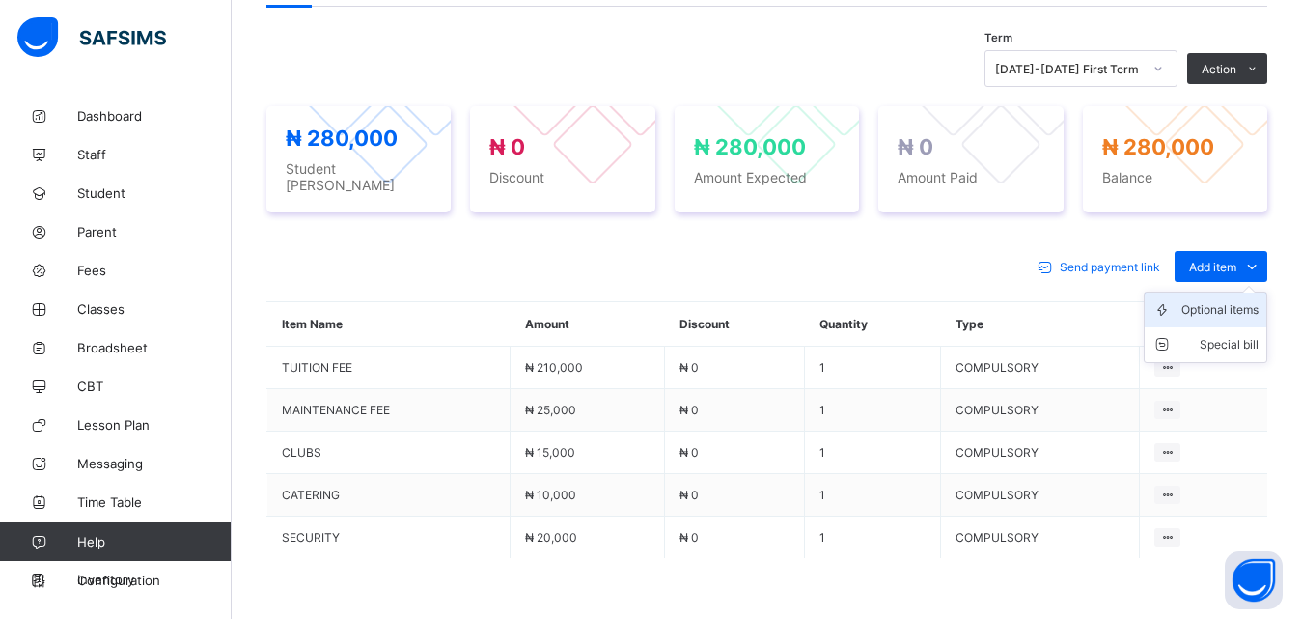
click at [1228, 300] on div "Optional items" at bounding box center [1220, 309] width 77 height 19
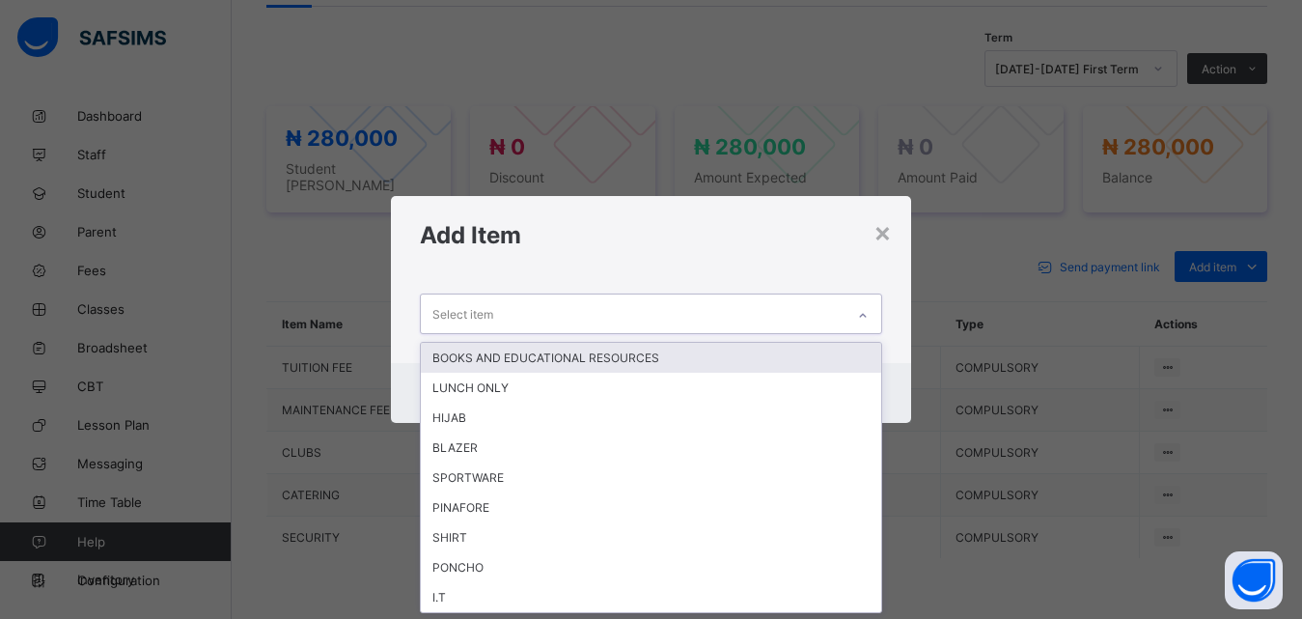
scroll to position [0, 0]
click at [869, 315] on icon at bounding box center [863, 315] width 12 height 19
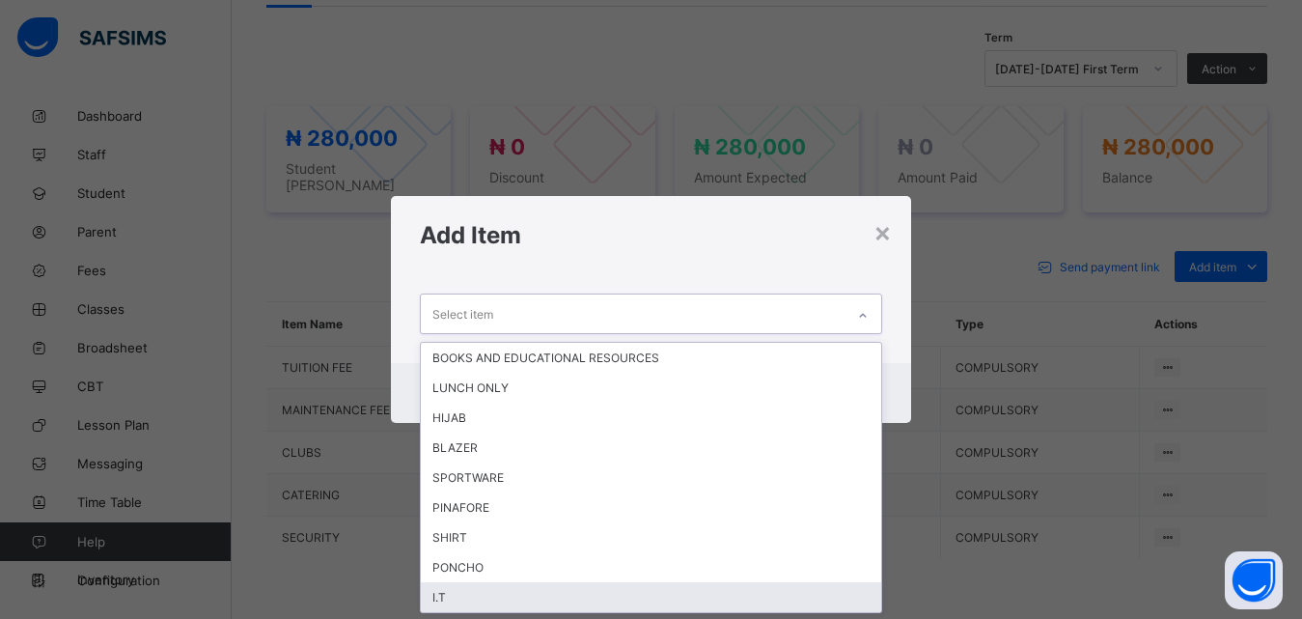
click at [516, 593] on div "I.T" at bounding box center [651, 597] width 461 height 30
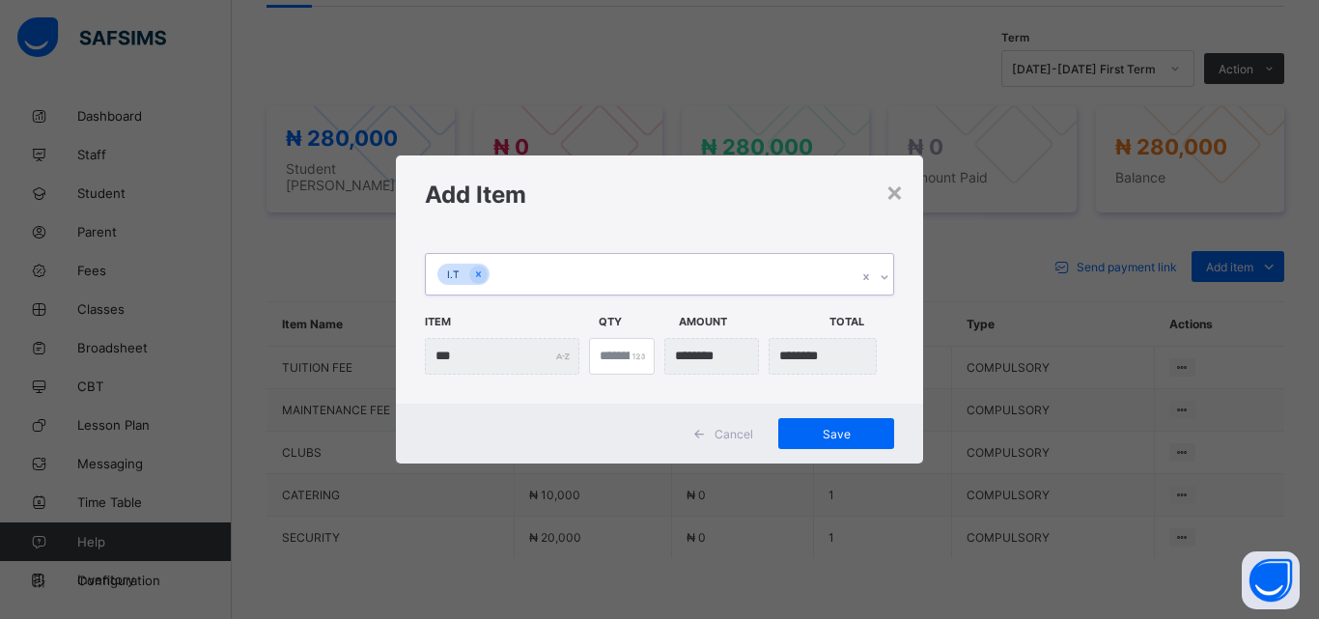
click at [881, 275] on icon at bounding box center [884, 276] width 12 height 19
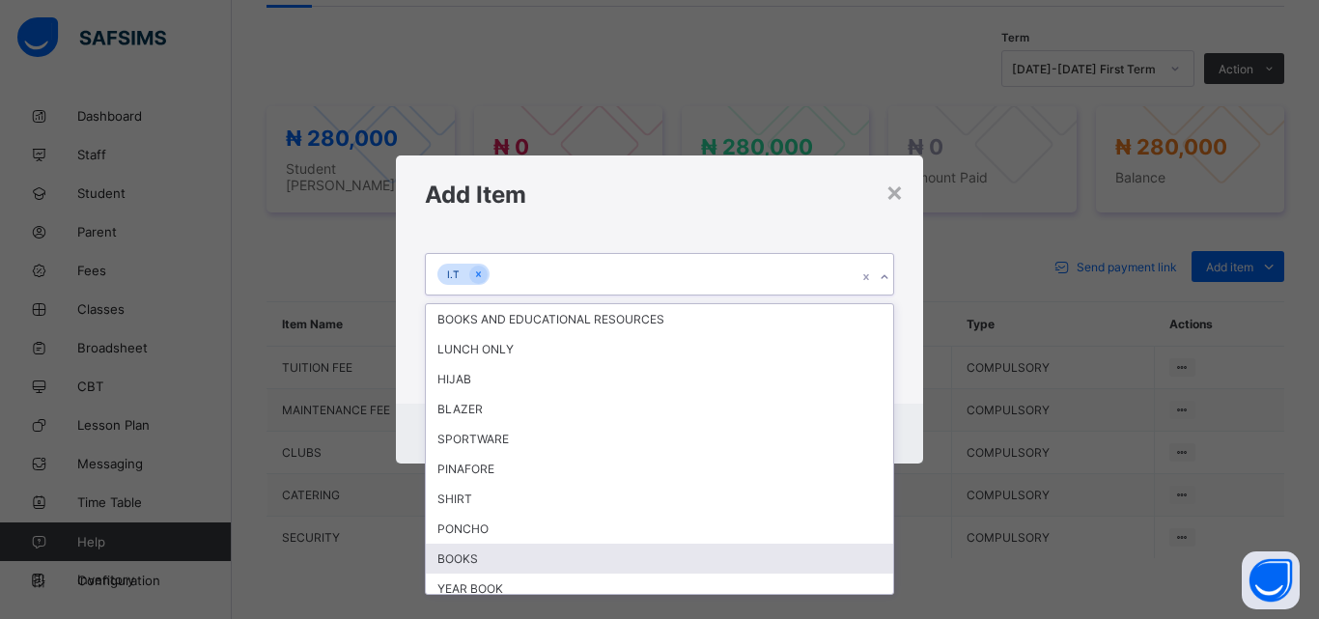
click at [541, 559] on div "BOOKS" at bounding box center [659, 558] width 467 height 30
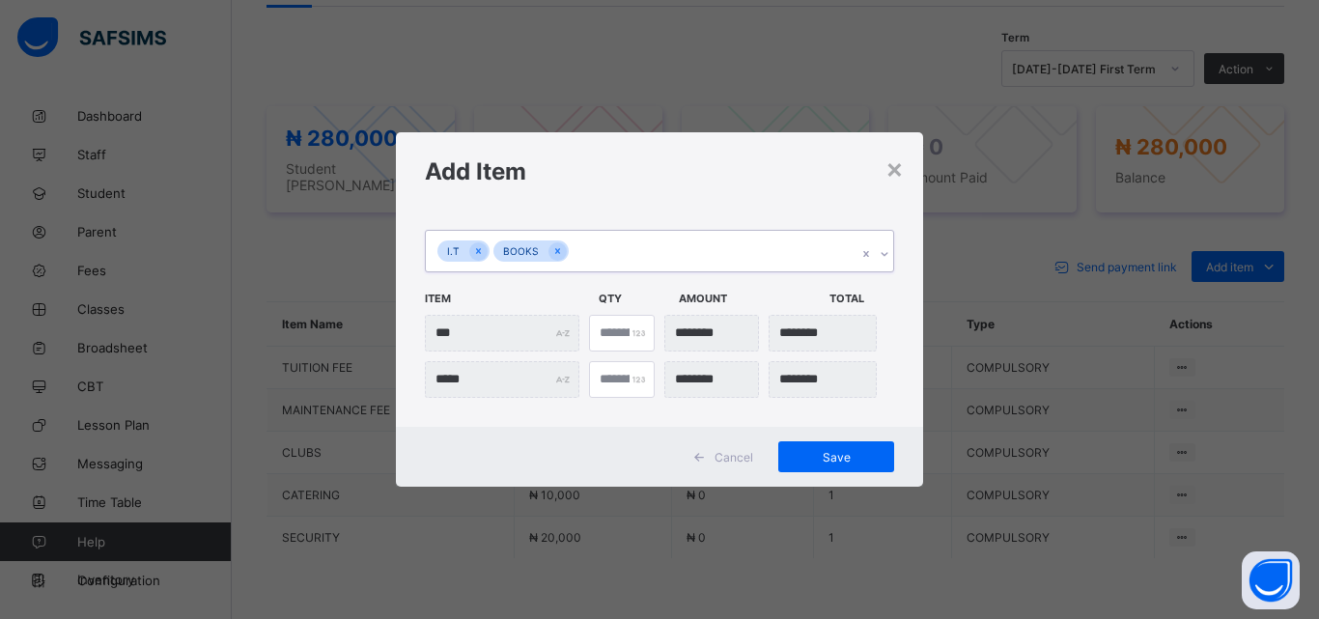
click at [883, 250] on icon at bounding box center [884, 253] width 12 height 19
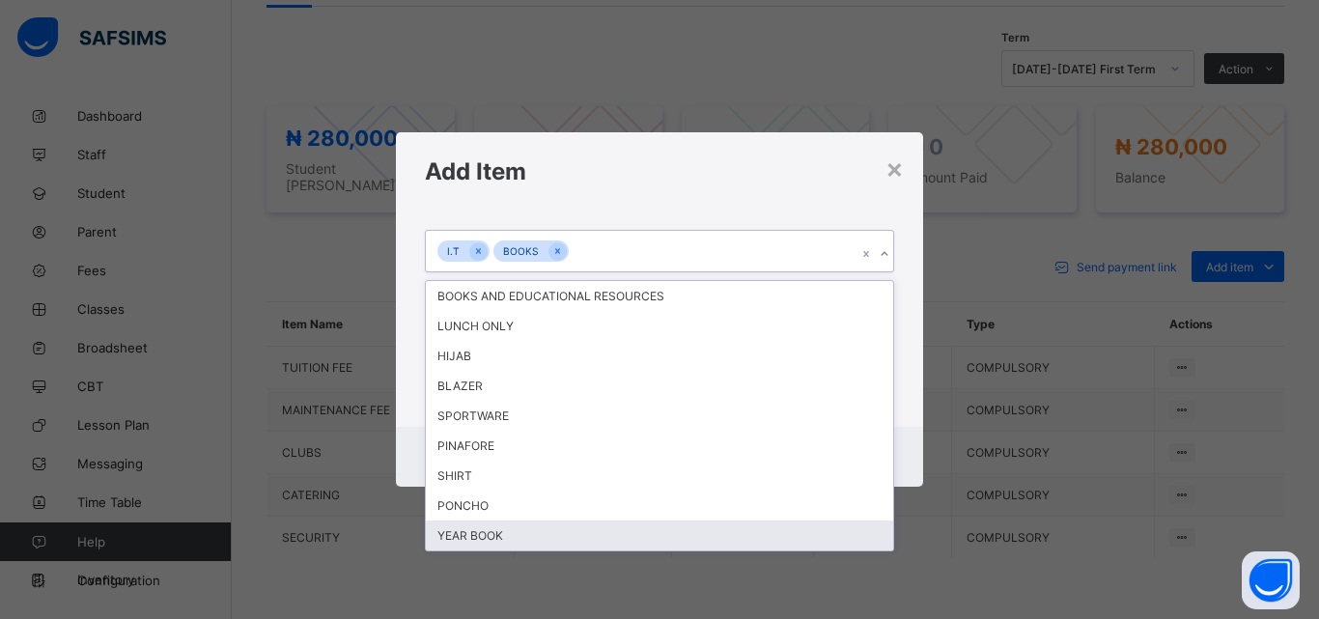
click at [498, 531] on div "YEAR BOOK" at bounding box center [659, 535] width 467 height 30
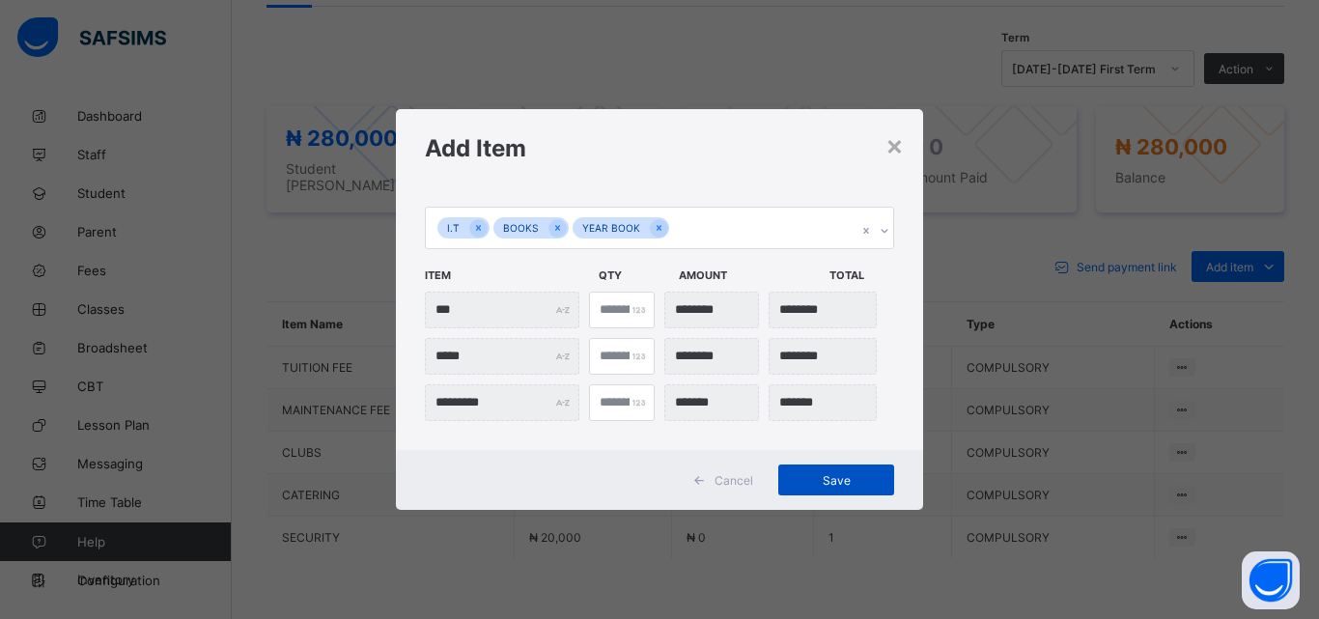
click at [795, 474] on span "Save" at bounding box center [836, 480] width 87 height 14
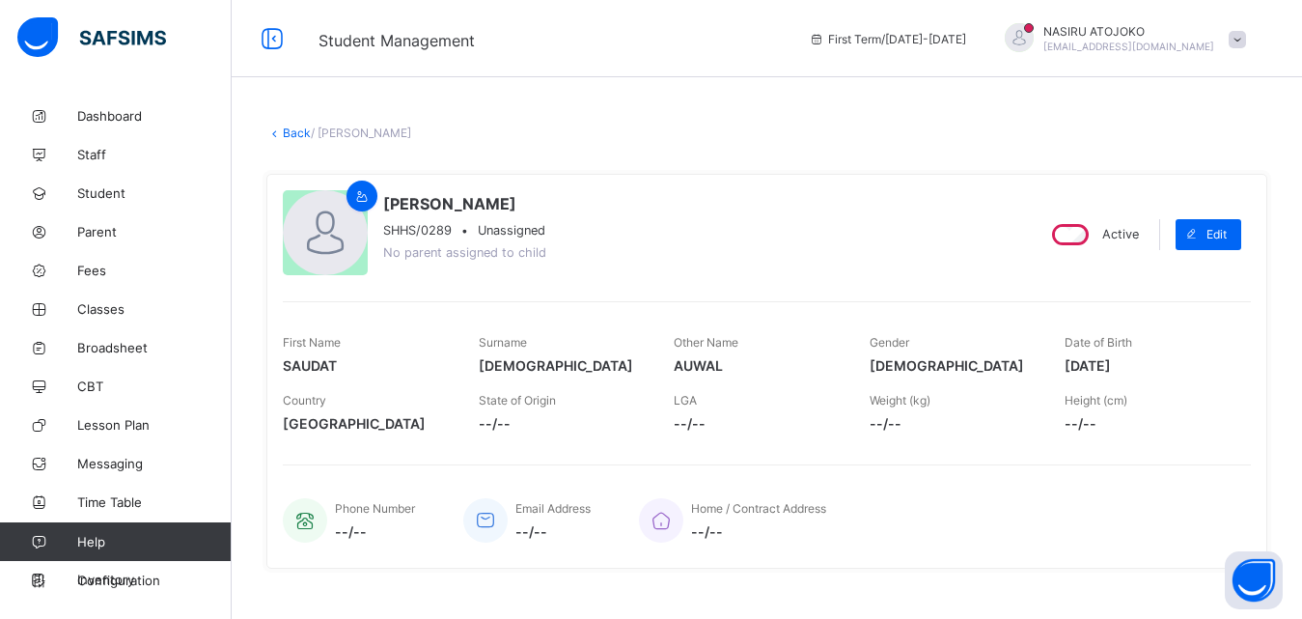
click at [286, 127] on link "Back" at bounding box center [297, 132] width 28 height 14
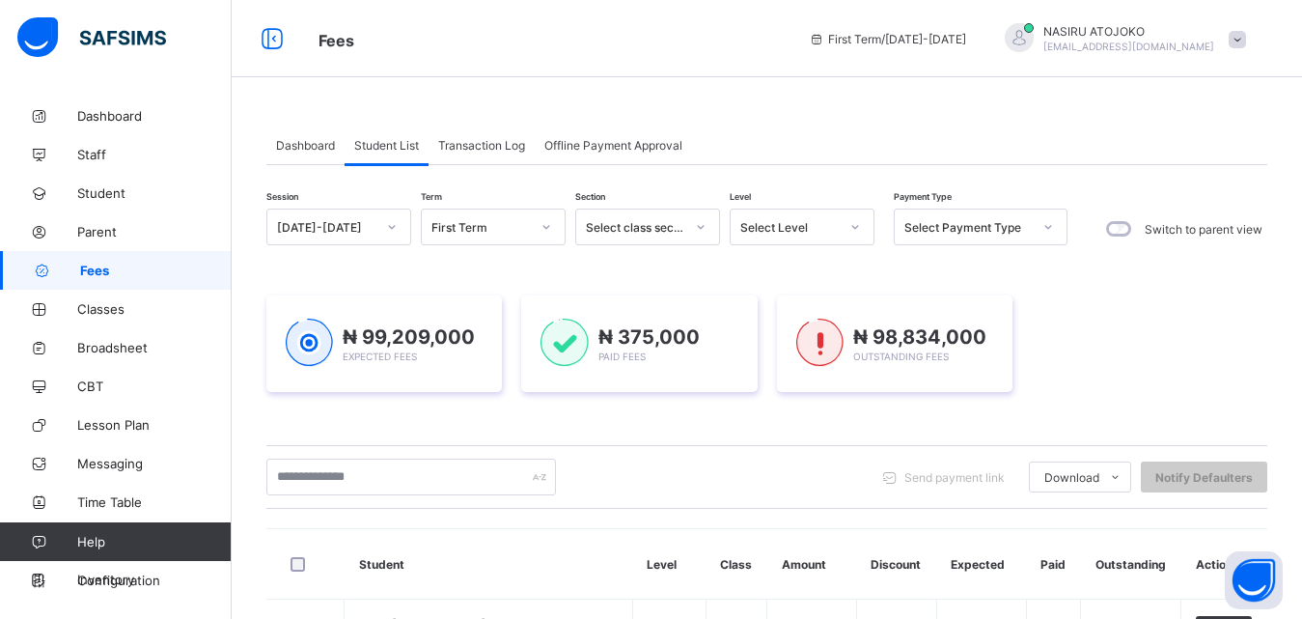
click at [852, 228] on icon at bounding box center [856, 226] width 12 height 19
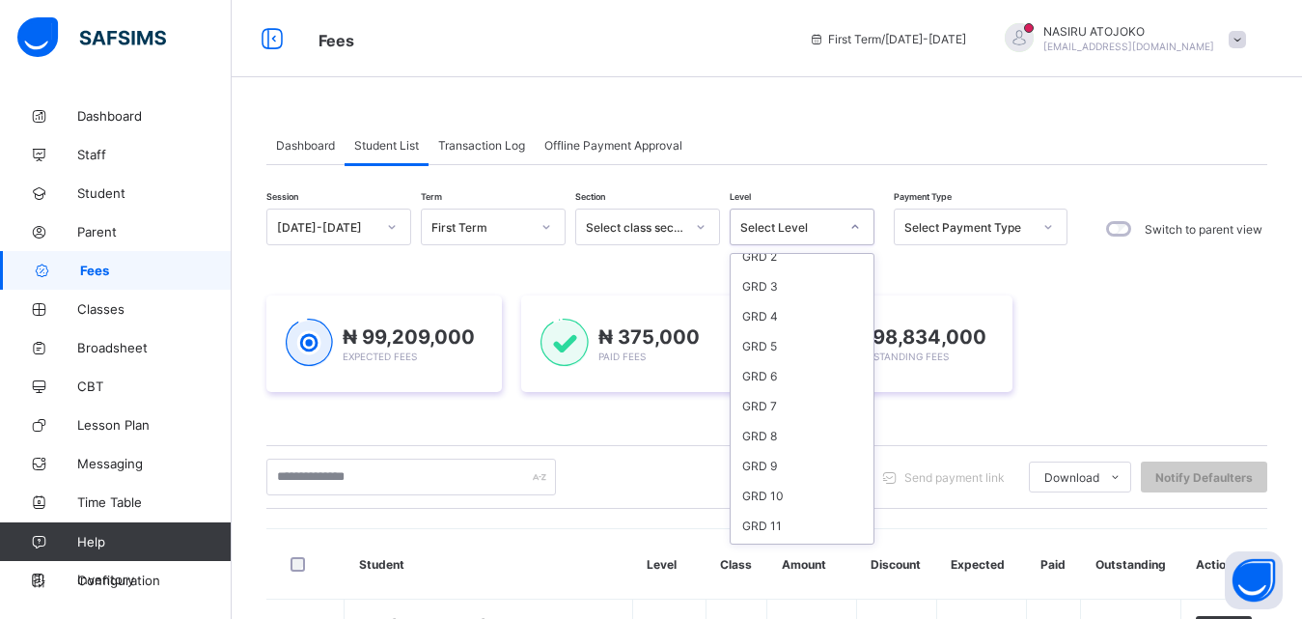
scroll to position [172, 0]
click at [795, 433] on div "GRD 8" at bounding box center [802, 426] width 143 height 30
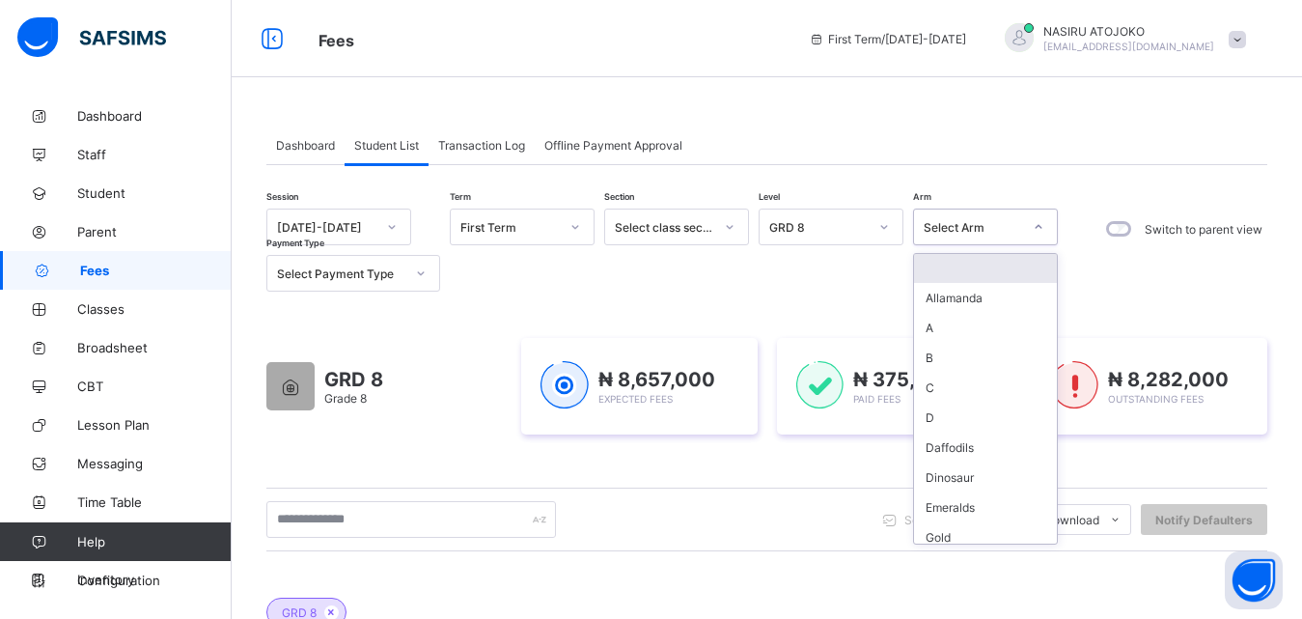
click at [1039, 223] on icon at bounding box center [1039, 226] width 12 height 19
click at [965, 334] on div "A" at bounding box center [985, 328] width 143 height 30
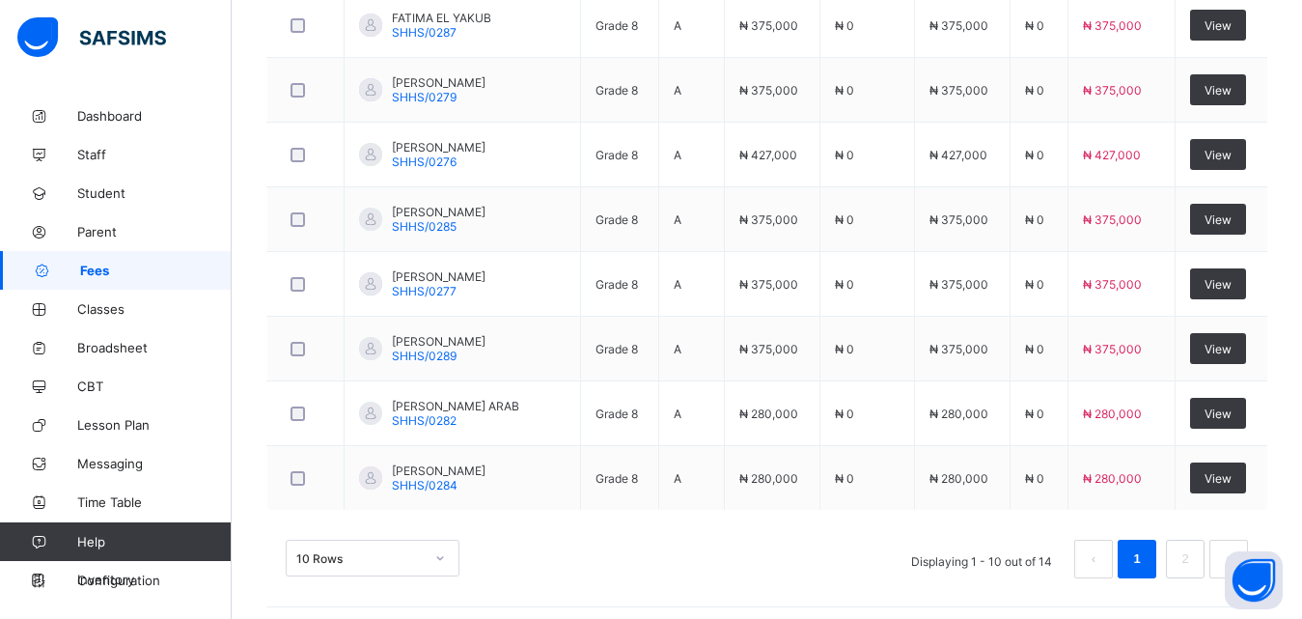
scroll to position [871, 0]
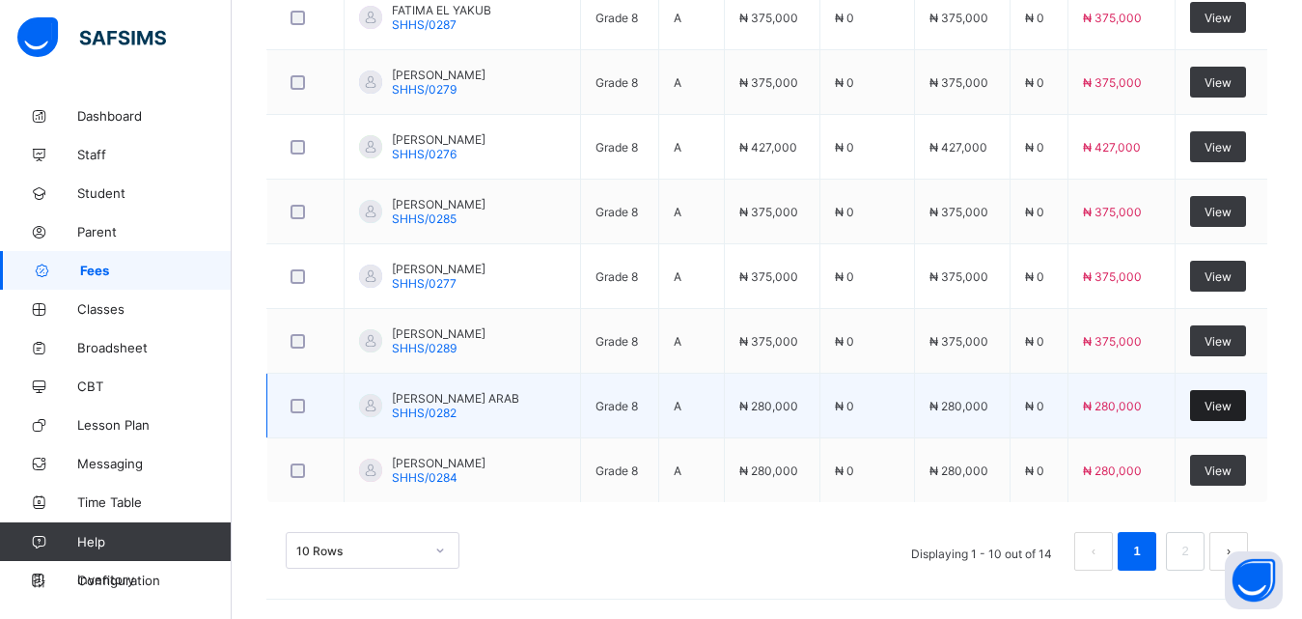
click at [1232, 405] on span "View" at bounding box center [1218, 406] width 27 height 14
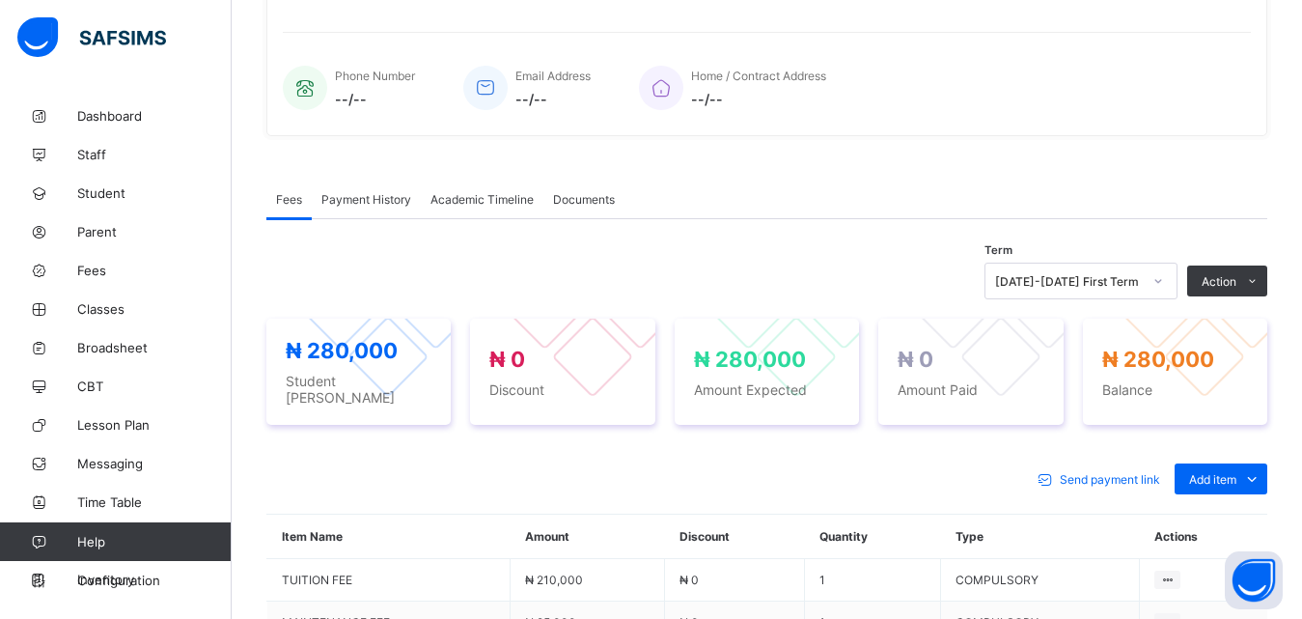
scroll to position [778, 0]
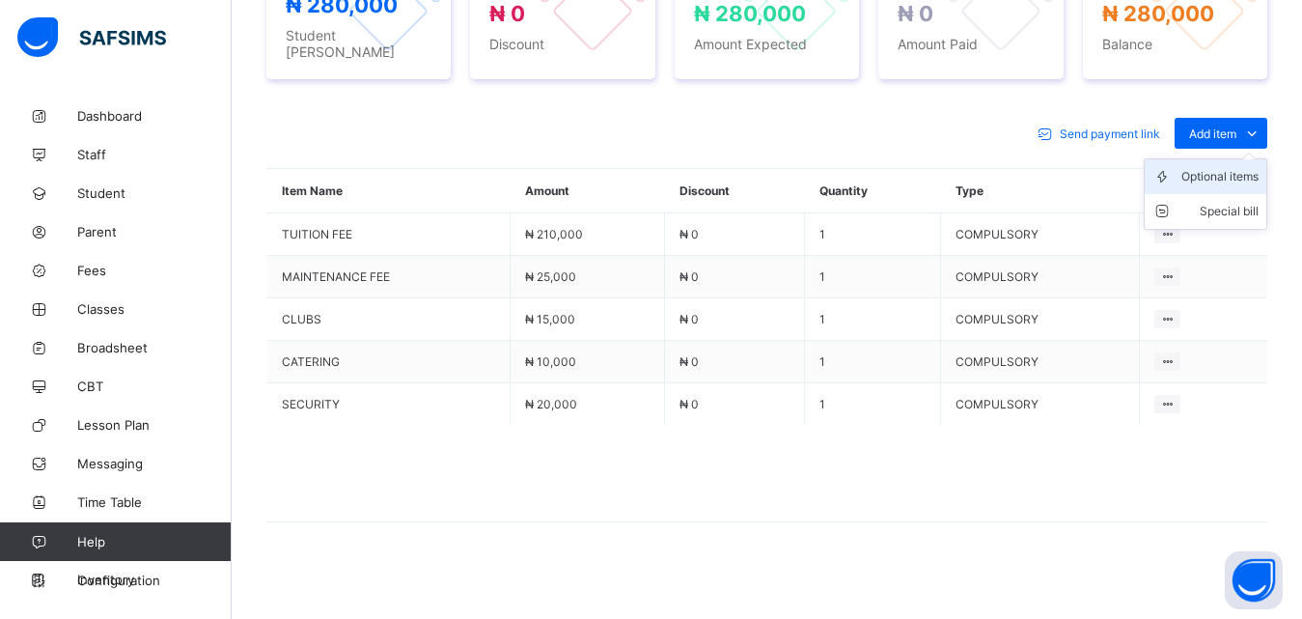
click at [1218, 167] on div "Optional items" at bounding box center [1220, 176] width 77 height 19
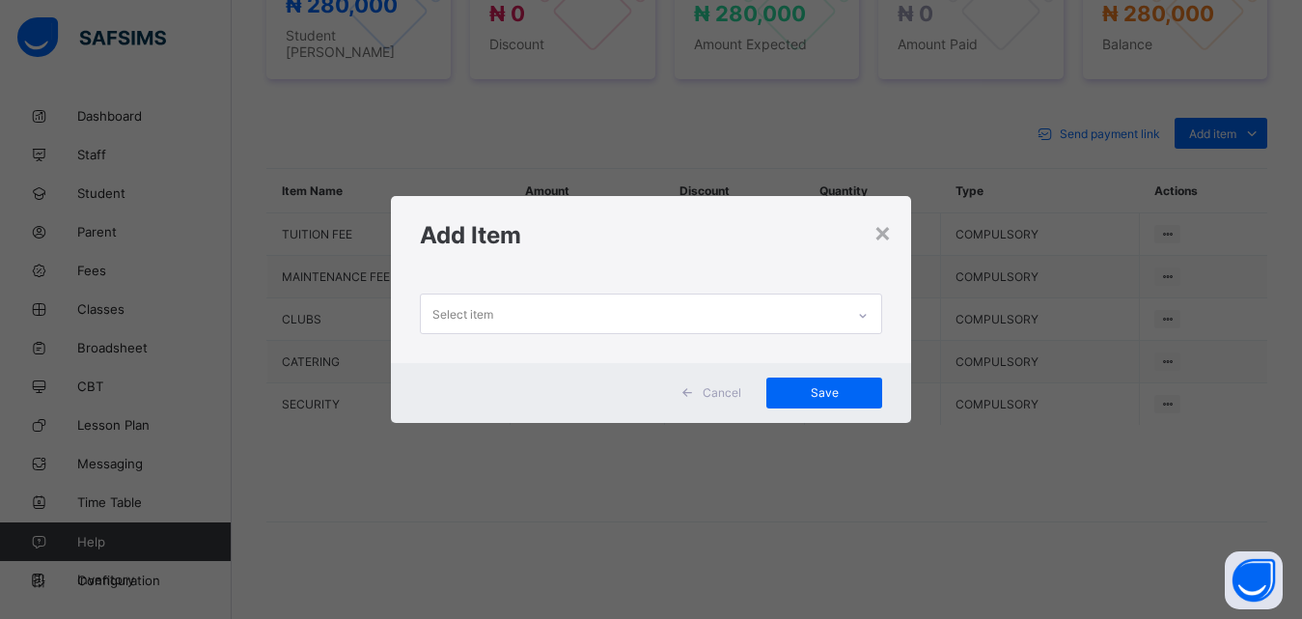
scroll to position [0, 0]
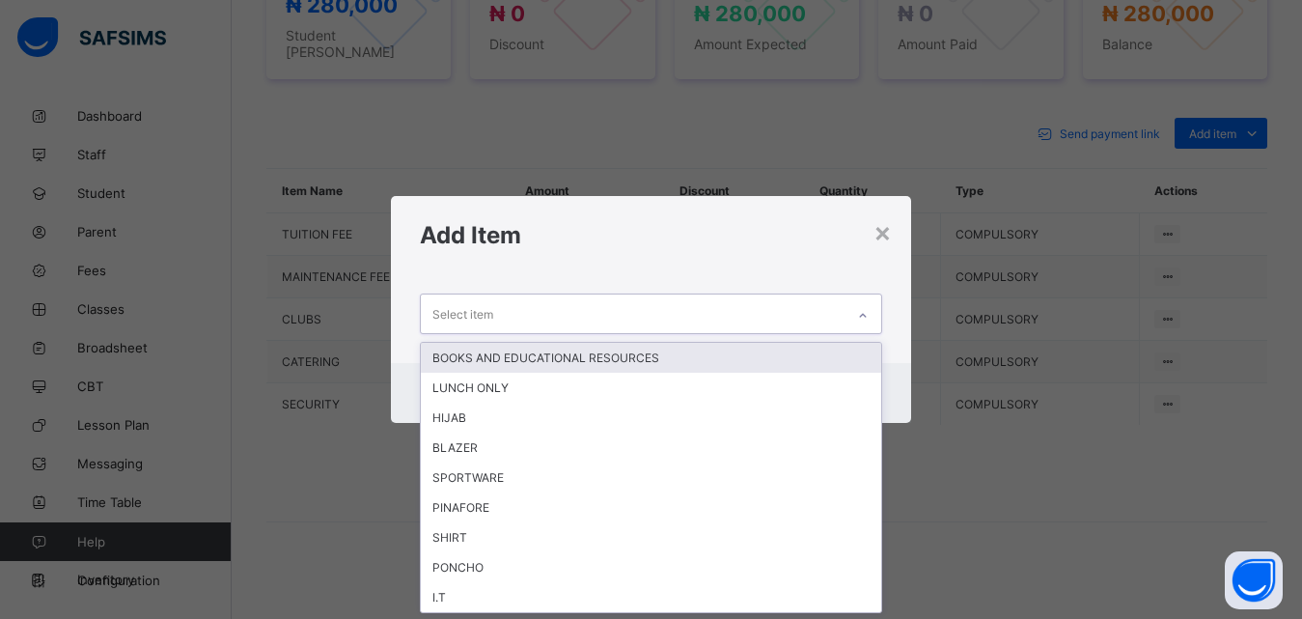
click at [869, 305] on div at bounding box center [863, 315] width 33 height 31
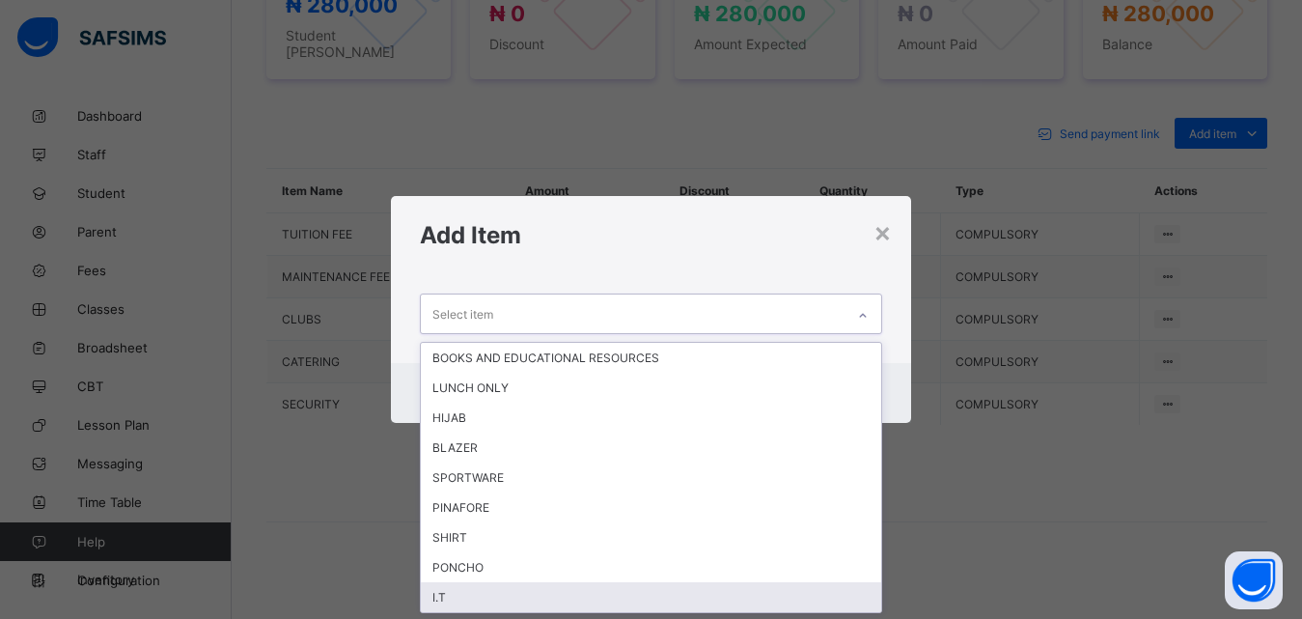
click at [446, 588] on div "I.T" at bounding box center [651, 597] width 461 height 30
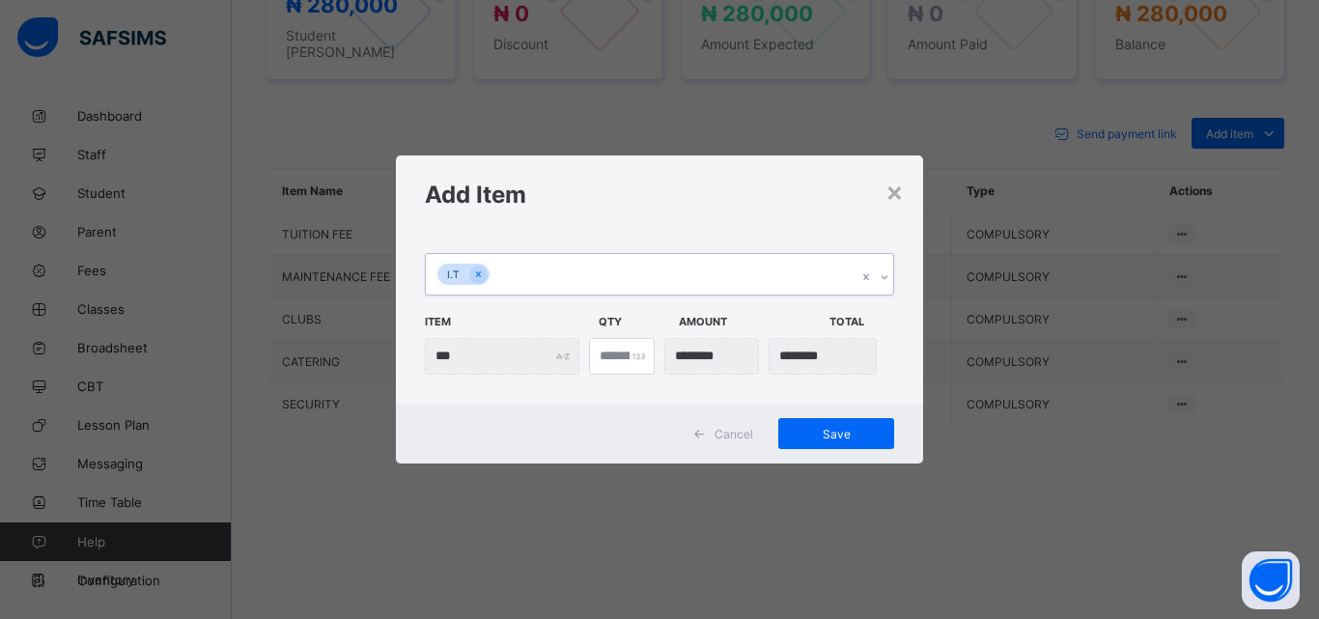
click at [884, 273] on icon at bounding box center [884, 276] width 12 height 19
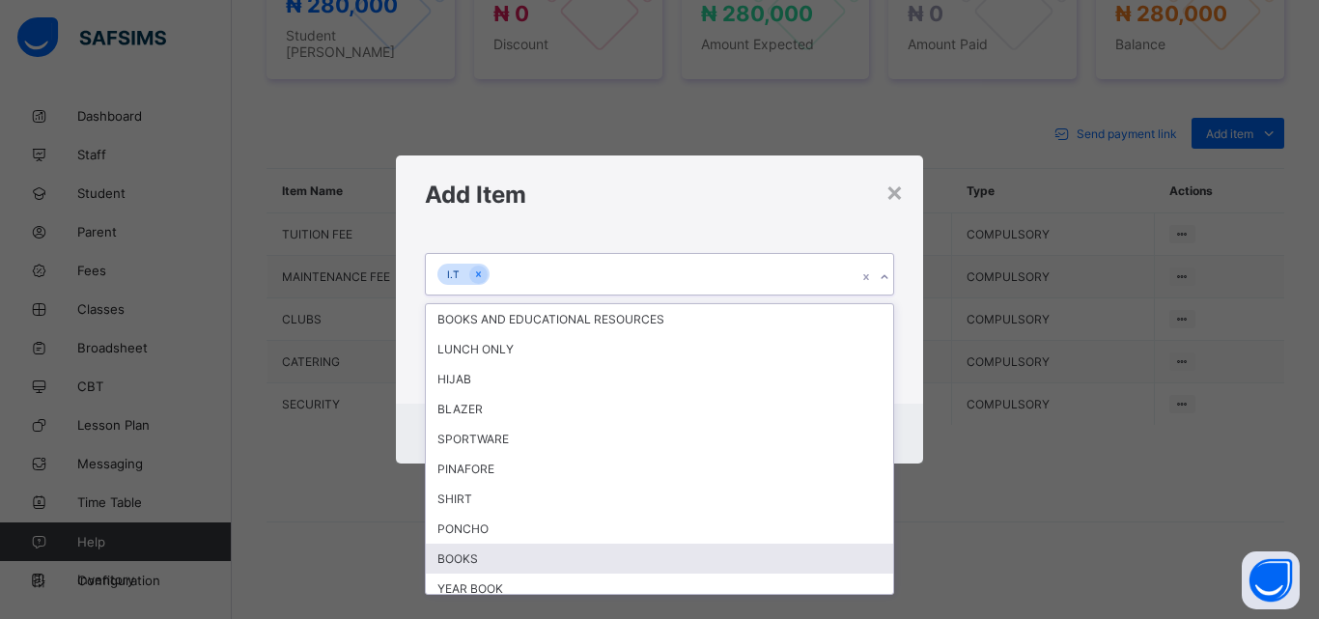
click at [610, 550] on div "BOOKS" at bounding box center [659, 558] width 467 height 30
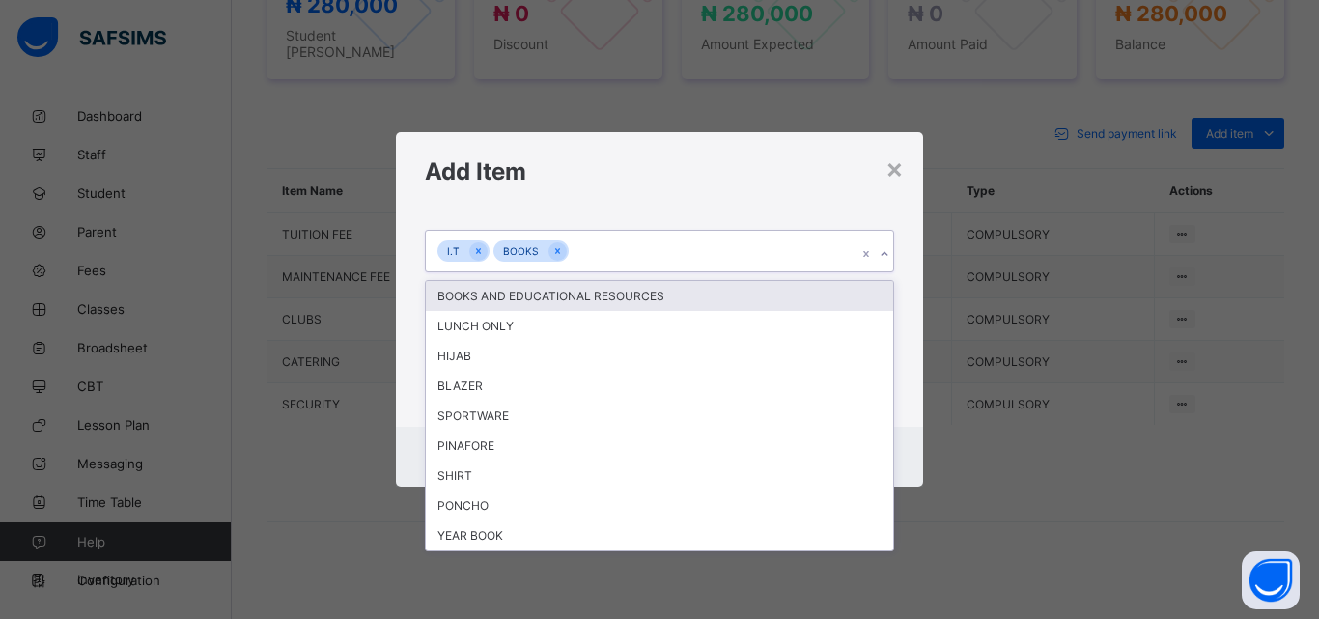
click at [888, 250] on icon at bounding box center [884, 253] width 12 height 19
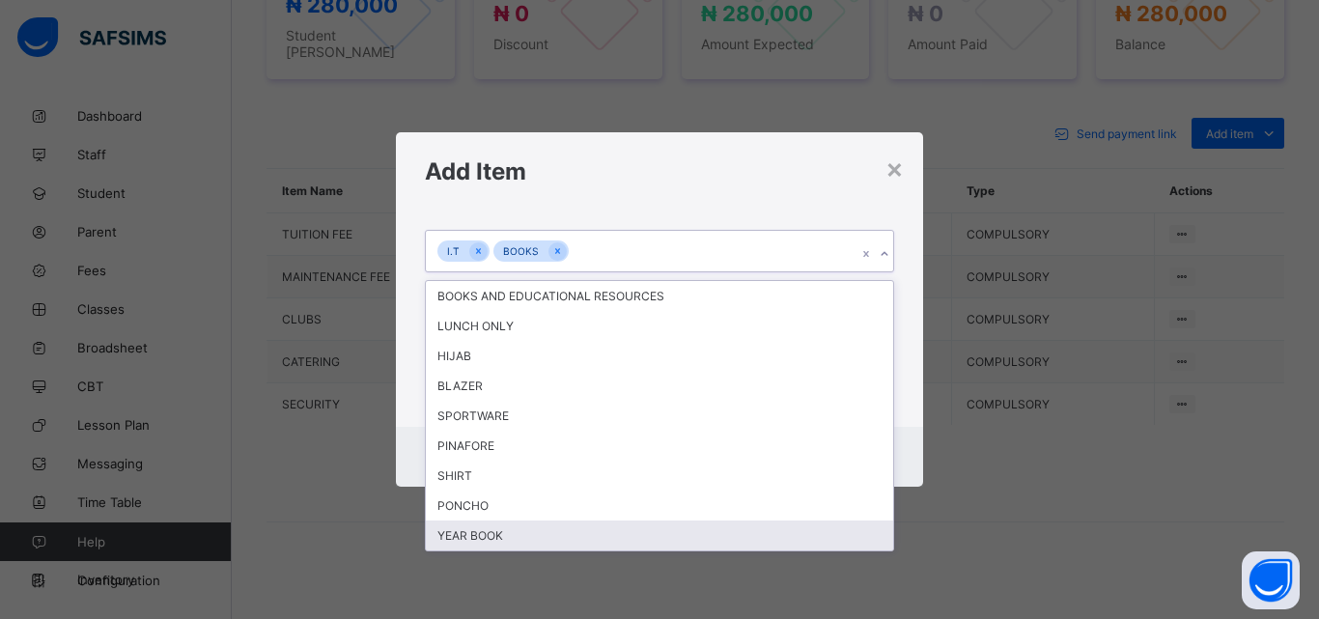
click at [540, 531] on div "YEAR BOOK" at bounding box center [659, 535] width 467 height 30
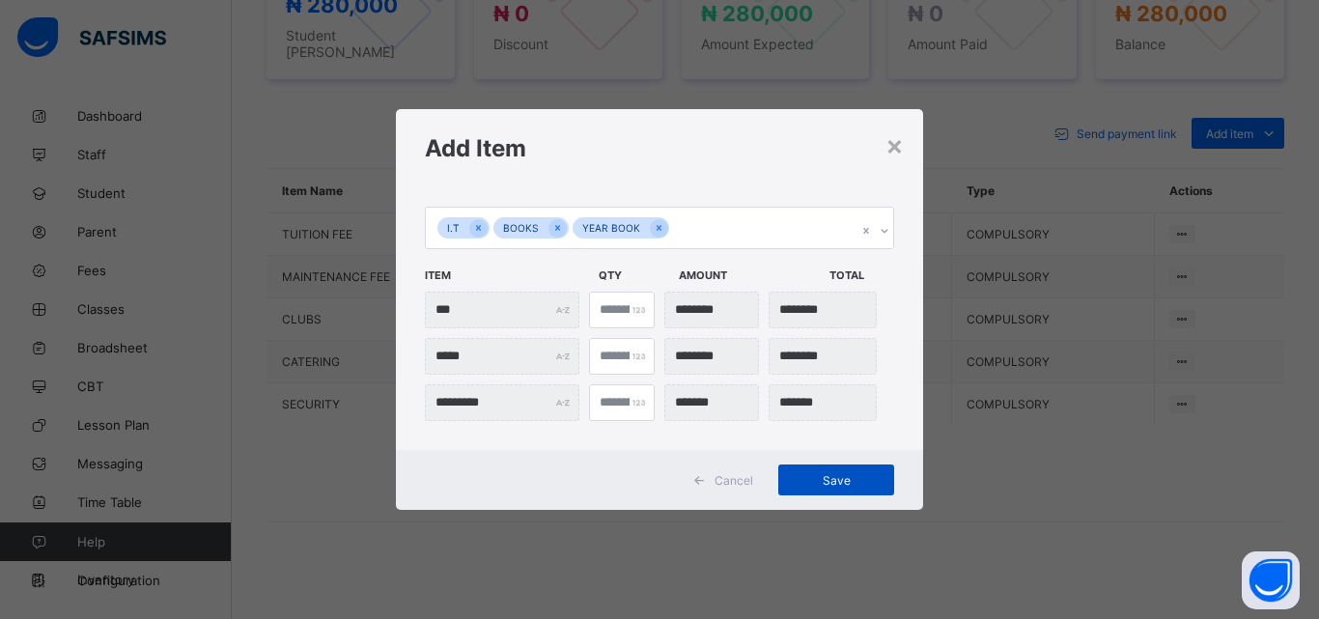
click at [810, 475] on span "Save" at bounding box center [836, 480] width 87 height 14
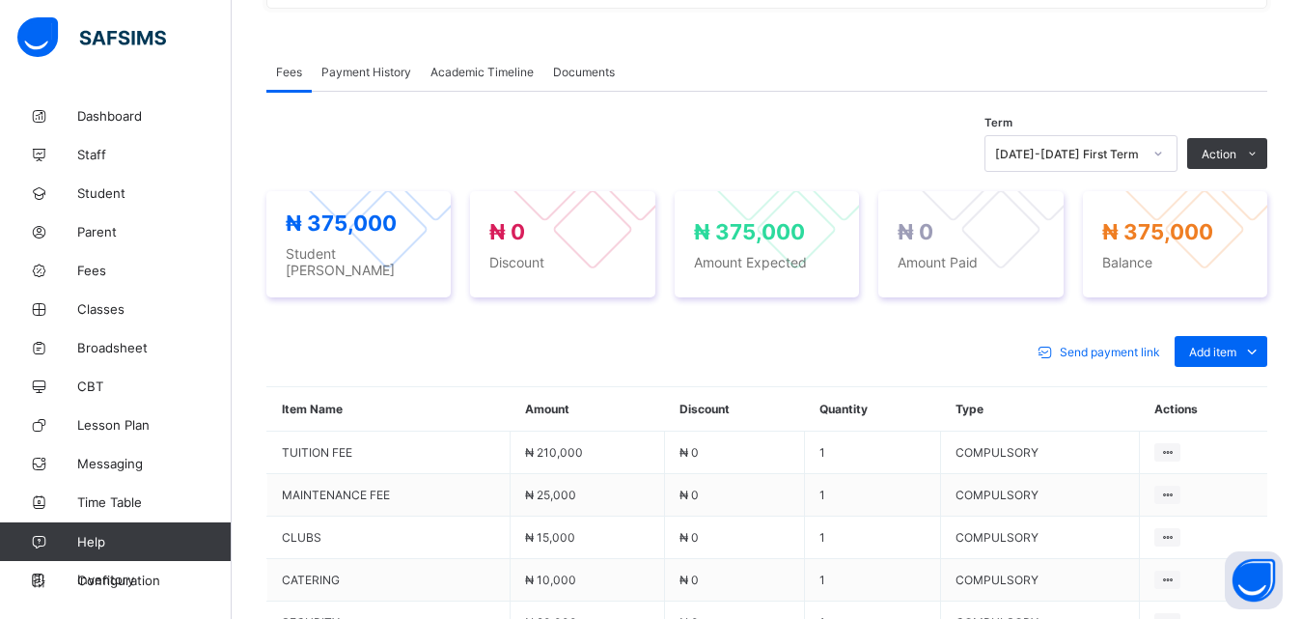
scroll to position [562, 0]
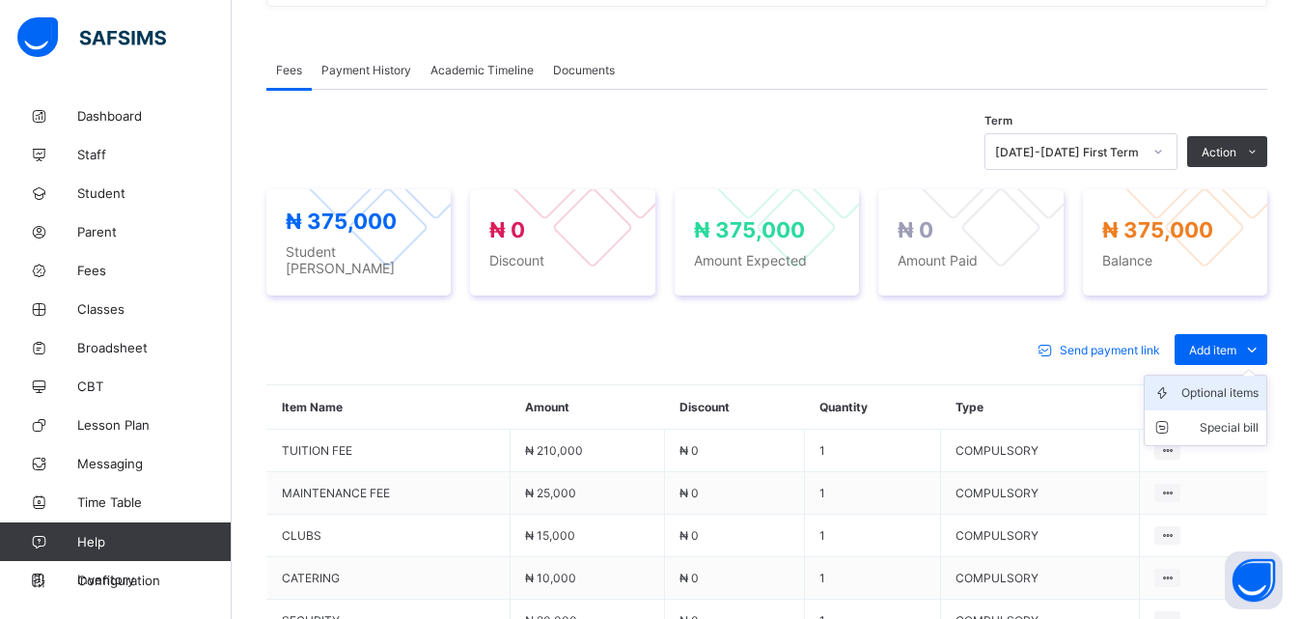
click at [1250, 383] on div "Optional items" at bounding box center [1220, 392] width 77 height 19
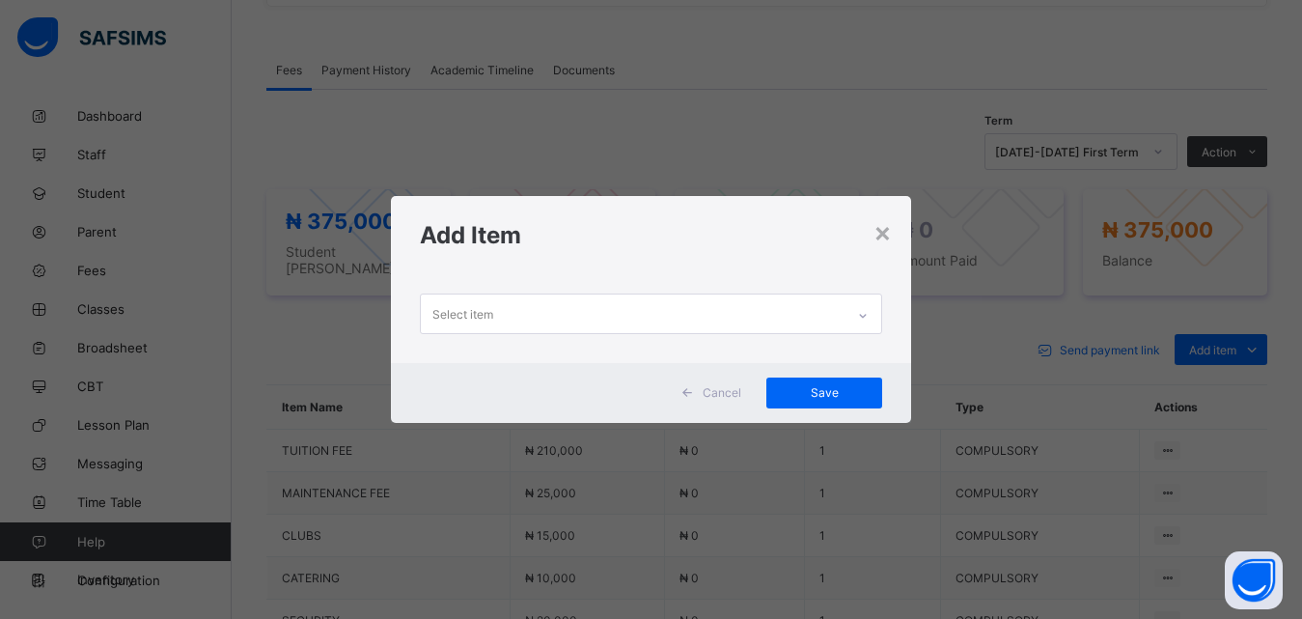
click at [867, 319] on icon at bounding box center [863, 315] width 12 height 19
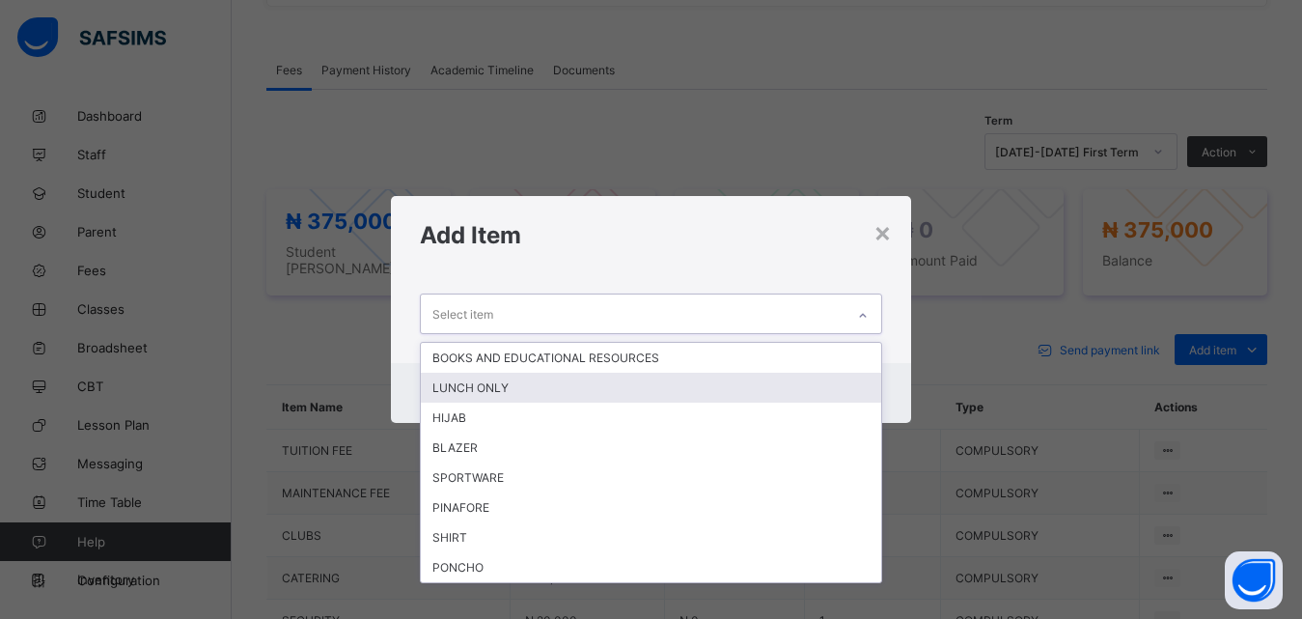
click at [719, 389] on div "LUNCH ONLY" at bounding box center [651, 388] width 461 height 30
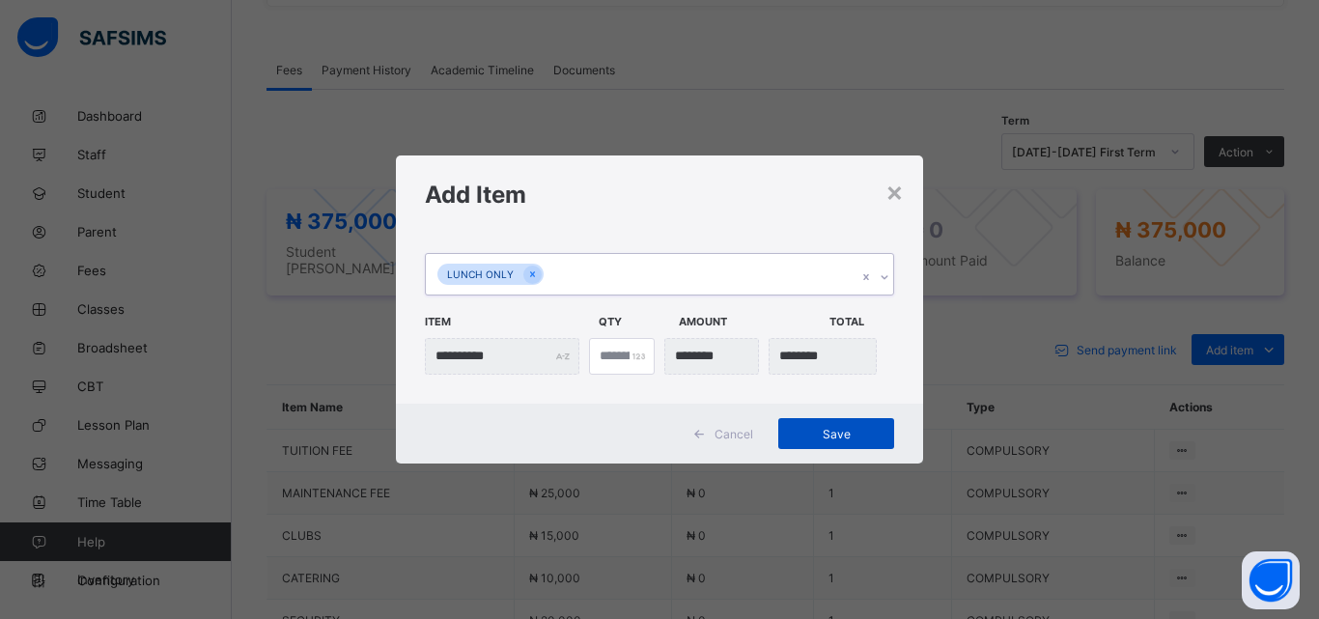
click at [854, 434] on span "Save" at bounding box center [836, 434] width 87 height 14
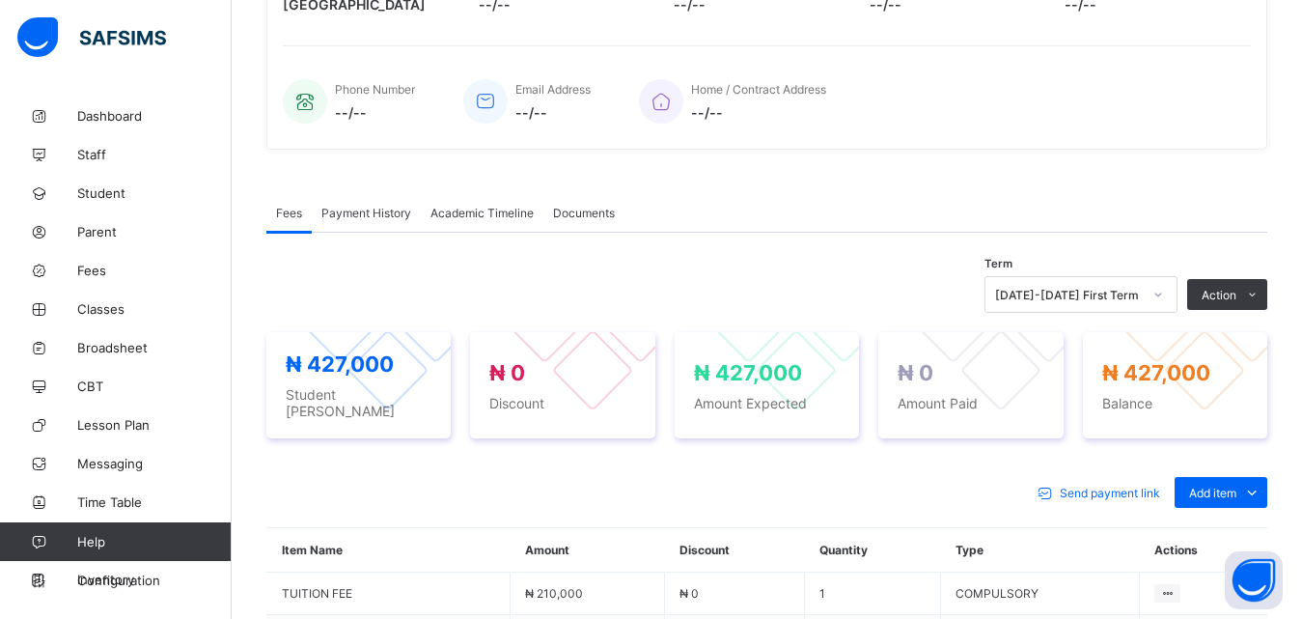
scroll to position [416, 0]
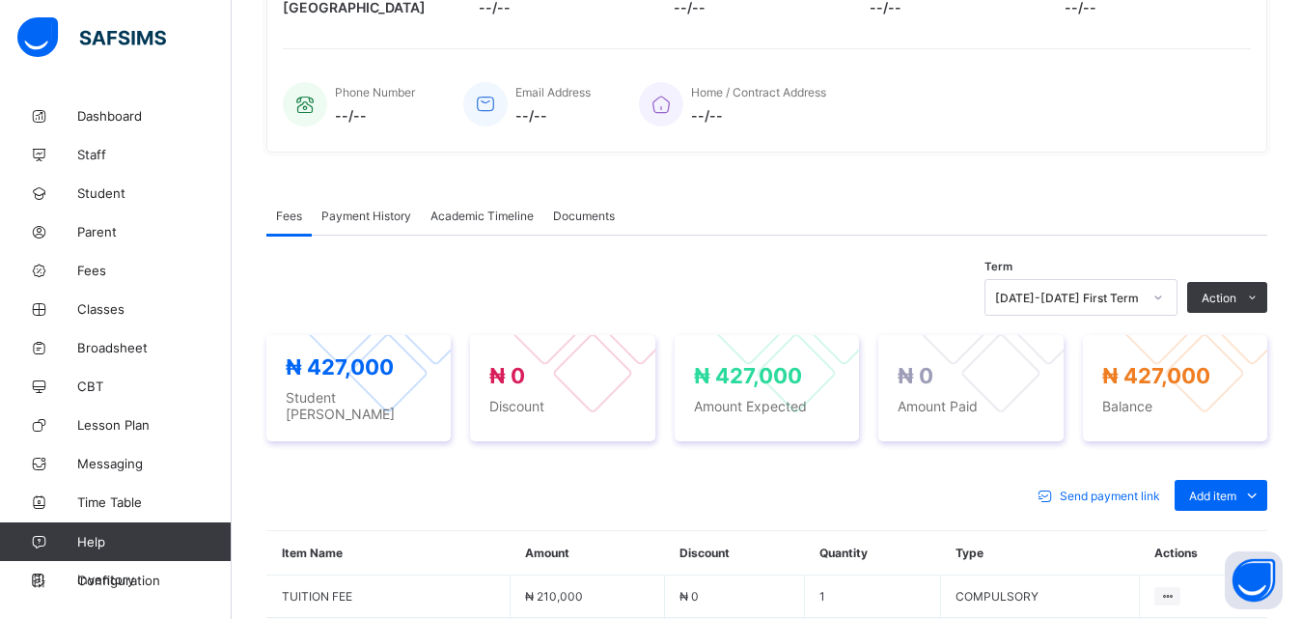
drag, startPoint x: 1298, startPoint y: 275, endPoint x: 1318, endPoint y: 273, distance: 19.4
click at [1301, 273] on html "Student Management First Term / 2025-2026 NASIRU ATOJOKO atojokonasiru@gmail.co…" at bounding box center [651, 381] width 1302 height 1594
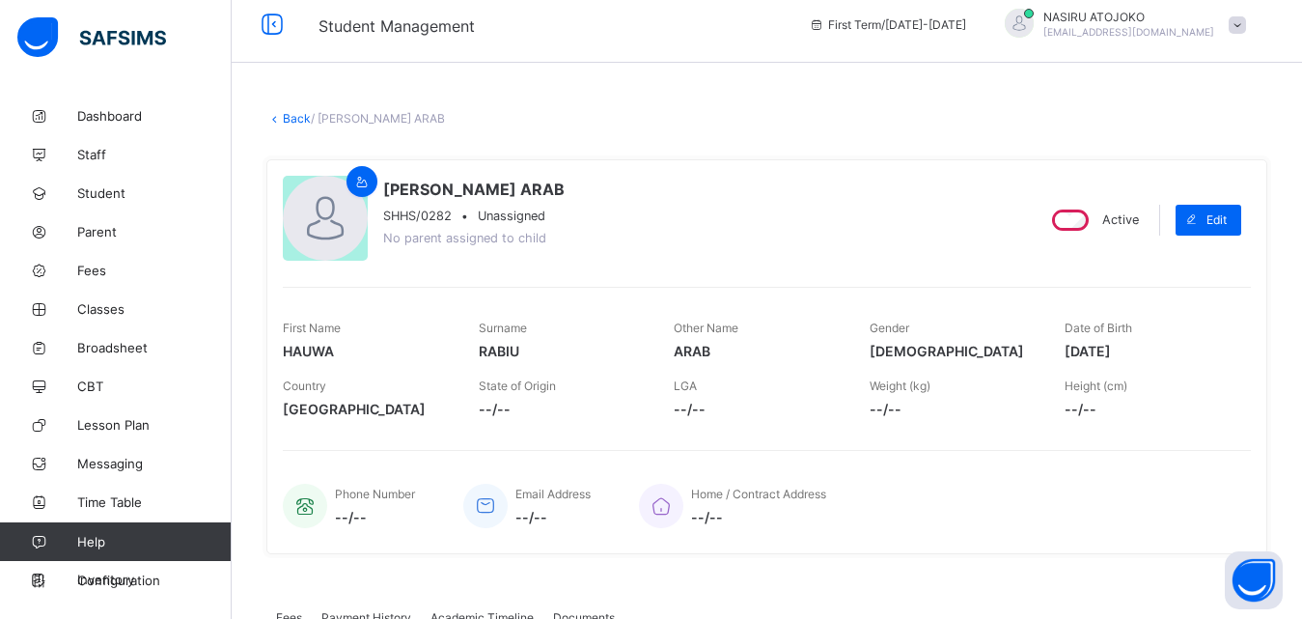
scroll to position [0, 0]
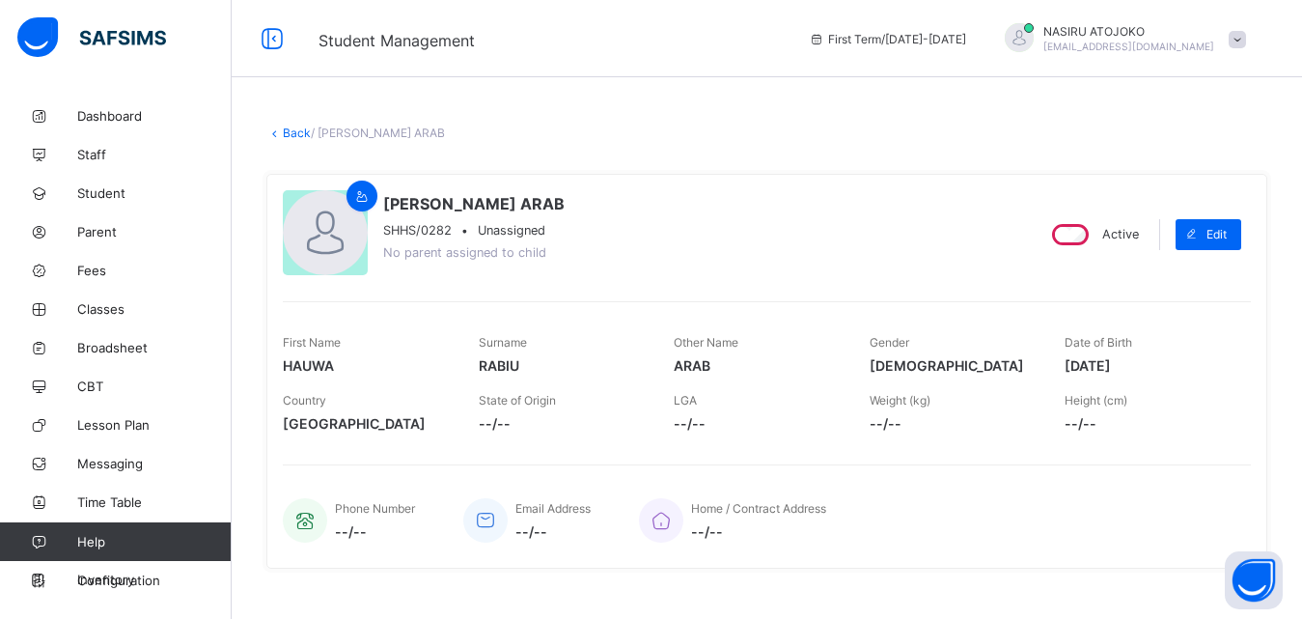
click at [291, 130] on link "Back" at bounding box center [297, 132] width 28 height 14
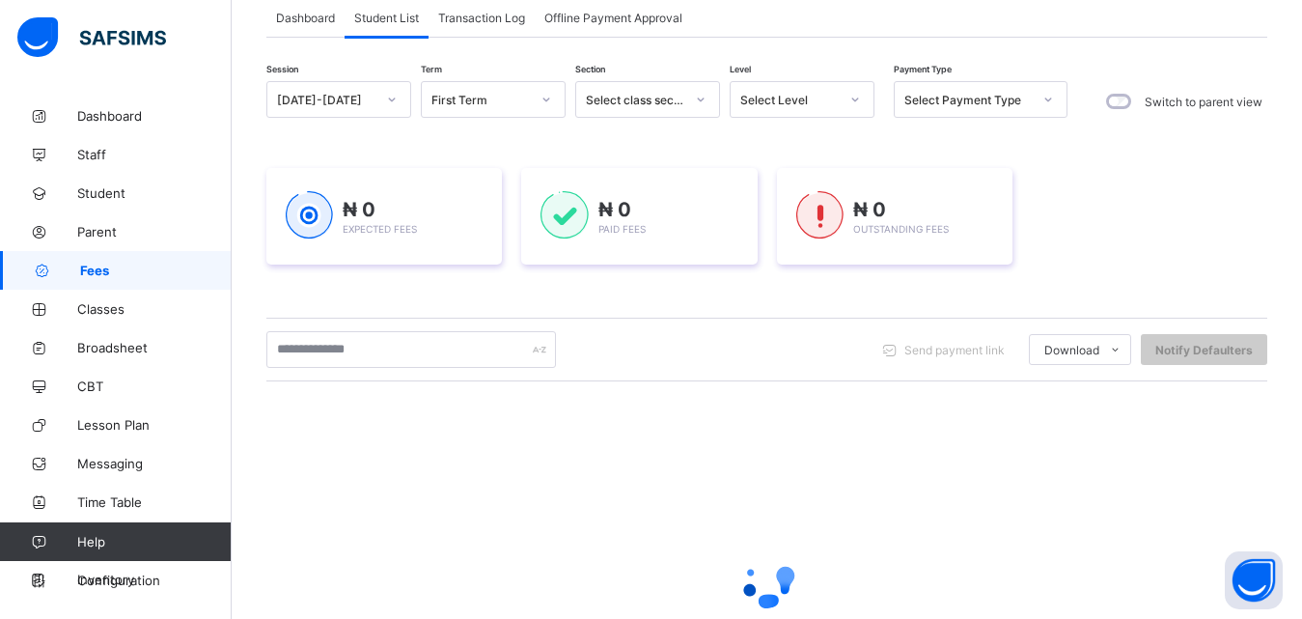
scroll to position [100, 0]
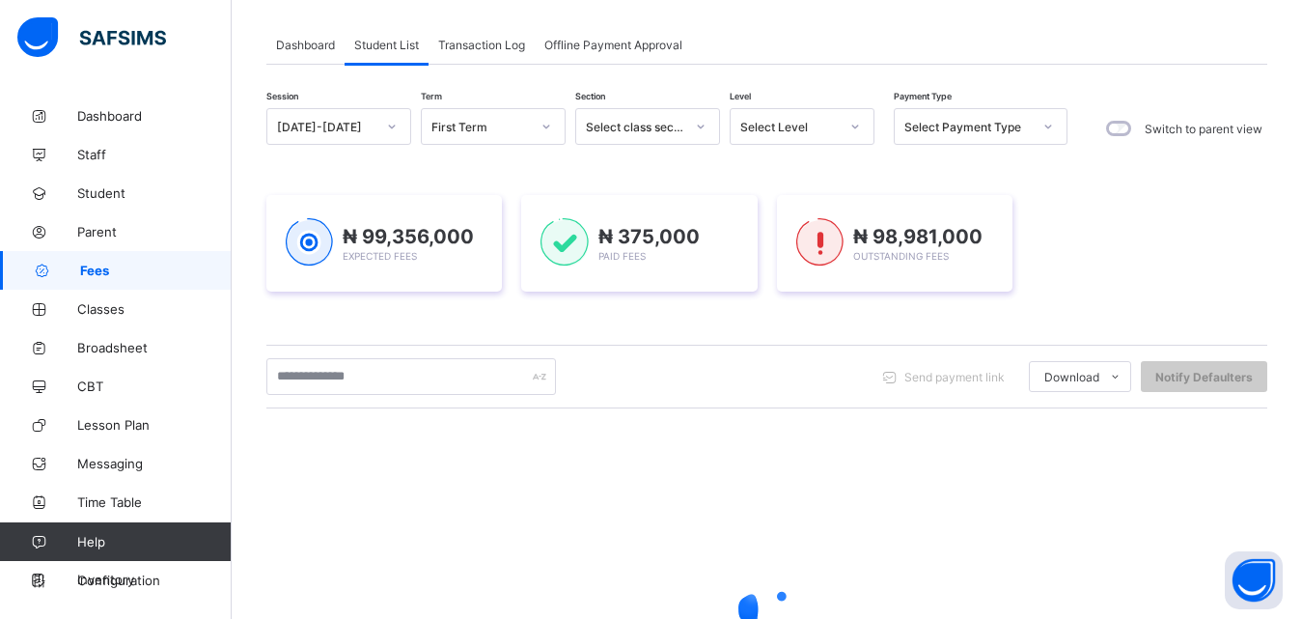
click at [858, 131] on icon at bounding box center [856, 126] width 12 height 19
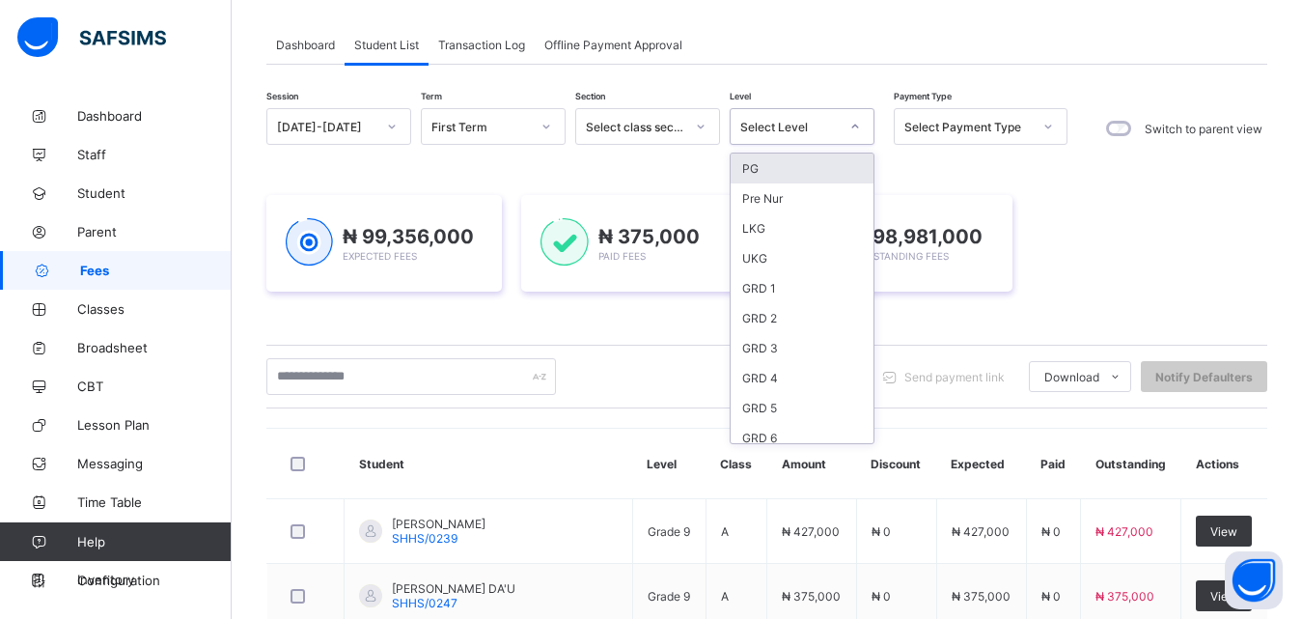
scroll to position [309, 0]
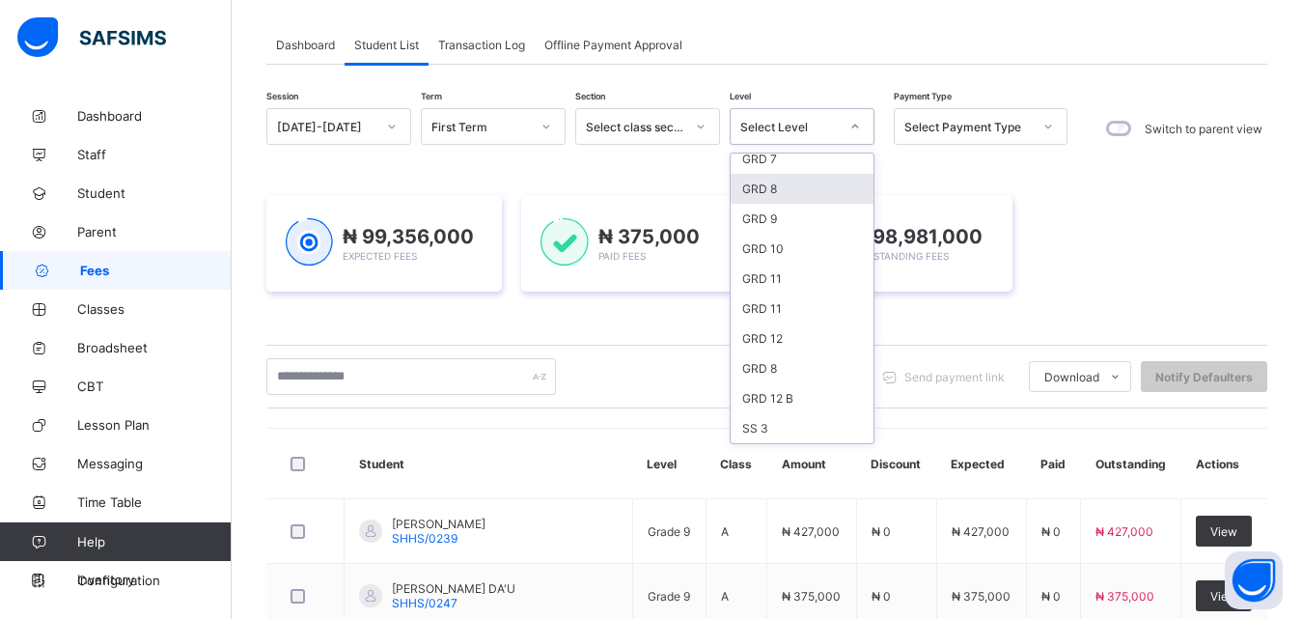
click at [768, 190] on div "GRD 8" at bounding box center [802, 189] width 143 height 30
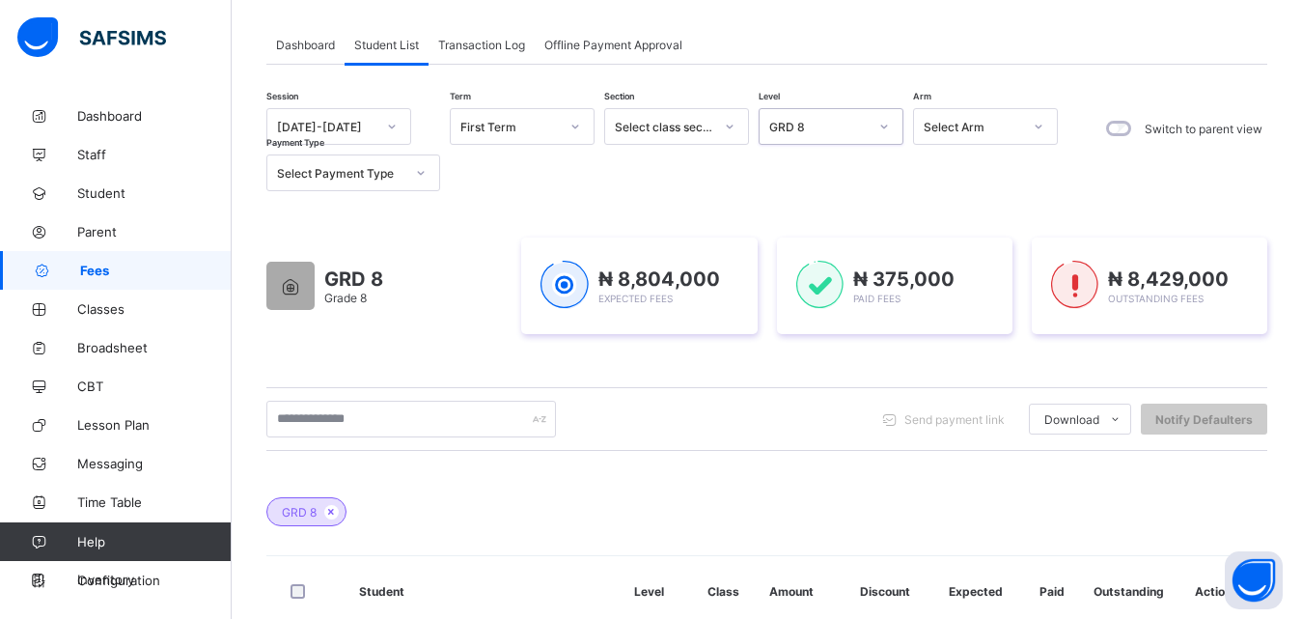
click at [1039, 119] on div at bounding box center [1038, 126] width 33 height 31
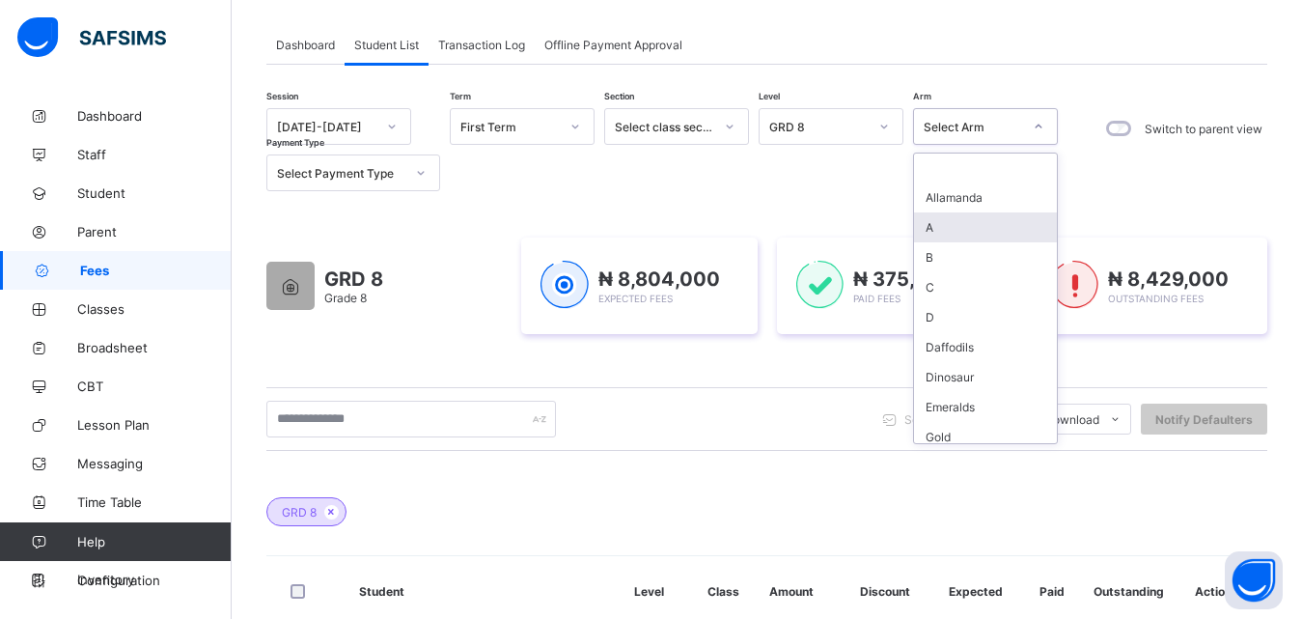
click at [983, 218] on div "A" at bounding box center [985, 227] width 143 height 30
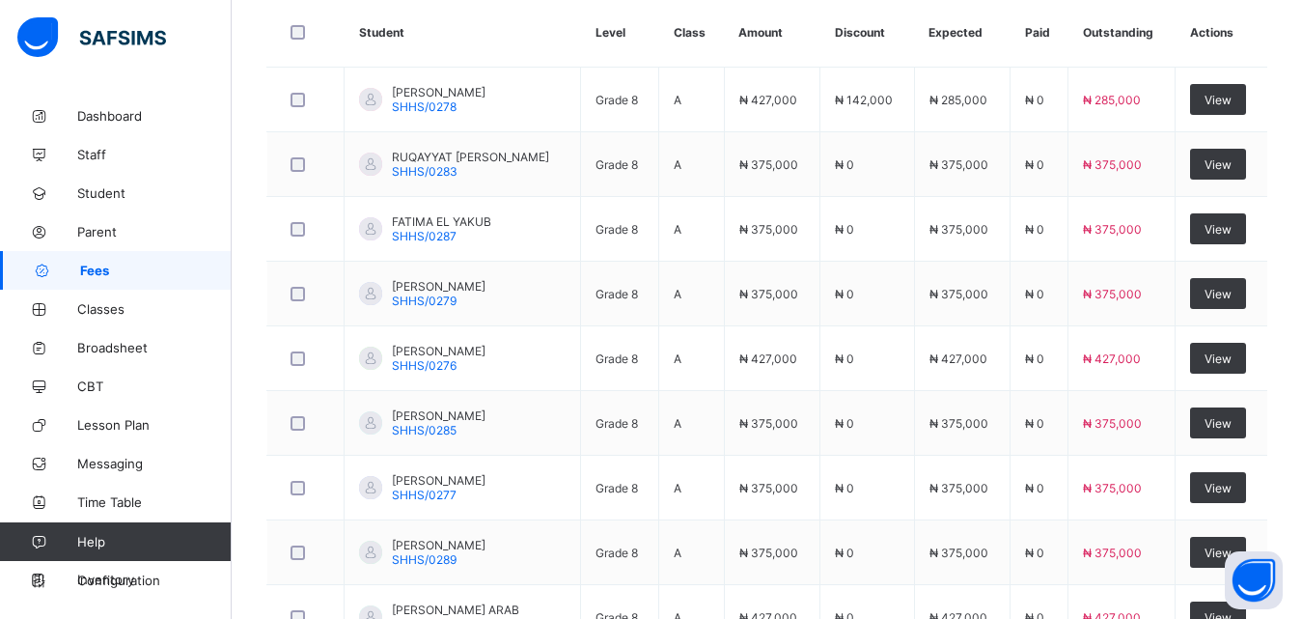
scroll to position [838, 0]
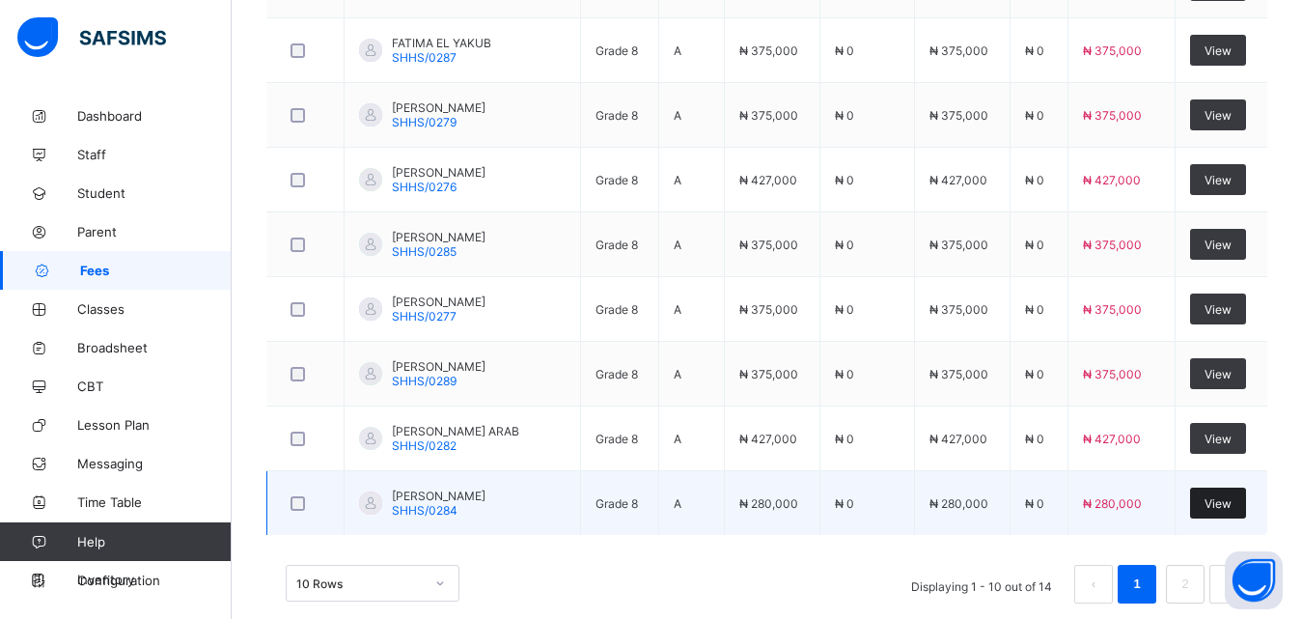
click at [1228, 500] on span "View" at bounding box center [1218, 503] width 27 height 14
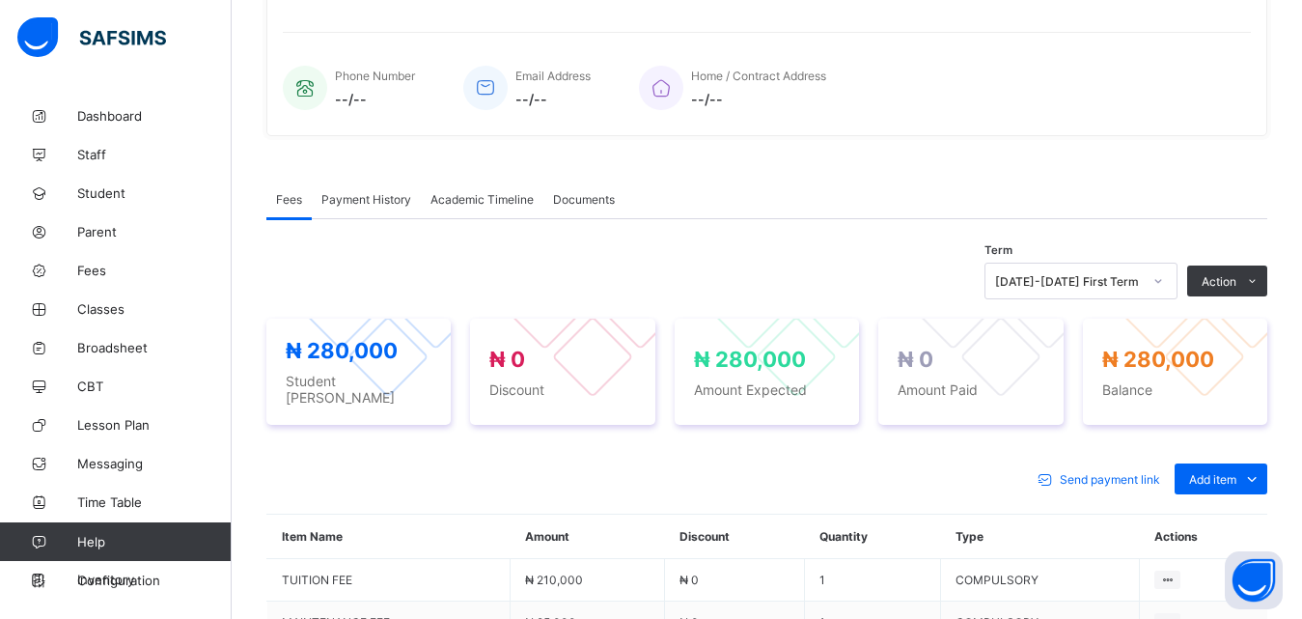
scroll to position [778, 0]
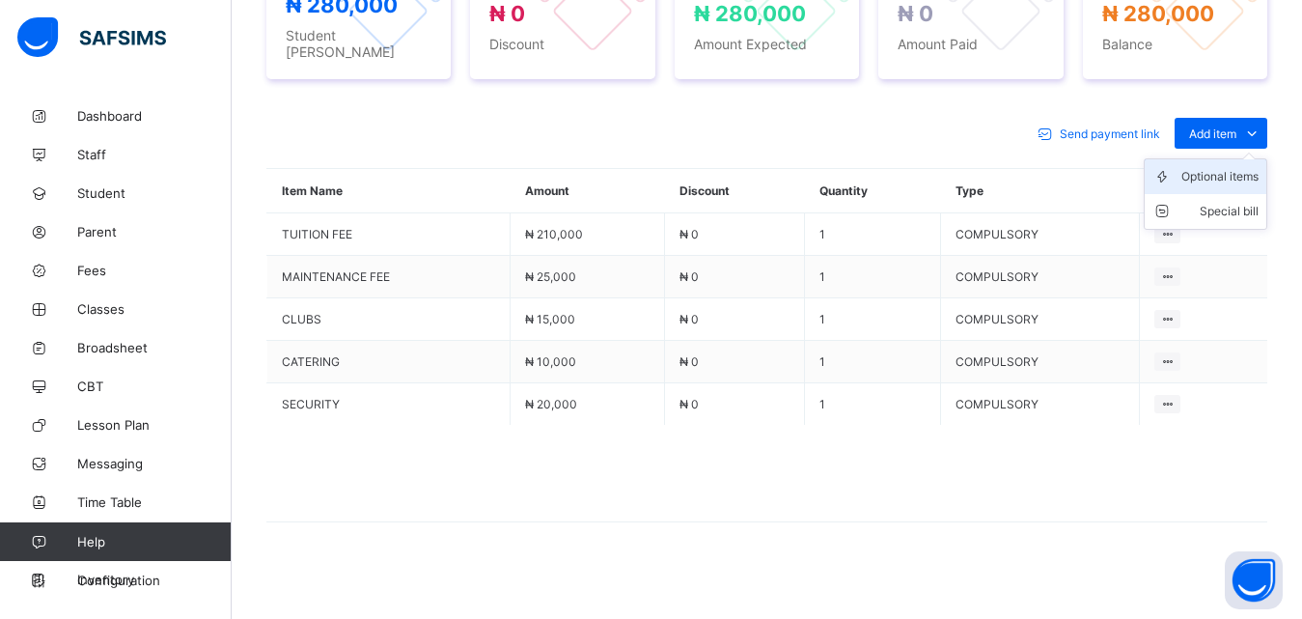
click at [1255, 169] on div "Optional items" at bounding box center [1220, 176] width 77 height 19
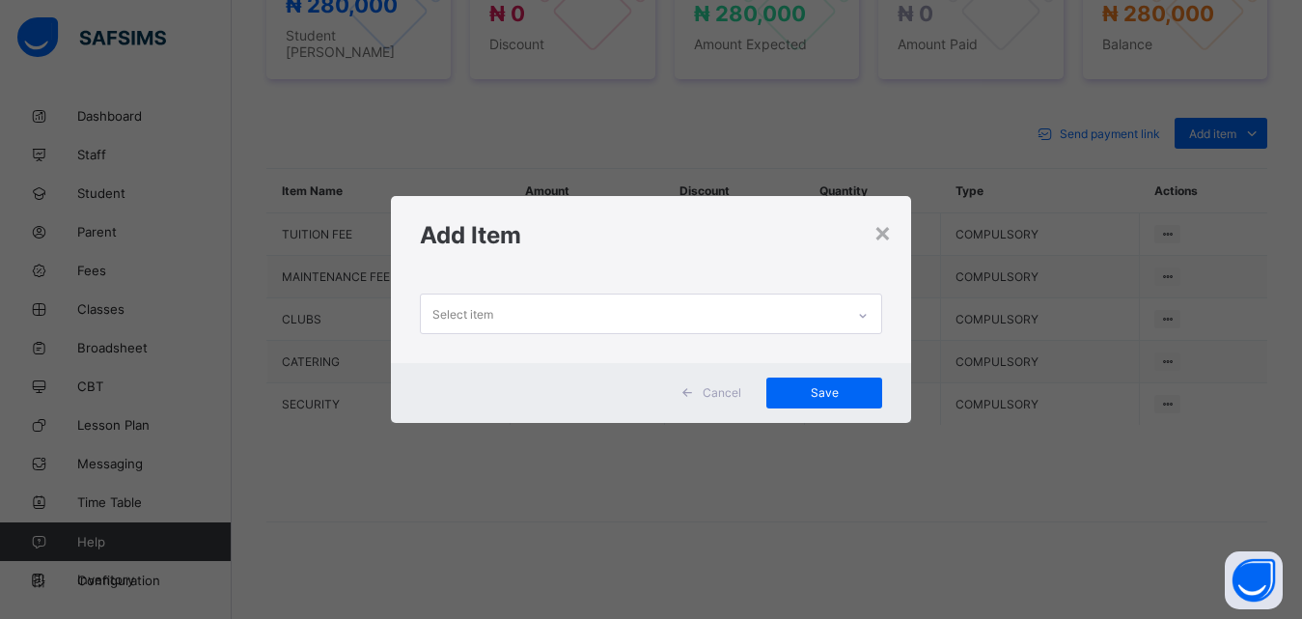
click at [869, 308] on icon at bounding box center [863, 315] width 12 height 19
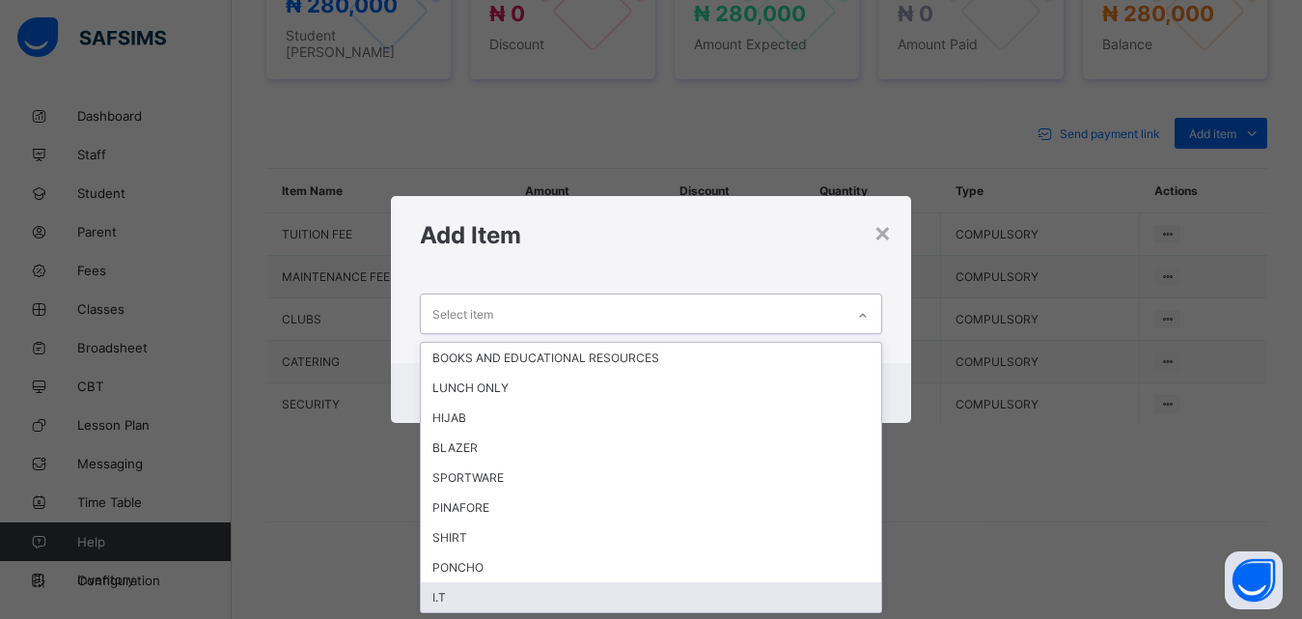
click at [492, 588] on div "I.T" at bounding box center [651, 597] width 461 height 30
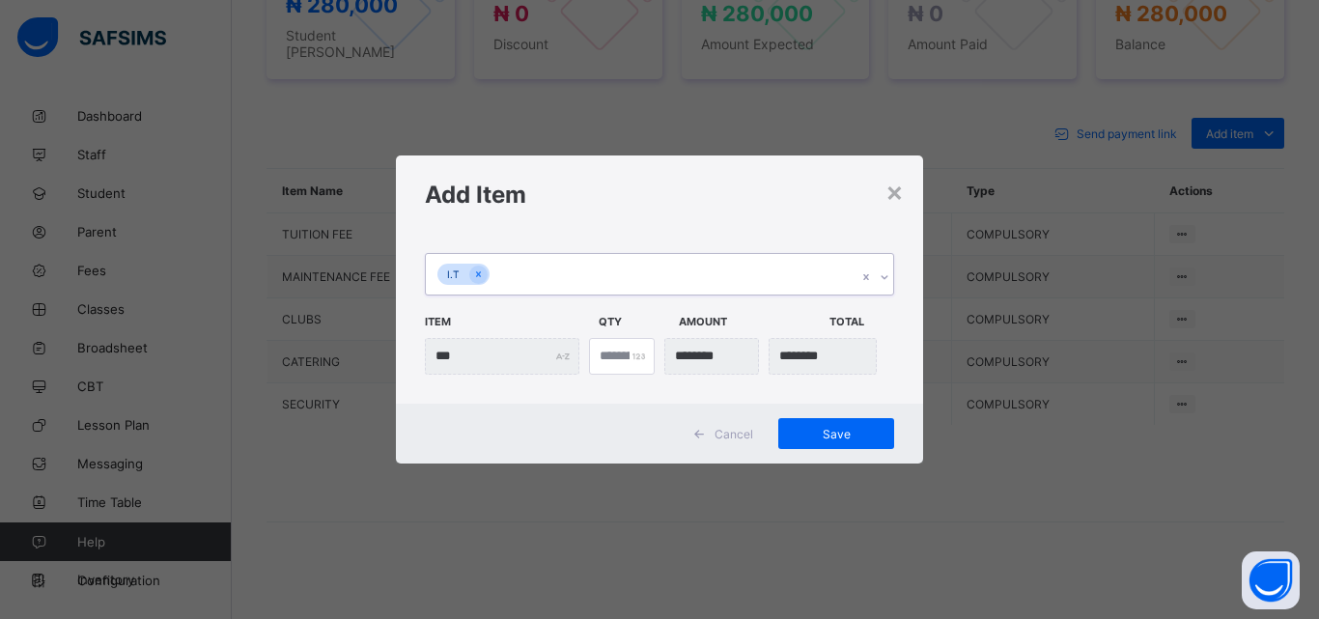
click at [889, 277] on icon at bounding box center [884, 276] width 12 height 19
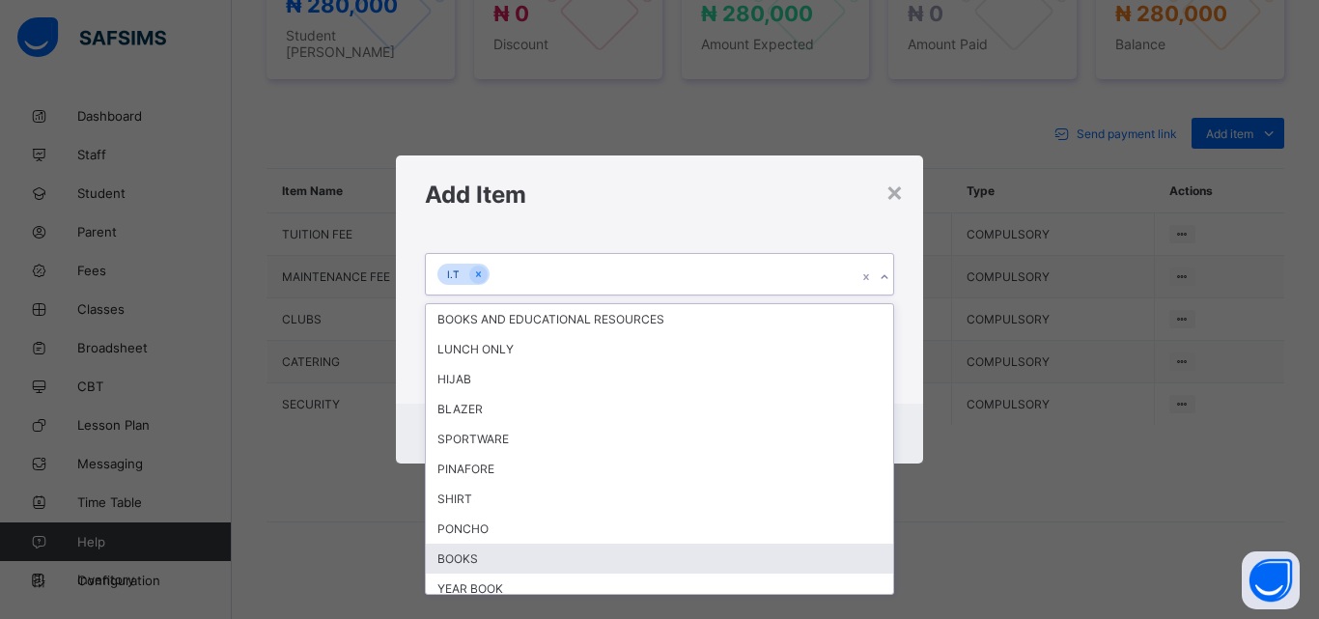
click at [516, 550] on div "BOOKS" at bounding box center [659, 558] width 467 height 30
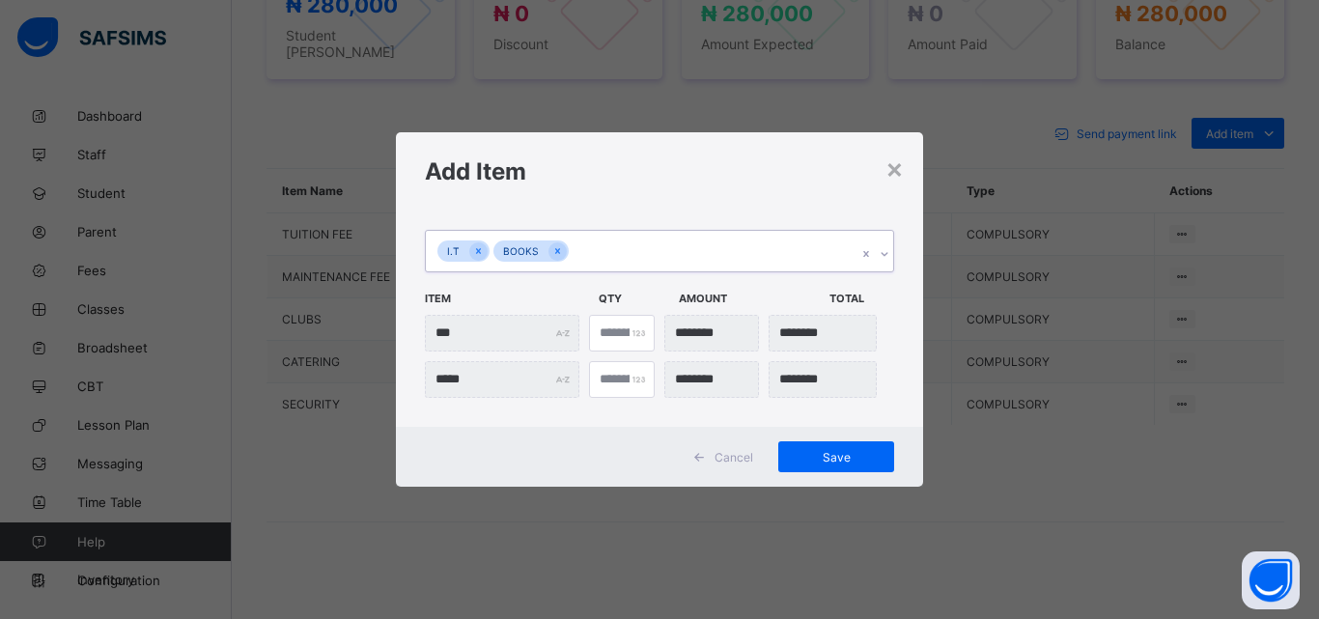
click at [886, 244] on div at bounding box center [884, 253] width 18 height 31
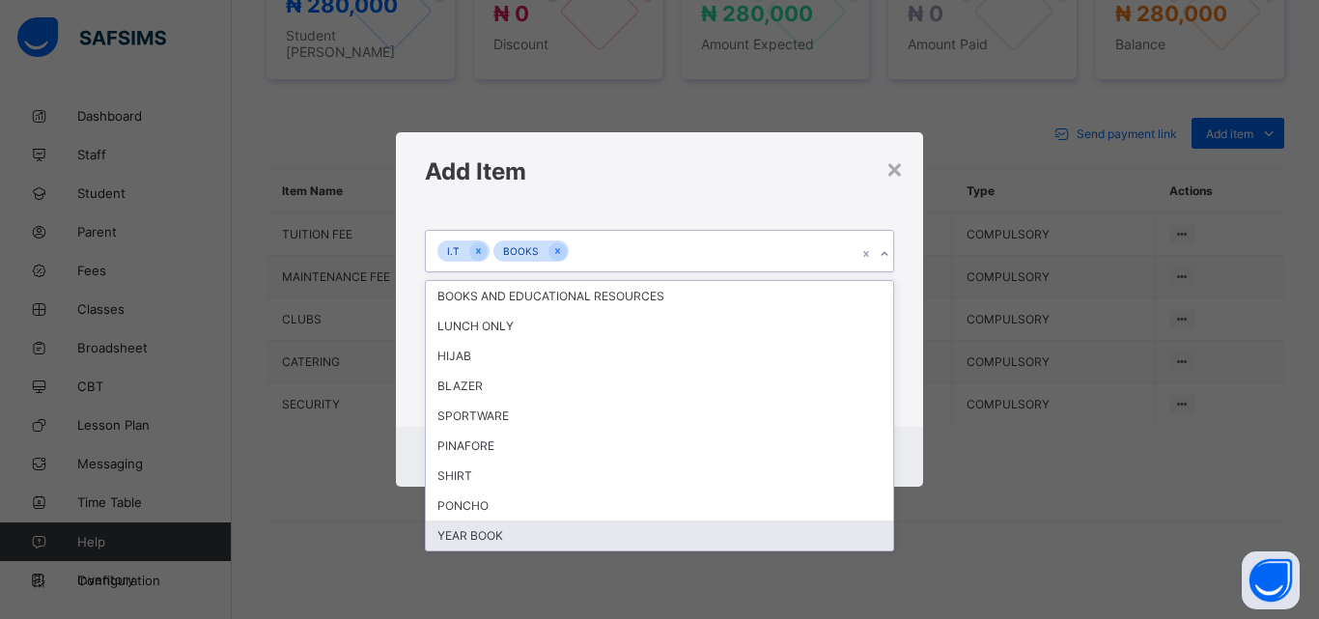
click at [616, 539] on div "YEAR BOOK" at bounding box center [659, 535] width 467 height 30
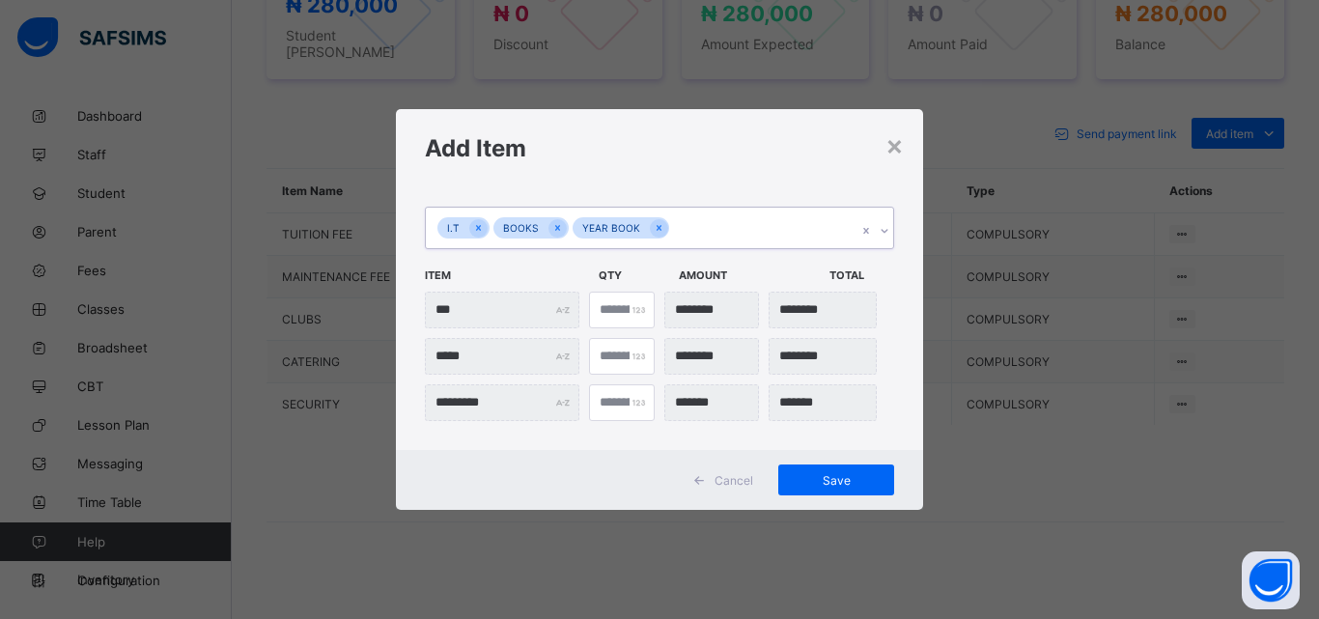
click at [886, 229] on icon at bounding box center [884, 230] width 12 height 19
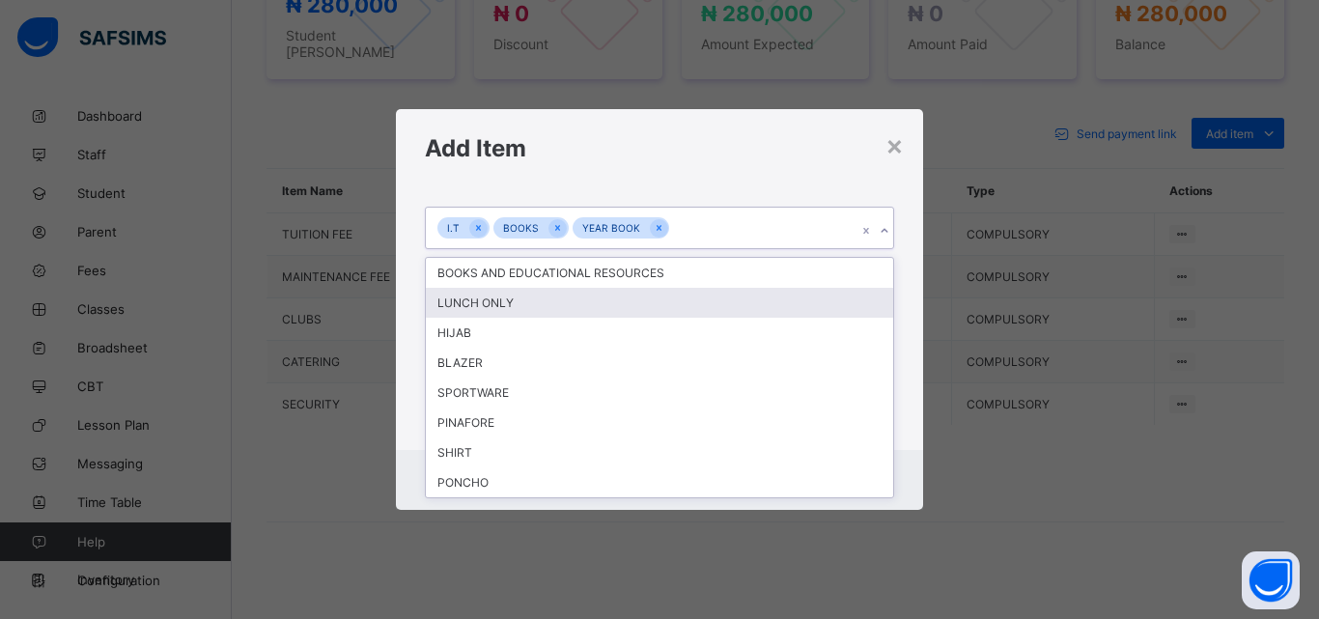
click at [790, 293] on div "LUNCH ONLY" at bounding box center [659, 303] width 467 height 30
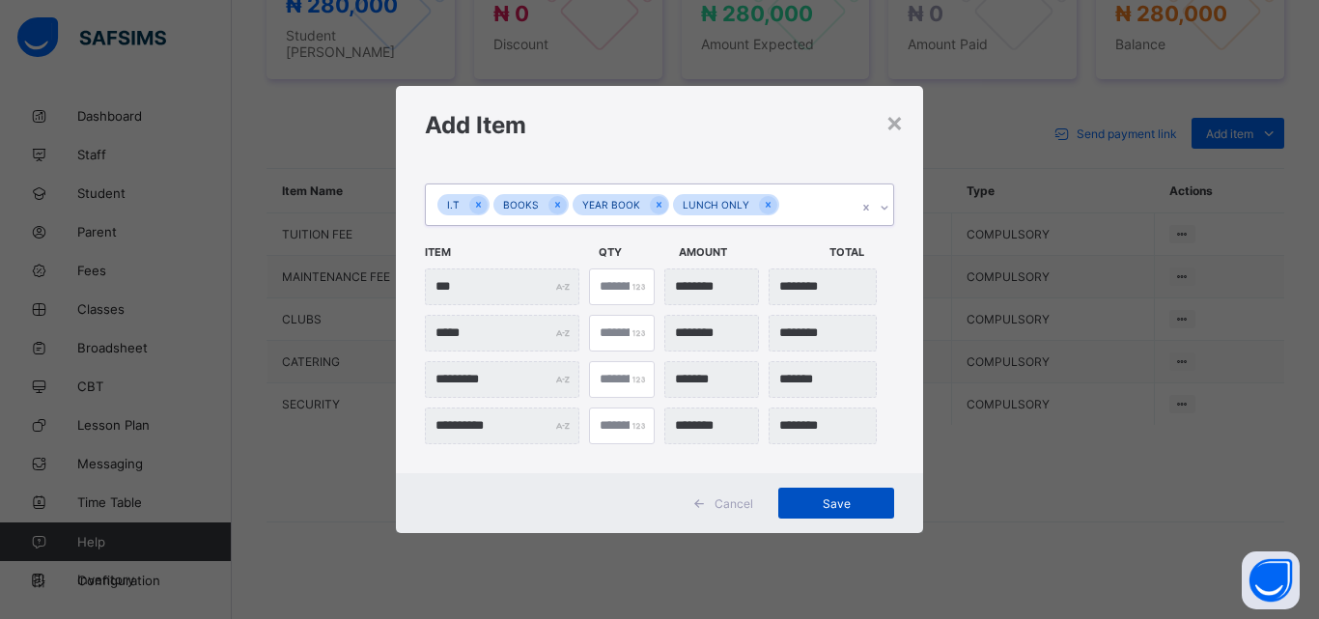
click at [822, 492] on div "Save" at bounding box center [836, 503] width 116 height 31
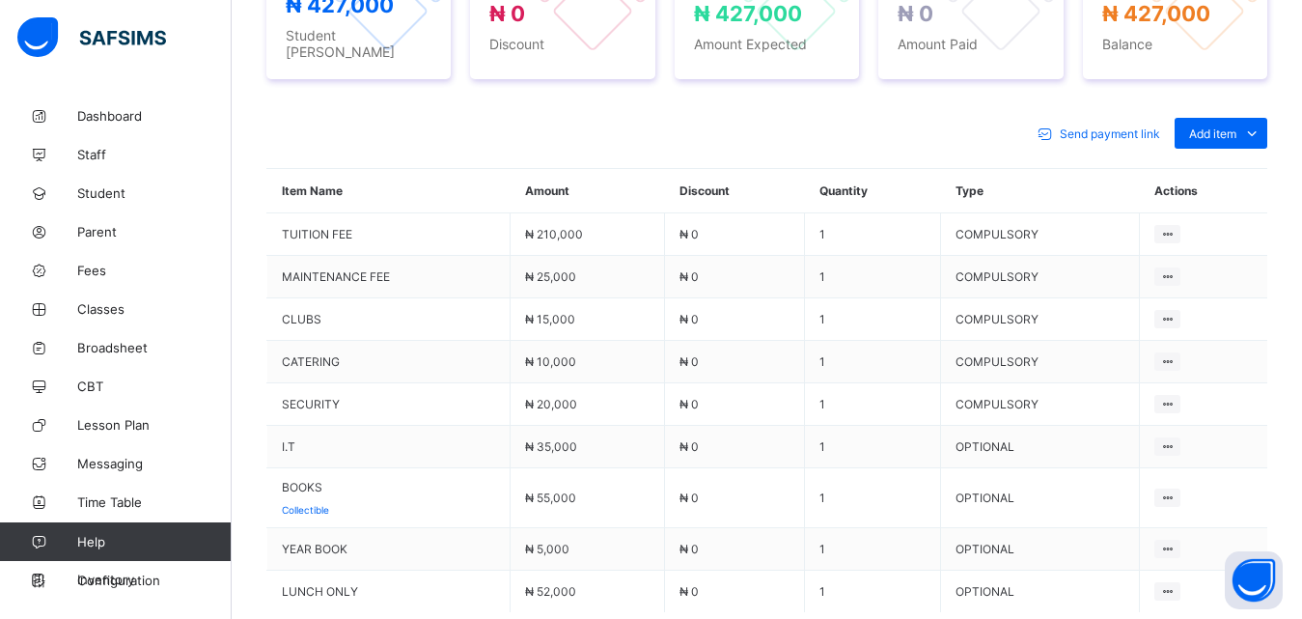
scroll to position [237, 0]
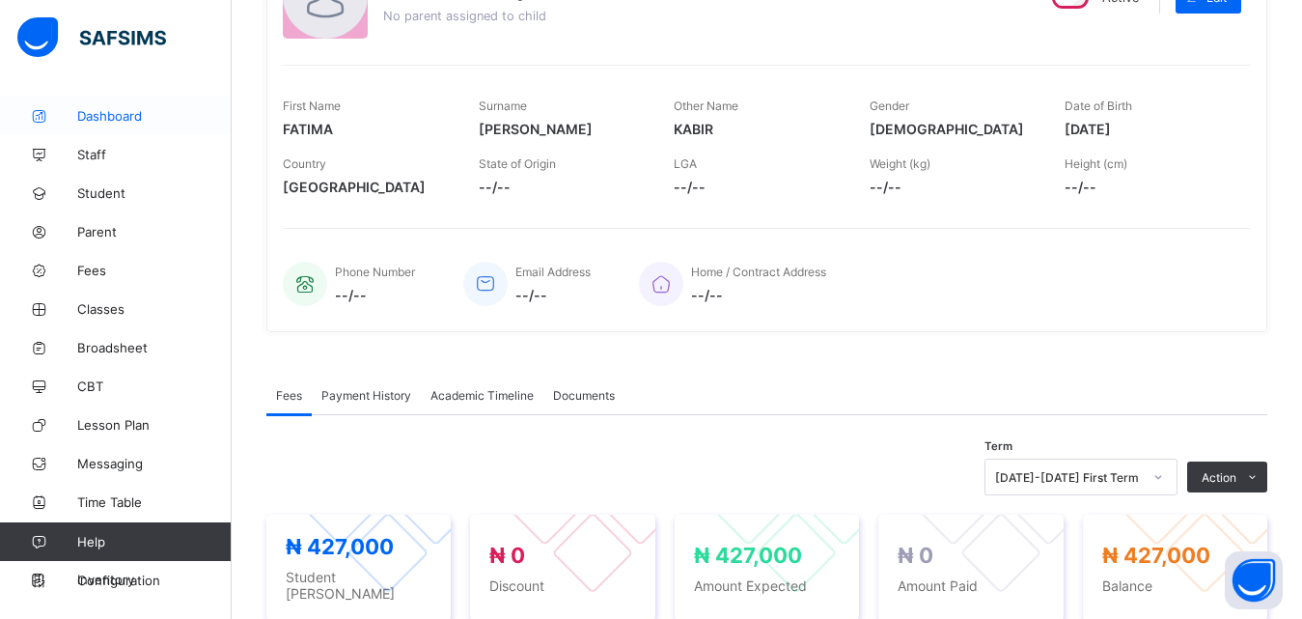
click at [125, 116] on span "Dashboard" at bounding box center [154, 115] width 154 height 15
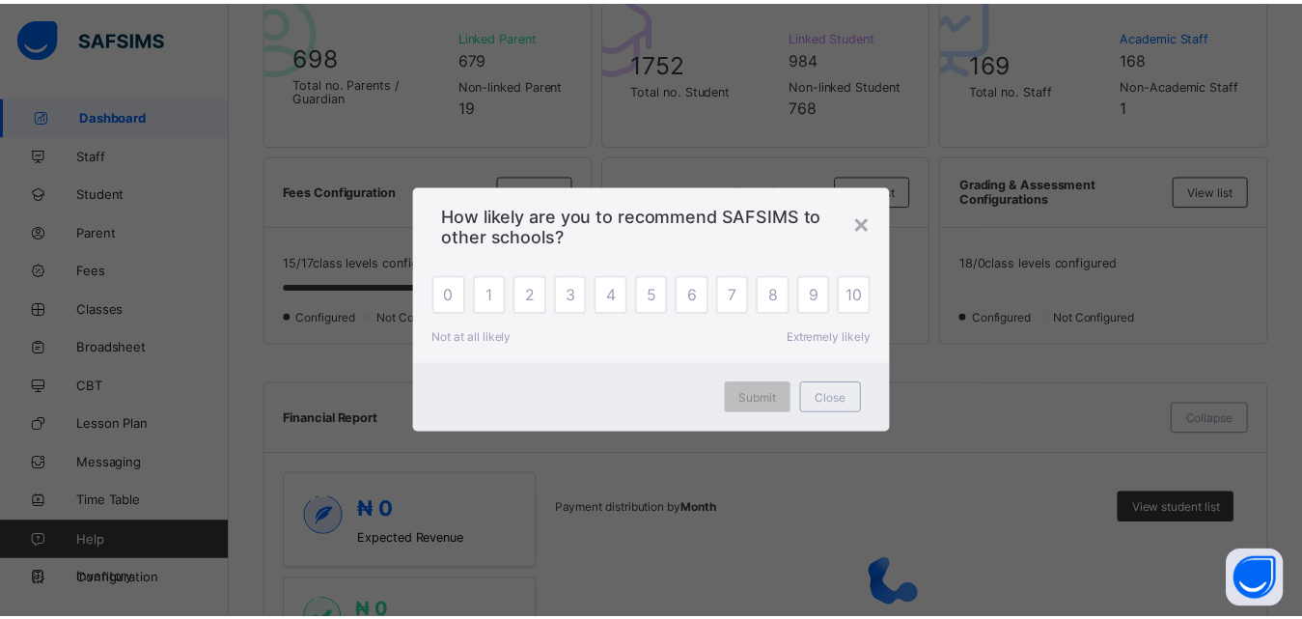
scroll to position [724, 0]
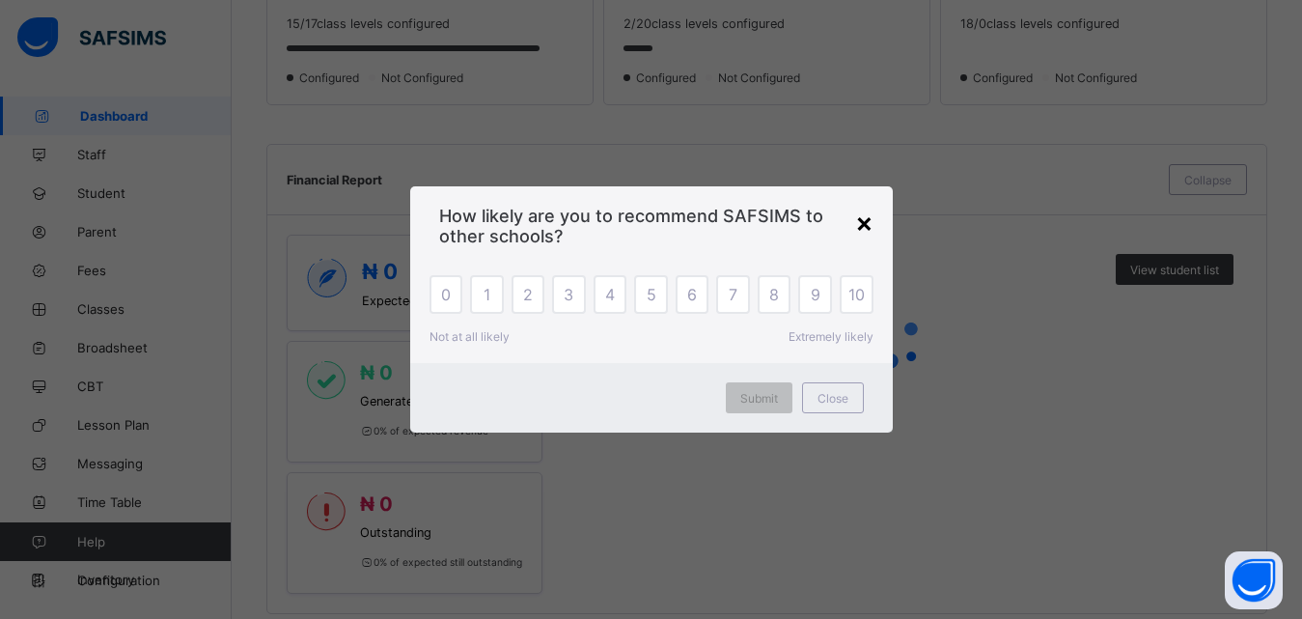
click at [861, 222] on div "×" at bounding box center [864, 222] width 18 height 33
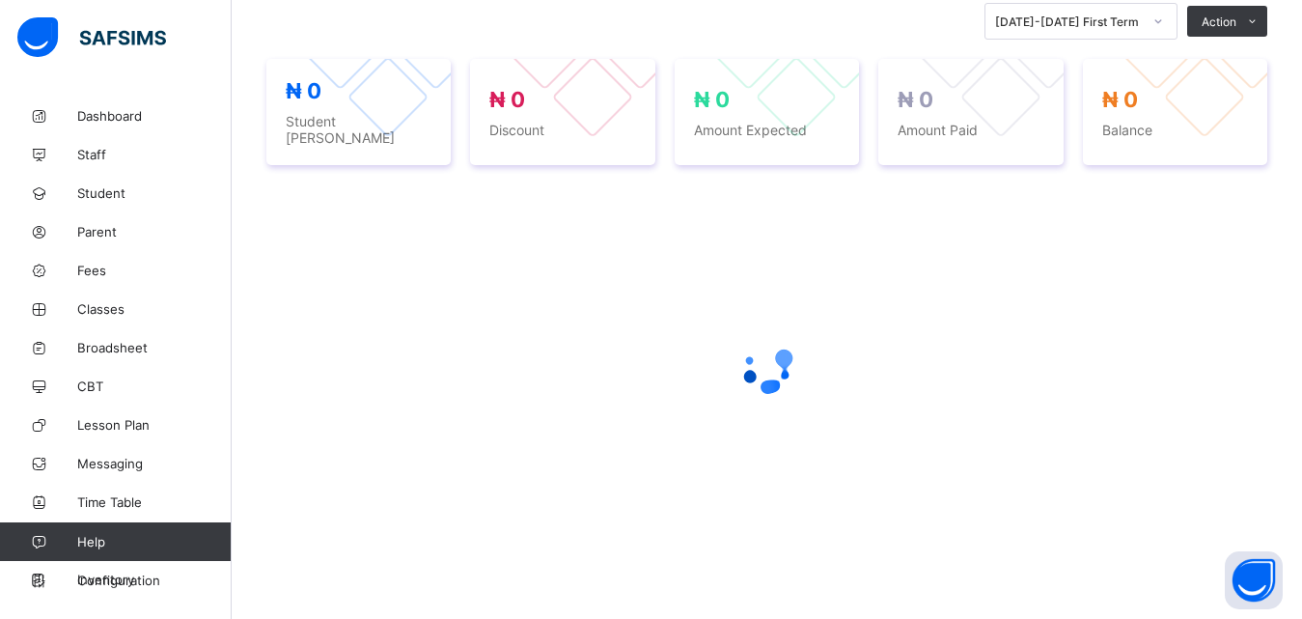
scroll to position [237, 0]
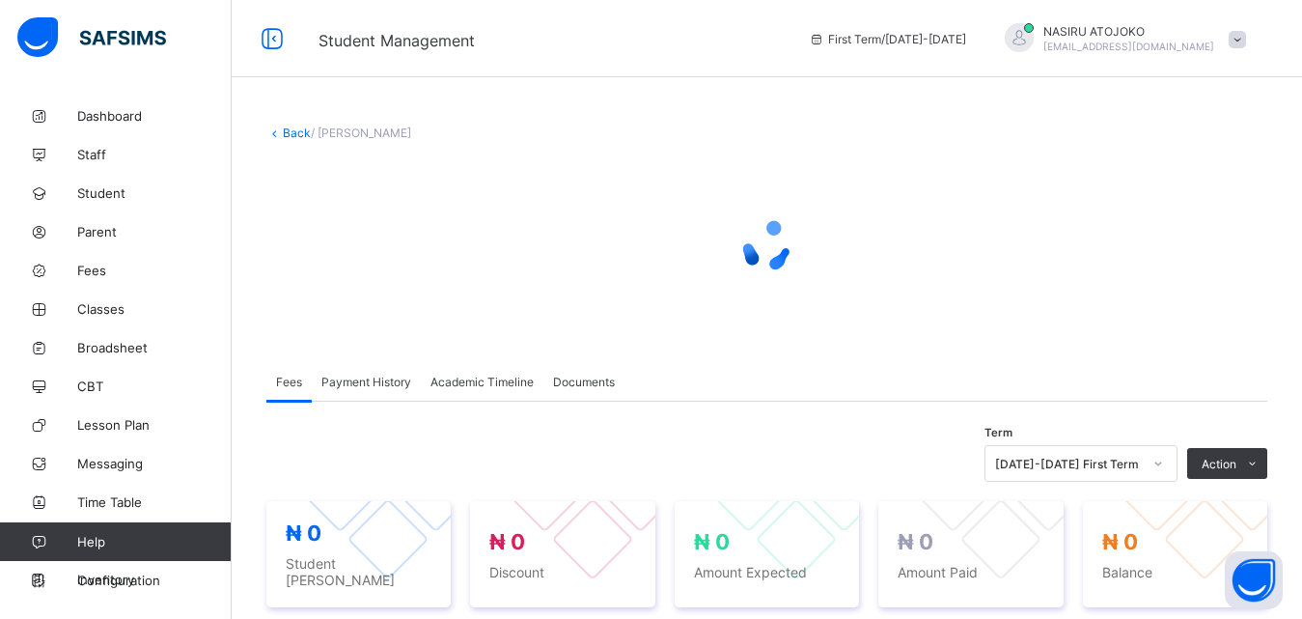
scroll to position [33, 0]
